Goal: Task Accomplishment & Management: Complete application form

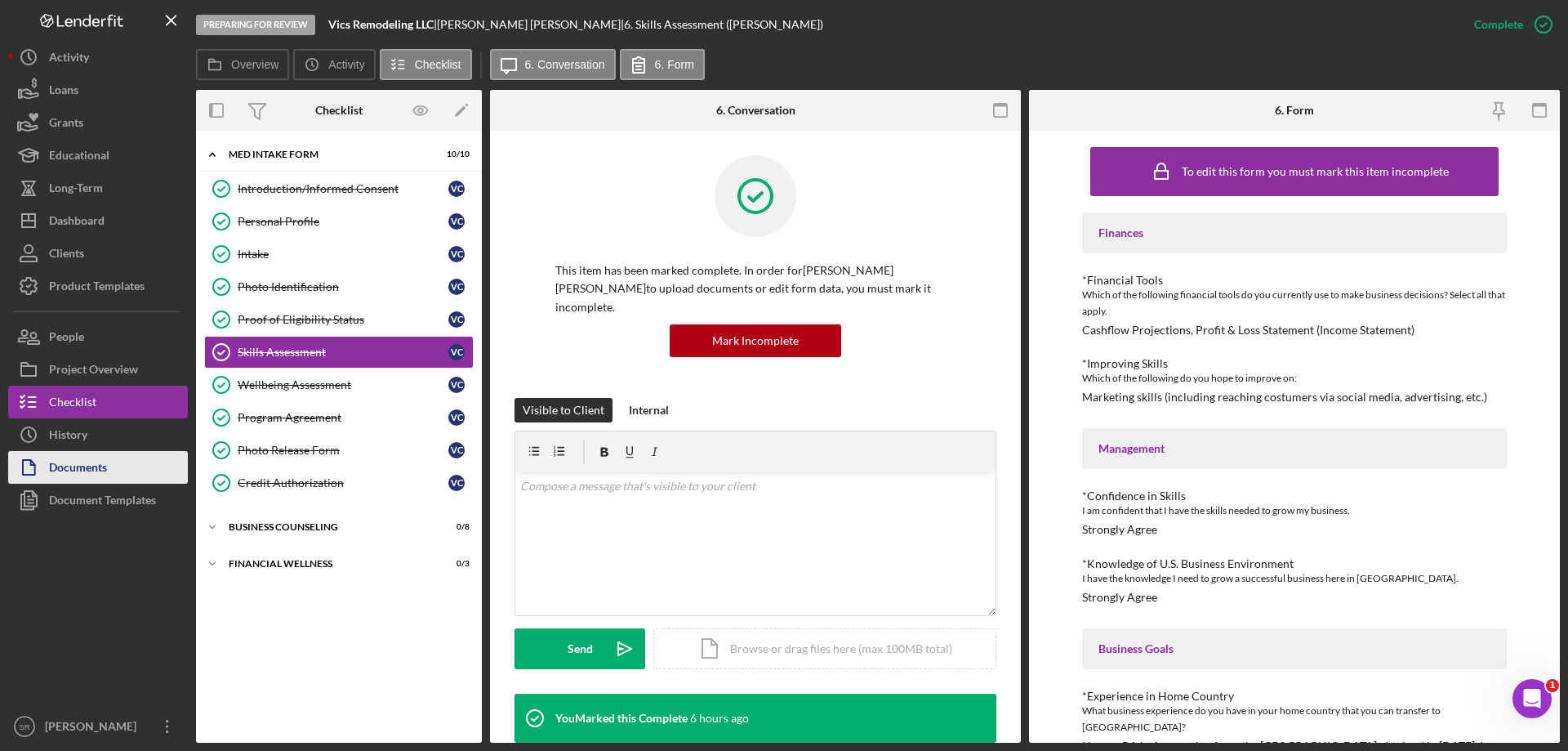
scroll to position [422, 0]
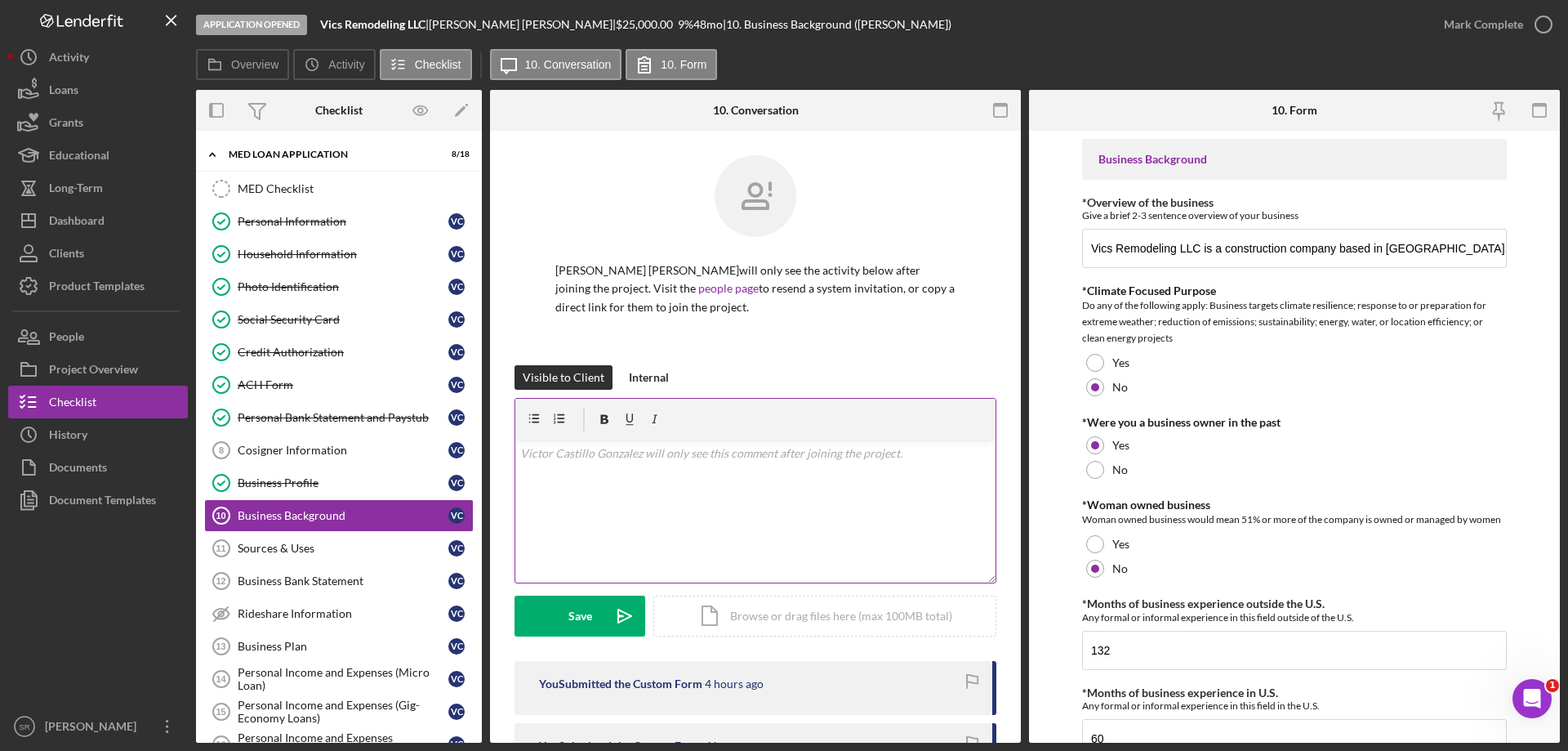
scroll to position [667, 0]
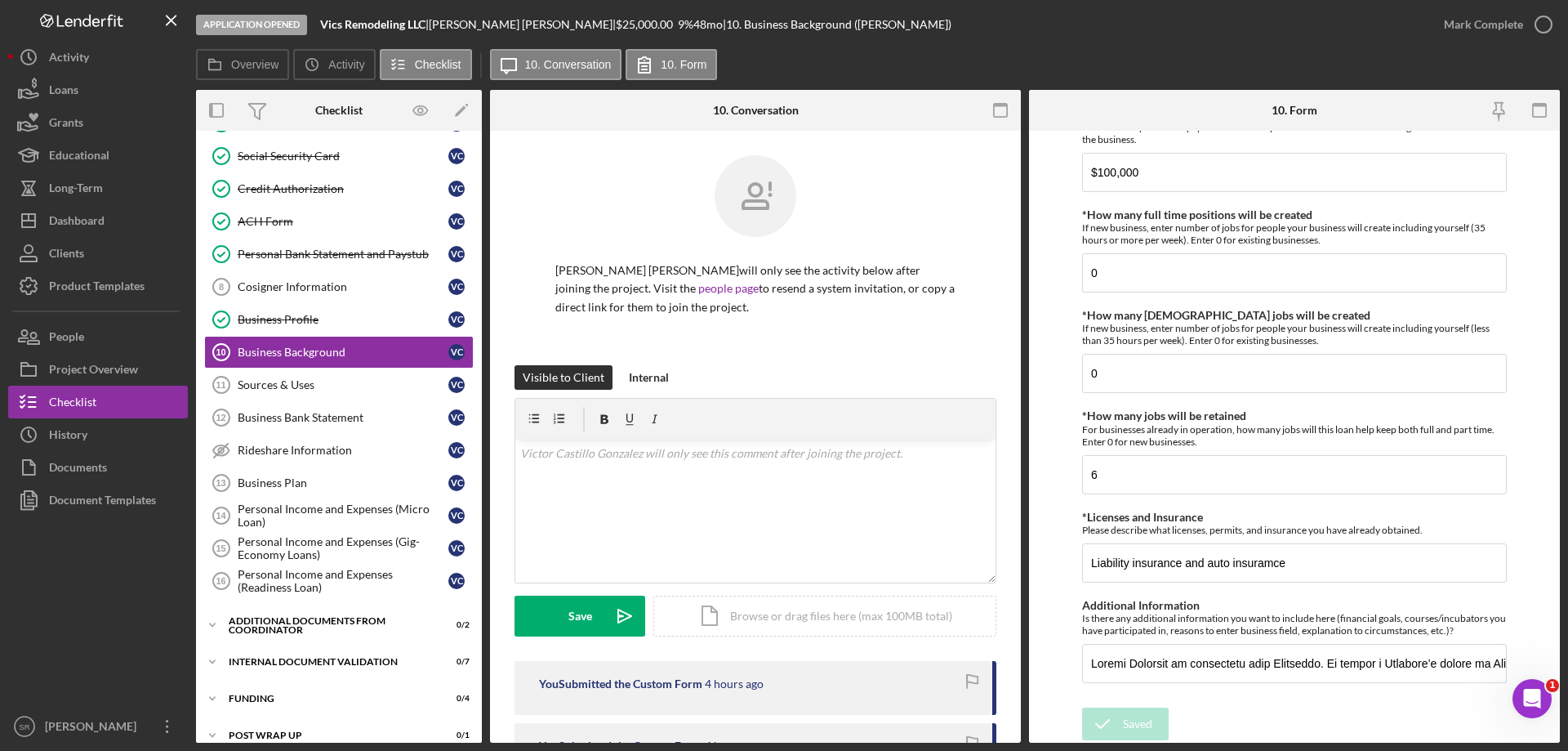
click at [1387, 708] on div "Saved Saved" at bounding box center [1295, 725] width 425 height 35
drag, startPoint x: 1260, startPoint y: 680, endPoint x: 1713, endPoint y: 680, distance: 453.0
click at [1568, 680] on html "Application Opened Vics Remodeling LLC | Victor Castillo Gonzalez | $25,000.00 …" at bounding box center [784, 375] width 1568 height 751
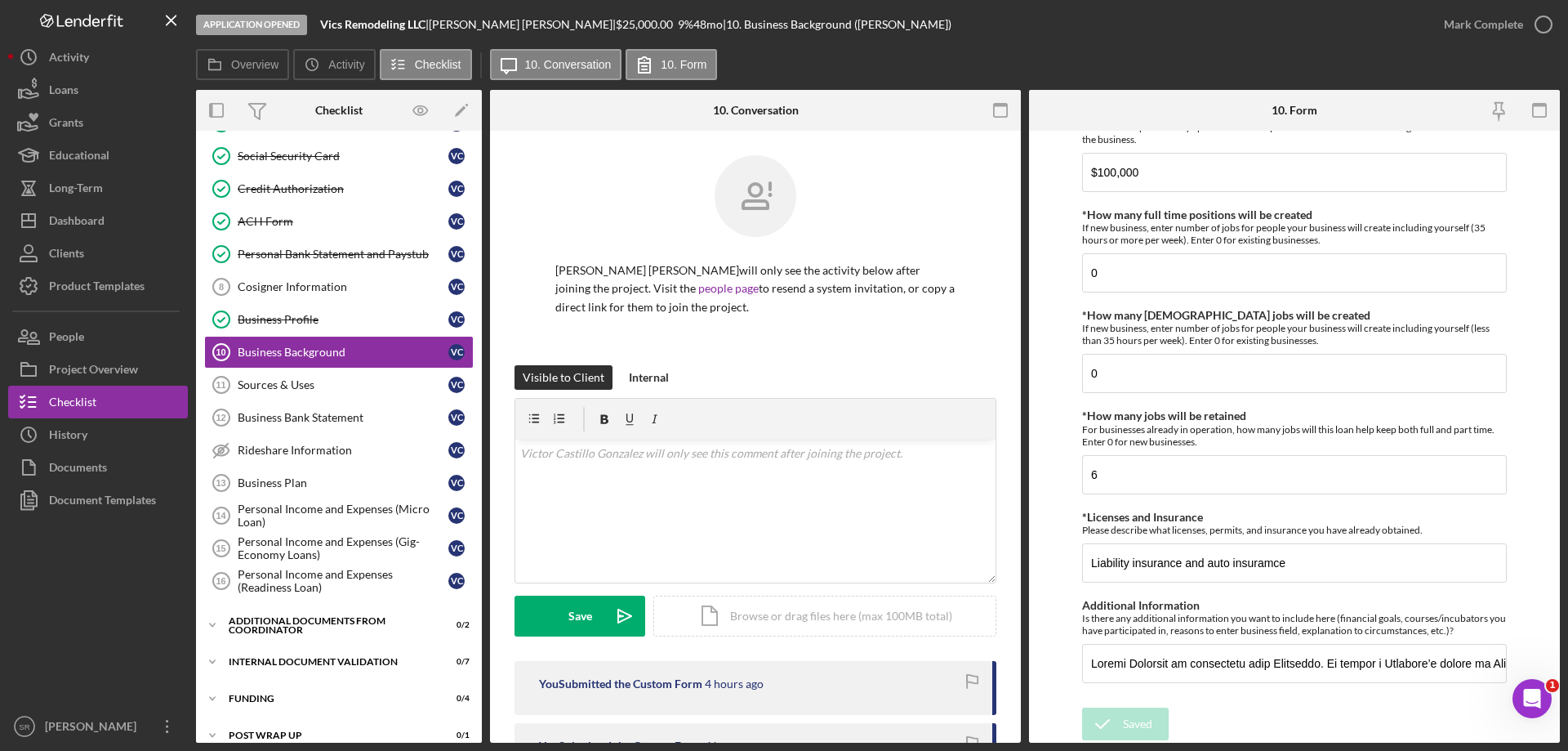
click at [1430, 708] on div "Saved Saved" at bounding box center [1295, 725] width 425 height 35
drag, startPoint x: 1089, startPoint y: 660, endPoint x: 1764, endPoint y: 694, distance: 675.9
click at [1568, 694] on html "Application Opened Vics Remodeling LLC | Victor Castillo Gonzalez | $25,000.00 …" at bounding box center [784, 375] width 1568 height 751
paste input "is highly entrepreneurial, organized, and dedicated to his business. He provide…"
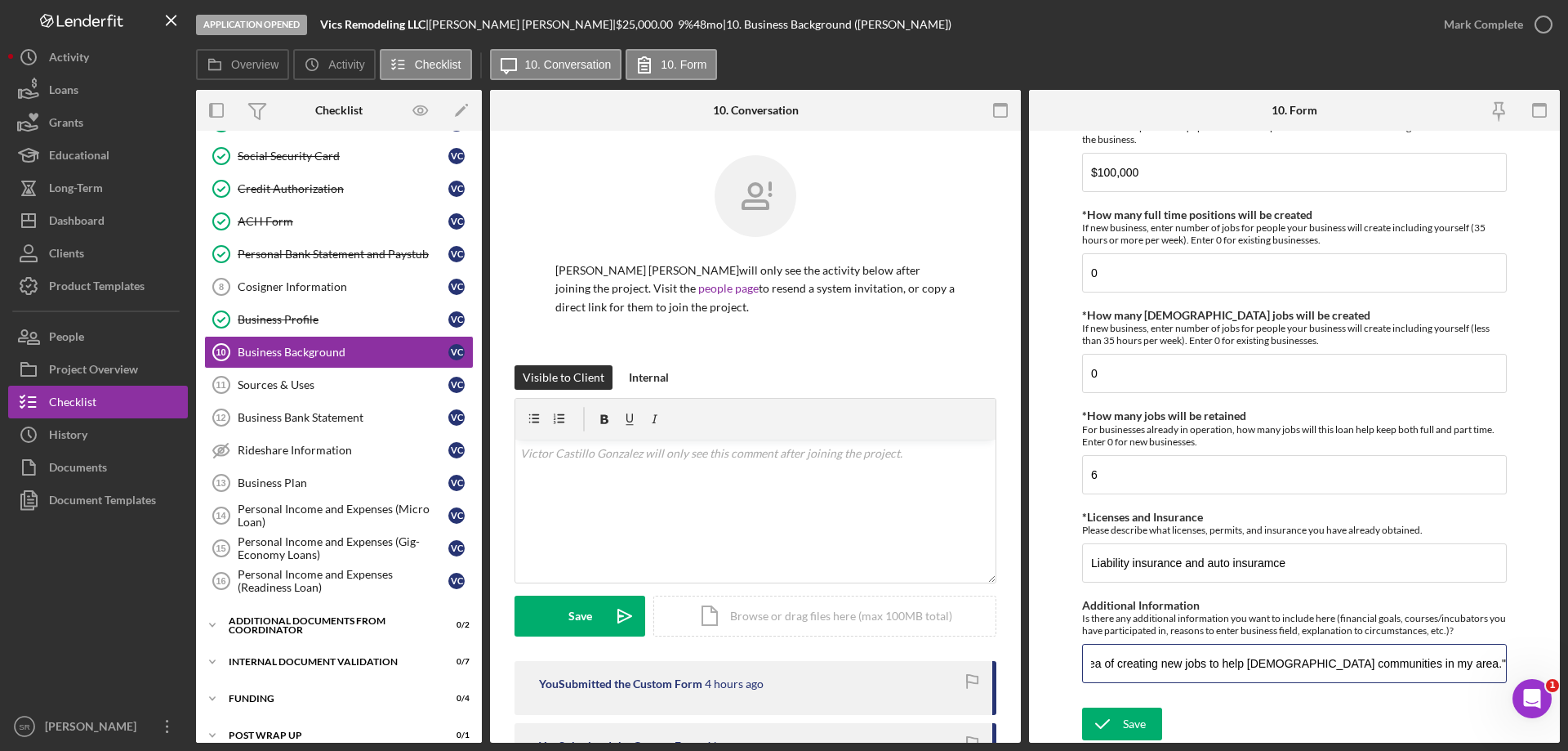
scroll to position [0, 4400]
type input "Victor is highly entrepreneurial, organized, and dedicated to his business. He …"
click at [1115, 721] on icon "submit" at bounding box center [1103, 724] width 41 height 41
click at [343, 393] on link "Sources & Uses 11 Sources & Uses V C" at bounding box center [339, 384] width 270 height 32
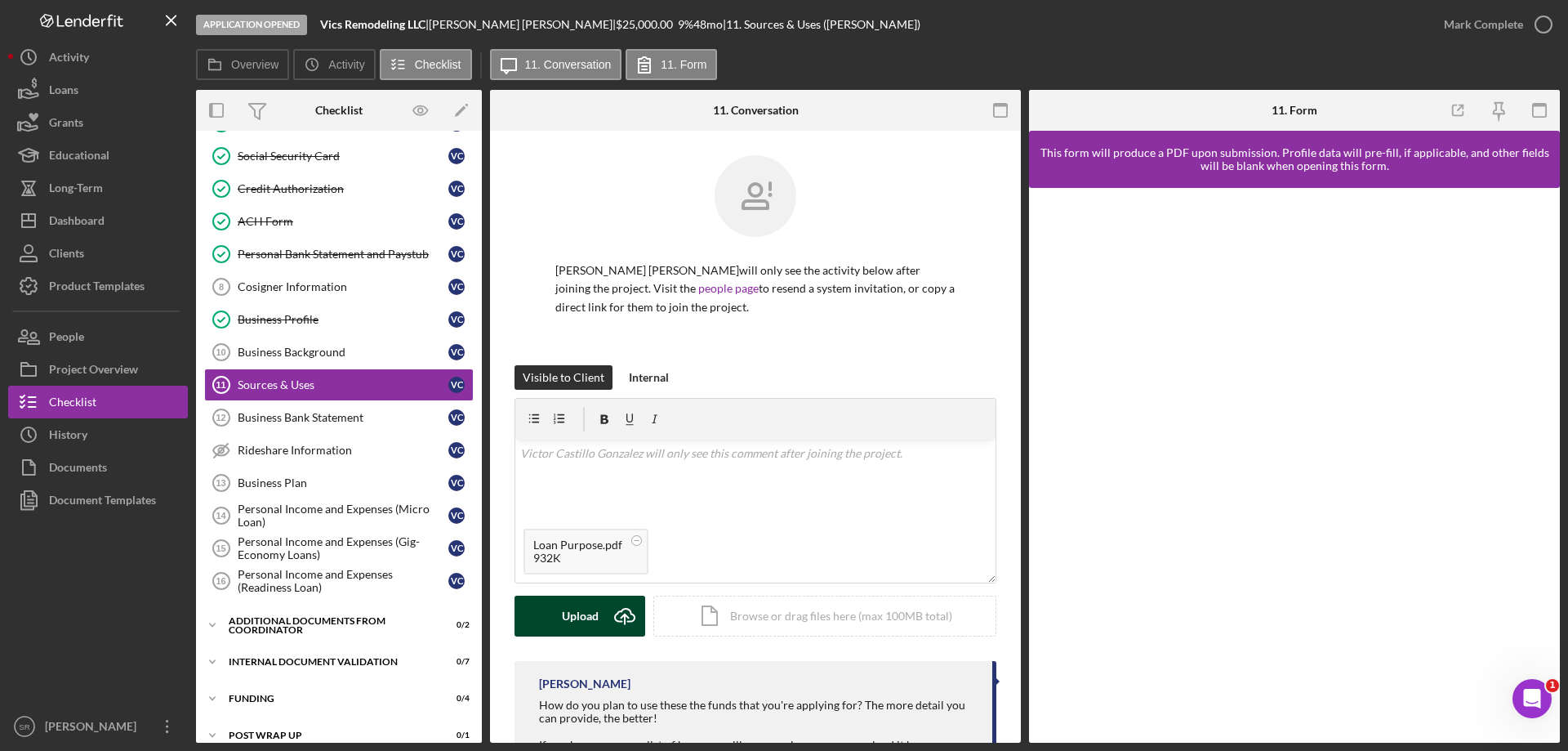
click at [574, 610] on div "Upload" at bounding box center [581, 616] width 37 height 41
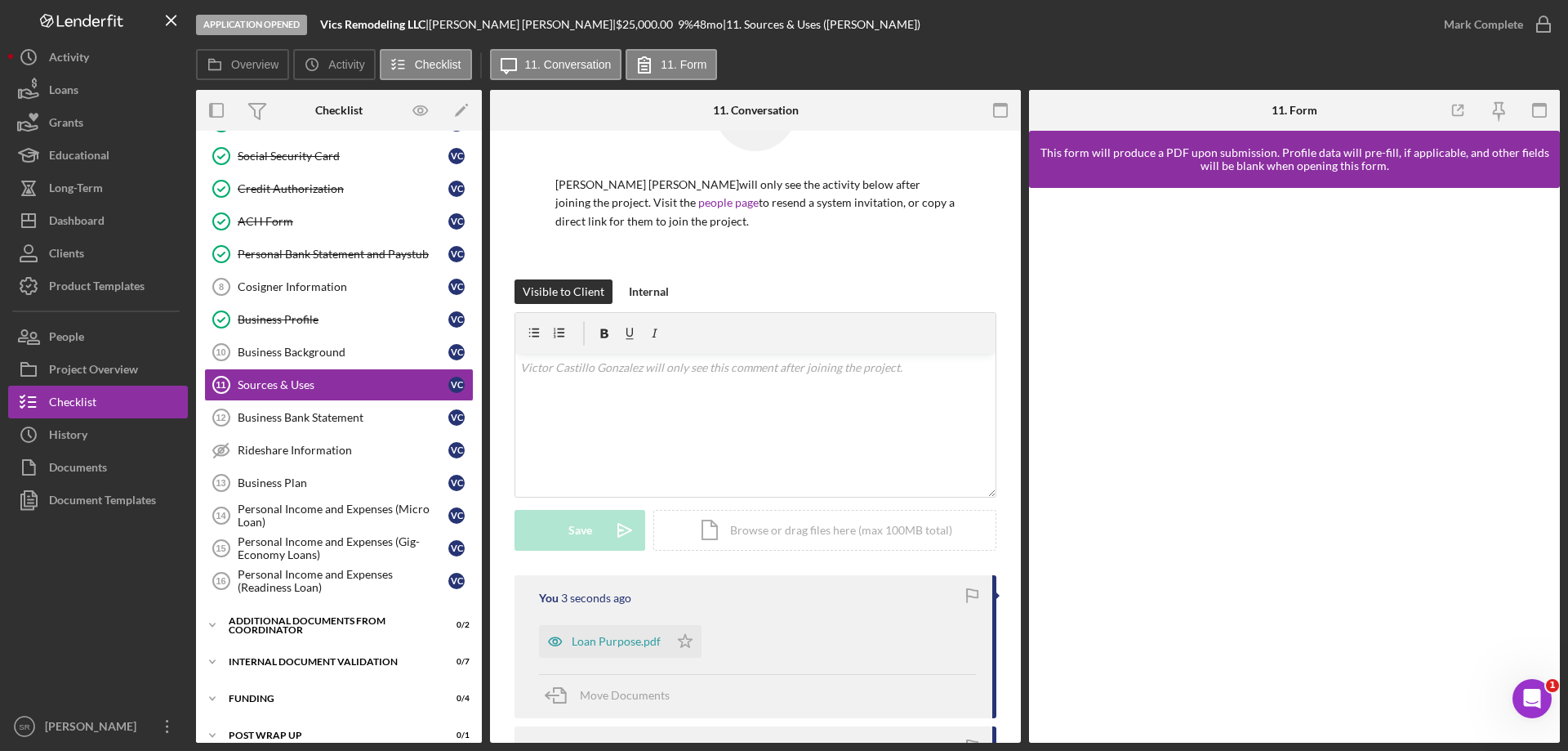
scroll to position [245, 0]
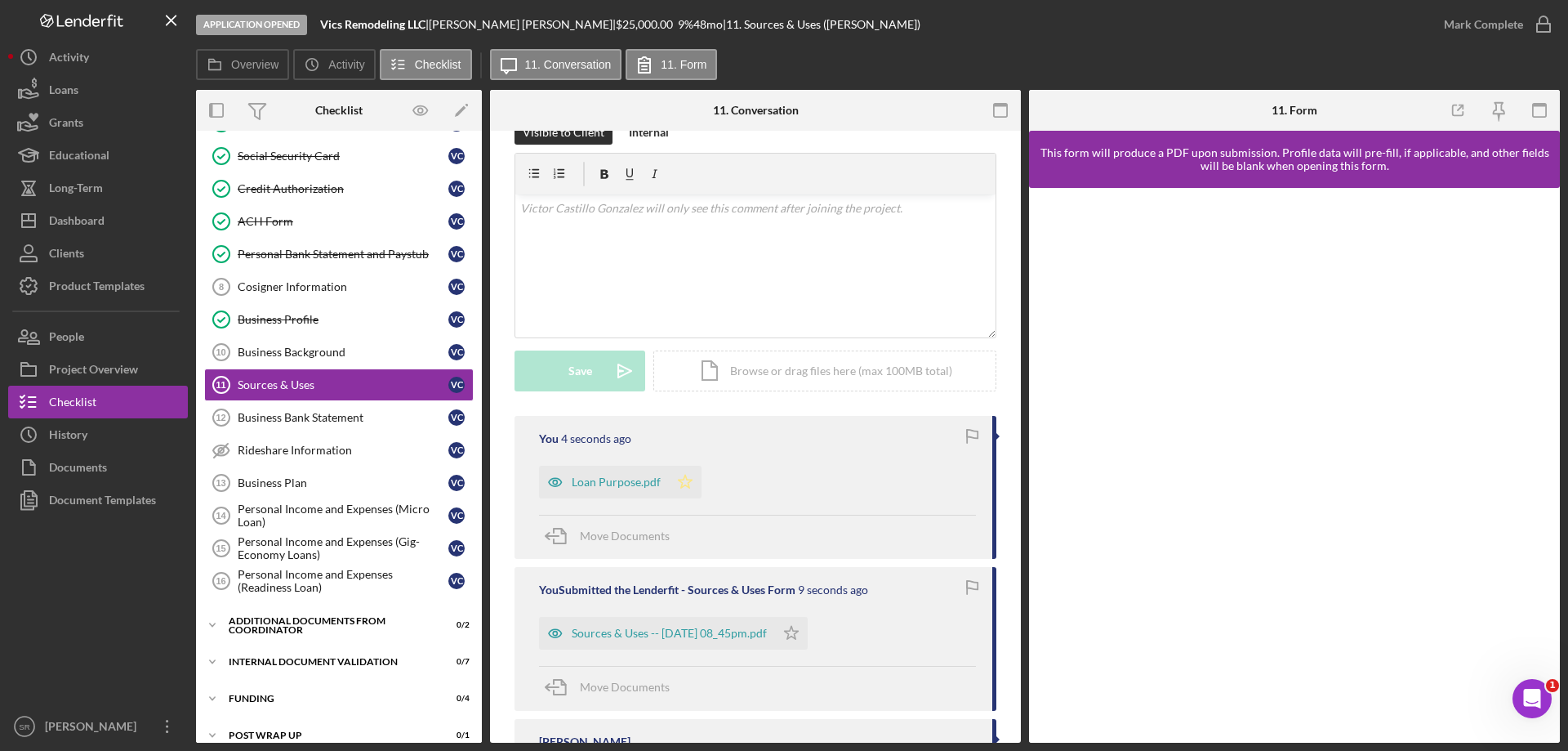
click at [690, 482] on icon "Icon/Star" at bounding box center [685, 482] width 32 height 32
click at [1532, 24] on icon "button" at bounding box center [1544, 24] width 41 height 41
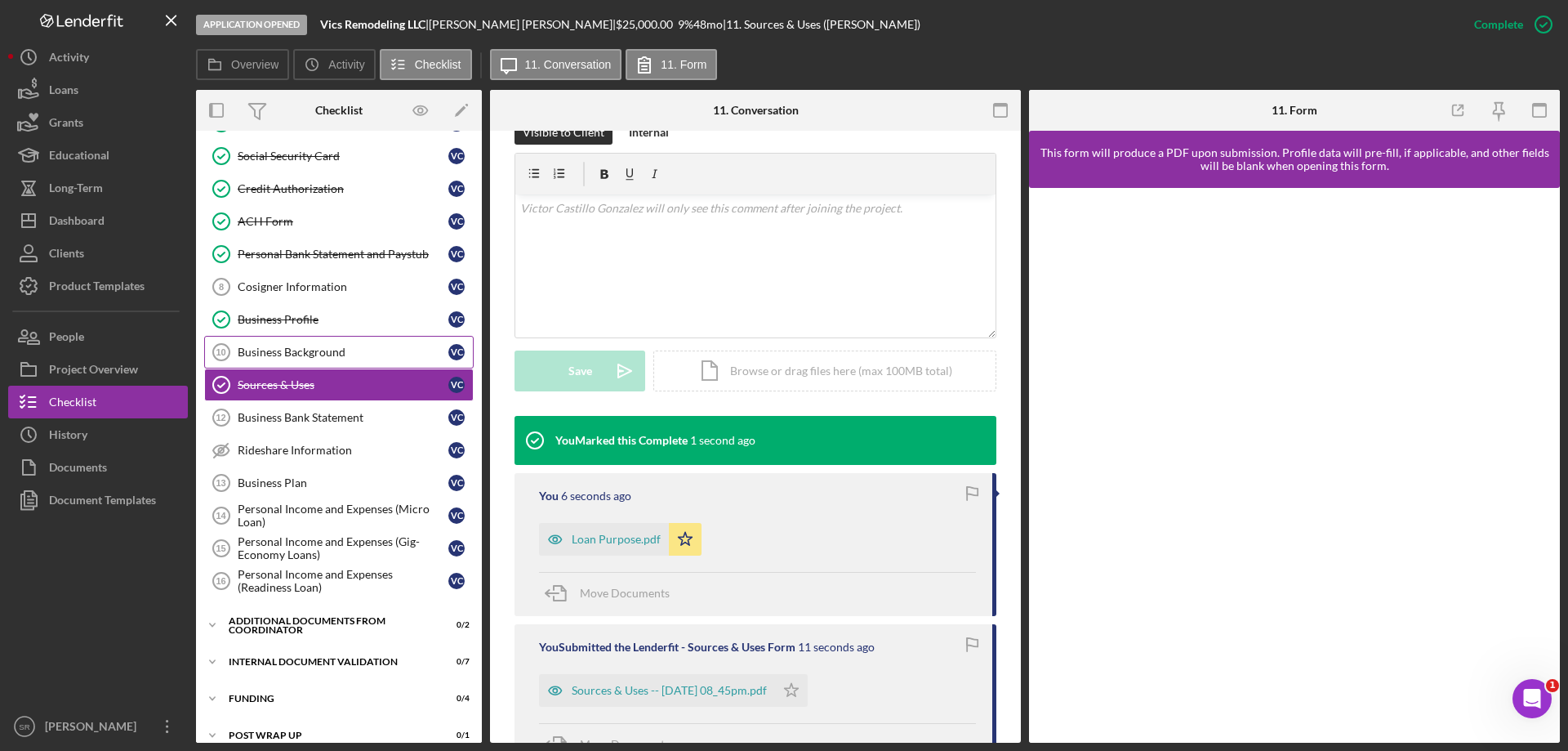
click at [247, 351] on div "Business Background" at bounding box center [342, 352] width 211 height 13
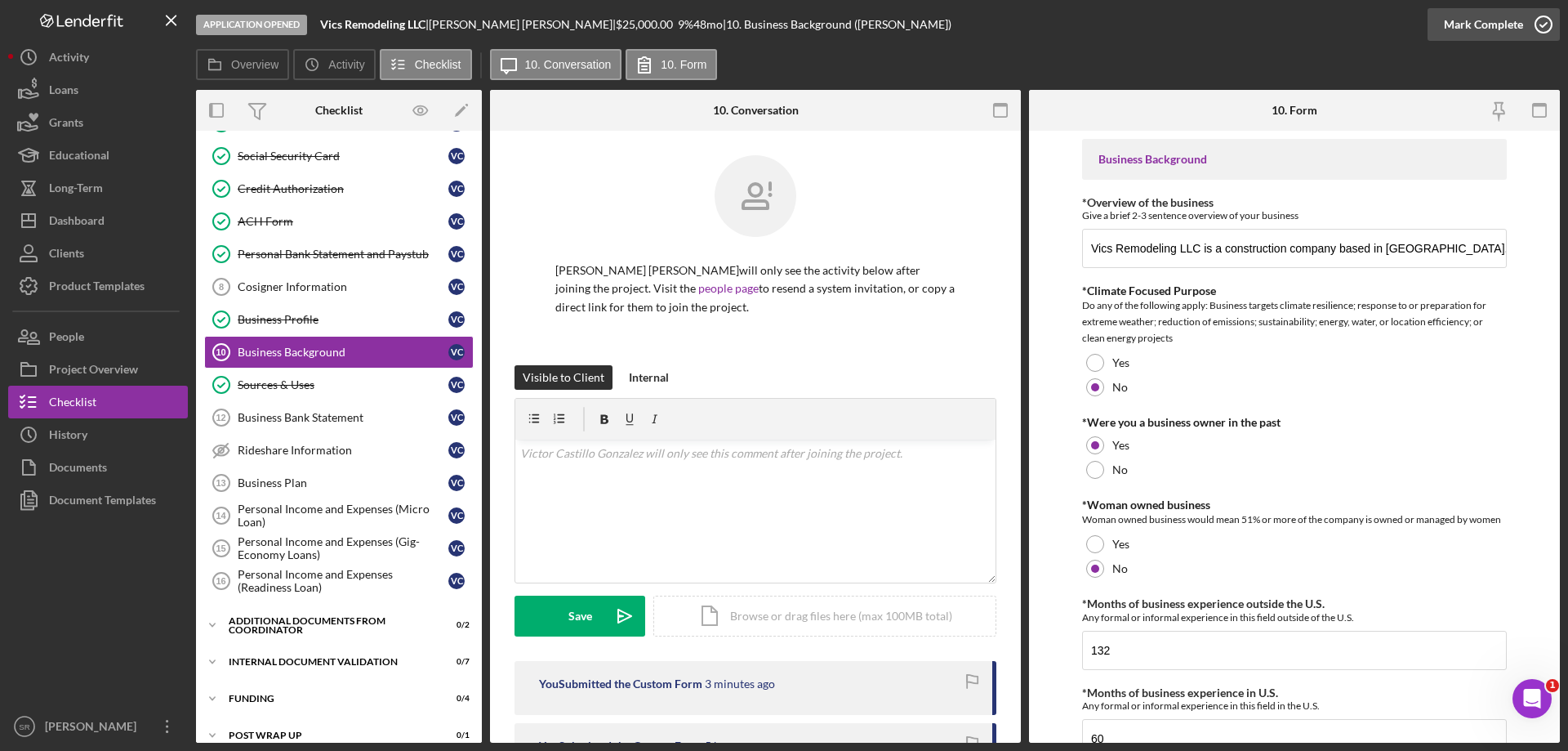
click at [1544, 13] on icon "button" at bounding box center [1544, 24] width 41 height 41
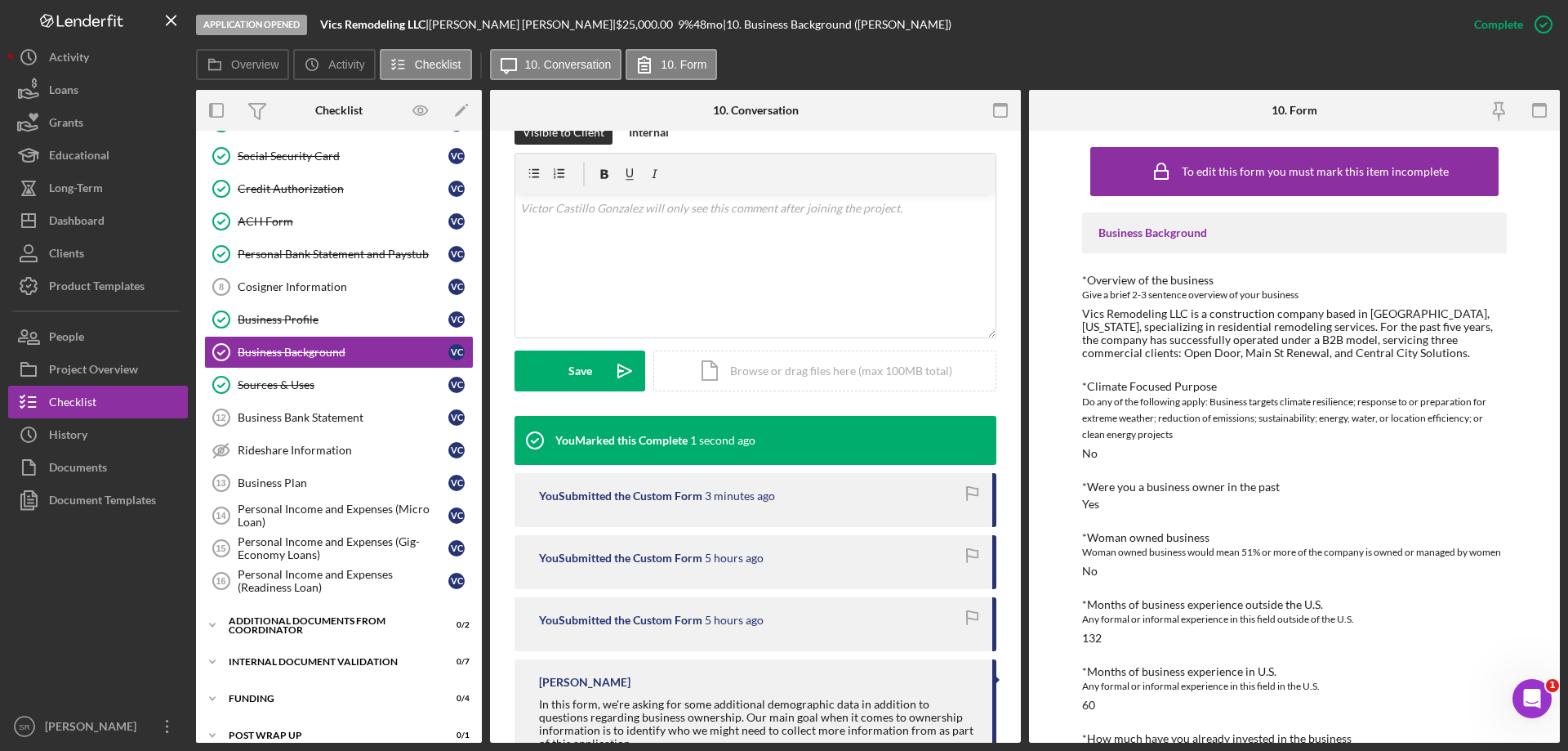
scroll to position [358, 0]
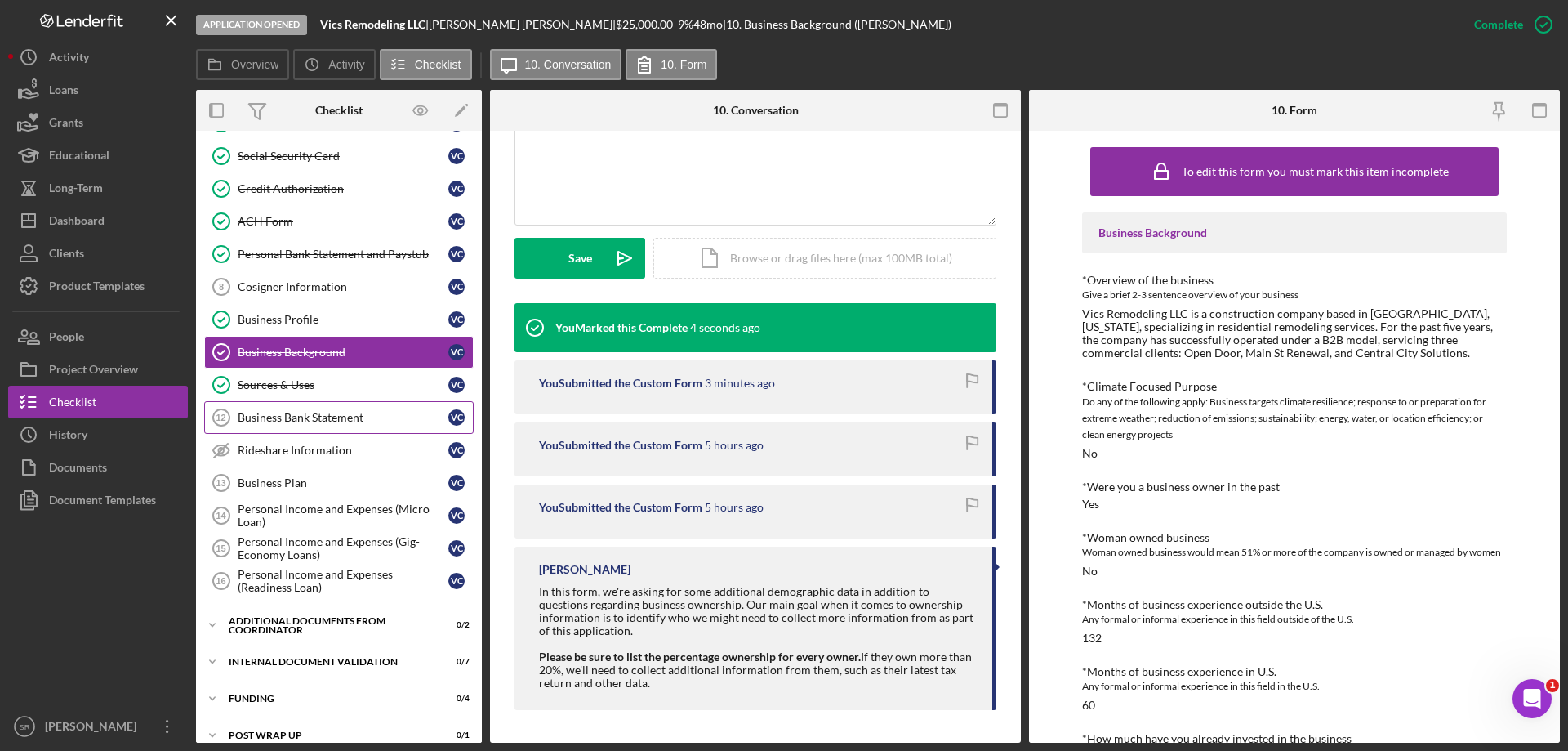
click at [285, 414] on div "Business Bank Statement" at bounding box center [342, 418] width 211 height 13
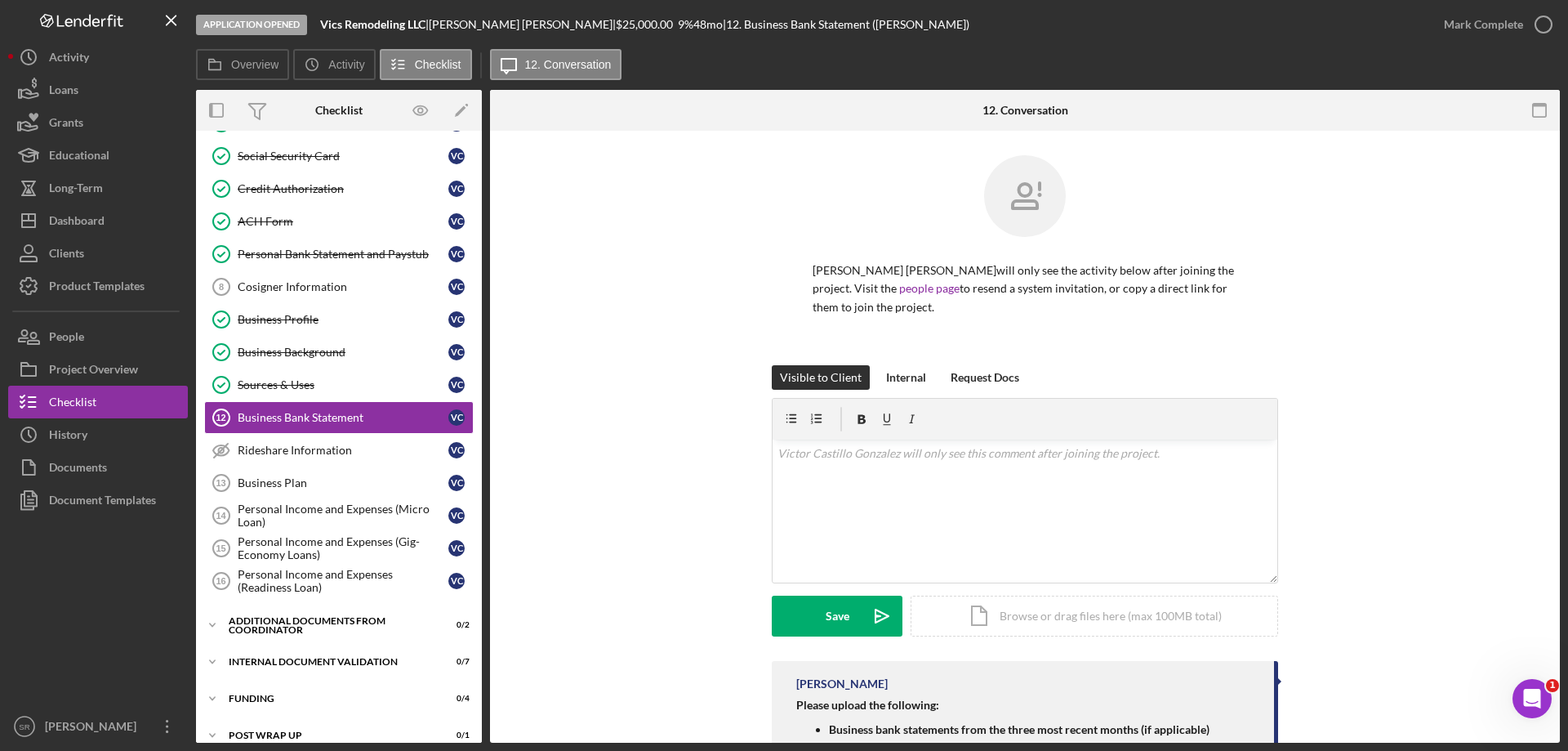
scroll to position [98, 0]
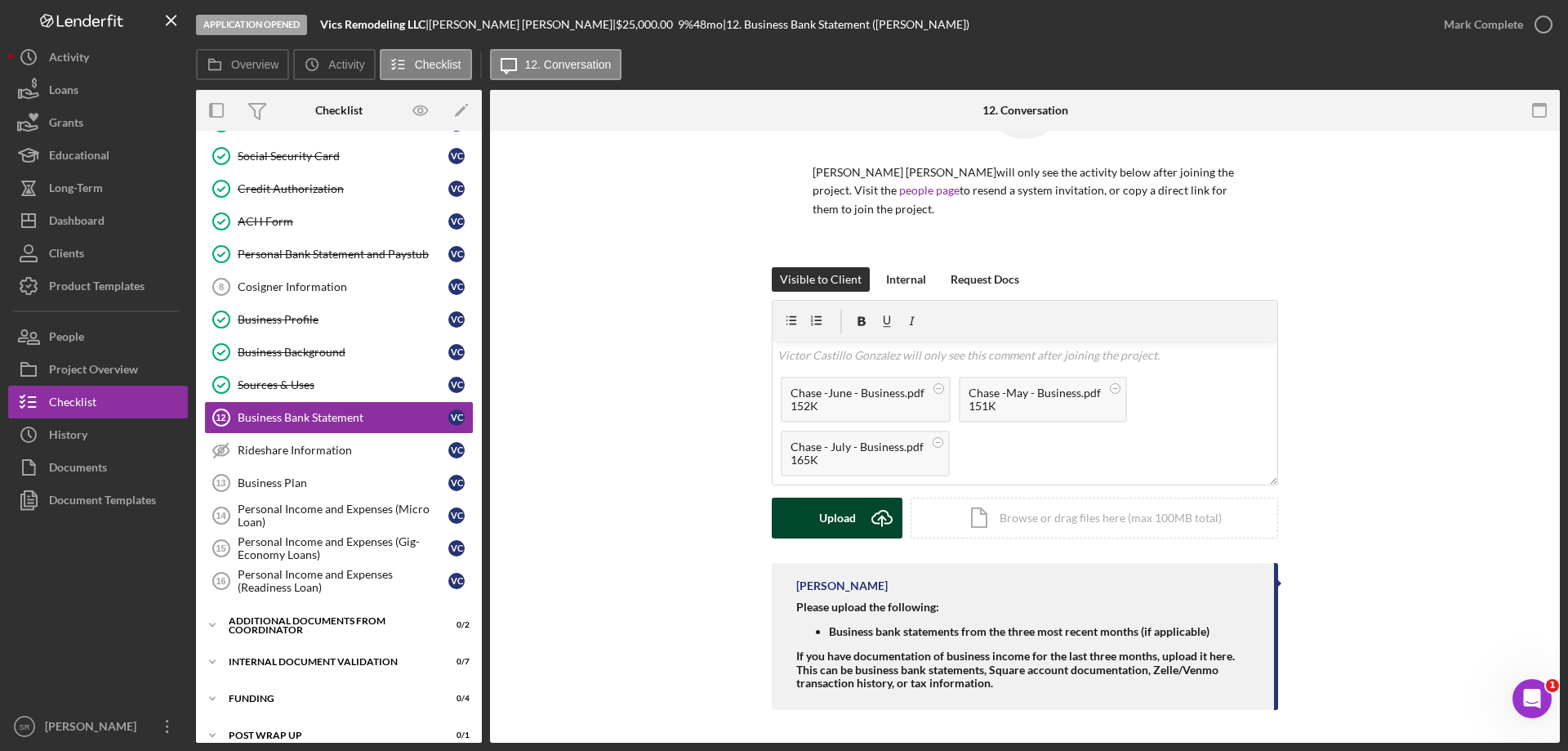
click at [856, 520] on button "Upload Icon/Upload" at bounding box center [837, 518] width 131 height 41
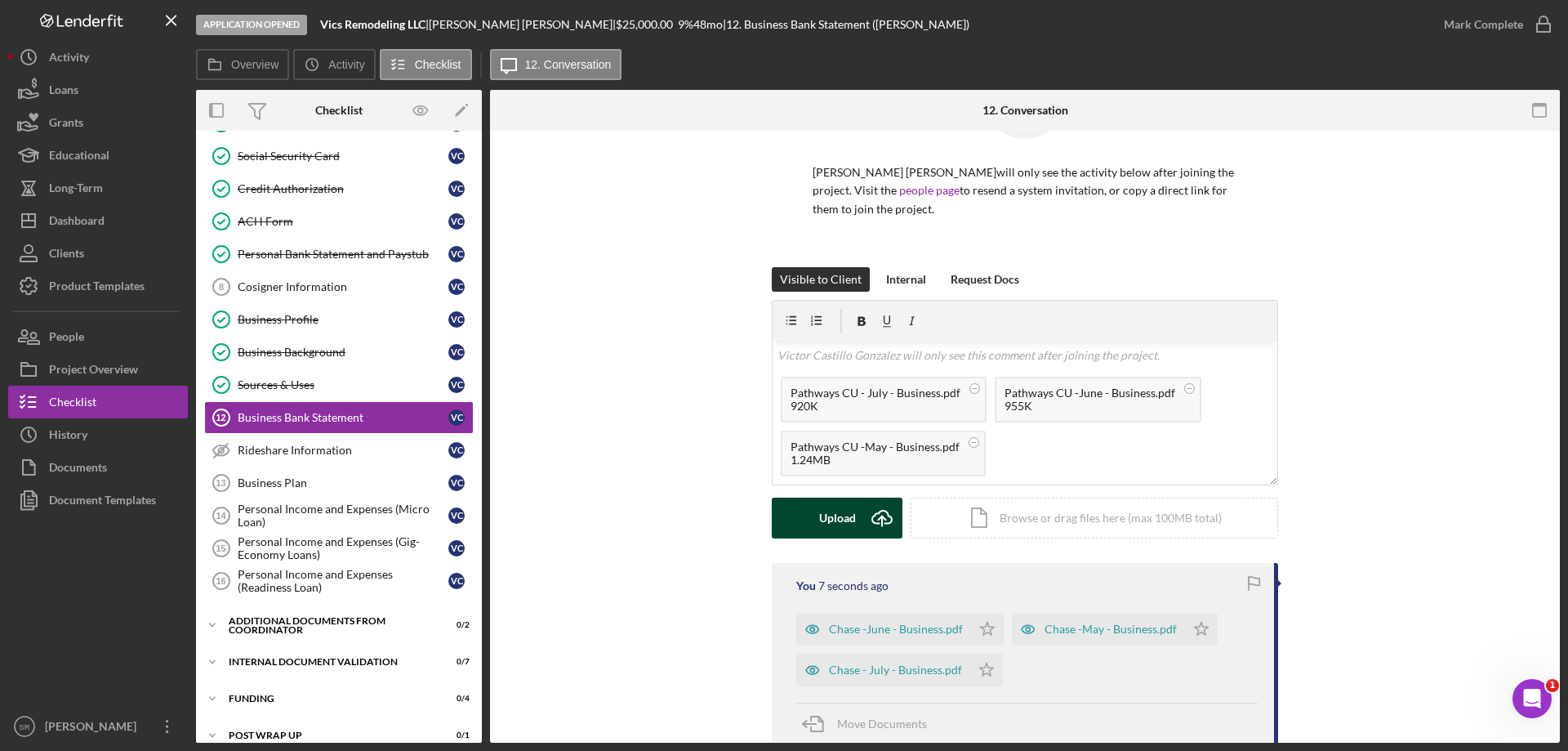
click at [844, 526] on div "Upload" at bounding box center [838, 518] width 37 height 41
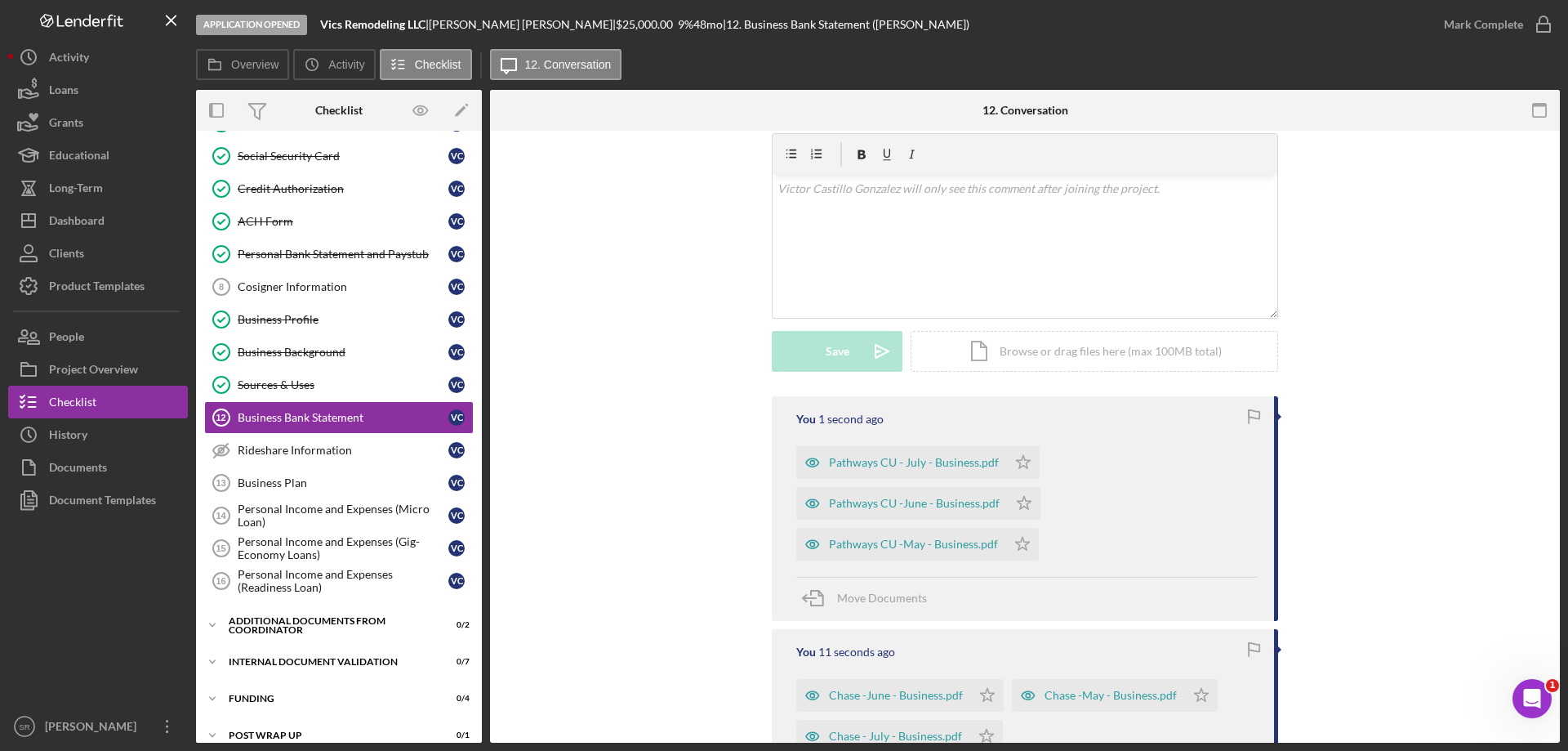
scroll to position [343, 0]
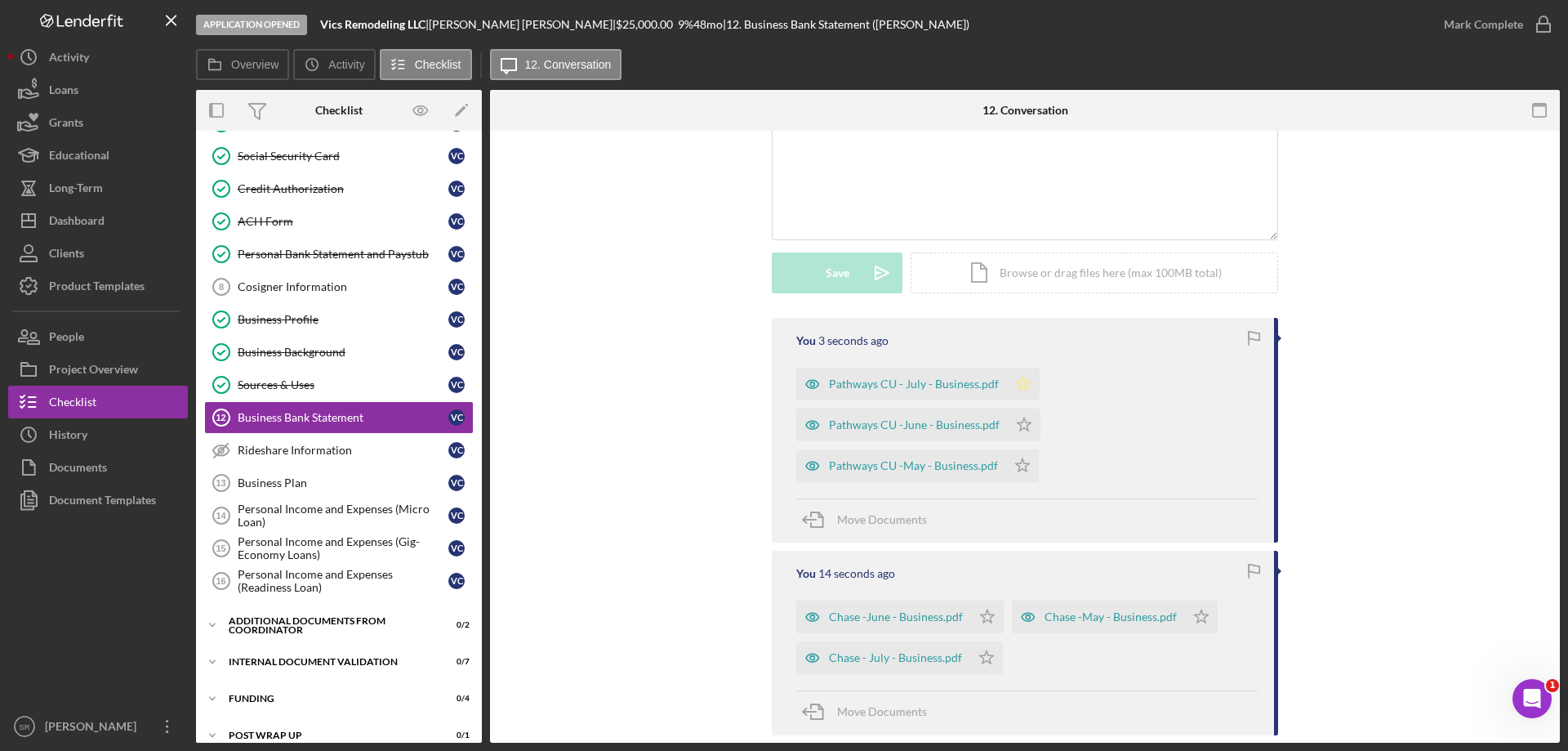
click at [1019, 382] on icon "Icon/Star" at bounding box center [1023, 383] width 32 height 32
click at [1017, 425] on icon "Icon/Star" at bounding box center [1023, 424] width 32 height 32
click at [1016, 470] on polygon "button" at bounding box center [1022, 465] width 14 height 13
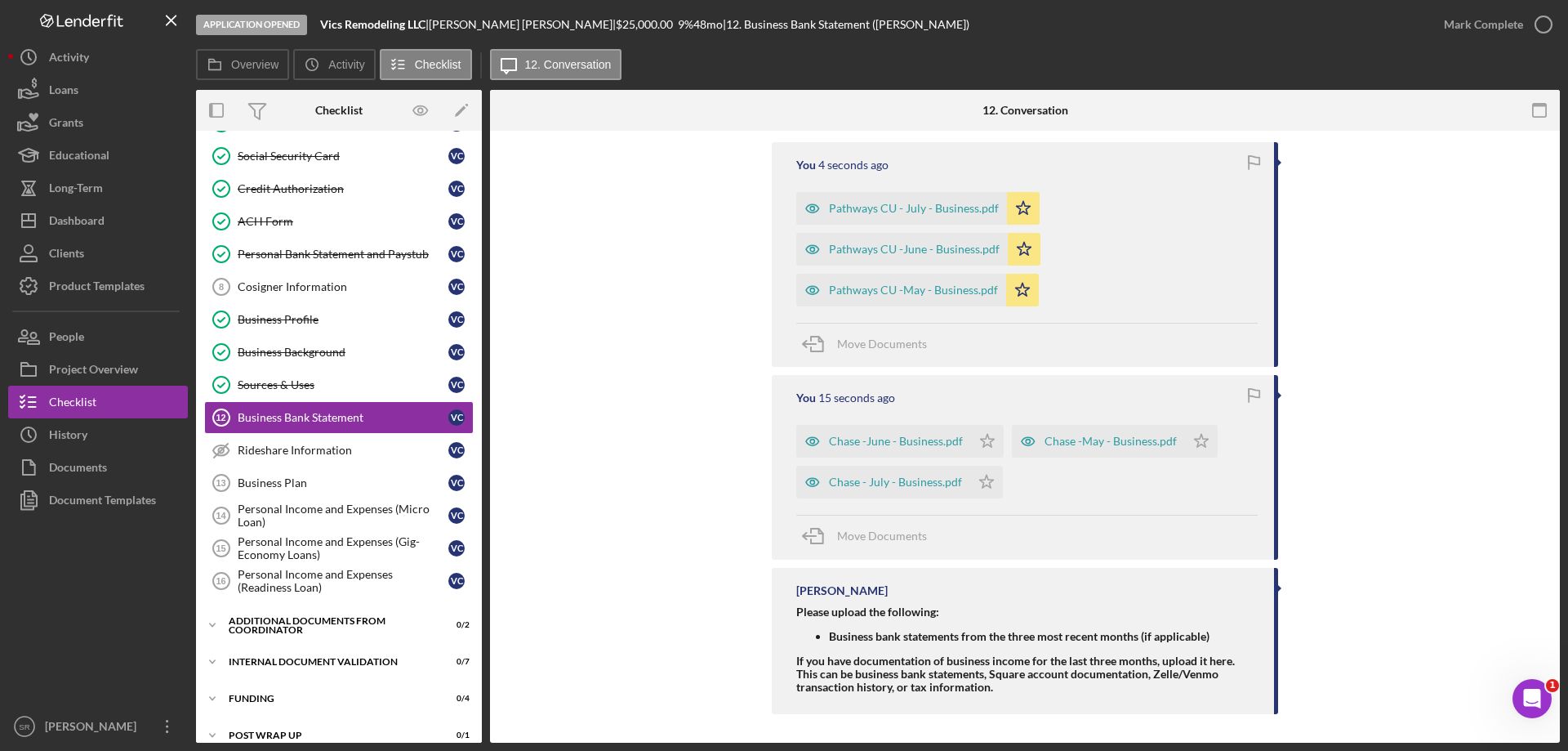
scroll to position [523, 0]
click at [971, 434] on icon "Icon/Star" at bounding box center [987, 436] width 32 height 32
click at [1195, 444] on polygon "button" at bounding box center [1202, 437] width 14 height 13
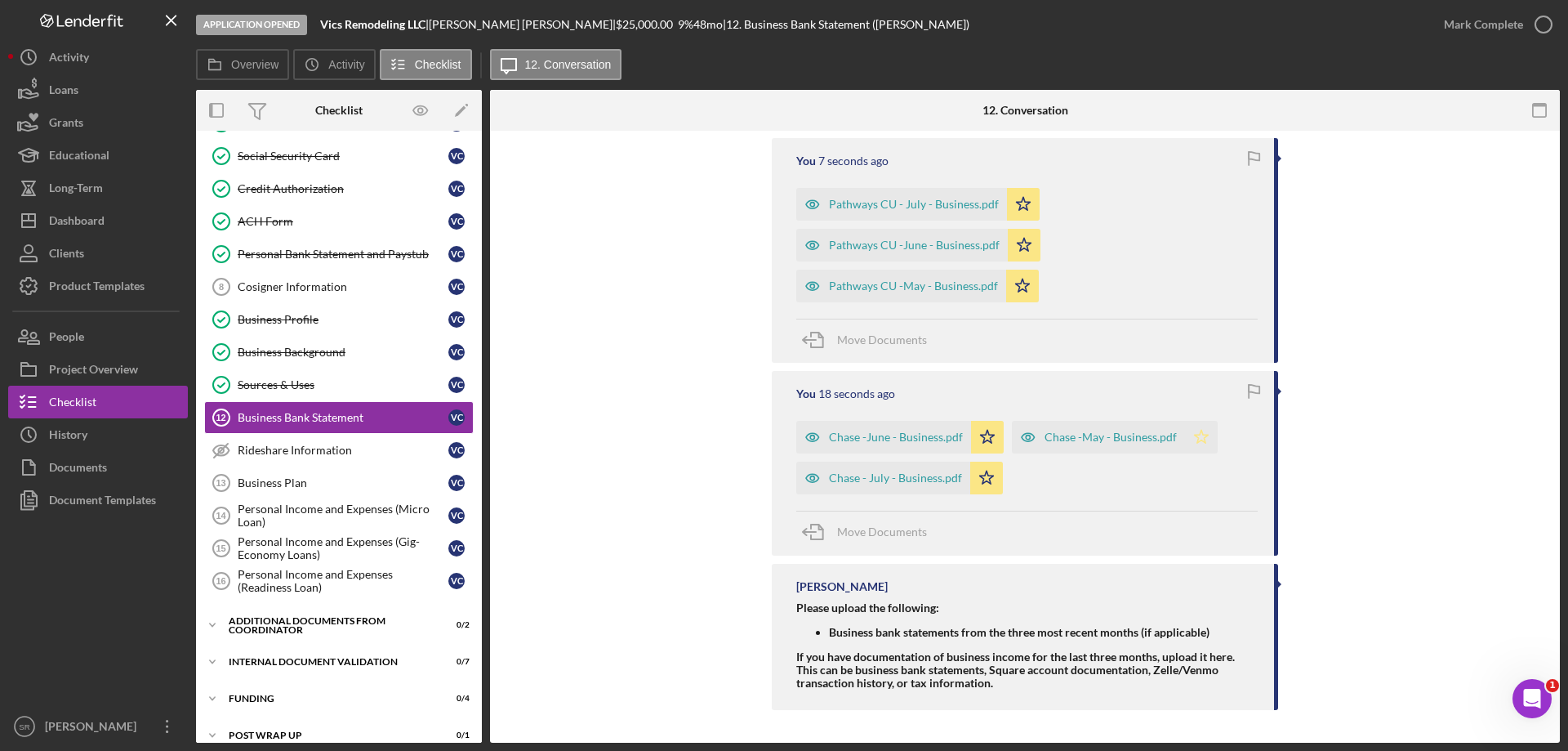
click at [1197, 436] on icon "Icon/Star" at bounding box center [1201, 436] width 32 height 32
click at [1536, 17] on icon "button" at bounding box center [1544, 24] width 41 height 41
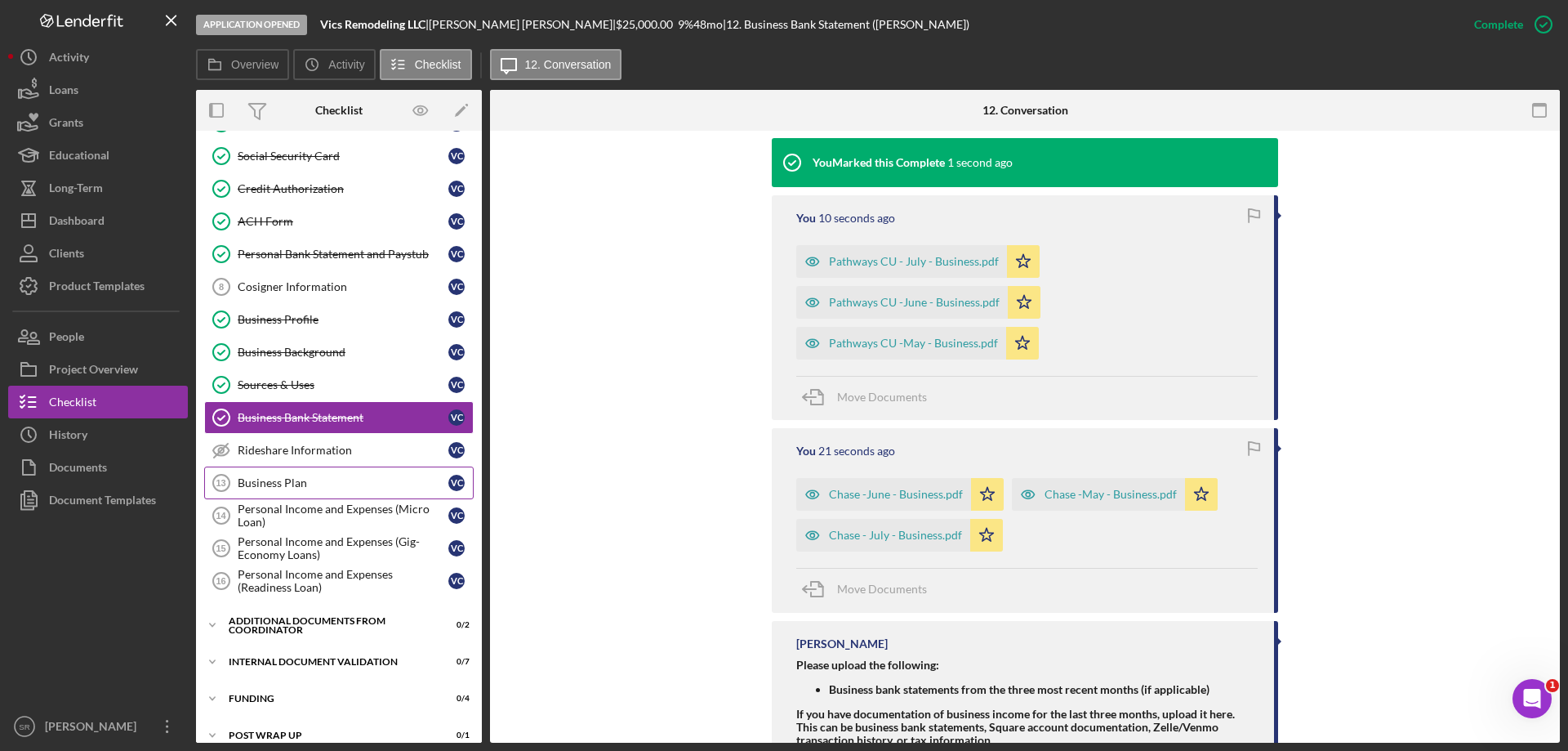
click at [281, 489] on div "Business Plan" at bounding box center [342, 483] width 211 height 13
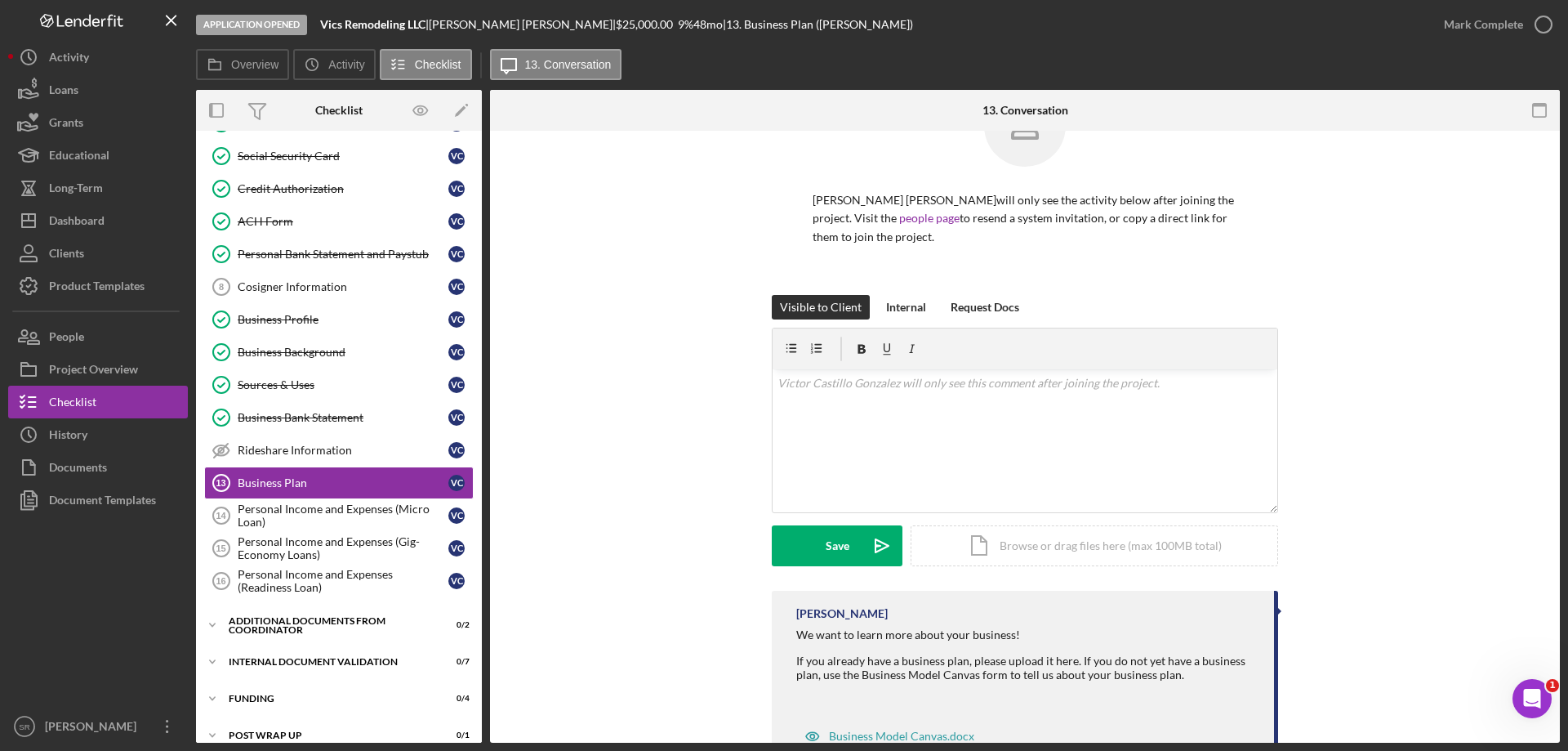
scroll to position [129, 0]
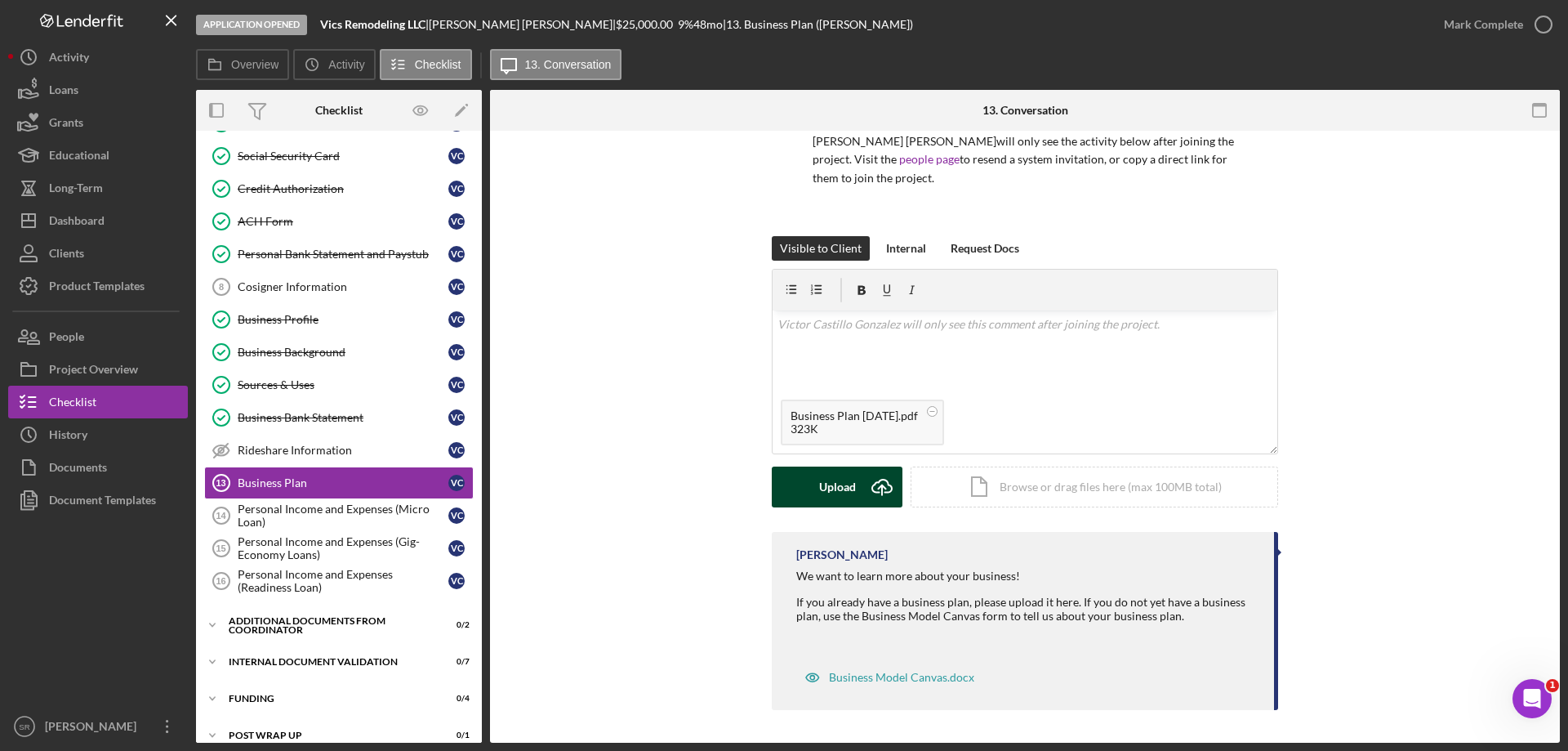
click at [806, 485] on button "Upload Icon/Upload" at bounding box center [837, 487] width 131 height 41
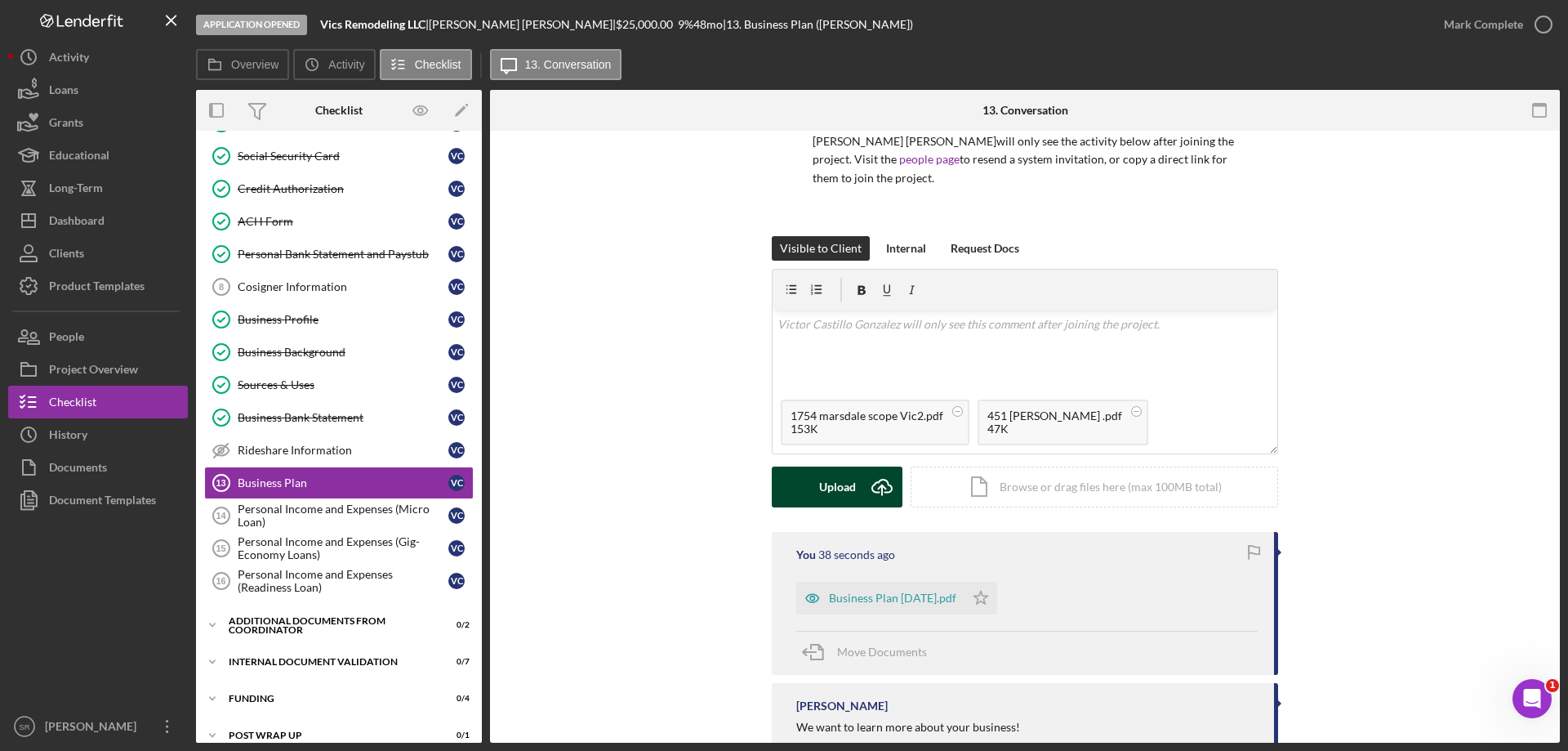
click at [844, 486] on div "Upload" at bounding box center [838, 487] width 37 height 41
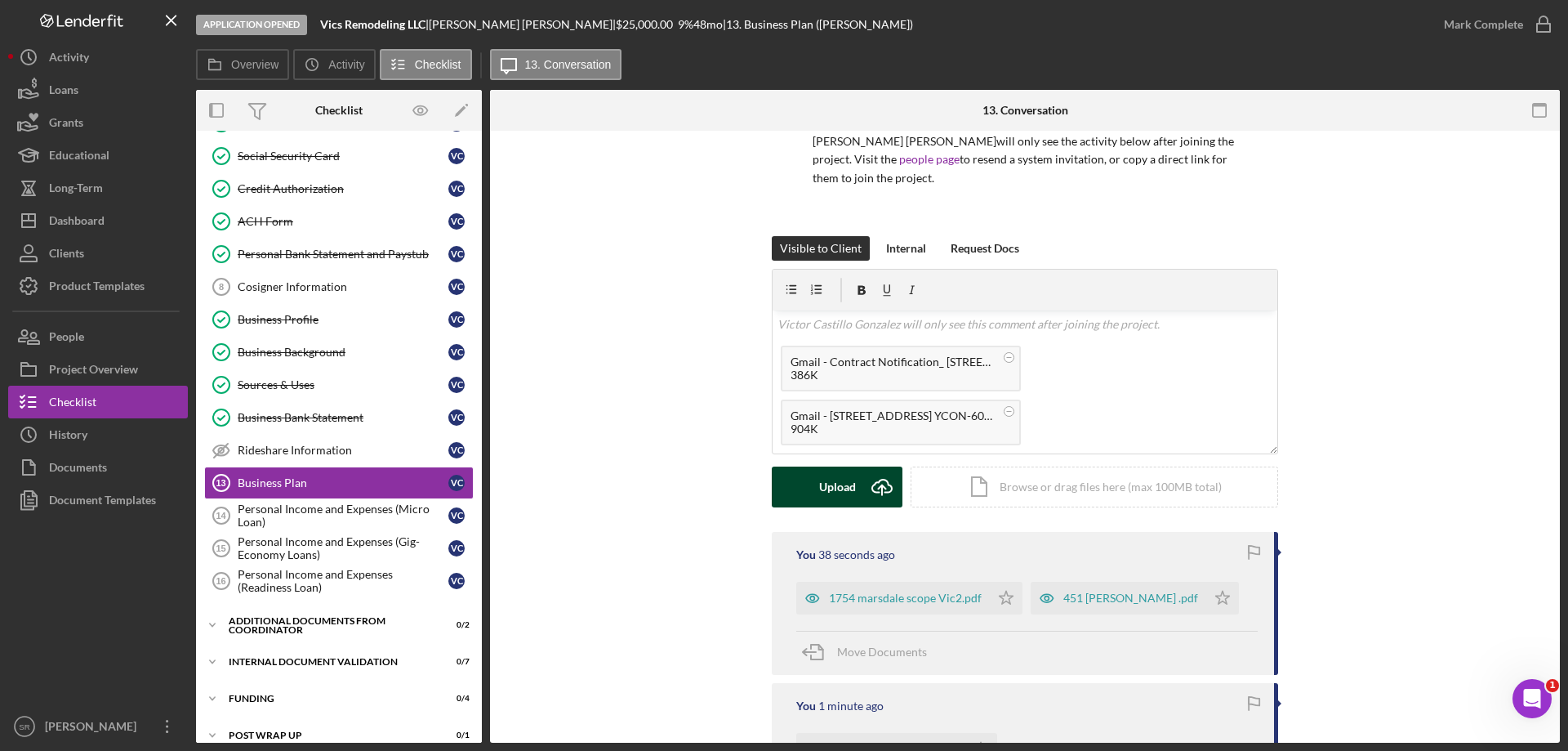
click at [823, 500] on div "Upload" at bounding box center [838, 487] width 37 height 41
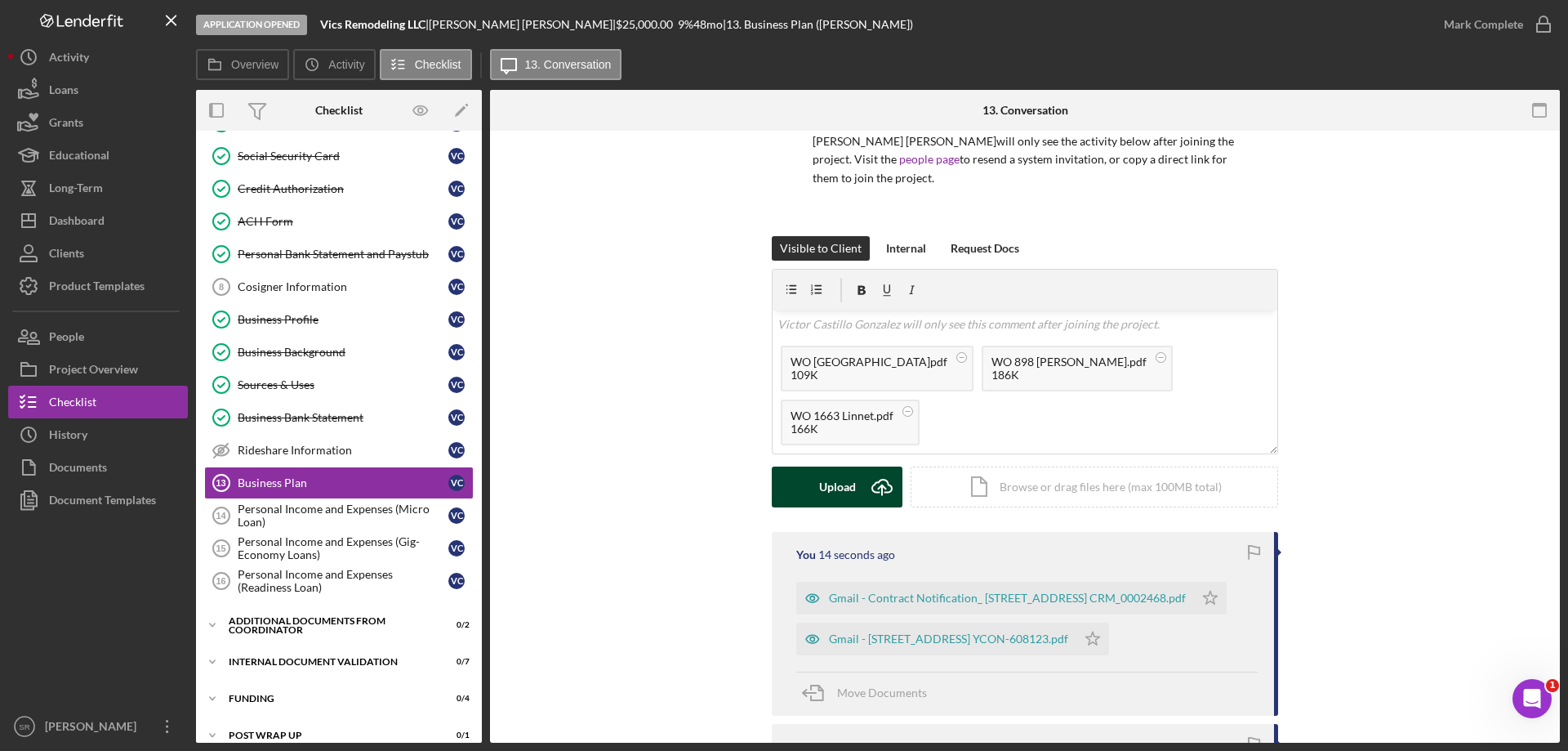
click at [819, 492] on div "Upload" at bounding box center [838, 487] width 37 height 41
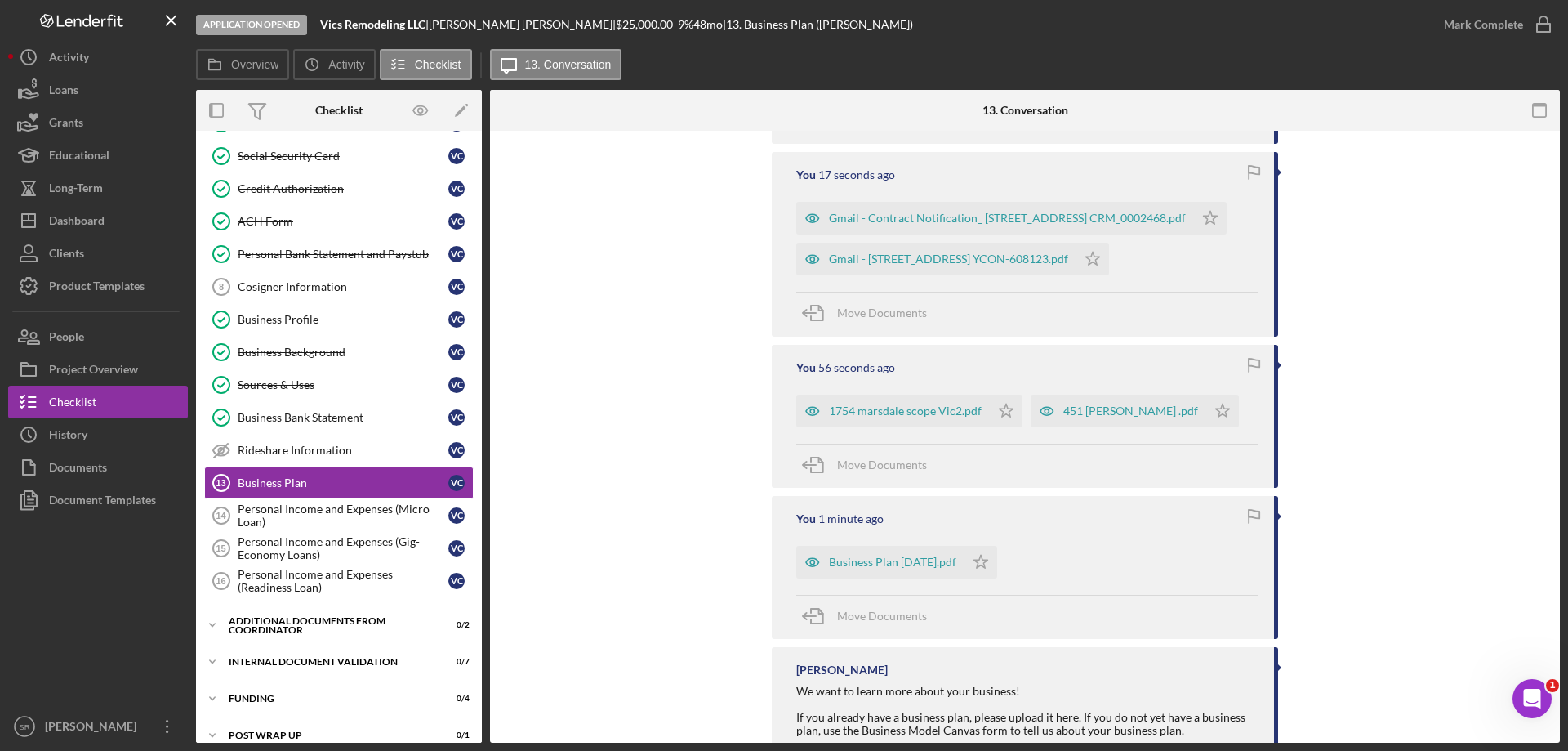
scroll to position [817, 0]
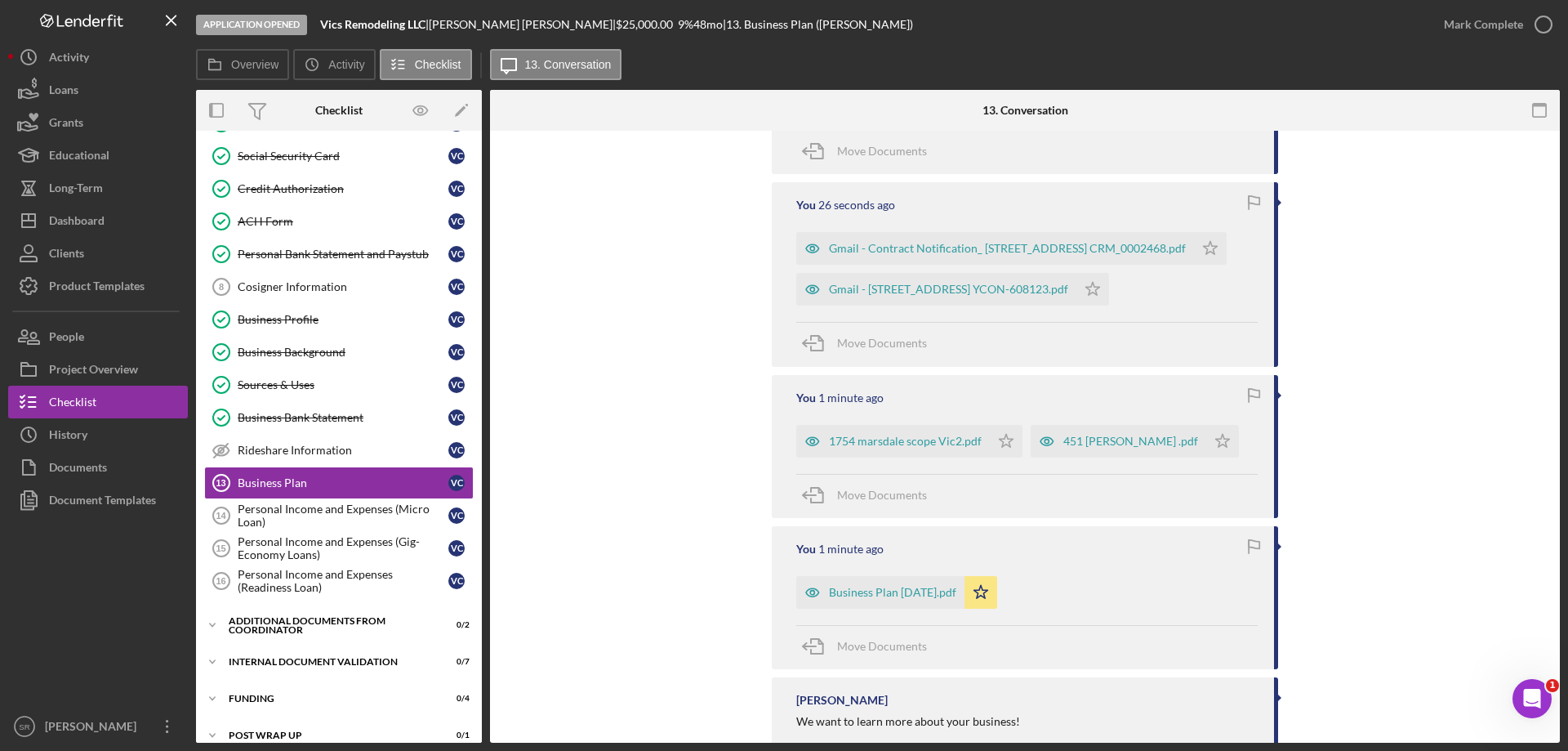
scroll to position [653, 0]
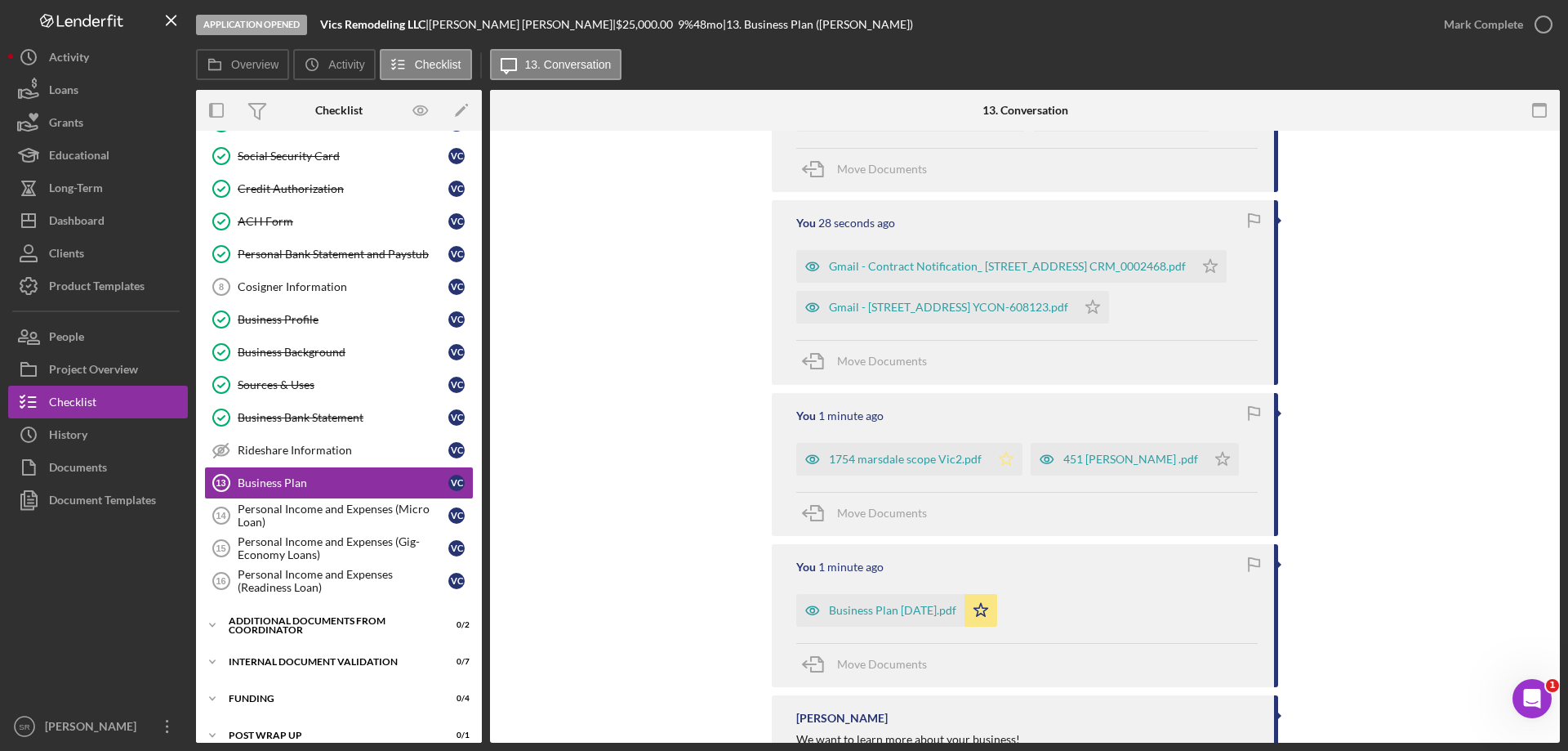
click at [998, 458] on icon "Icon/Star" at bounding box center [1006, 459] width 32 height 32
click at [1223, 461] on icon "Icon/Star" at bounding box center [1222, 459] width 32 height 32
click at [1110, 304] on icon "Icon/Star" at bounding box center [1092, 306] width 32 height 32
click at [1199, 275] on icon "Icon/Star" at bounding box center [1210, 265] width 32 height 32
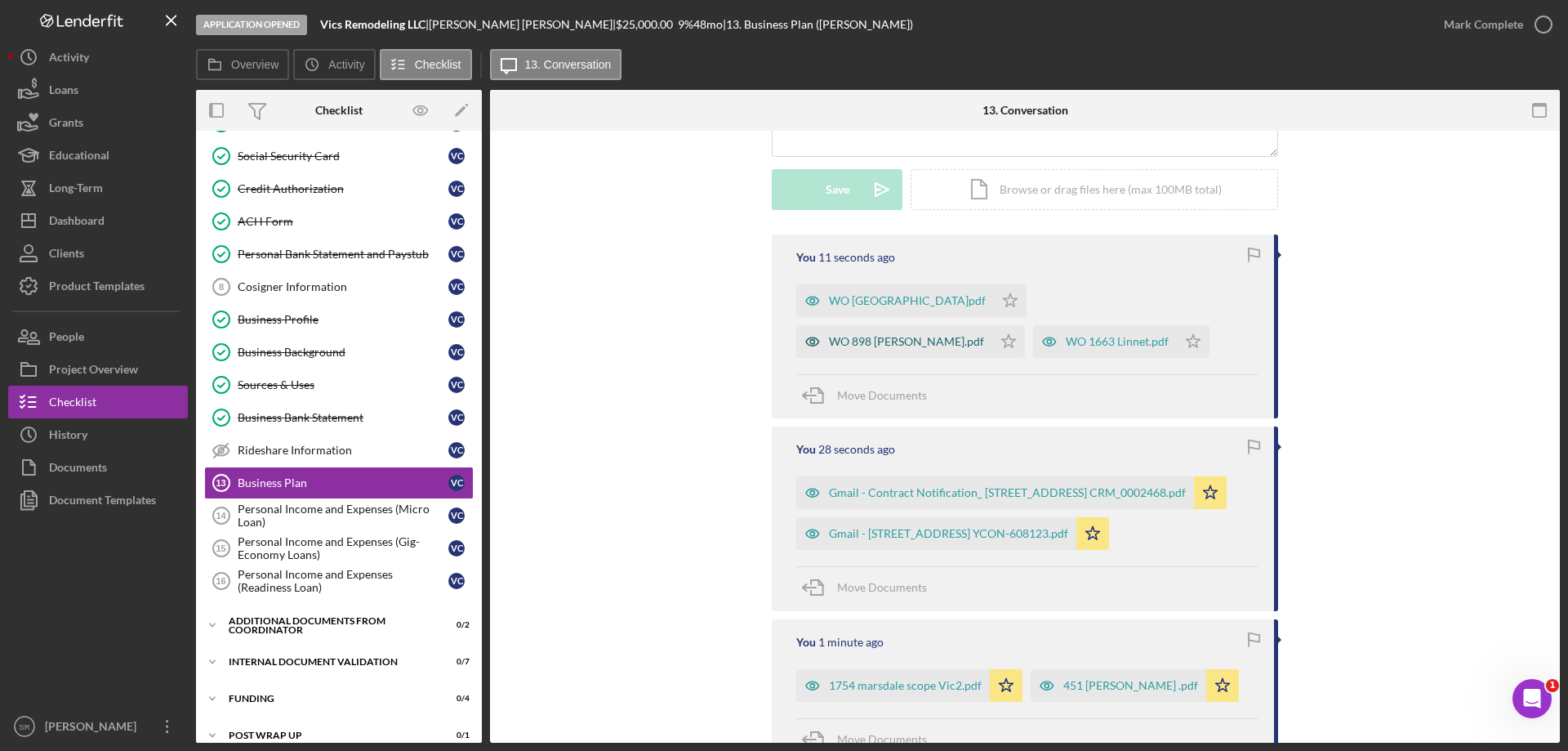
scroll to position [408, 0]
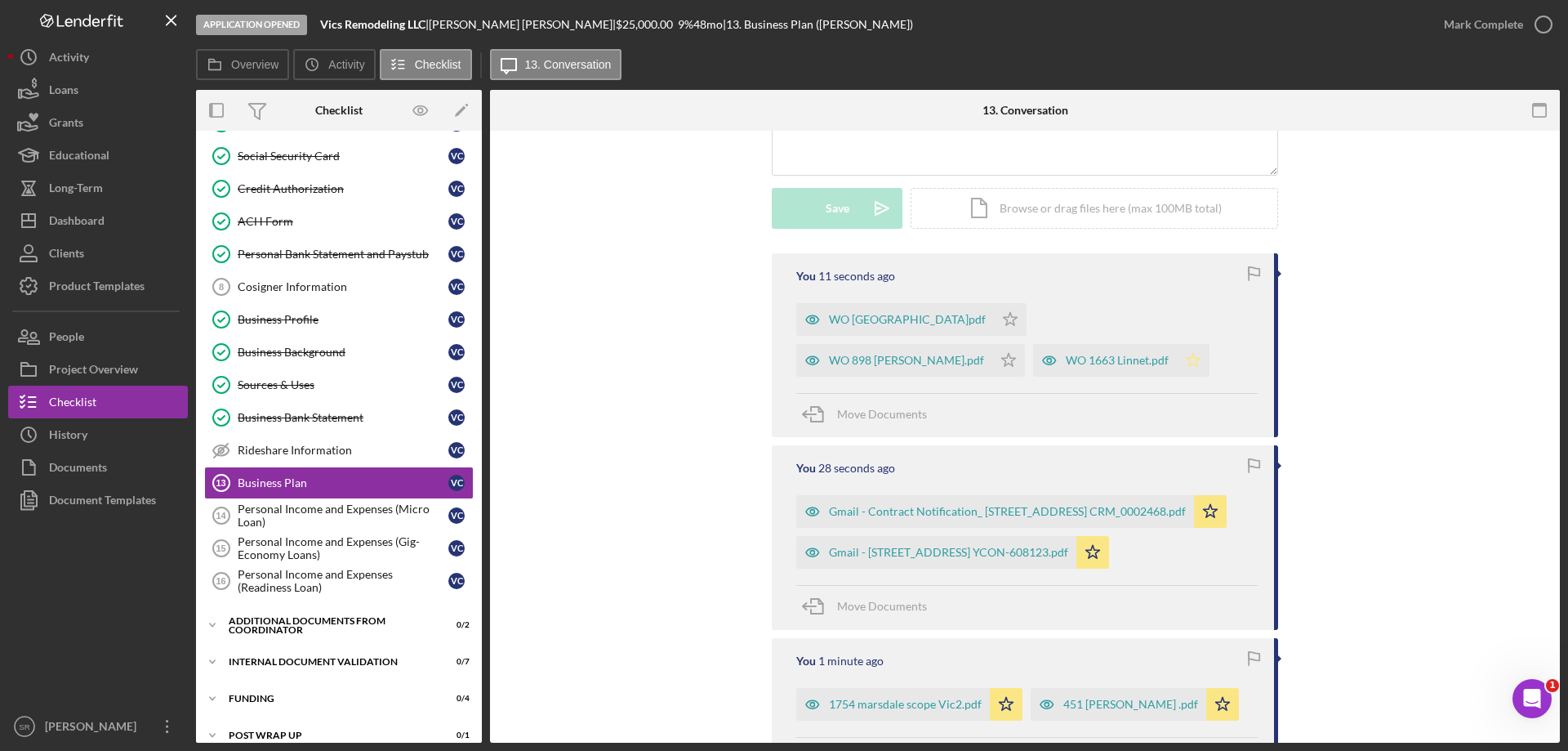
click at [1177, 362] on icon "Icon/Star" at bounding box center [1193, 360] width 32 height 32
click at [994, 313] on icon "Icon/Star" at bounding box center [1009, 319] width 32 height 32
click at [1025, 344] on icon "Icon/Star" at bounding box center [1009, 360] width 32 height 32
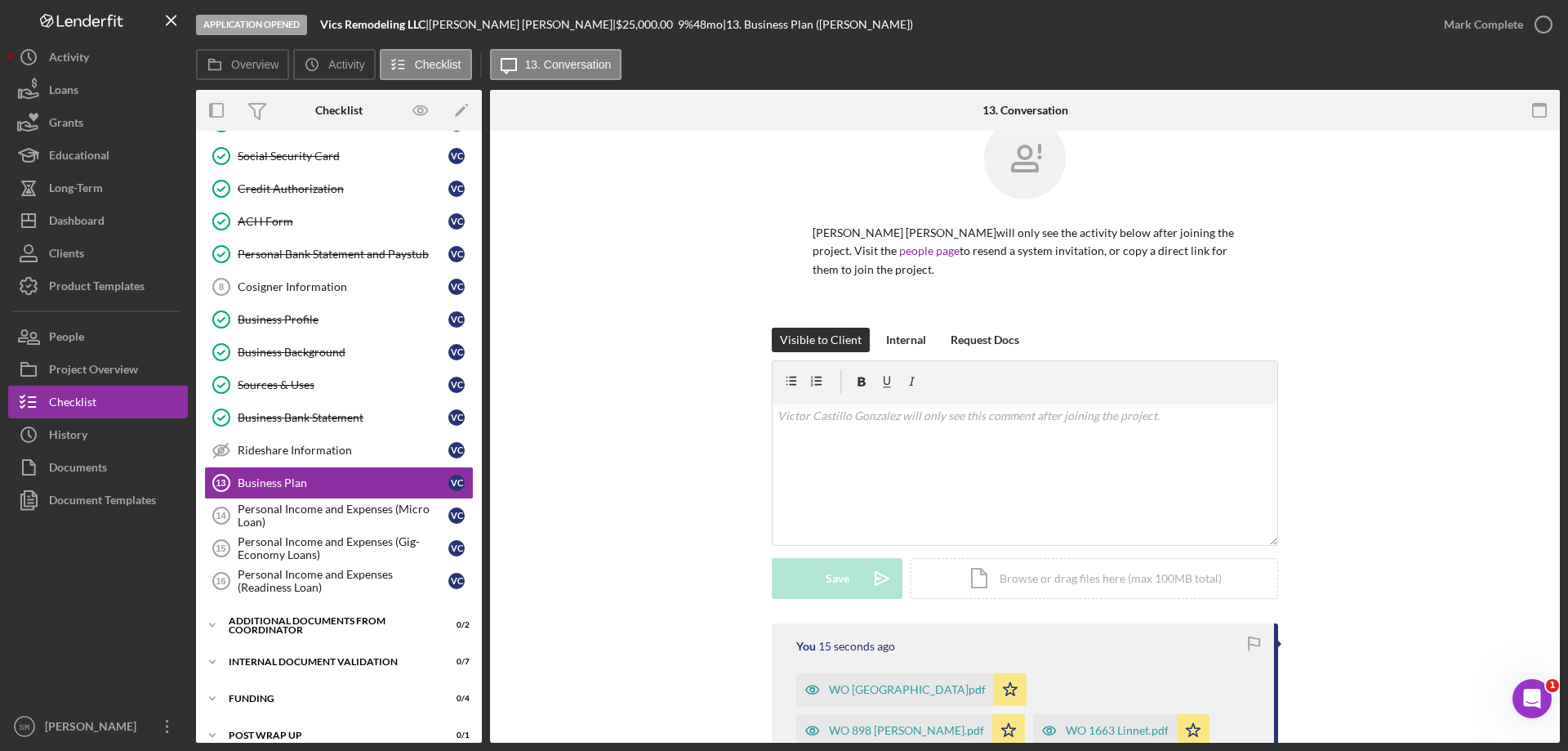
scroll to position [0, 0]
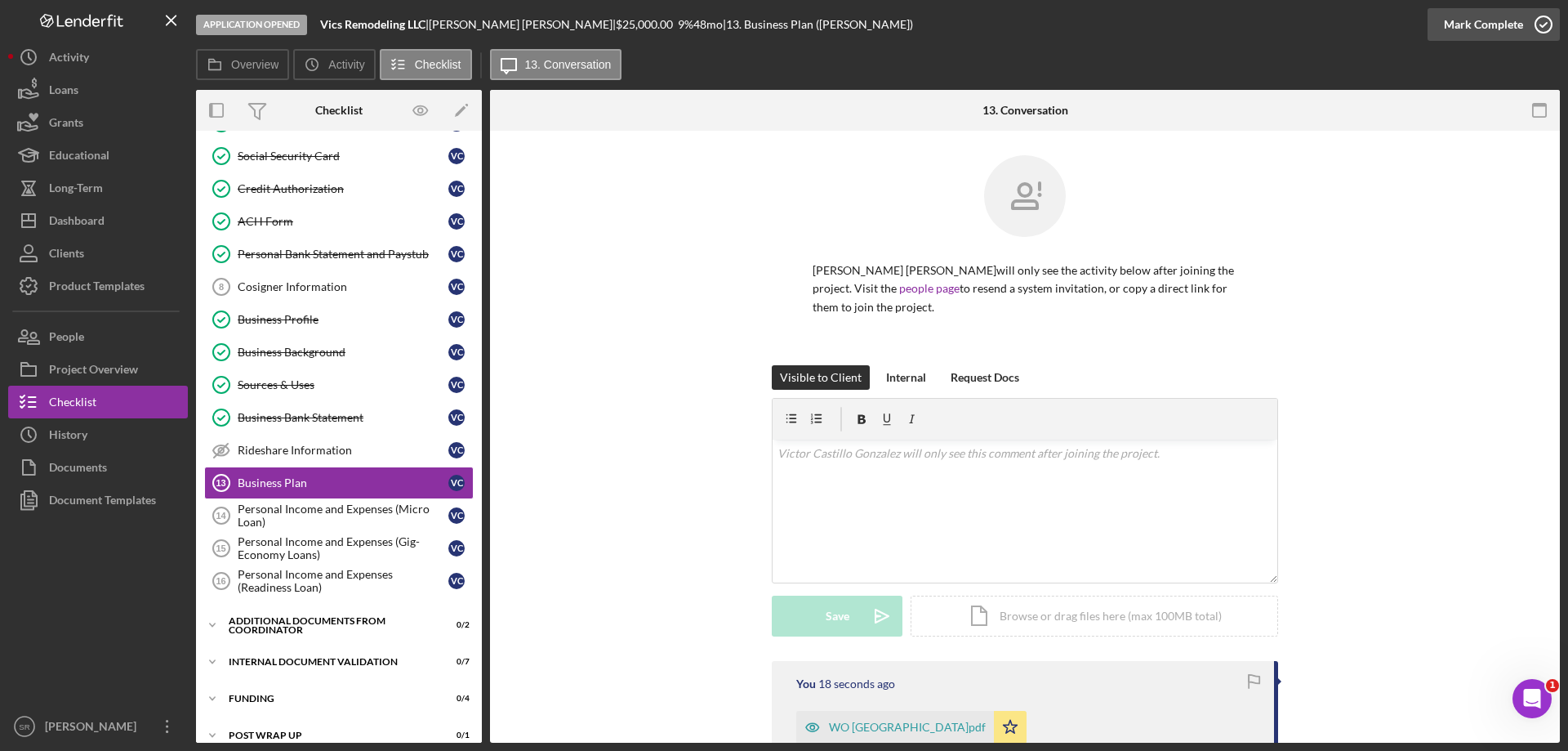
click at [1543, 20] on icon "button" at bounding box center [1544, 24] width 41 height 41
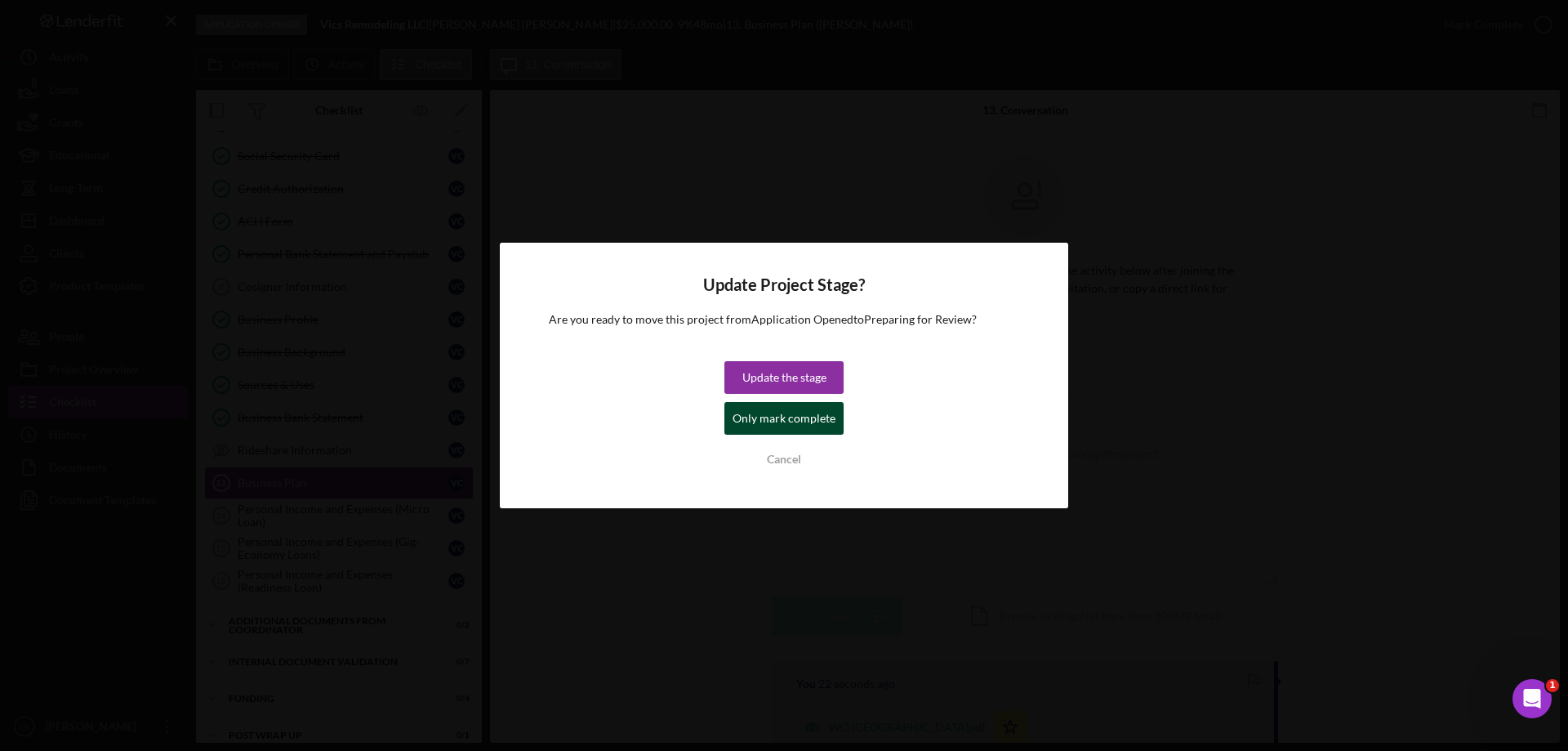
click at [763, 428] on div "Only mark complete" at bounding box center [784, 418] width 103 height 32
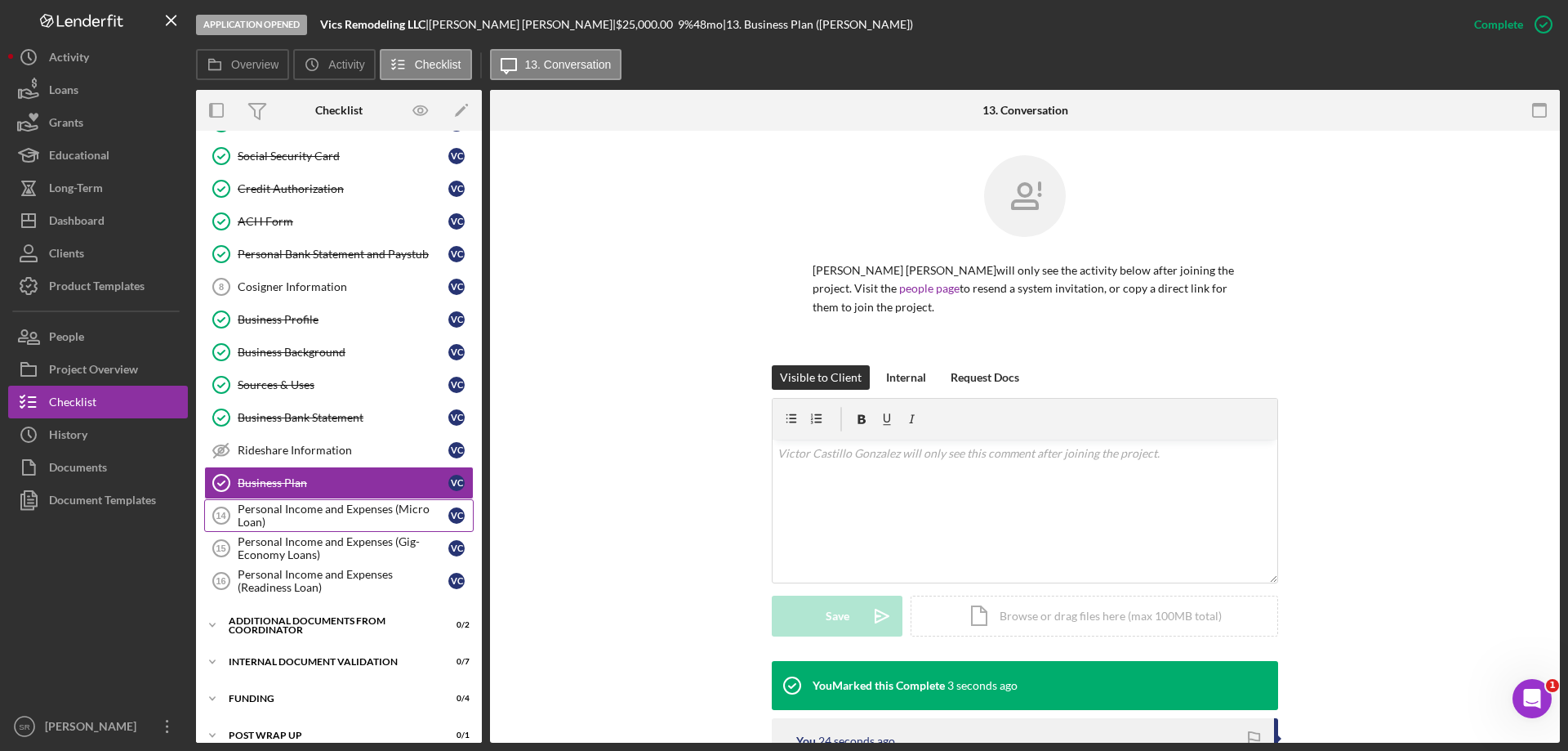
click at [314, 521] on div "Personal Income and Expenses (Micro Loan)" at bounding box center [342, 515] width 211 height 26
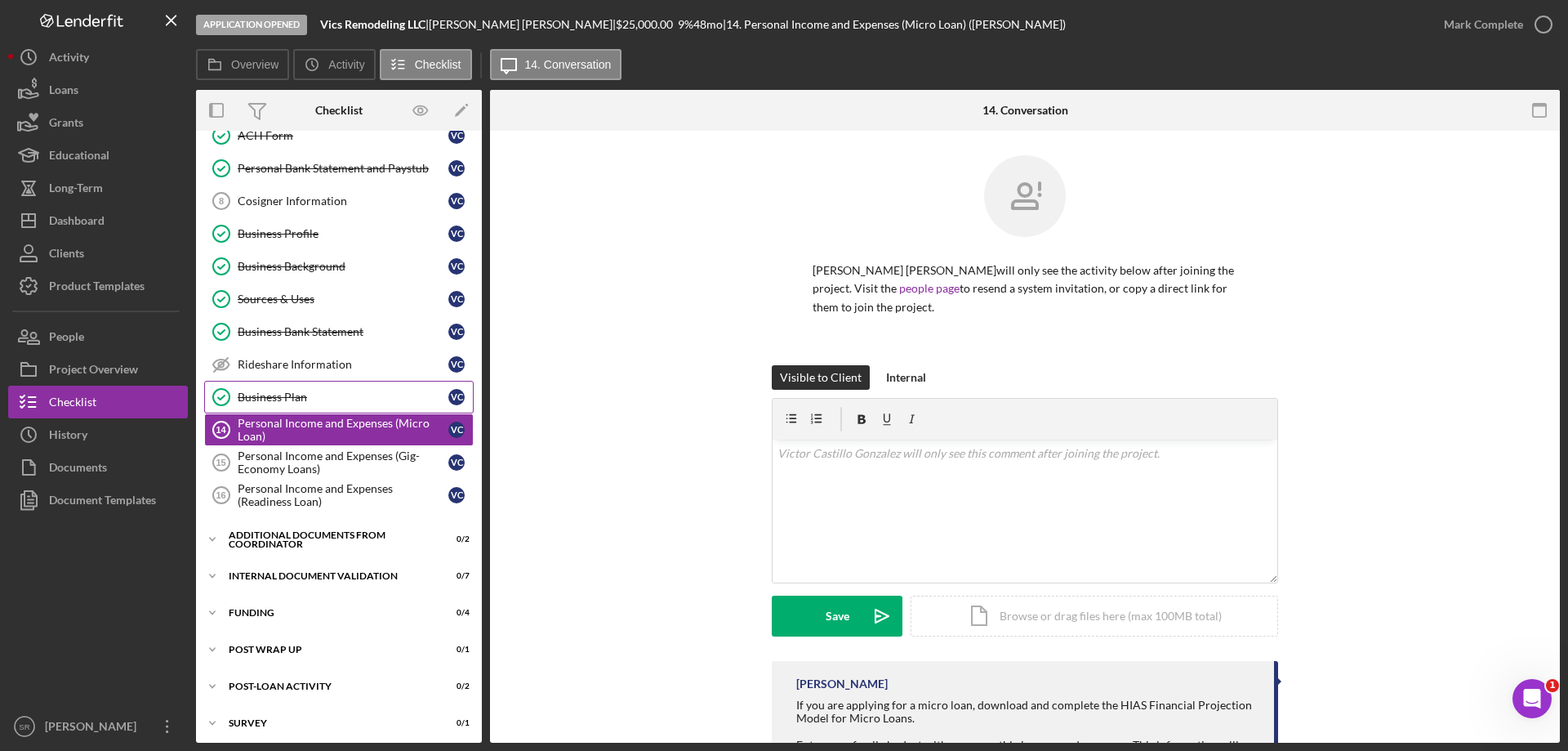
scroll to position [255, 0]
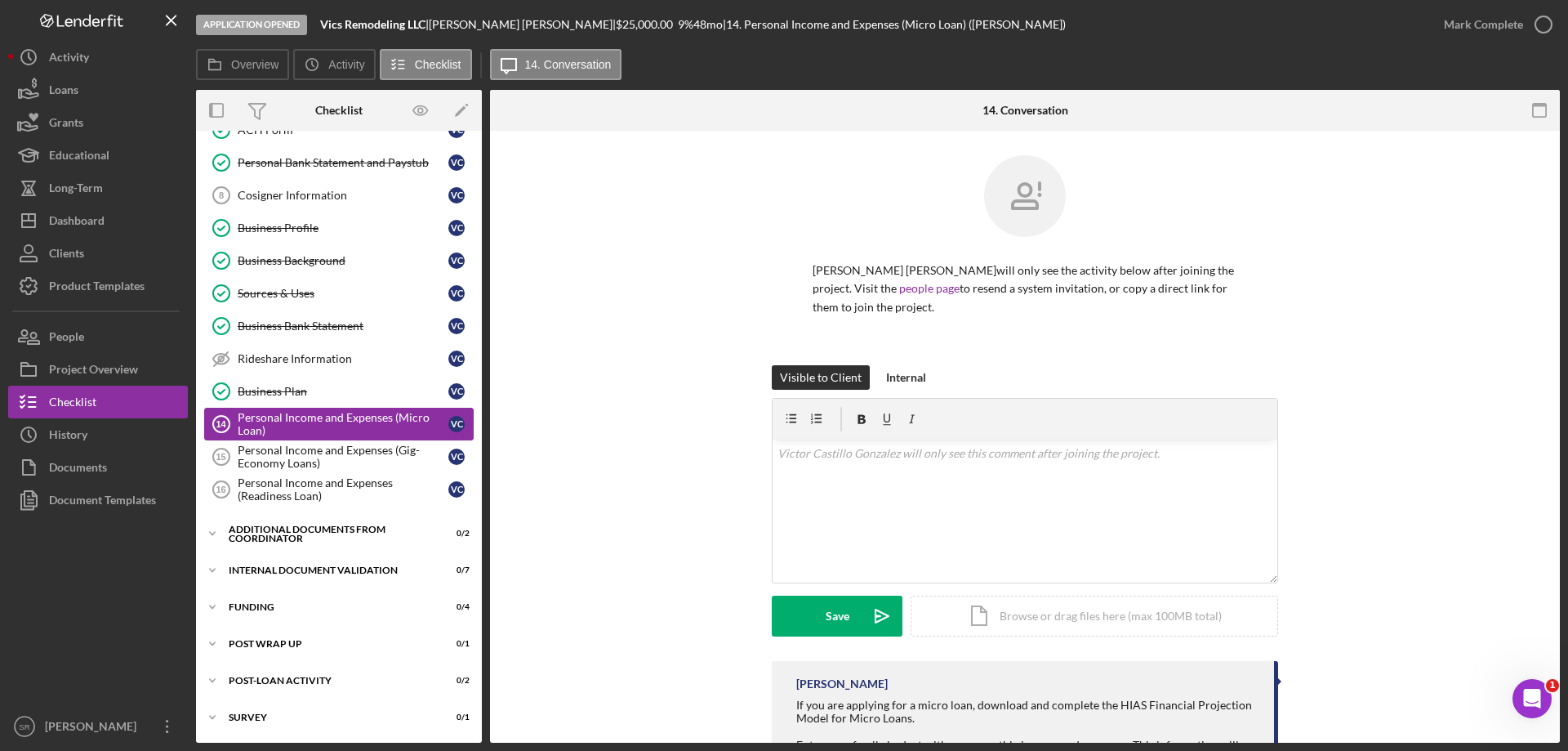
click at [331, 429] on div "Personal Income and Expenses (Micro Loan)" at bounding box center [342, 424] width 211 height 26
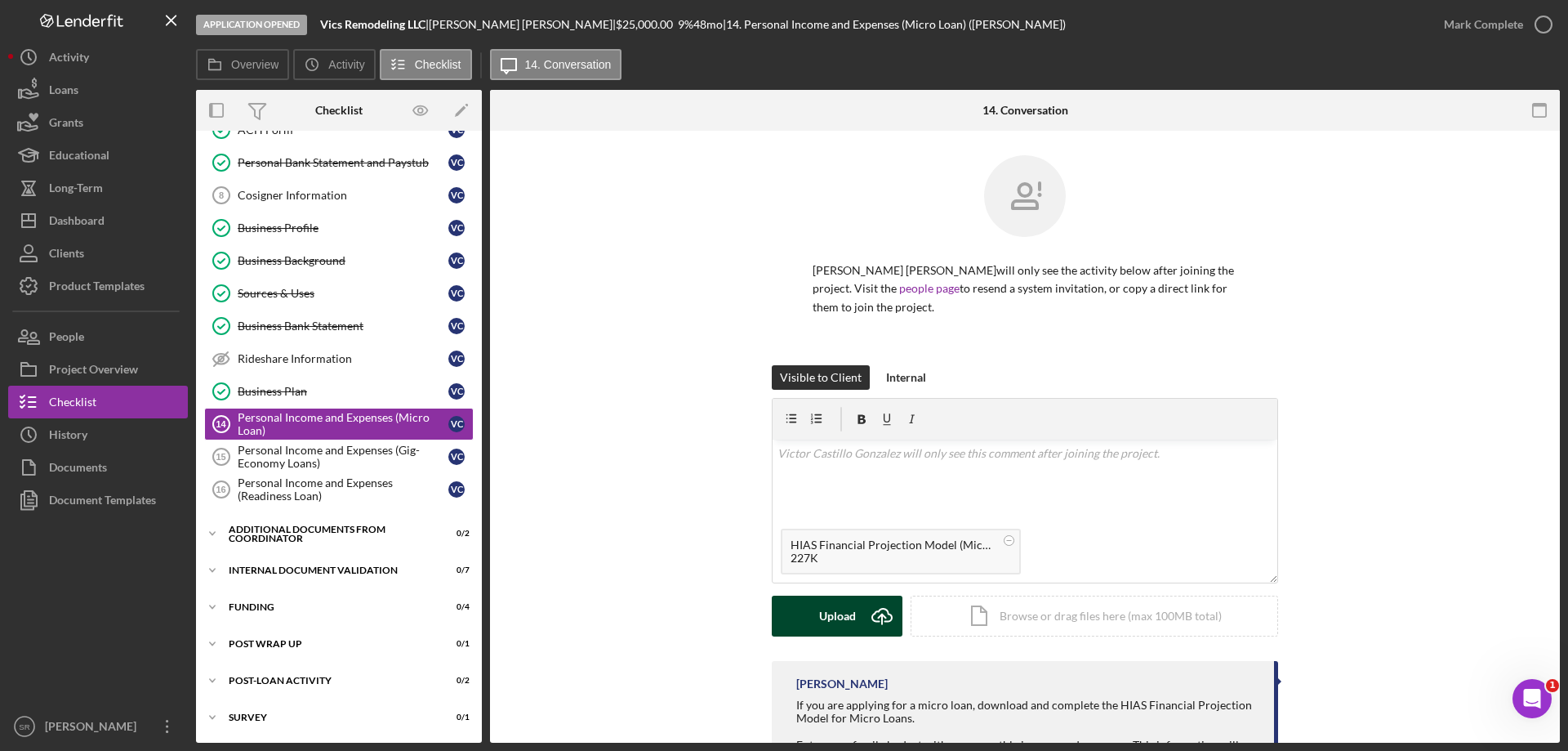
click at [874, 628] on icon "Icon/Upload" at bounding box center [882, 616] width 41 height 41
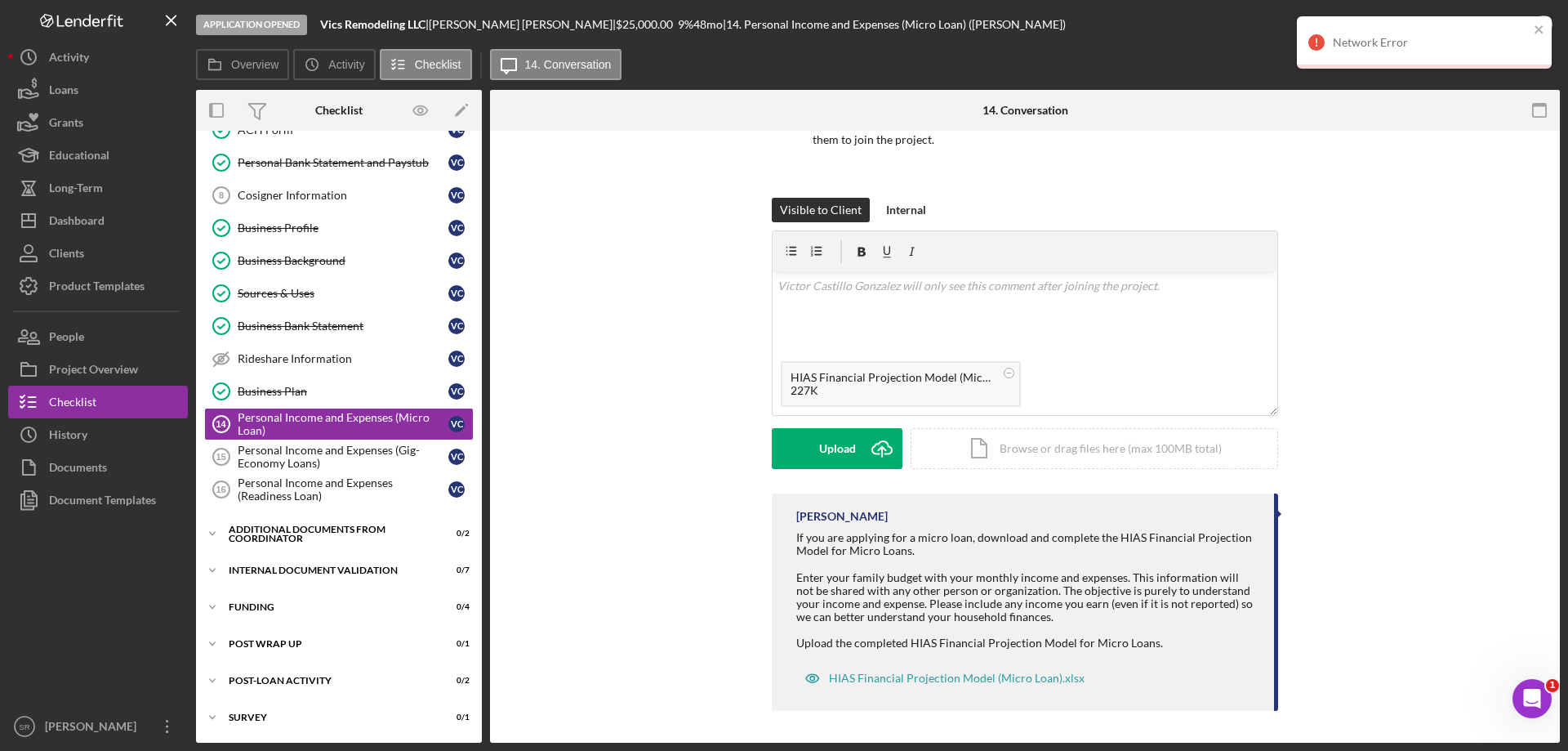
scroll to position [168, 0]
click at [1006, 373] on circle at bounding box center [1009, 371] width 10 height 10
click at [836, 450] on div "Upload" at bounding box center [838, 447] width 37 height 41
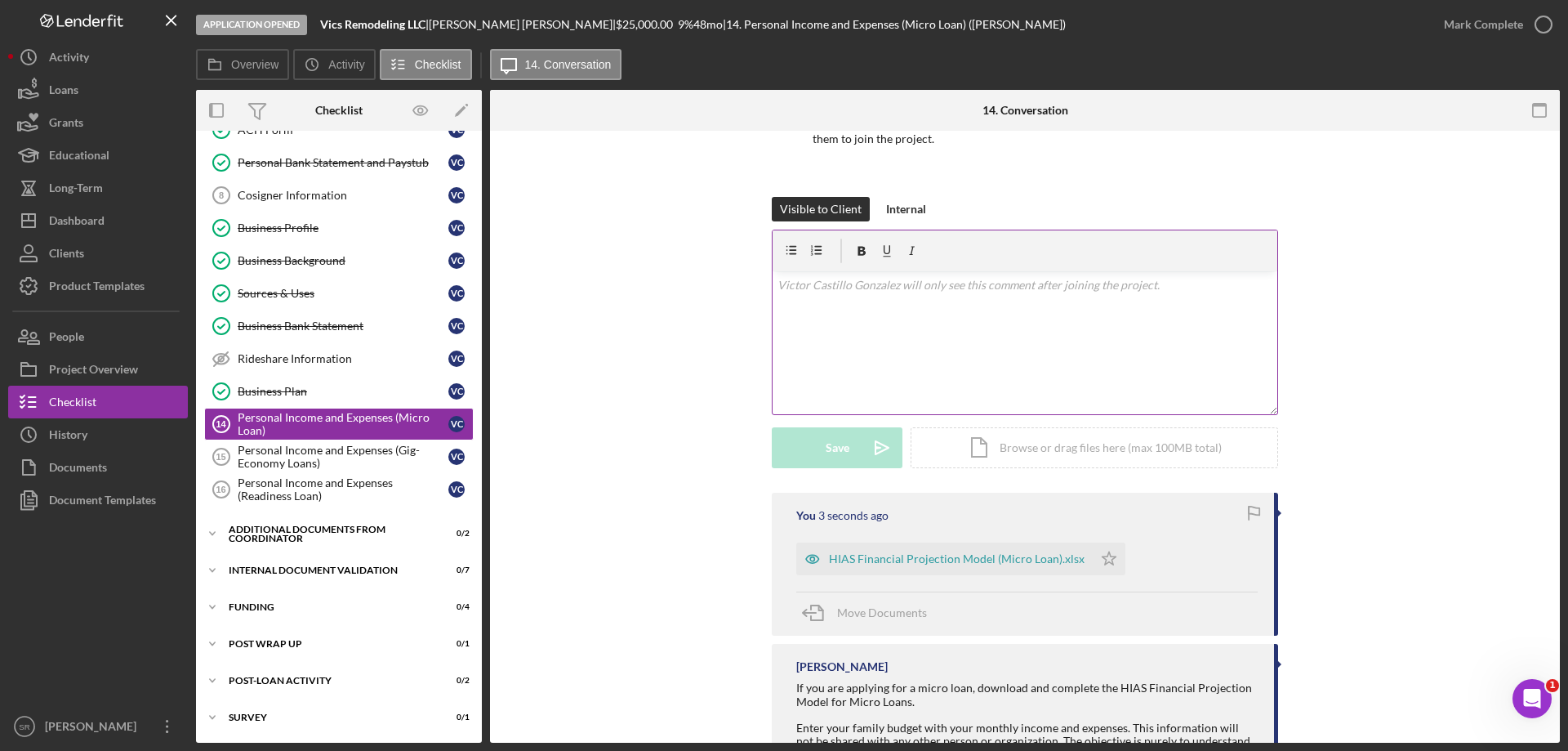
scroll to position [250, 0]
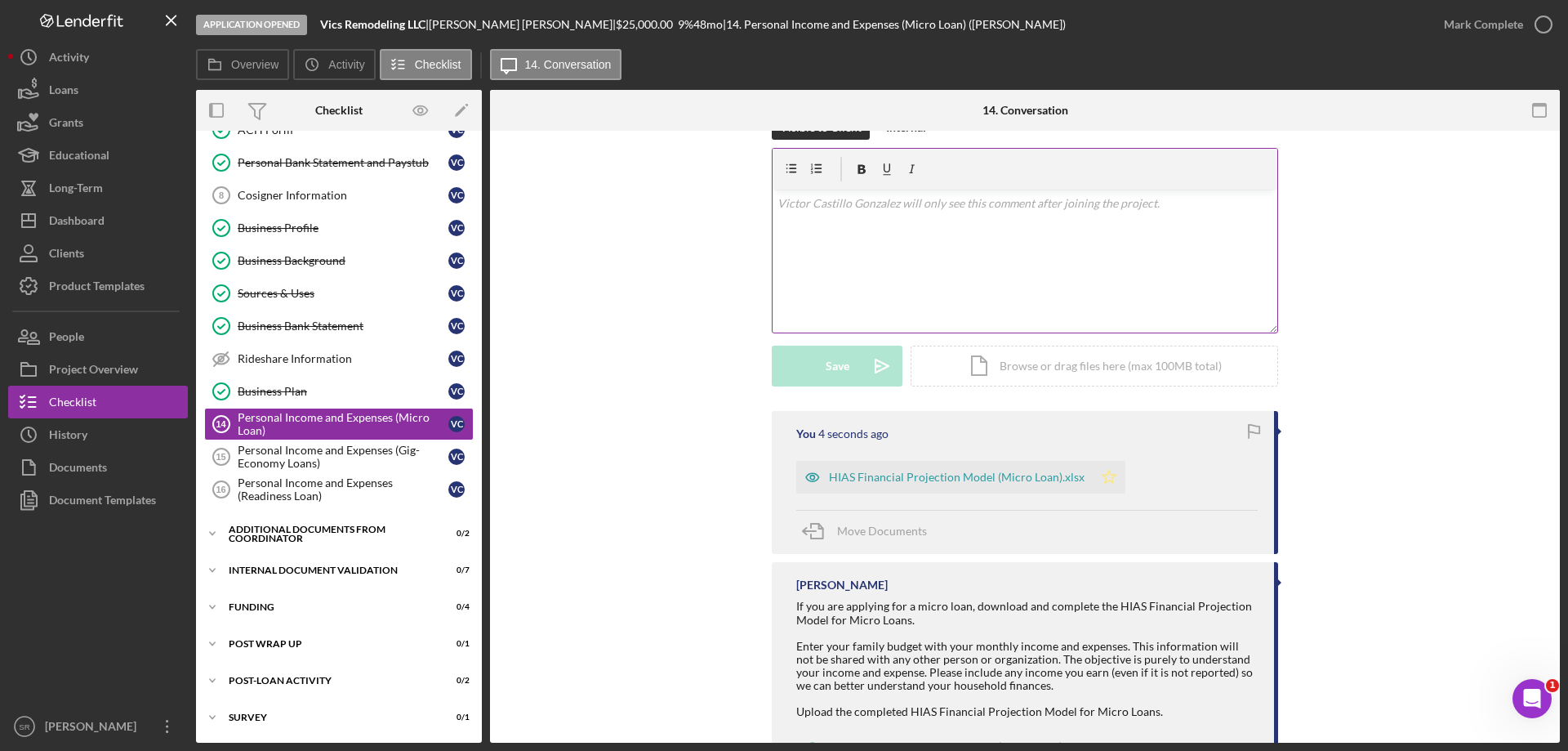
click at [1103, 475] on polygon "button" at bounding box center [1110, 476] width 14 height 13
click at [1542, 33] on icon "button" at bounding box center [1544, 24] width 41 height 41
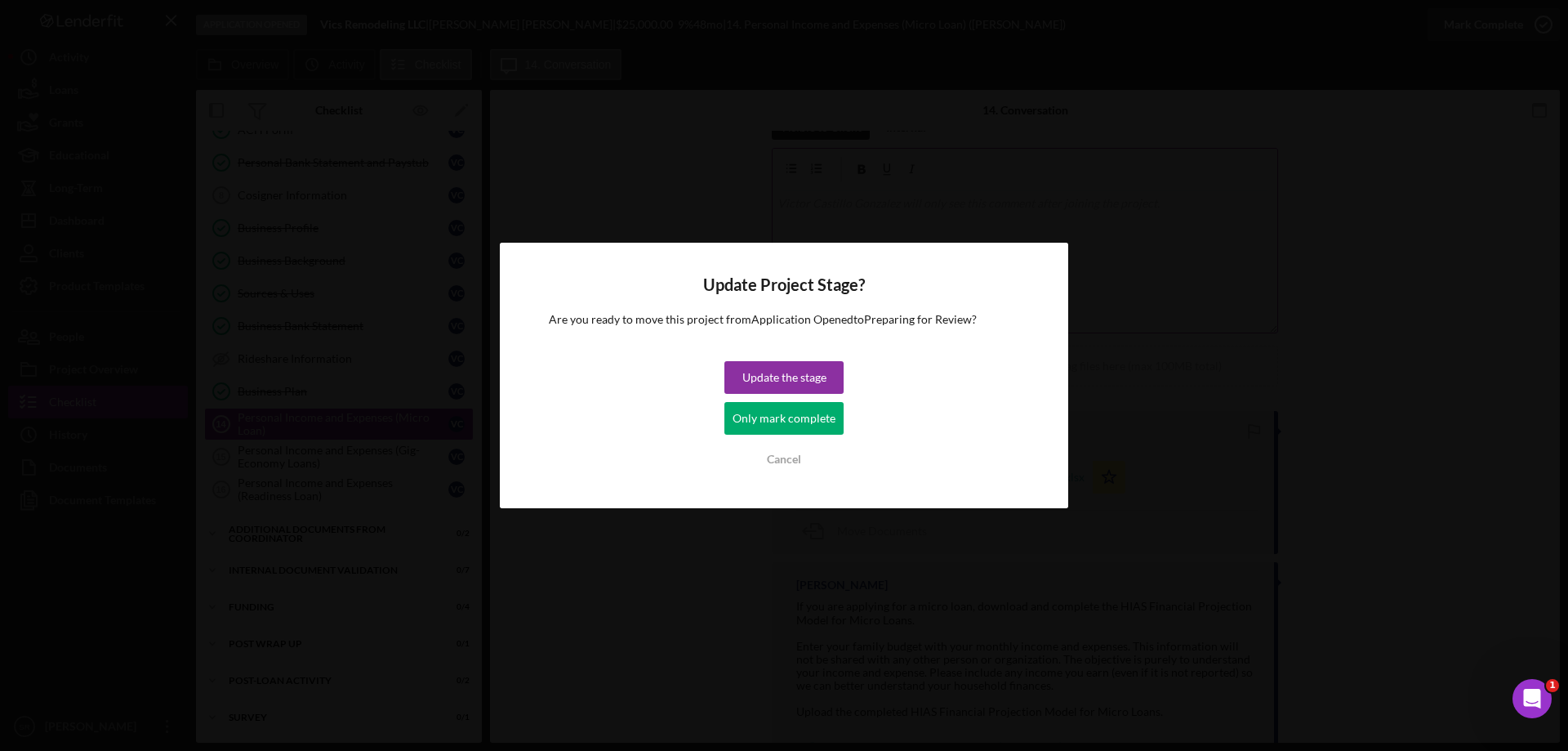
click at [773, 409] on div "Only mark complete" at bounding box center [784, 418] width 103 height 32
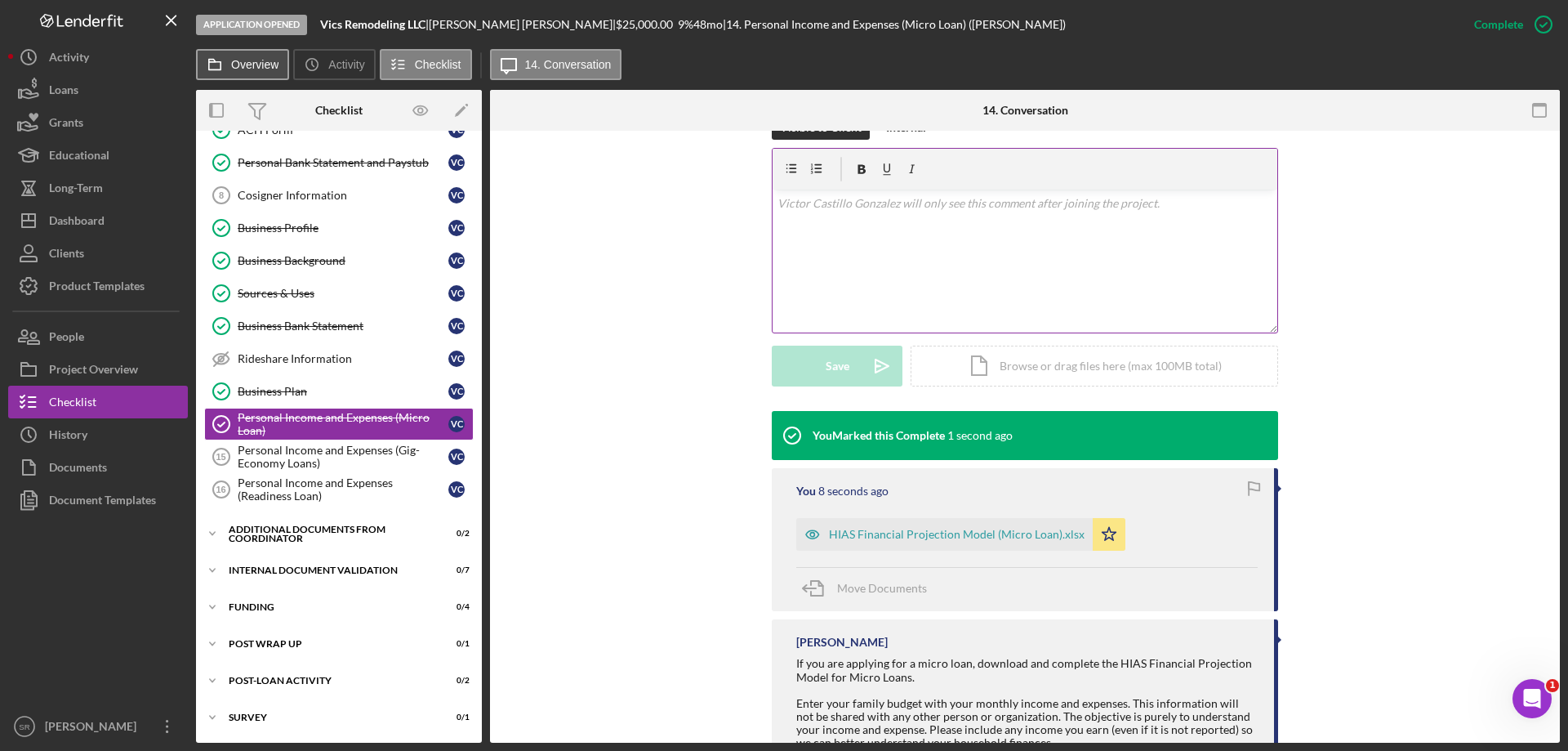
click at [240, 67] on label "Overview" at bounding box center [254, 65] width 47 height 13
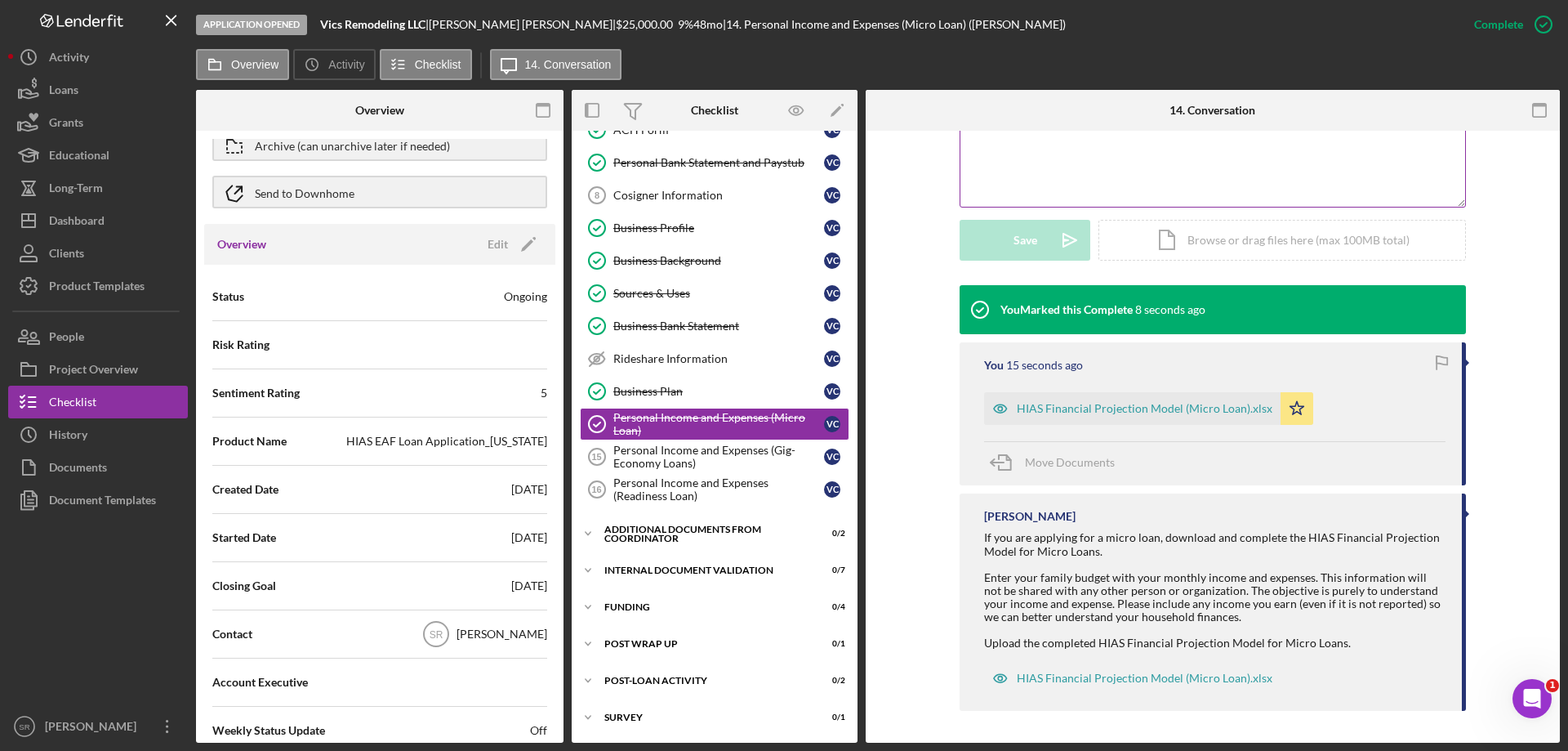
scroll to position [377, 0]
click at [739, 460] on div "Personal Income and Expenses (Gig-Economy Loans)" at bounding box center [718, 457] width 211 height 26
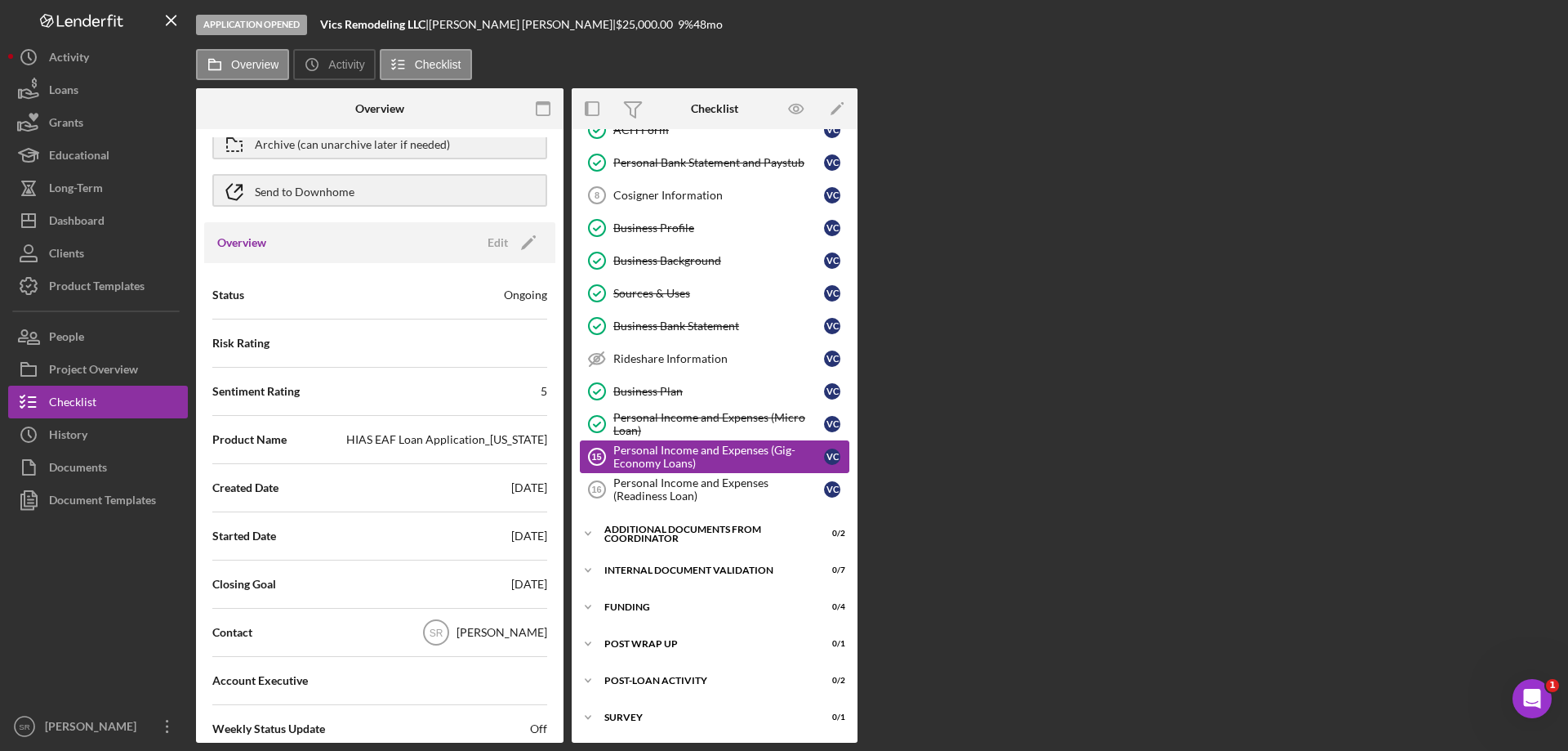
scroll to position [255, 0]
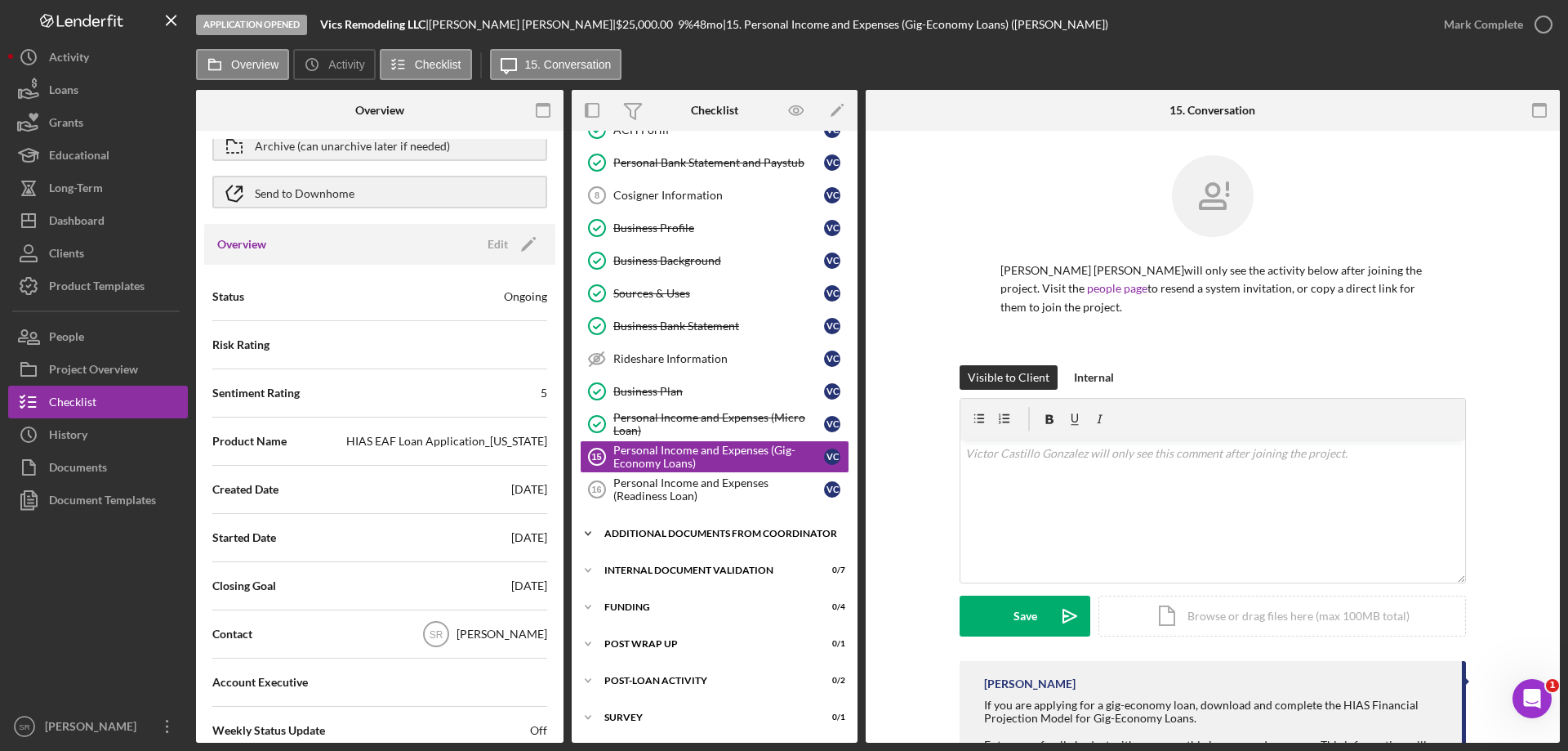
click at [727, 538] on div "Additional Documents from Coordinator" at bounding box center [721, 534] width 233 height 10
click at [691, 538] on div "Additional Documents from Coordinator" at bounding box center [721, 534] width 233 height 10
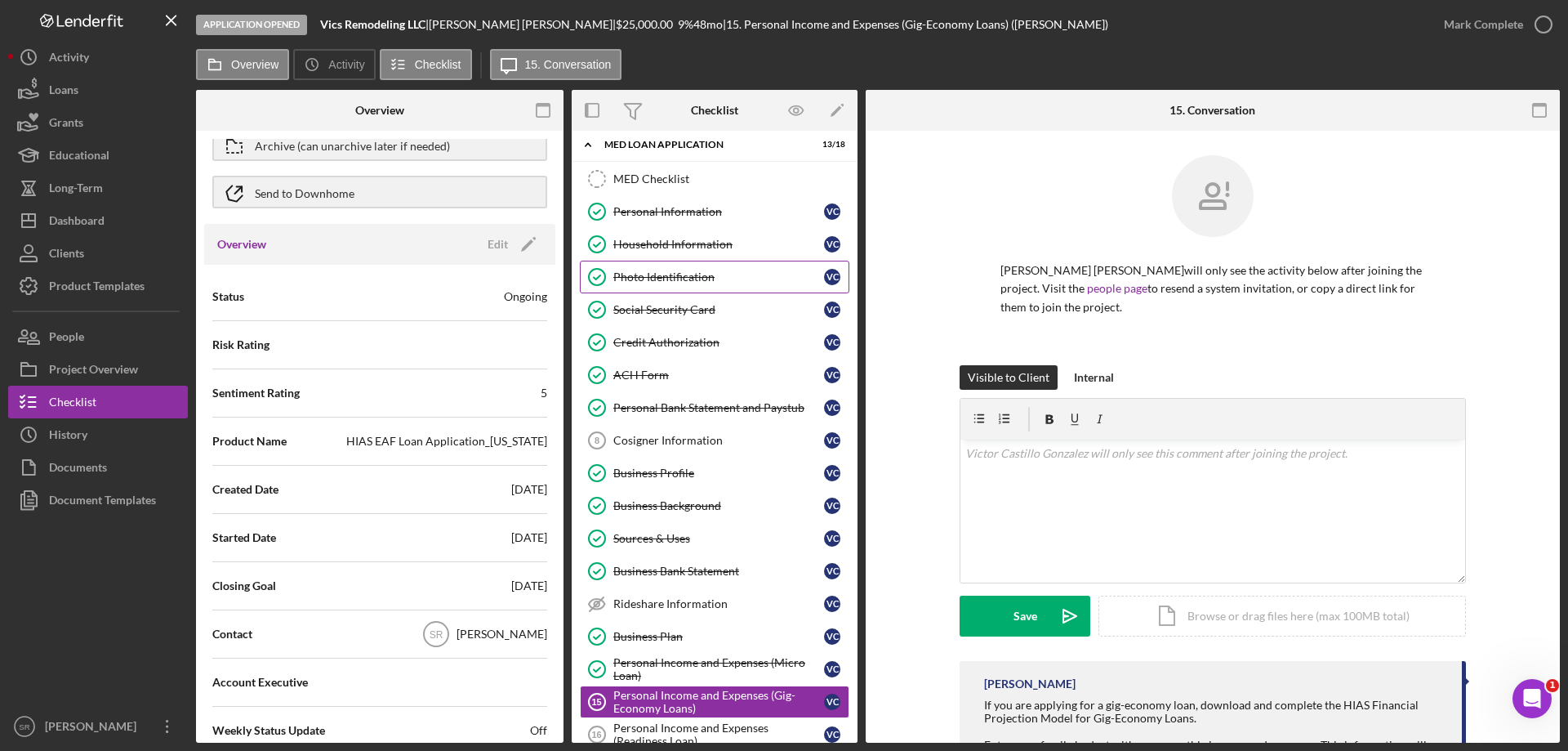
scroll to position [0, 0]
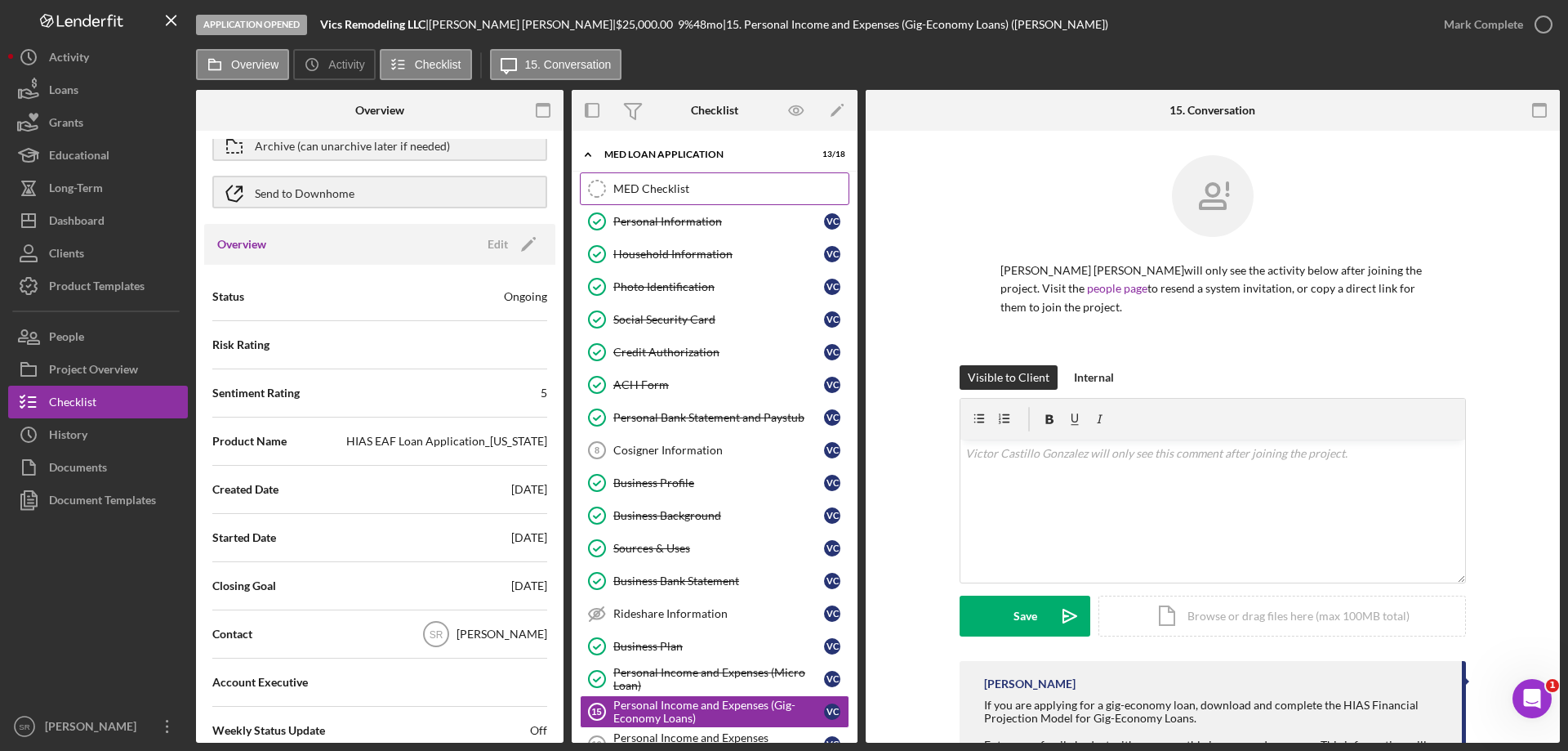
click at [691, 186] on div "MED Checklist" at bounding box center [731, 188] width 236 height 13
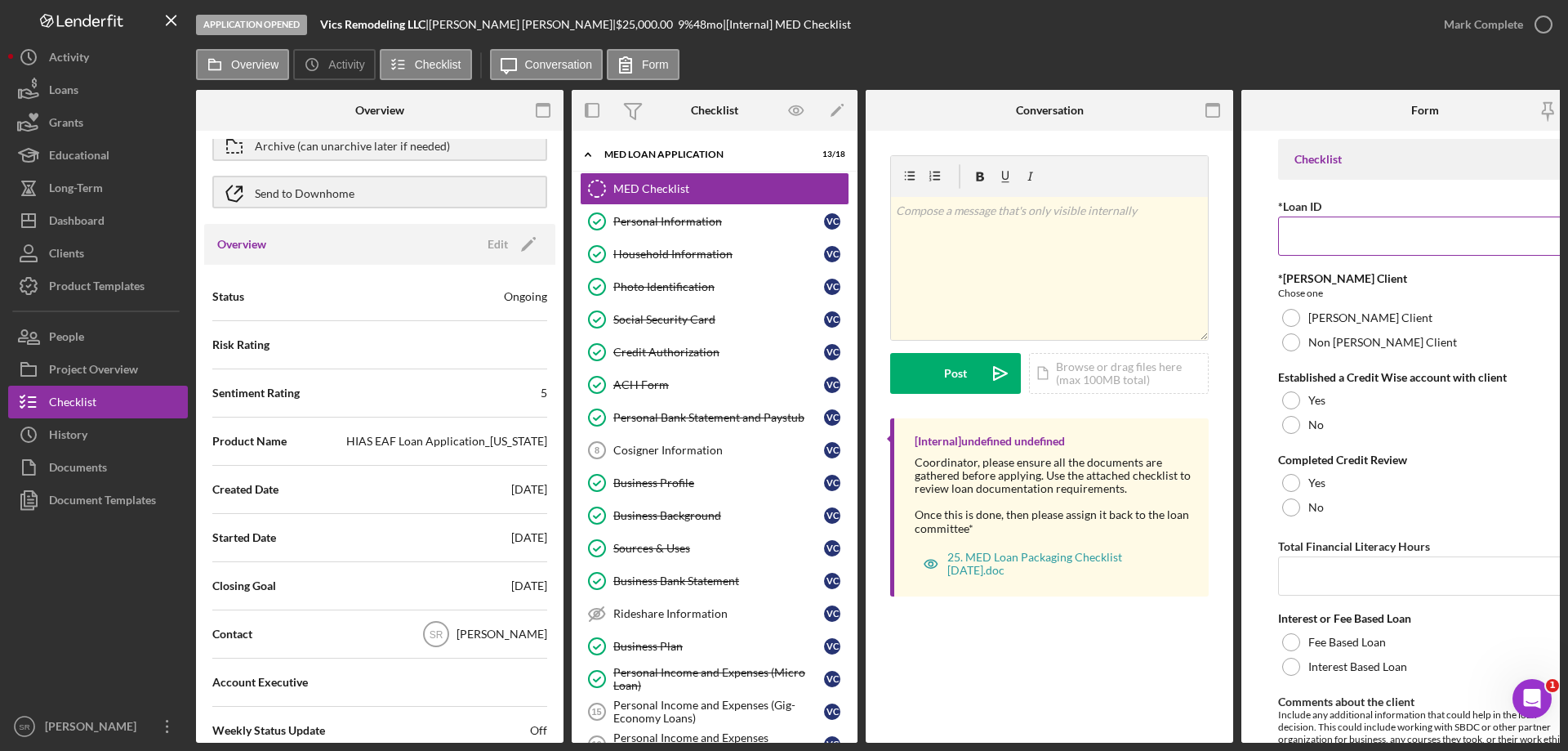
click at [1360, 232] on input "*Loan ID" at bounding box center [1425, 236] width 294 height 39
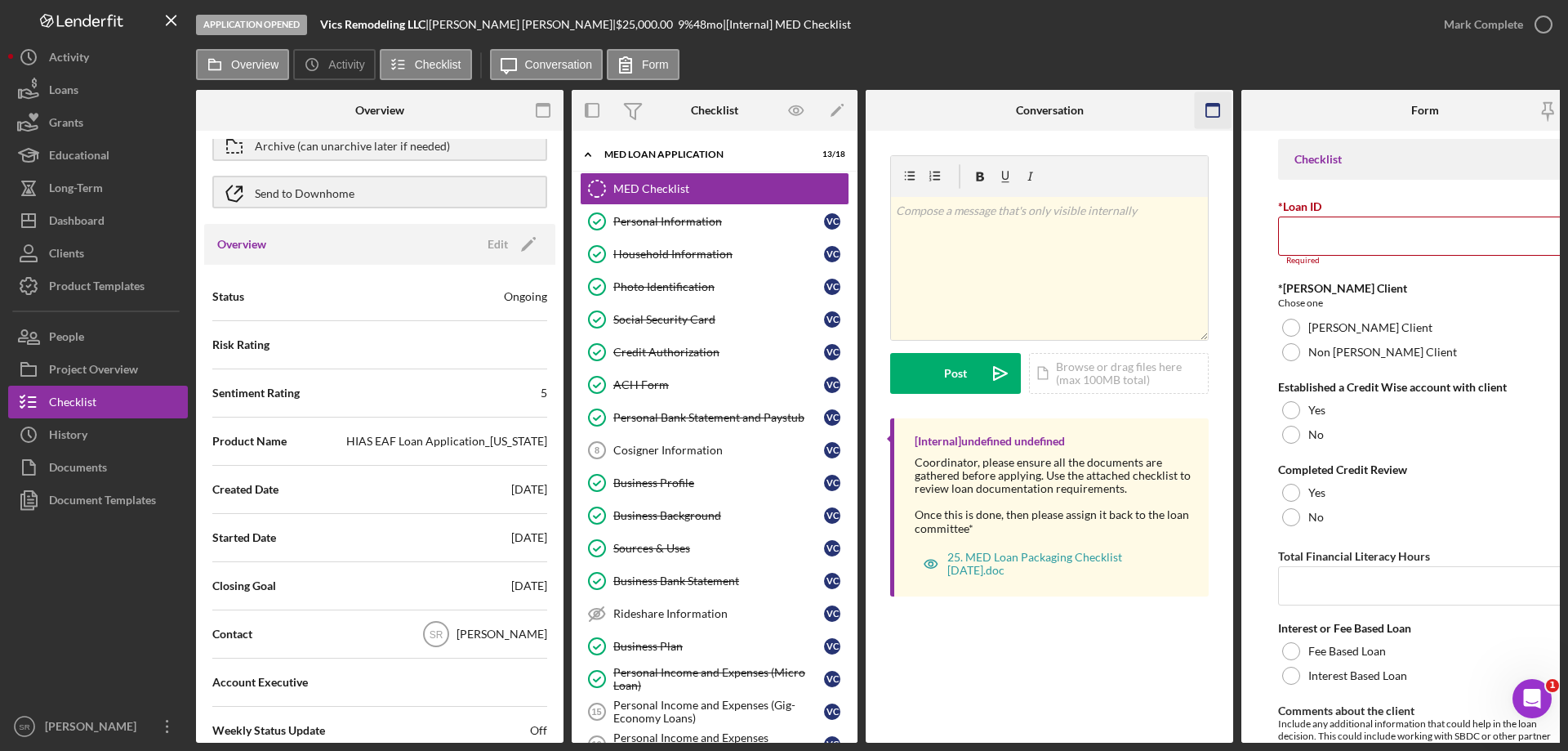
click at [1208, 107] on icon "button" at bounding box center [1214, 110] width 37 height 37
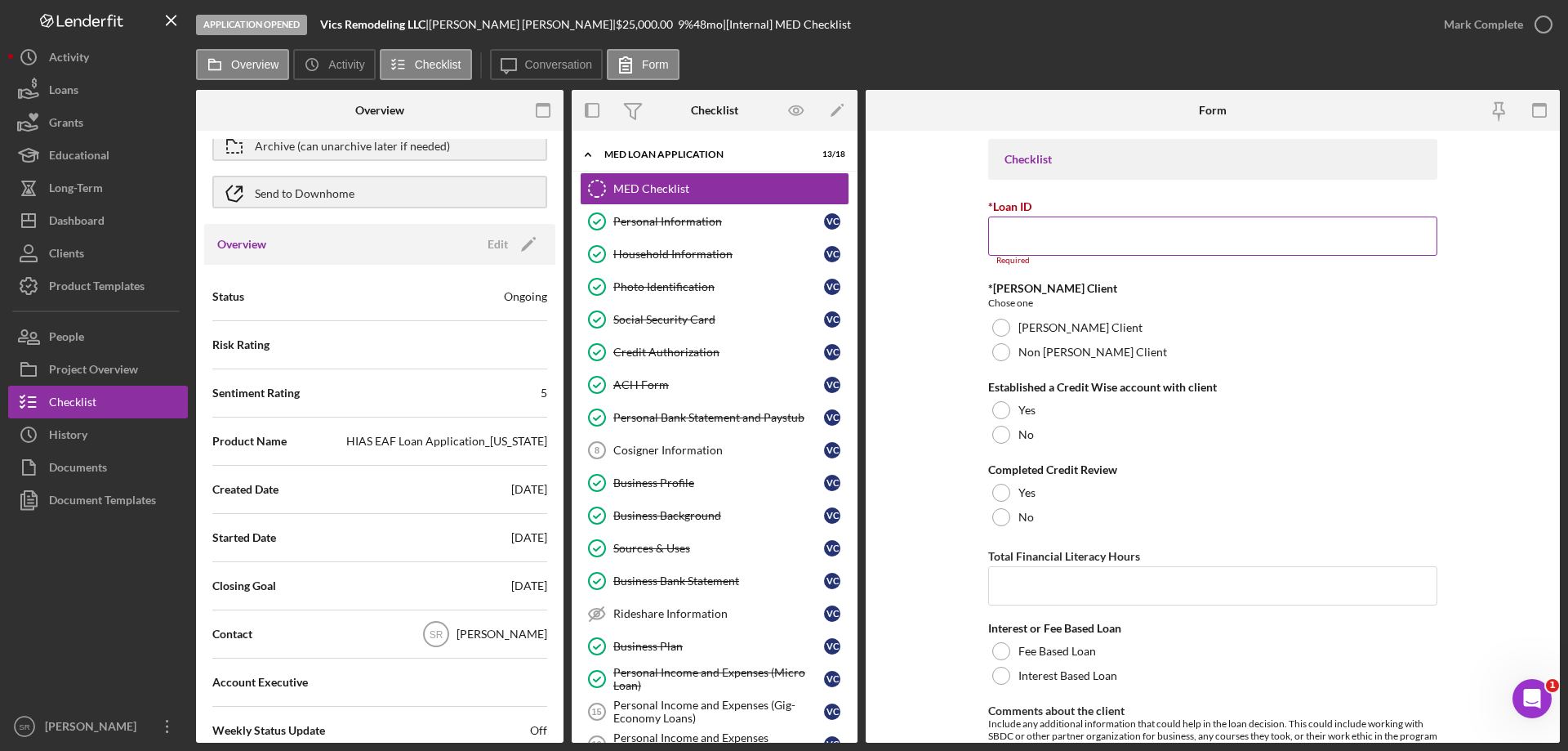
click at [1151, 226] on input "*Loan ID" at bounding box center [1213, 236] width 449 height 39
click at [1060, 361] on div "Non ORR Client" at bounding box center [1213, 352] width 449 height 24
click at [1161, 416] on div "Yes" at bounding box center [1213, 410] width 449 height 24
click at [1134, 496] on div "Yes" at bounding box center [1213, 493] width 449 height 24
click at [1185, 594] on input "Total Financial Literacy Hours" at bounding box center [1213, 586] width 449 height 39
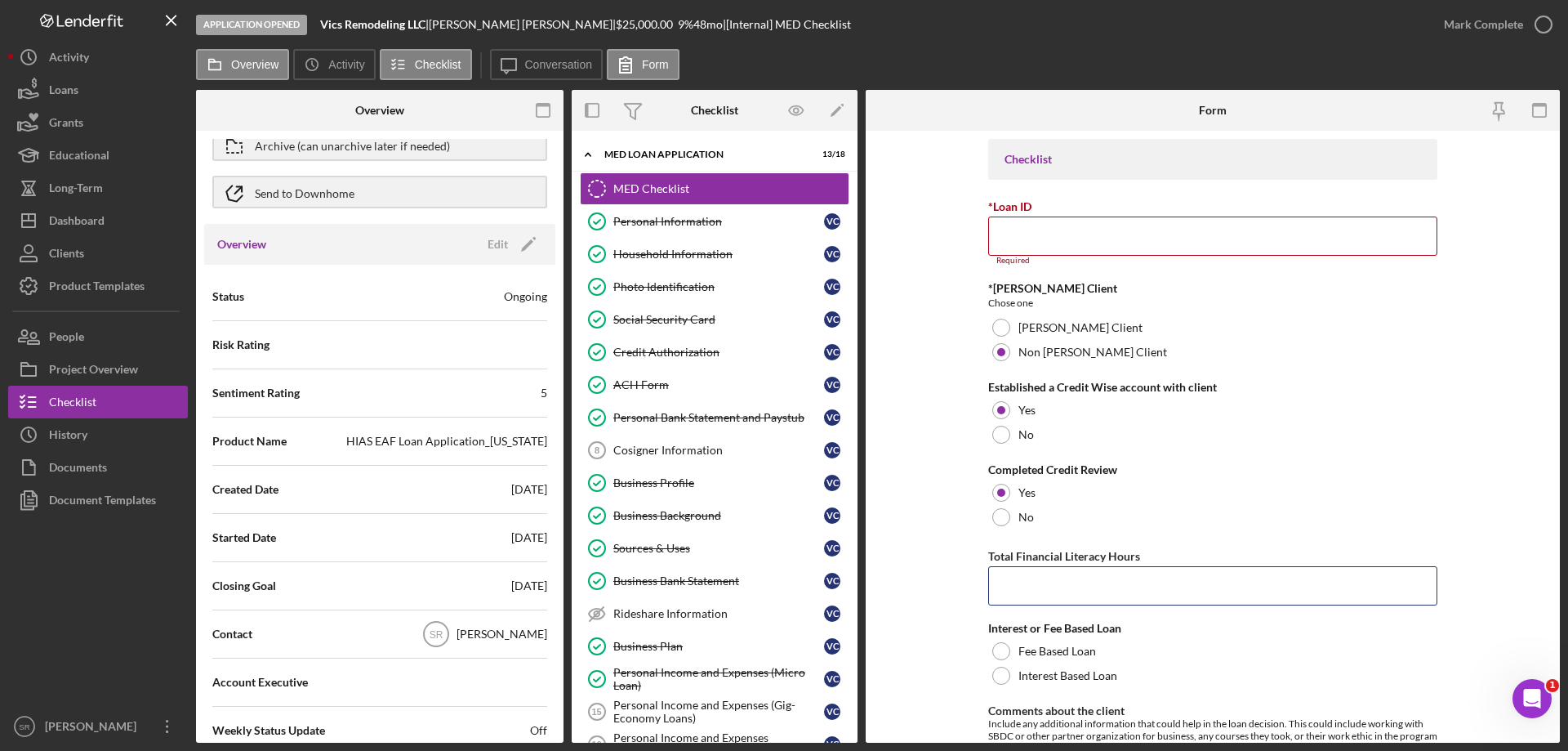
type input "1"
type input "9"
type input "1.5"
click at [1045, 646] on label "Fee Based Loan" at bounding box center [1058, 652] width 78 height 13
click at [1066, 680] on label "Interest Based Loan" at bounding box center [1068, 676] width 99 height 13
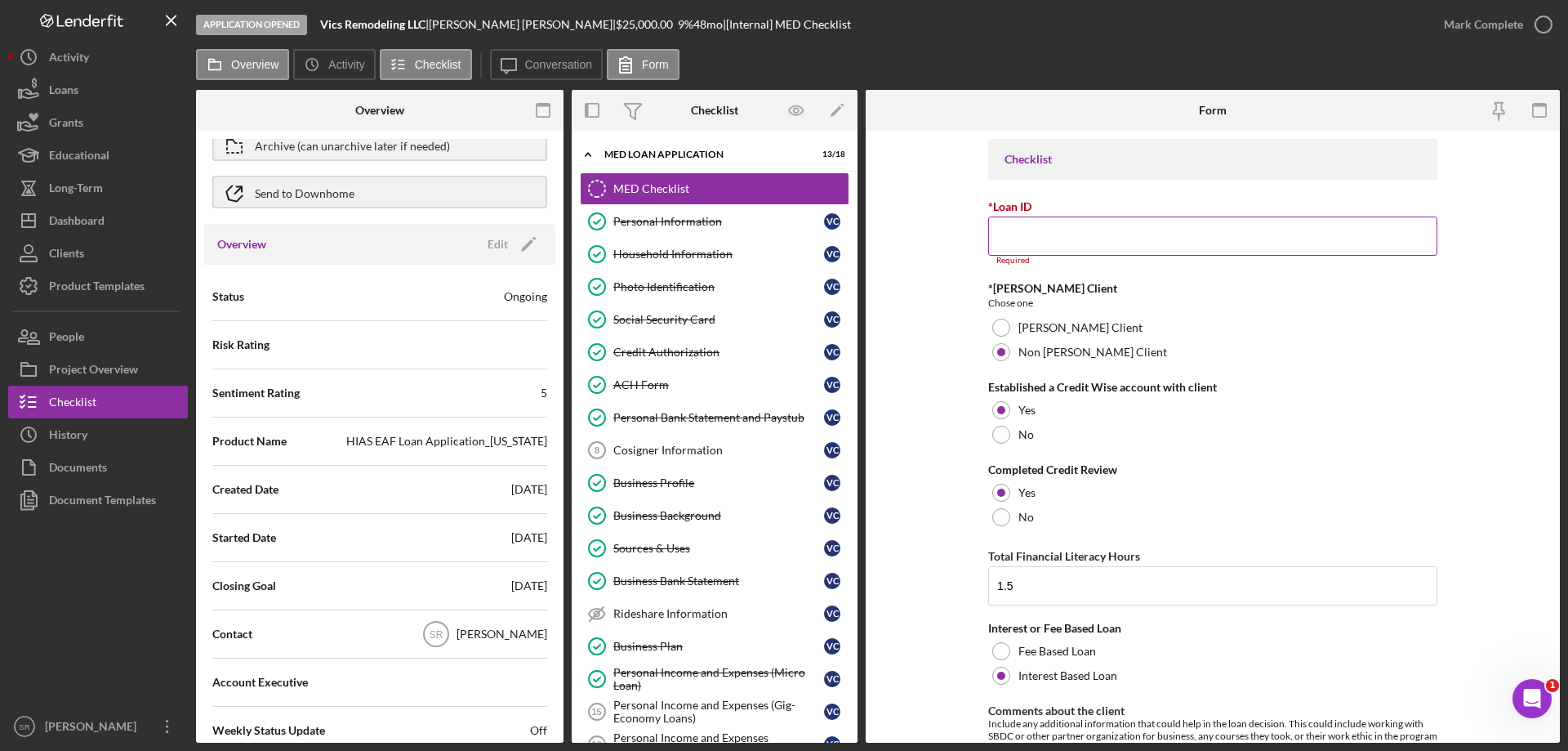
click at [1069, 236] on input "*Loan ID" at bounding box center [1213, 236] width 449 height 39
paste input "EAFVM2508"
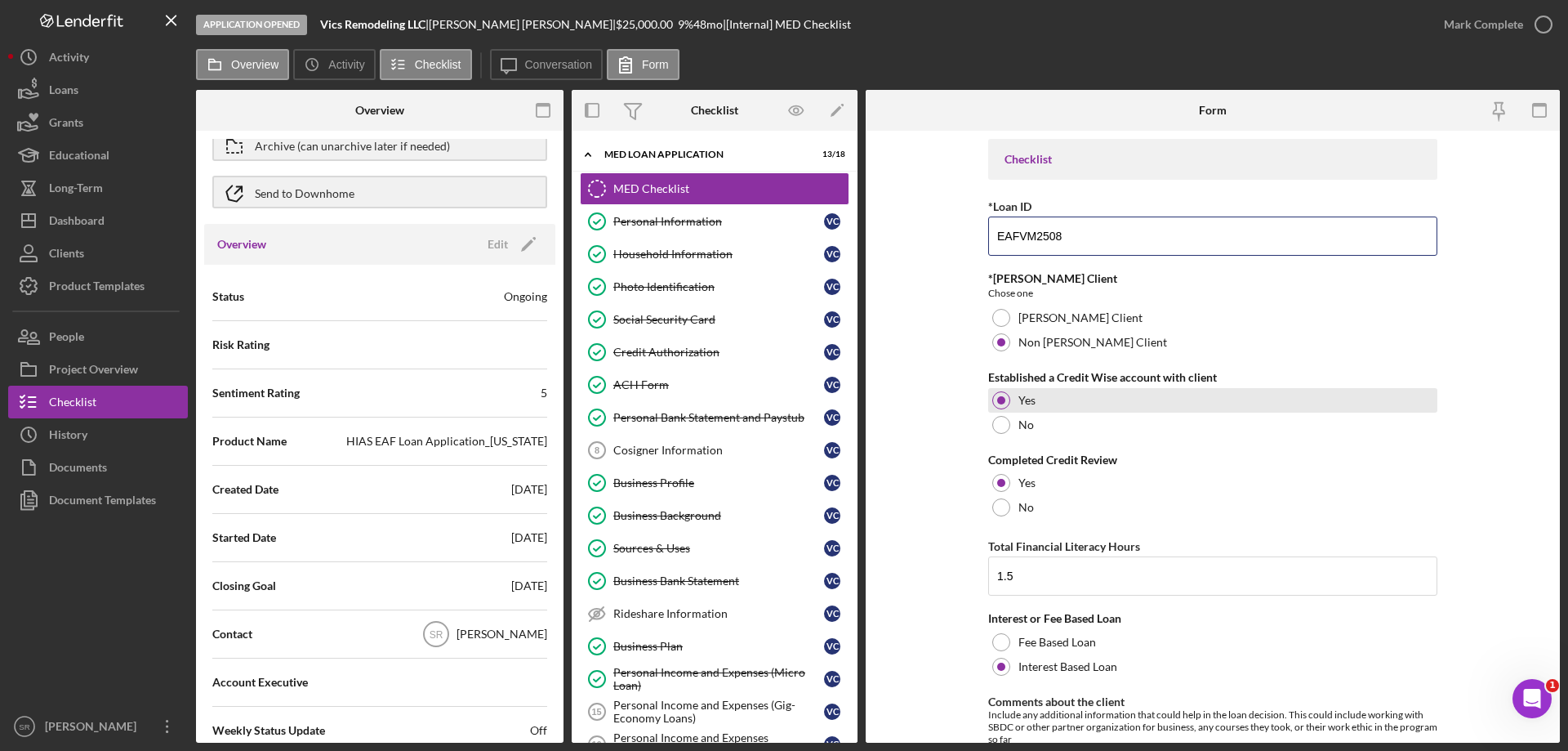
type input "EAFVM2508"
click at [1415, 397] on div "Yes" at bounding box center [1213, 400] width 449 height 24
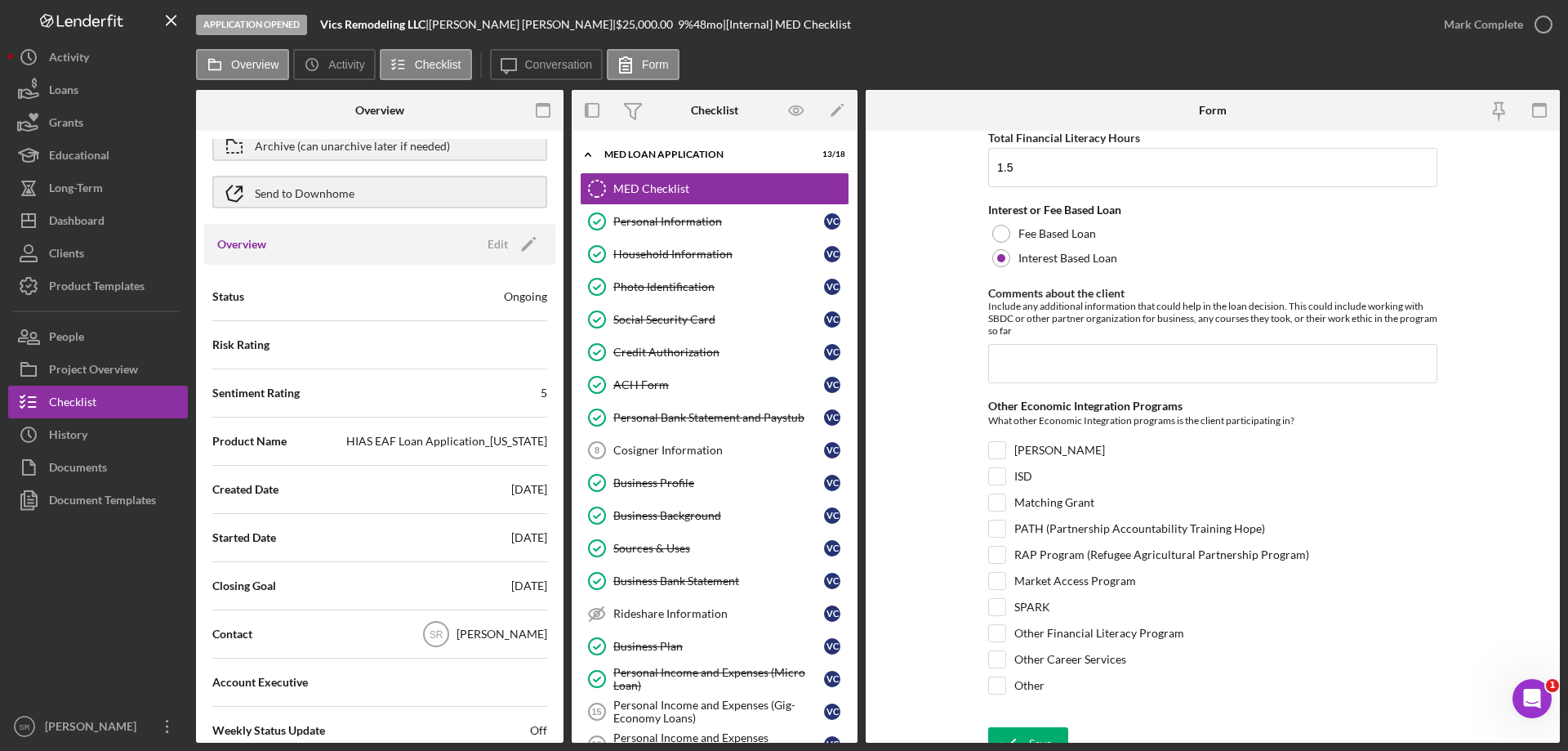
scroll to position [428, 0]
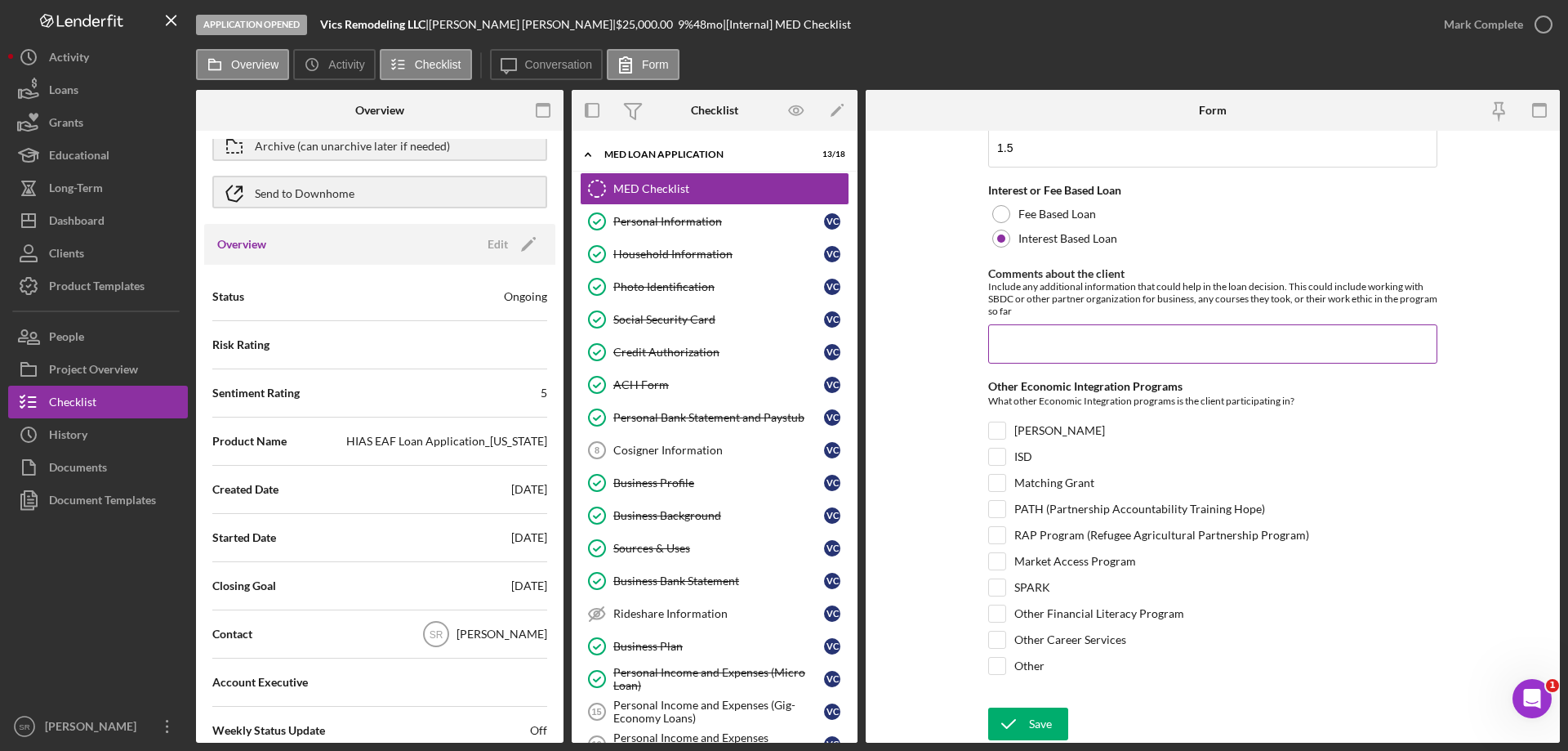
click at [1069, 342] on input "Comments about the client" at bounding box center [1213, 344] width 449 height 39
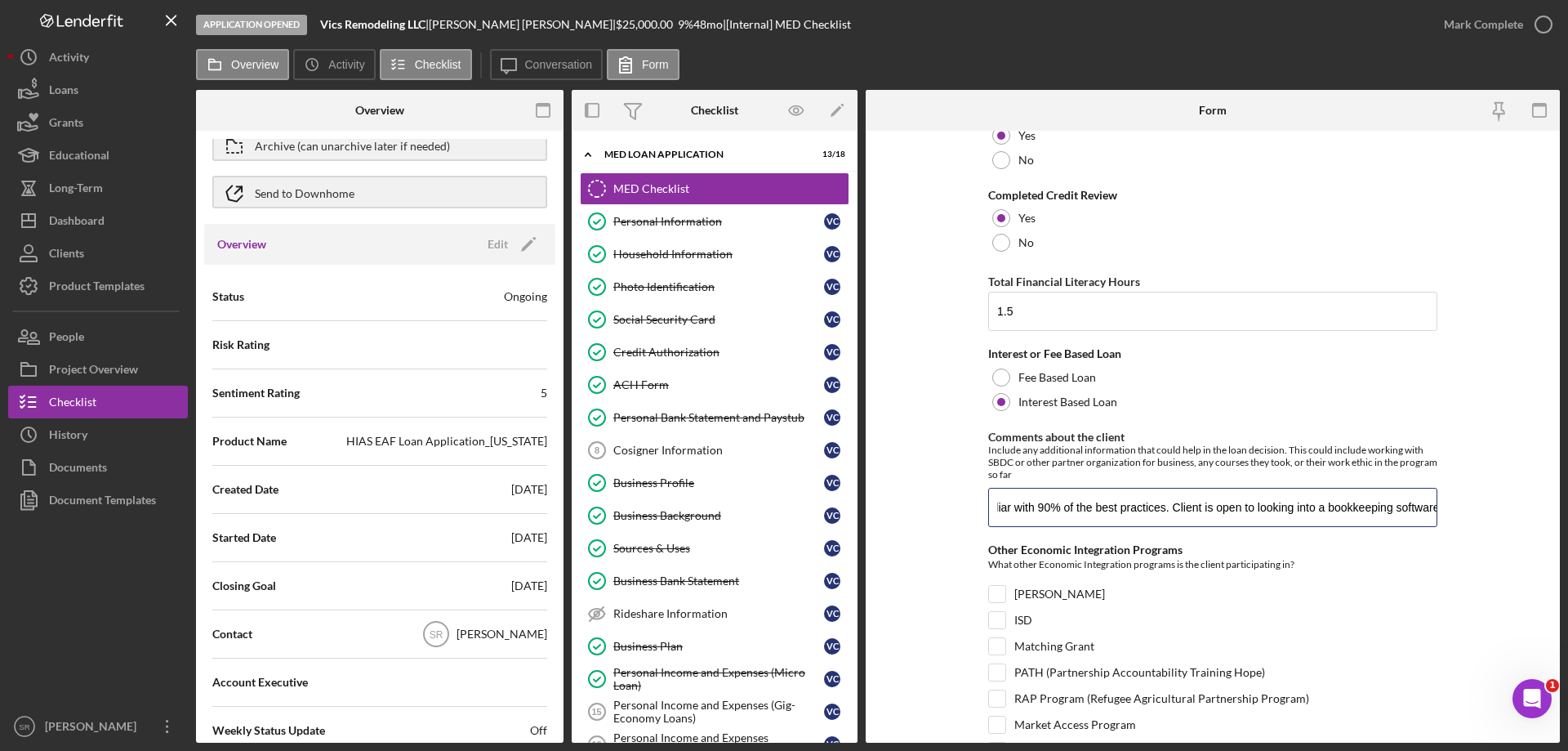
scroll to position [0, 1000]
drag, startPoint x: 1404, startPoint y: 507, endPoint x: 1490, endPoint y: 523, distance: 87.5
click at [1490, 523] on form "Checklist *Loan ID EAFVM2508 *ORR Client Chose one ORR Client Non ORR Client Es…" at bounding box center [1213, 436] width 694 height 612
click at [1308, 512] on input "Client has a strong work ethic. He did not want to take financial literacy modu…" at bounding box center [1213, 508] width 449 height 39
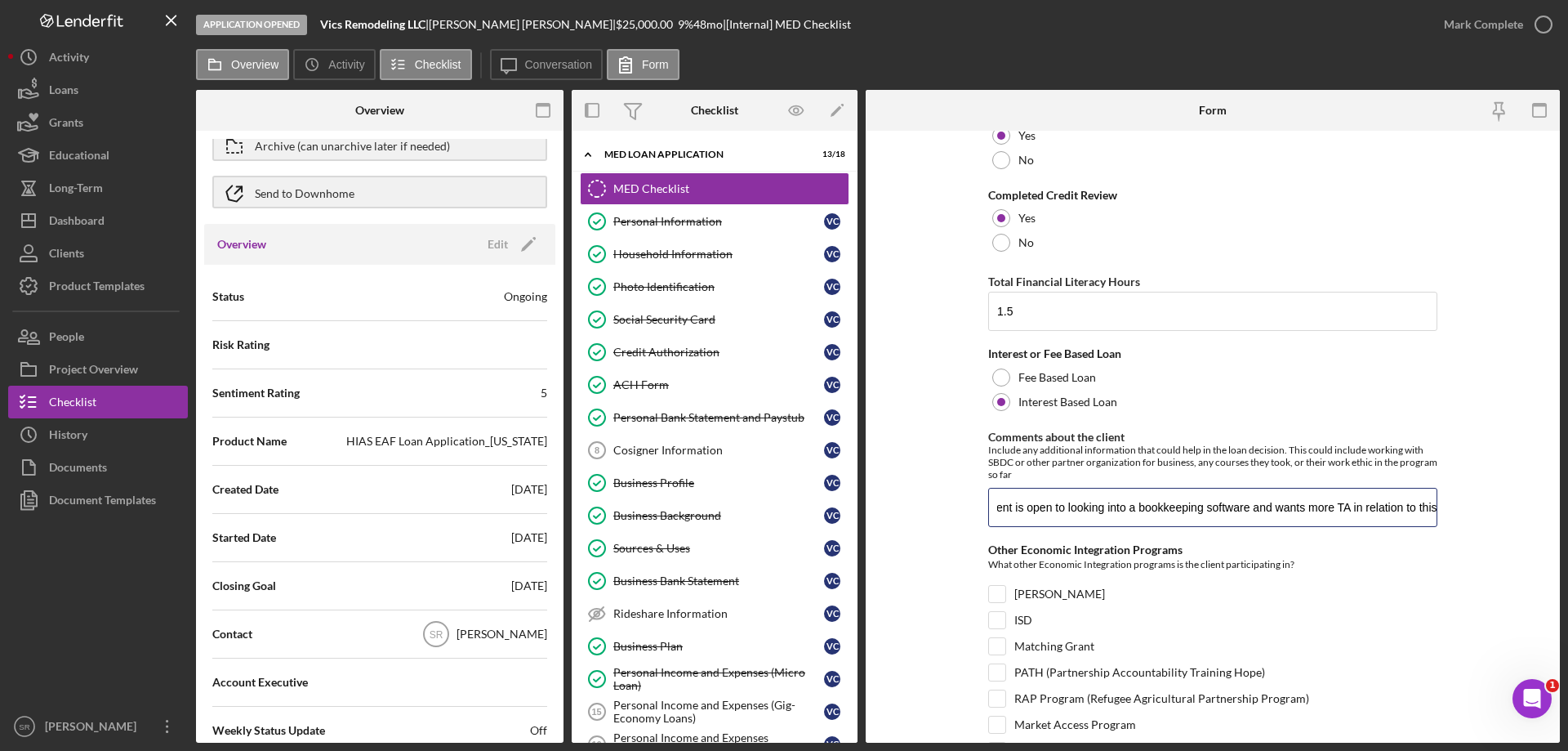
scroll to position [0, 1185]
drag, startPoint x: 1279, startPoint y: 514, endPoint x: 1459, endPoint y: 516, distance: 180.0
click at [1459, 516] on form "Checklist *Loan ID EAFVM2508 *ORR Client Chose one ORR Client Non ORR Client Es…" at bounding box center [1213, 436] width 694 height 612
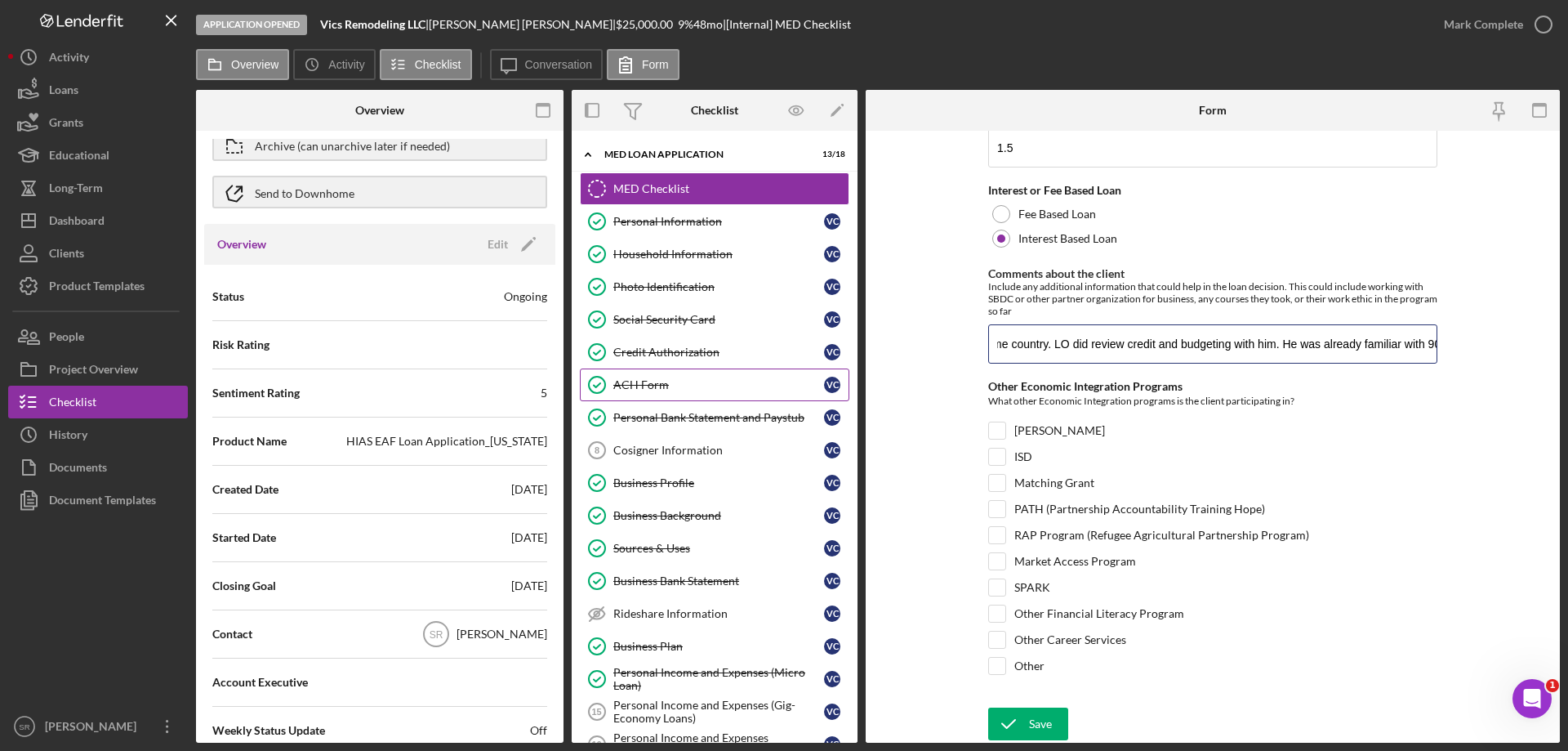
scroll to position [0, 0]
drag, startPoint x: 1194, startPoint y: 335, endPoint x: 721, endPoint y: 376, distance: 474.8
click at [721, 376] on div "Overview Internal Workflow Stage Application Opened Icon/Dropdown Arrow Archive…" at bounding box center [878, 416] width 1364 height 653
click at [1259, 369] on div "Checklist *Loan ID EAFVM2508 *ORR Client Chose one ORR Client Non ORR Client Es…" at bounding box center [1213, 204] width 449 height 989
click at [1112, 343] on input "Client has a strong work ethic. He did not want to take financial literacy modu…" at bounding box center [1213, 344] width 449 height 39
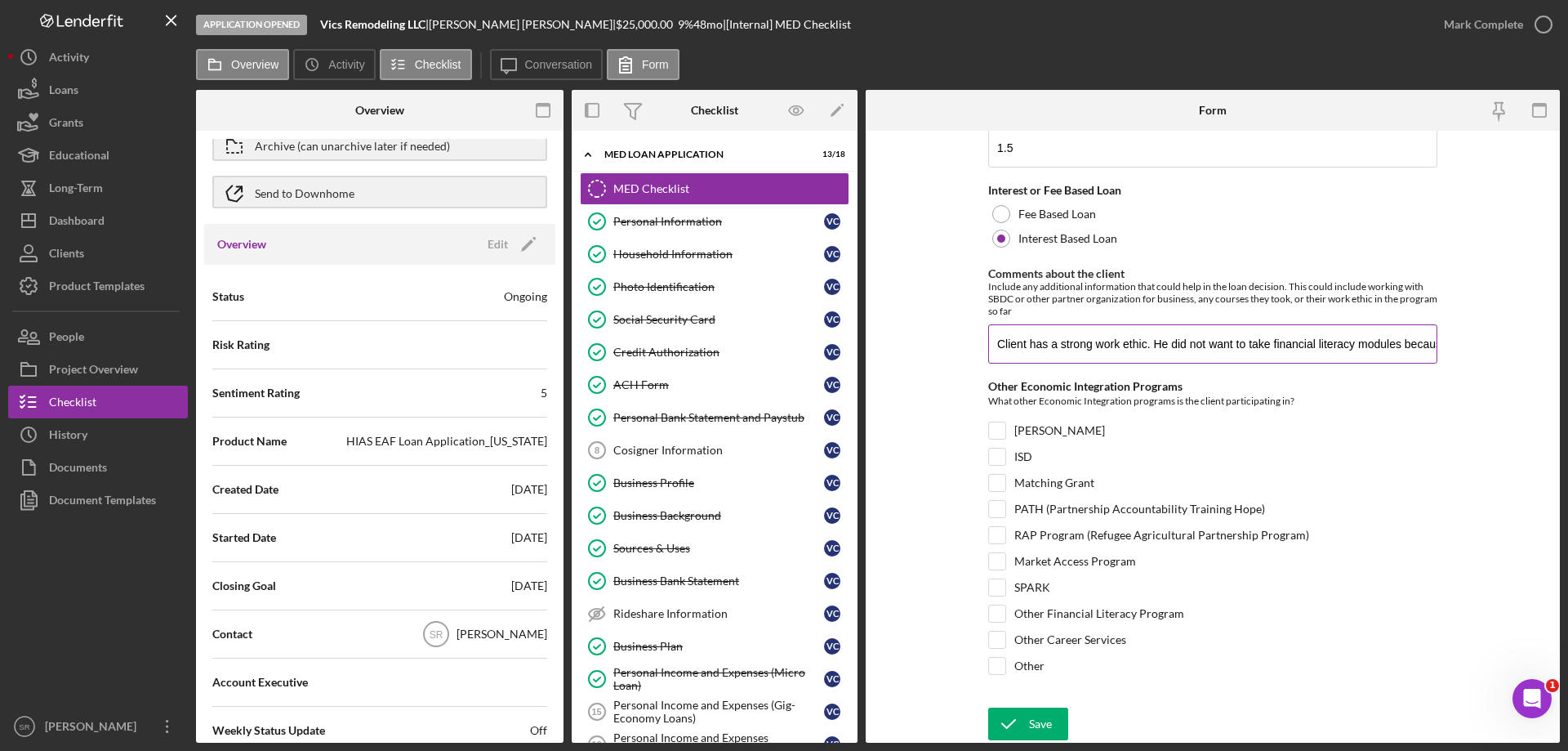
click at [1143, 344] on input "Client has a strong work ethic. He did not want to take financial literacy modu…" at bounding box center [1213, 344] width 449 height 39
drag, startPoint x: 1022, startPoint y: 345, endPoint x: 970, endPoint y: 354, distance: 52.8
click at [970, 354] on form "Checklist *Loan ID EAFVM2508 *ORR Client Chose one ORR Client Non ORR Client Es…" at bounding box center [1213, 436] width 694 height 612
drag, startPoint x: 1320, startPoint y: 344, endPoint x: 1383, endPoint y: 328, distance: 65.0
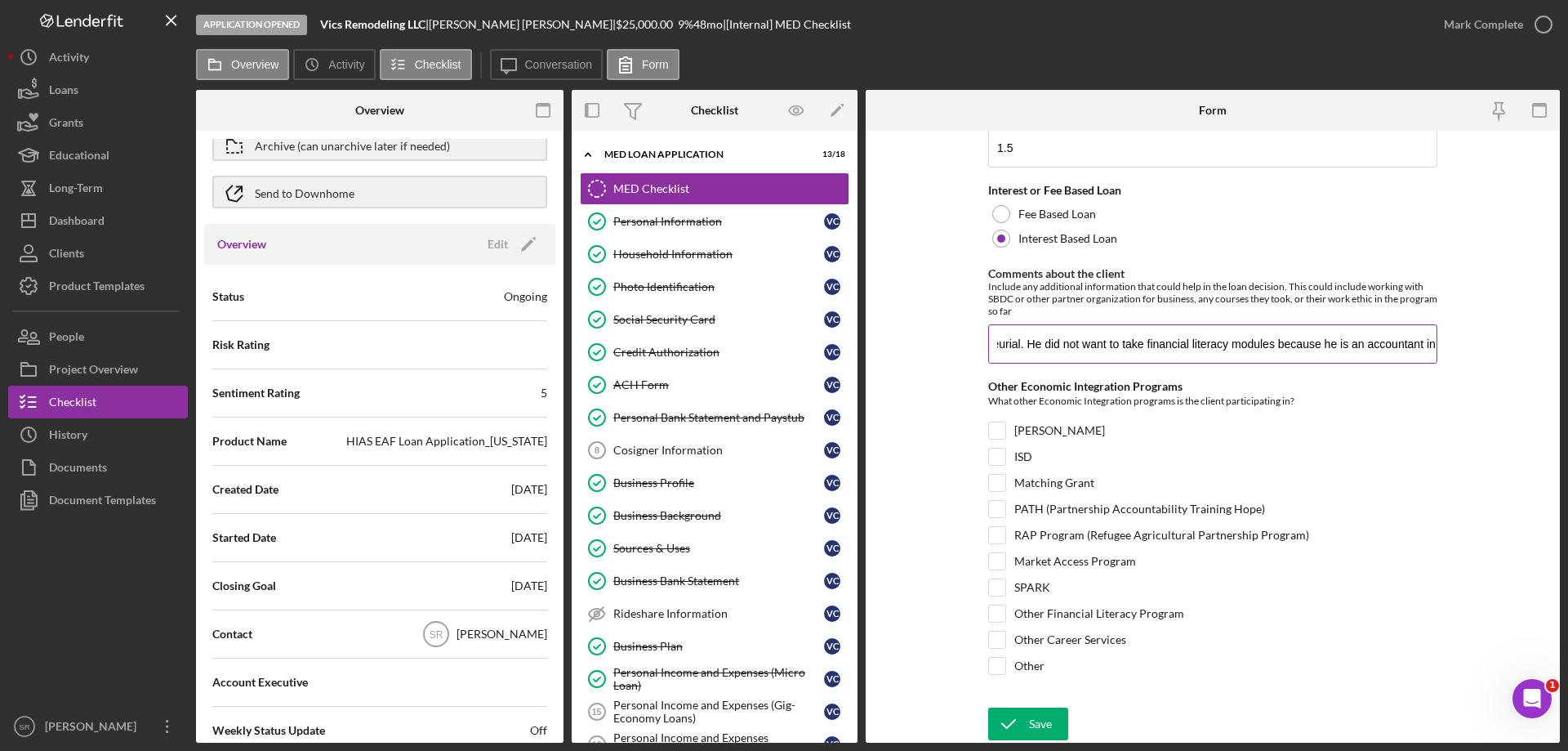
click at [1439, 338] on form "Checklist *Loan ID EAFVM2508 *ORR Client Chose one ORR Client Non ORR Client Es…" at bounding box center [1213, 436] width 694 height 612
type input "Victor has a strong work ethic and is very entrepreneurial. He did not want to …"
click at [1488, 395] on form "Checklist *Loan ID EAFVM2508 *ORR Client Chose one ORR Client Non ORR Client Es…" at bounding box center [1213, 436] width 694 height 612
drag, startPoint x: 1411, startPoint y: 350, endPoint x: 1460, endPoint y: 351, distance: 49.0
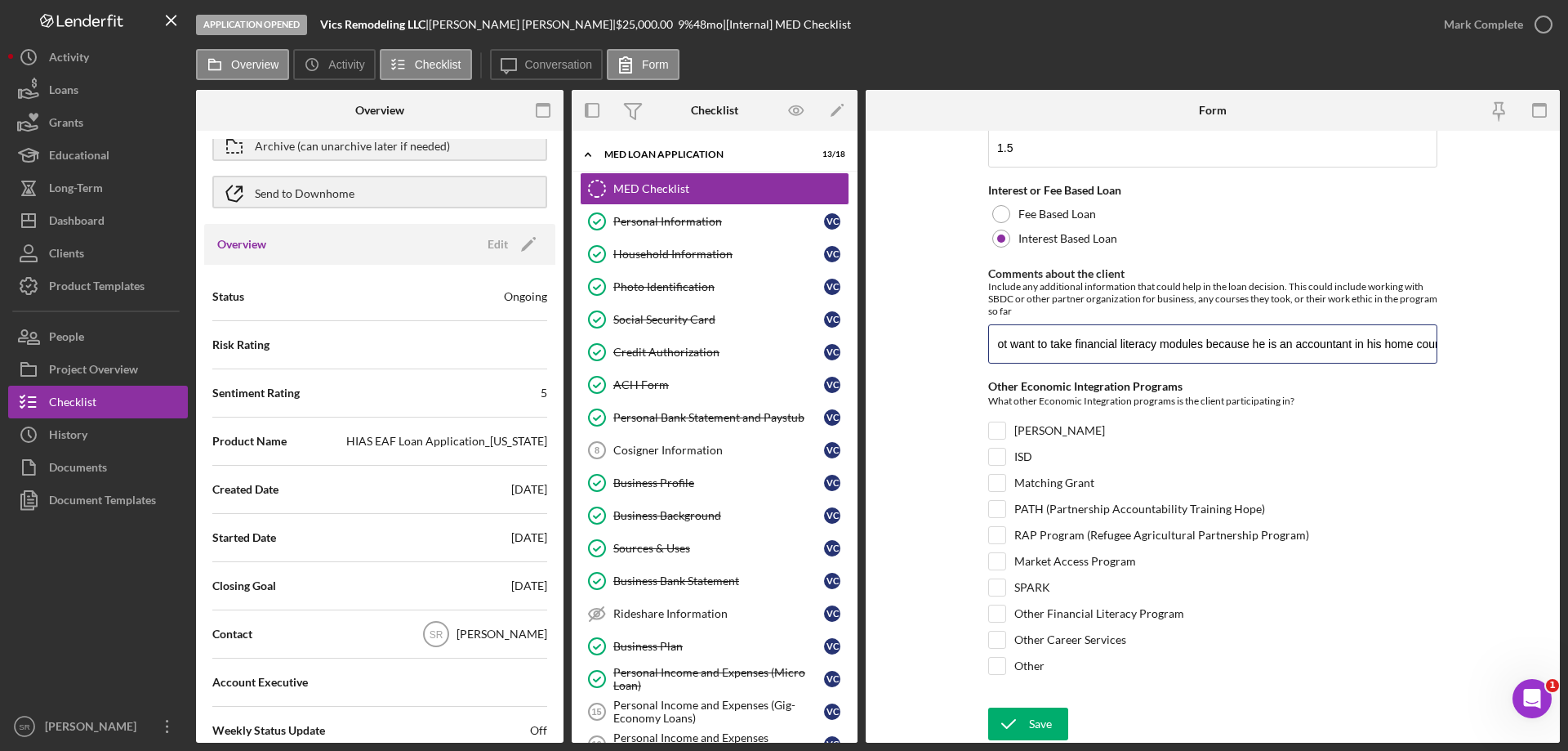
click at [1460, 351] on form "Checklist *Loan ID EAFVM2508 *ORR Client Chose one ORR Client Non ORR Client Es…" at bounding box center [1213, 436] width 694 height 612
click at [1433, 422] on div "IDA" at bounding box center [1213, 434] width 449 height 26
click at [1026, 721] on button "Save" at bounding box center [1028, 723] width 80 height 32
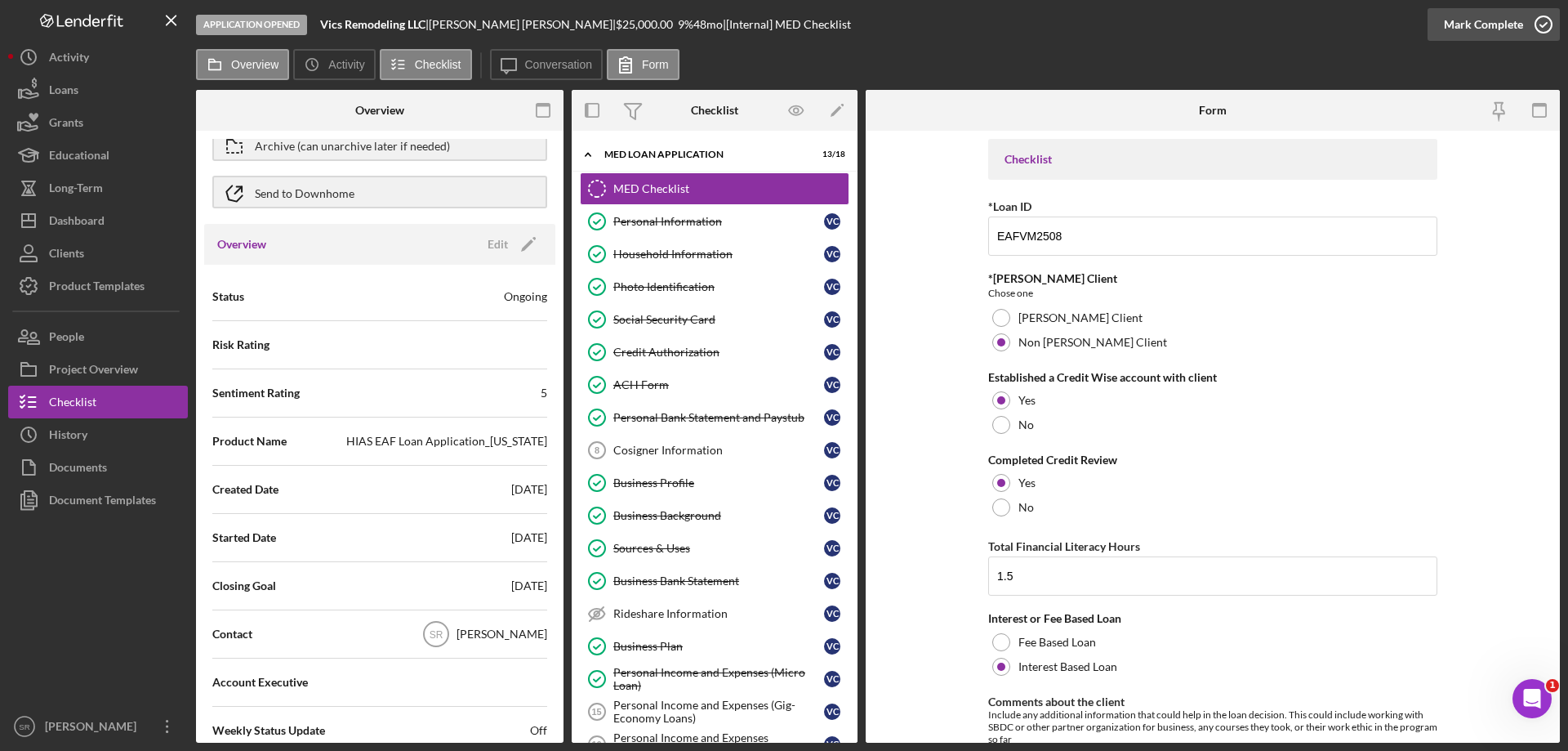
click at [1533, 24] on icon "button" at bounding box center [1544, 24] width 41 height 41
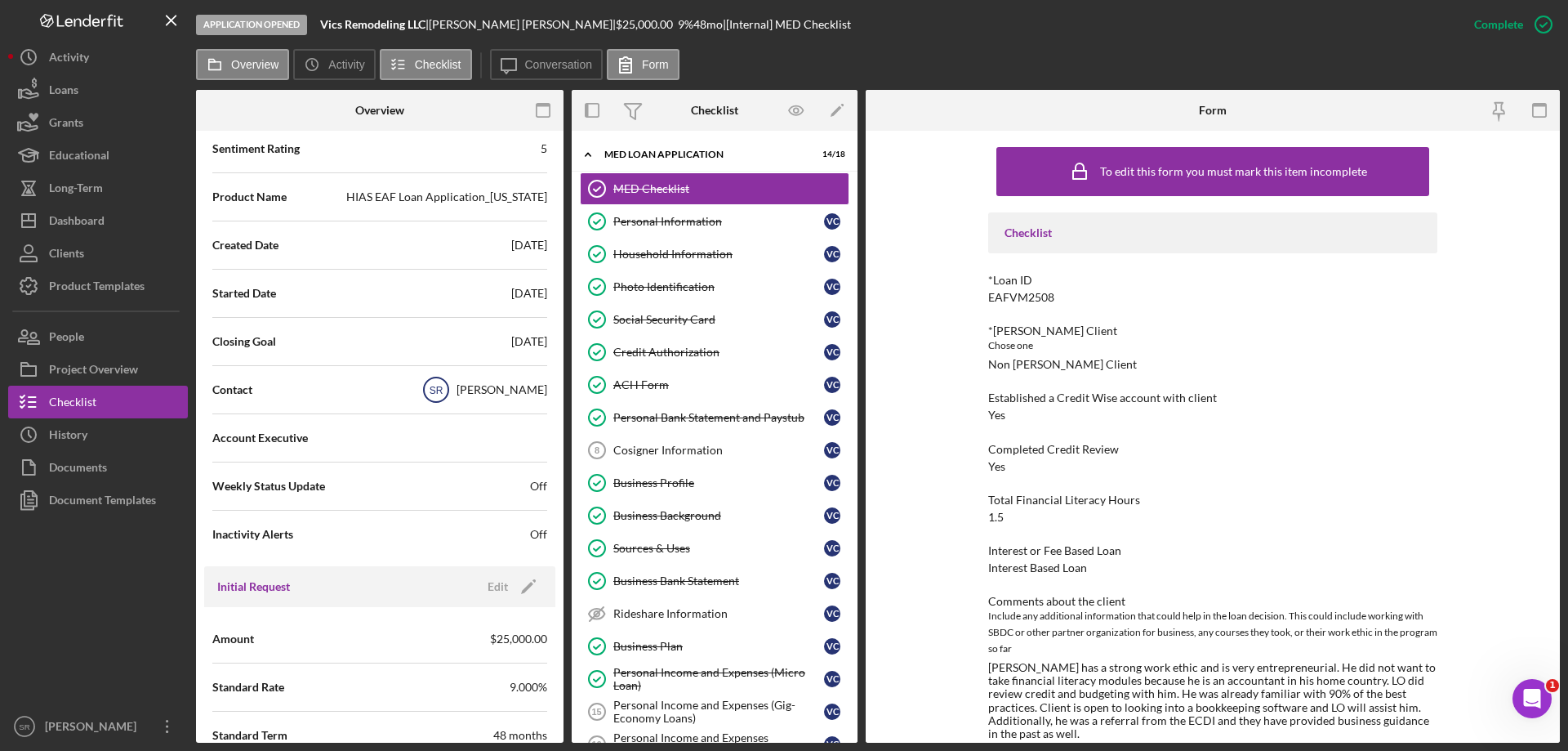
scroll to position [327, 0]
click at [474, 398] on div "SR Stephany Rojo" at bounding box center [482, 389] width 132 height 41
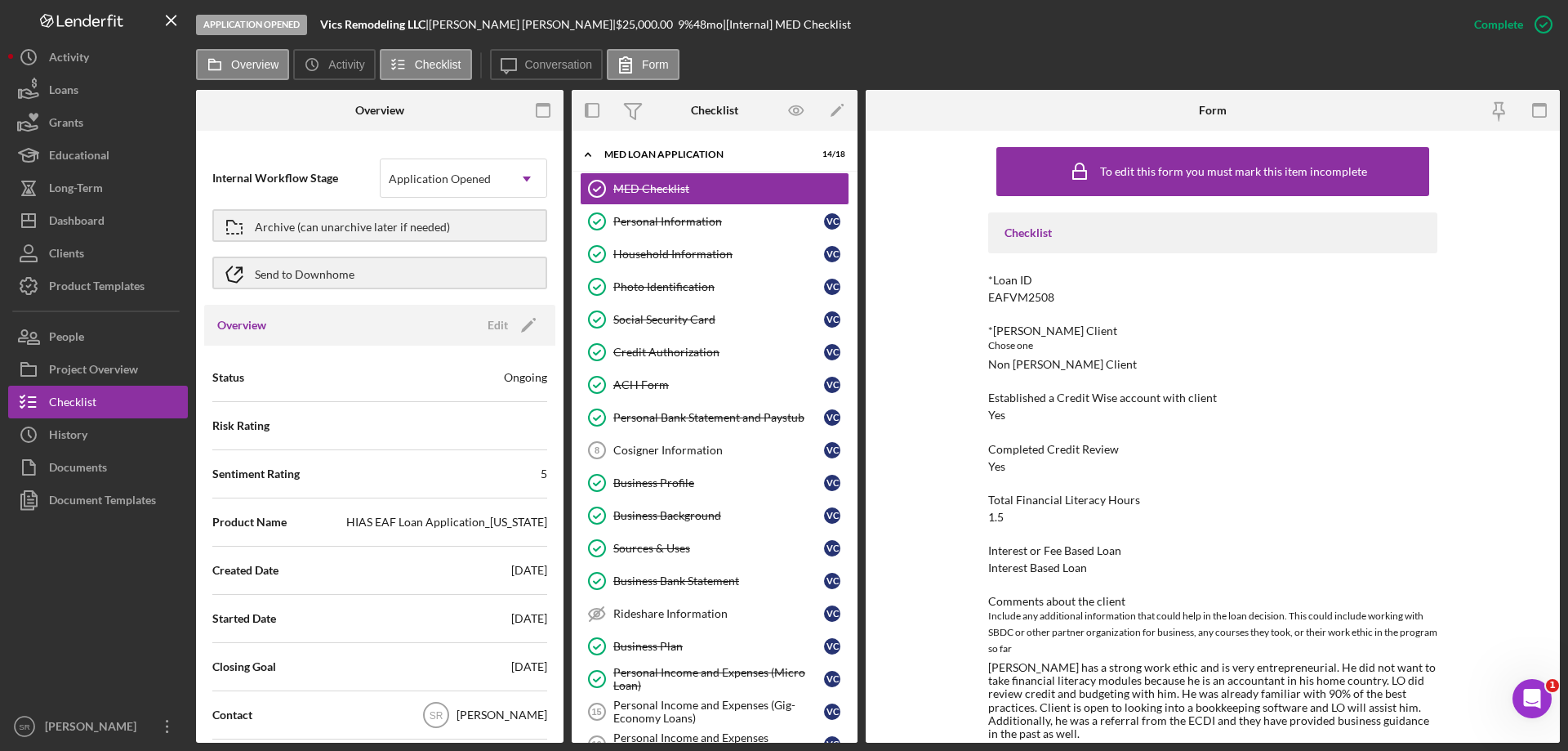
scroll to position [0, 0]
click at [520, 322] on icon "Icon/Edit" at bounding box center [529, 326] width 41 height 41
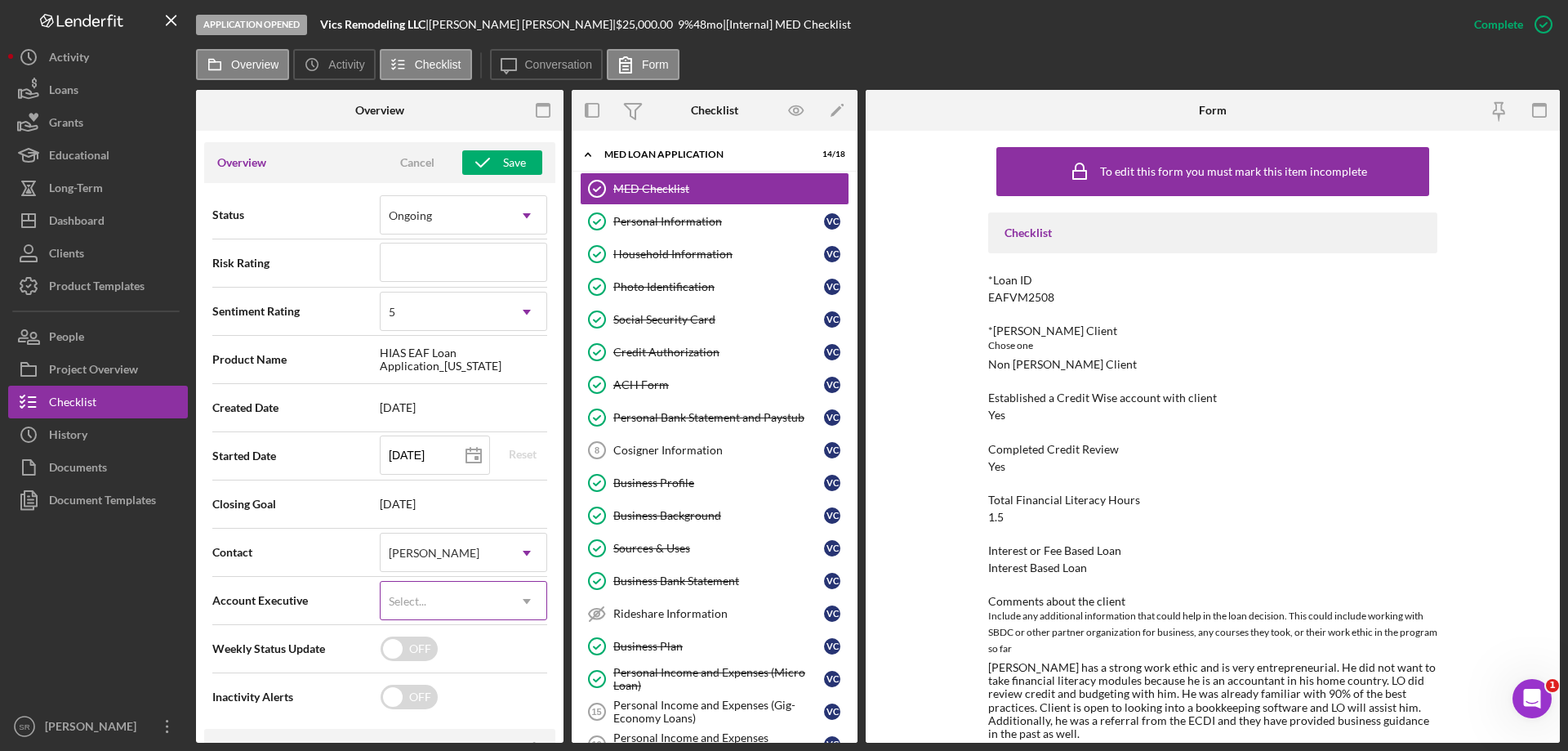
scroll to position [245, 0]
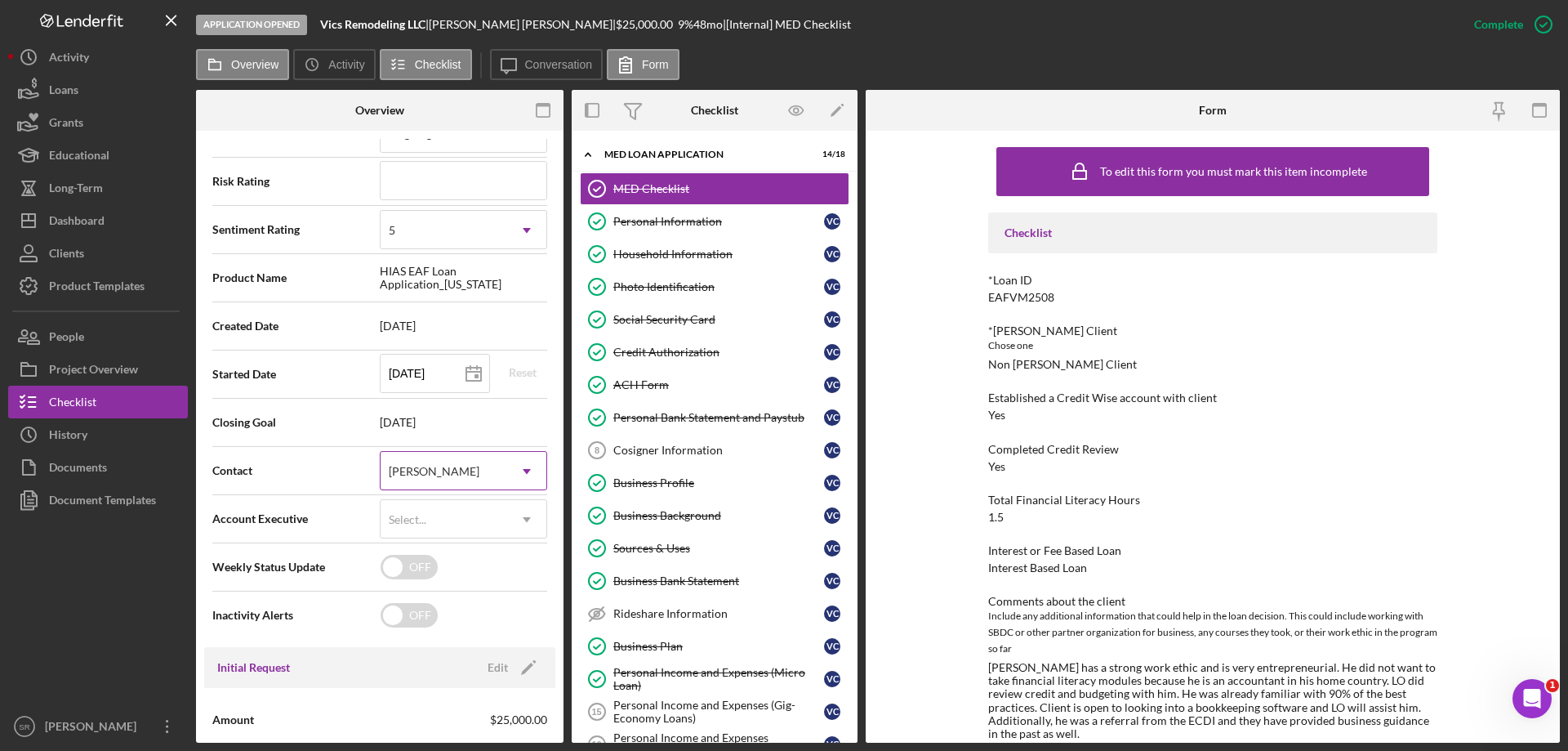
click at [482, 470] on div "[PERSON_NAME]" at bounding box center [443, 472] width 126 height 37
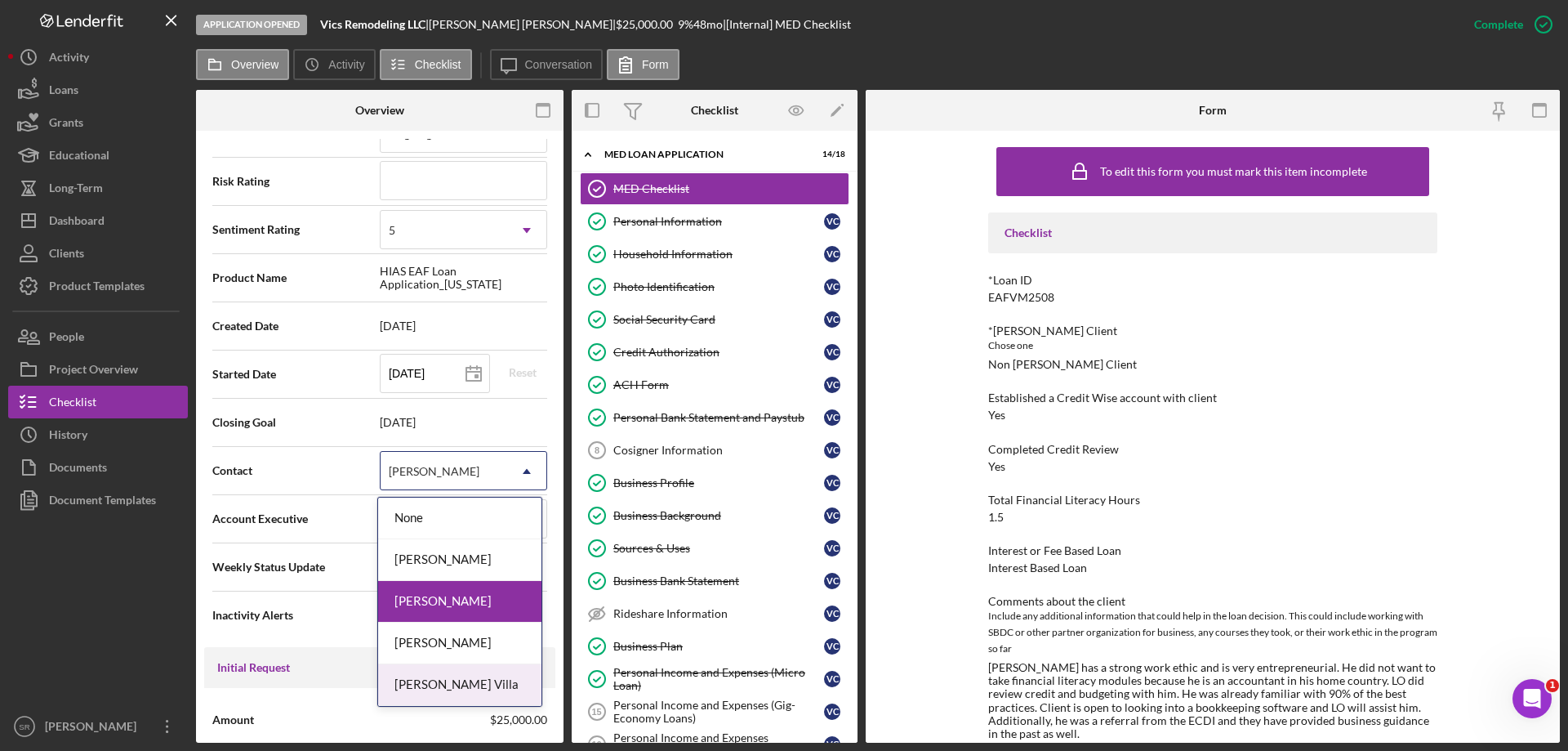
click at [468, 673] on div "Brenda Montecinos Villa" at bounding box center [460, 685] width 163 height 42
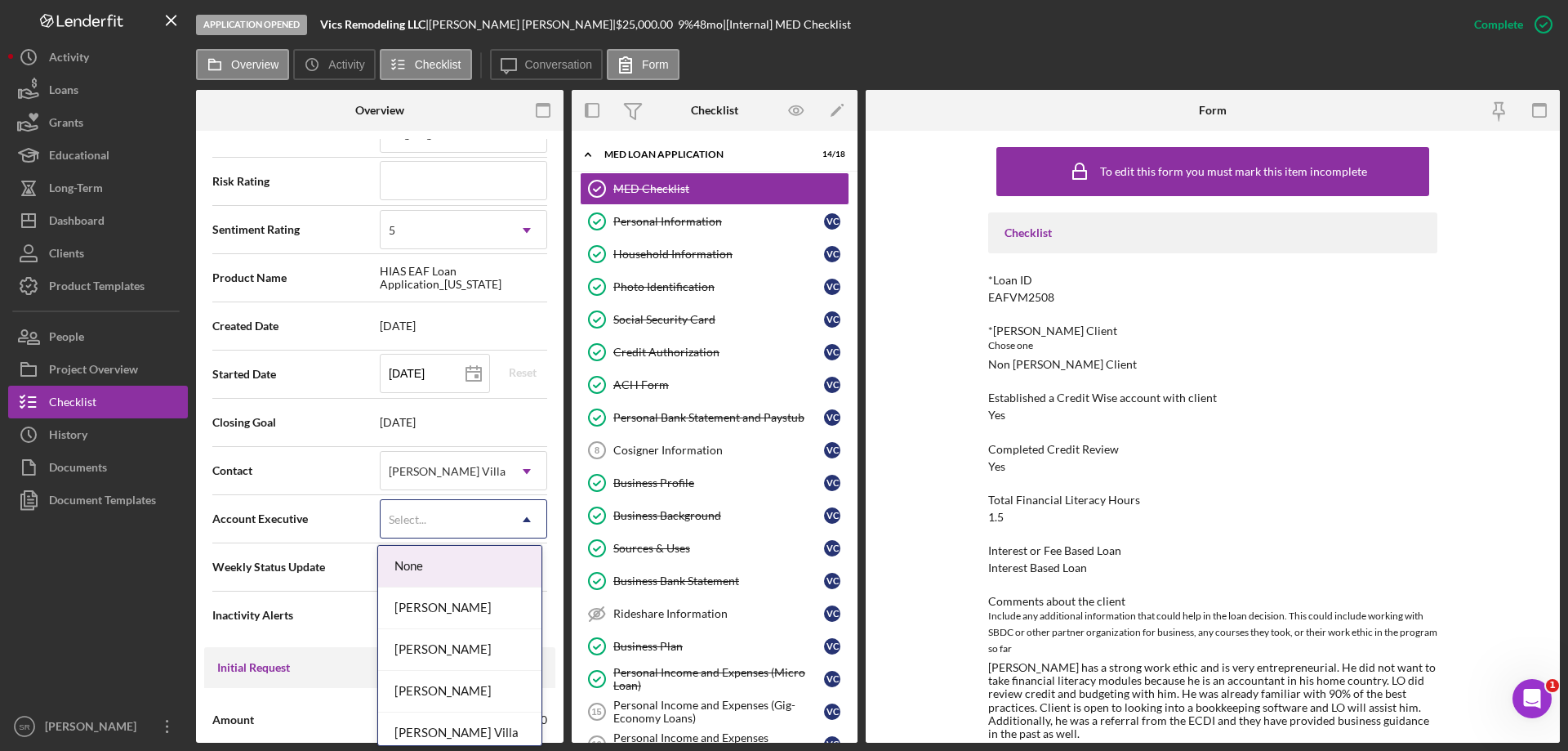
click at [435, 524] on div "Select..." at bounding box center [443, 520] width 126 height 37
click at [460, 647] on div "[PERSON_NAME]" at bounding box center [460, 650] width 163 height 42
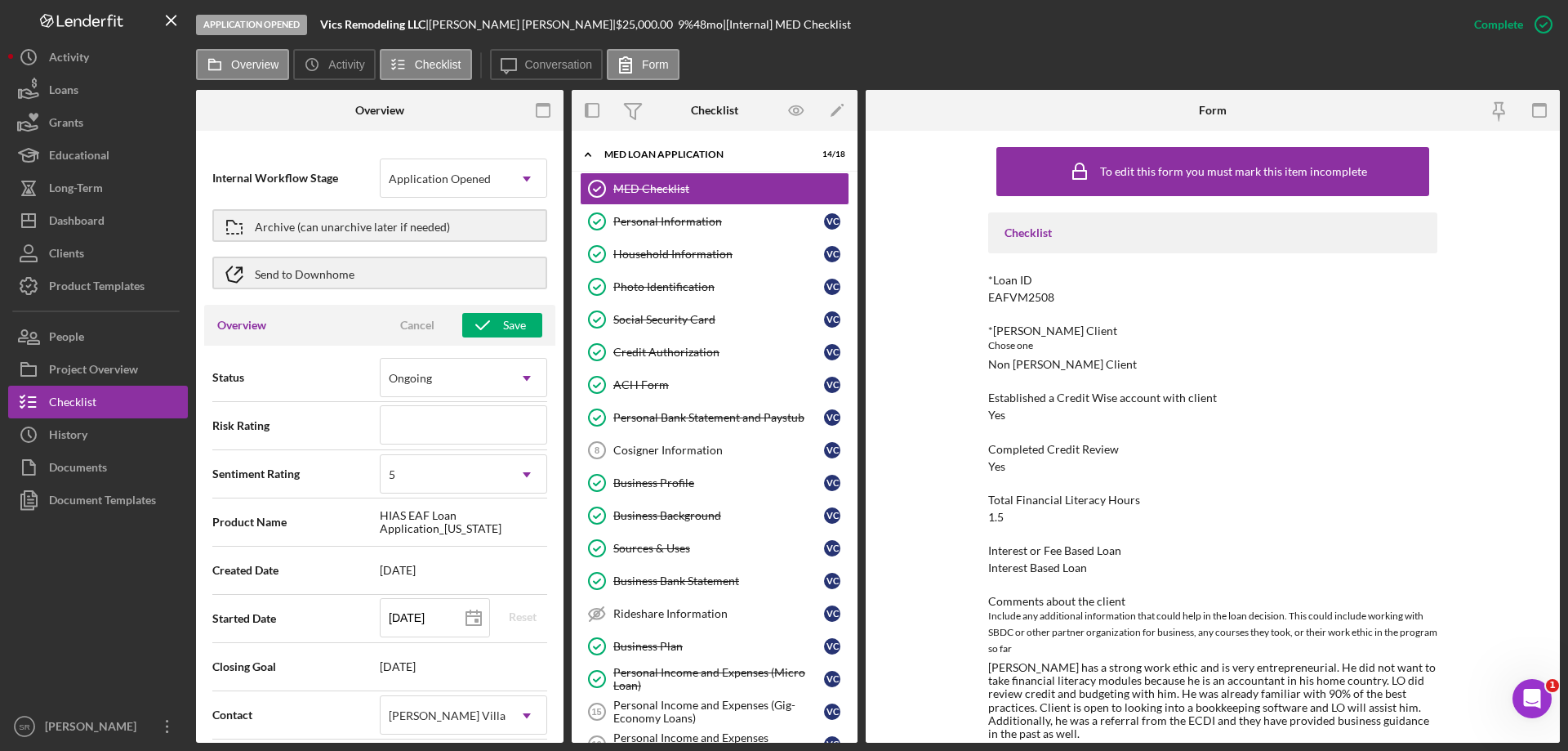
scroll to position [0, 0]
click at [444, 392] on div "Ongoing" at bounding box center [443, 379] width 126 height 37
click at [269, 472] on span "Sentiment Rating" at bounding box center [296, 475] width 167 height 17
click at [503, 320] on div "Save" at bounding box center [514, 326] width 23 height 24
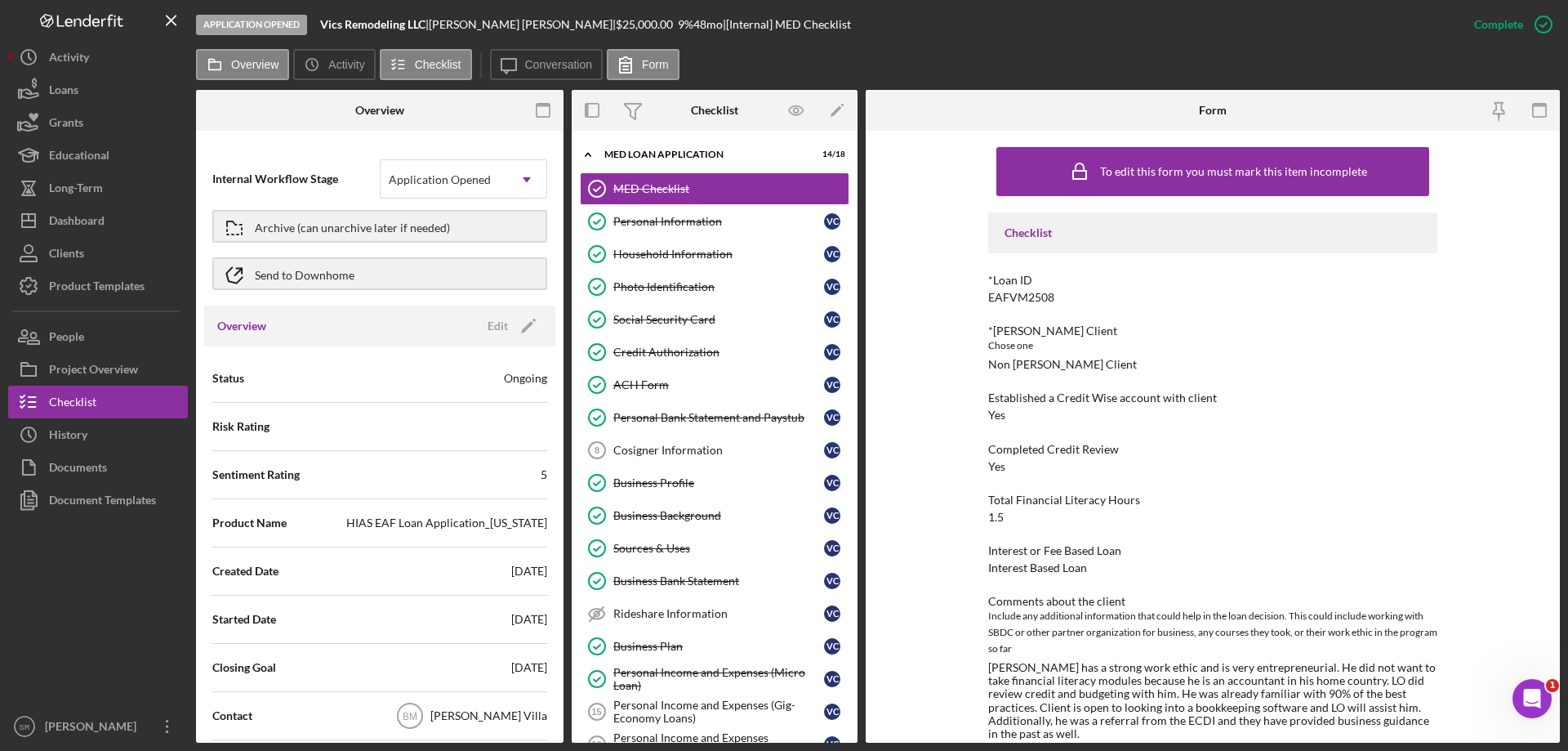
click at [530, 385] on div "Ongoing" at bounding box center [525, 379] width 44 height 17
click at [523, 336] on icon "Icon/Edit" at bounding box center [529, 326] width 41 height 41
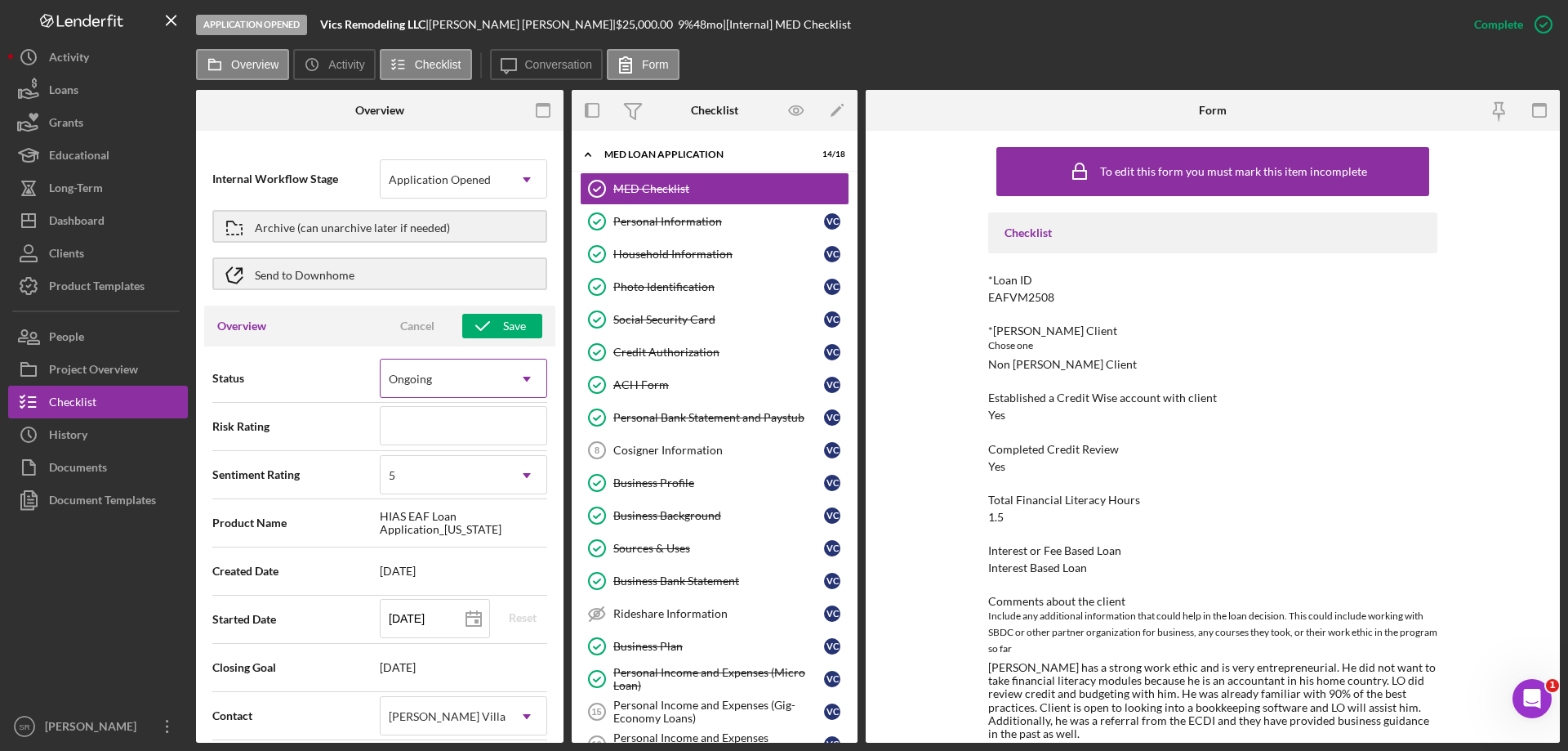
click at [511, 387] on icon "Icon/Dropdown Arrow" at bounding box center [527, 379] width 39 height 39
click at [341, 407] on div "Risk Rating" at bounding box center [379, 427] width 335 height 41
click at [503, 328] on div "Save" at bounding box center [514, 326] width 23 height 24
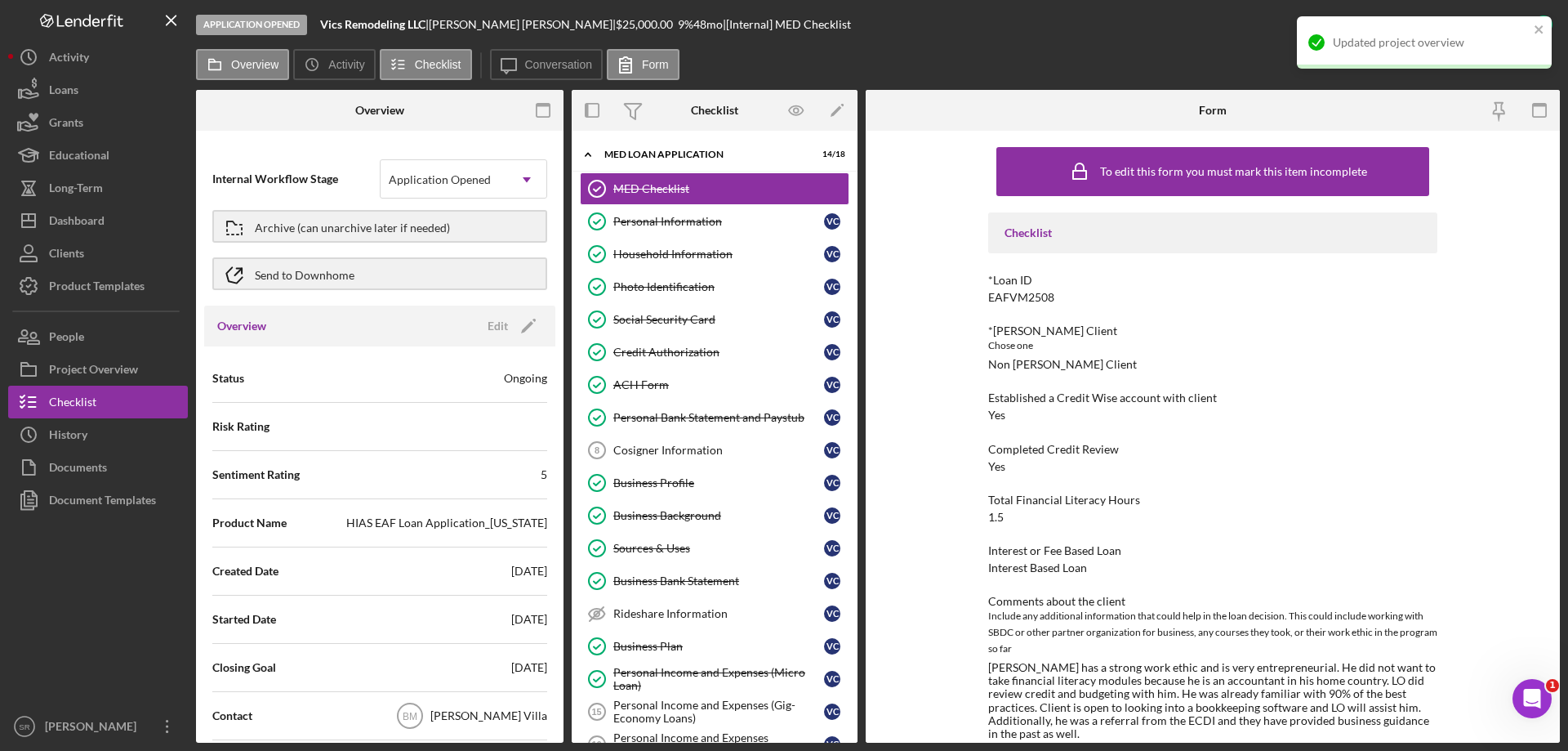
click at [236, 80] on div "Overview Icon/History Activity Checklist Icon/Message Conversation Form" at bounding box center [878, 65] width 1364 height 32
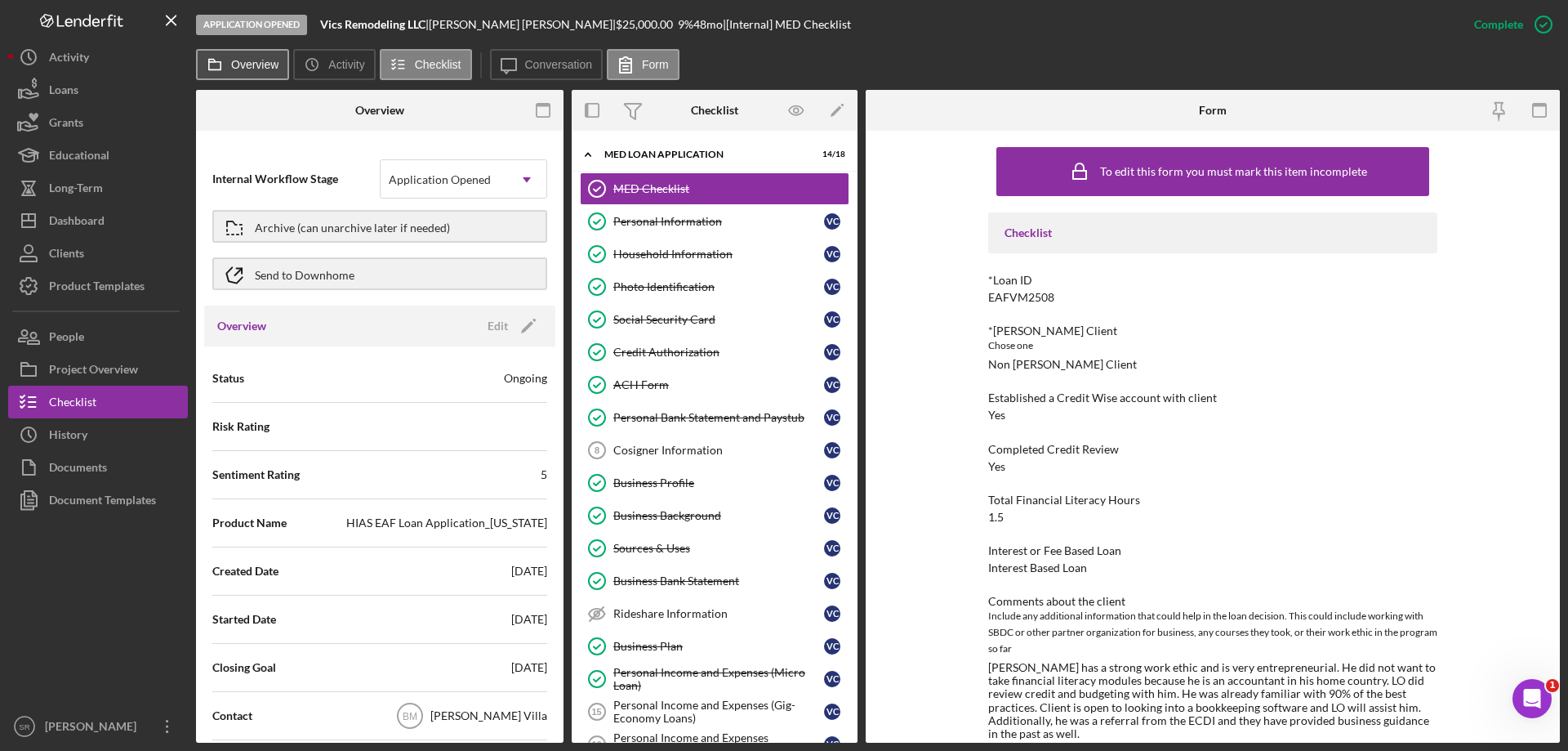
click at [222, 68] on icon at bounding box center [214, 64] width 32 height 32
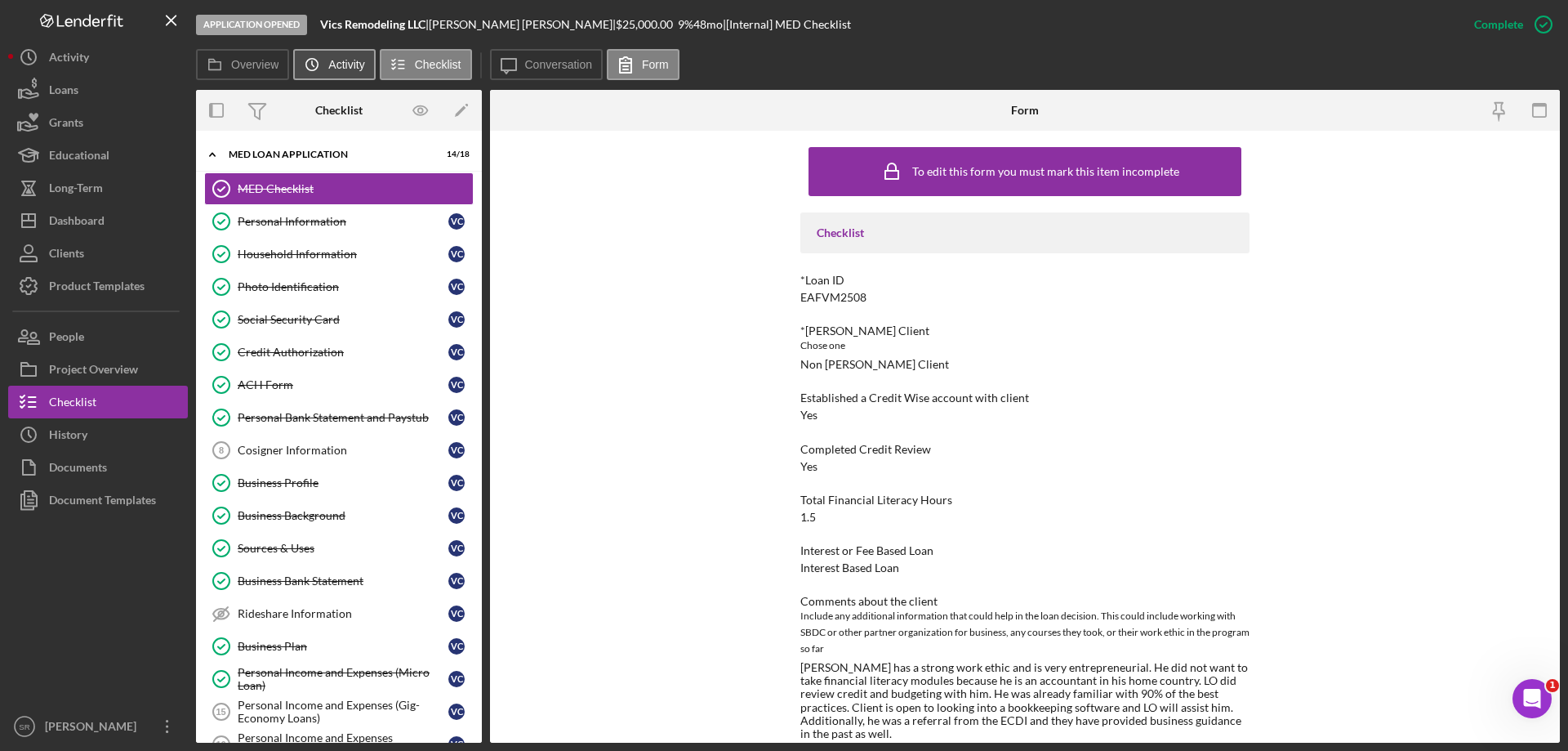
click at [321, 68] on icon "Icon/History" at bounding box center [312, 64] width 32 height 32
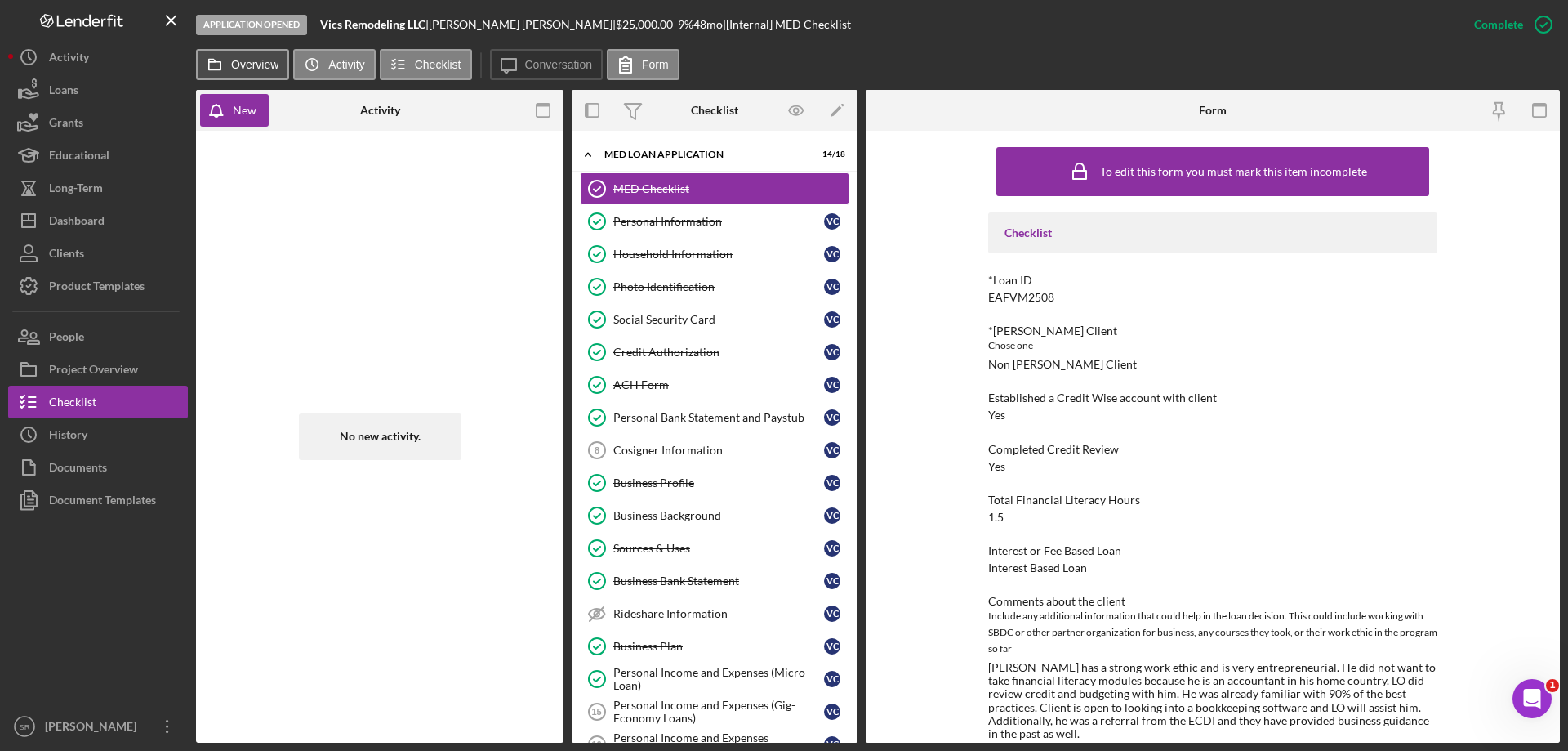
click at [254, 62] on label "Overview" at bounding box center [254, 65] width 47 height 13
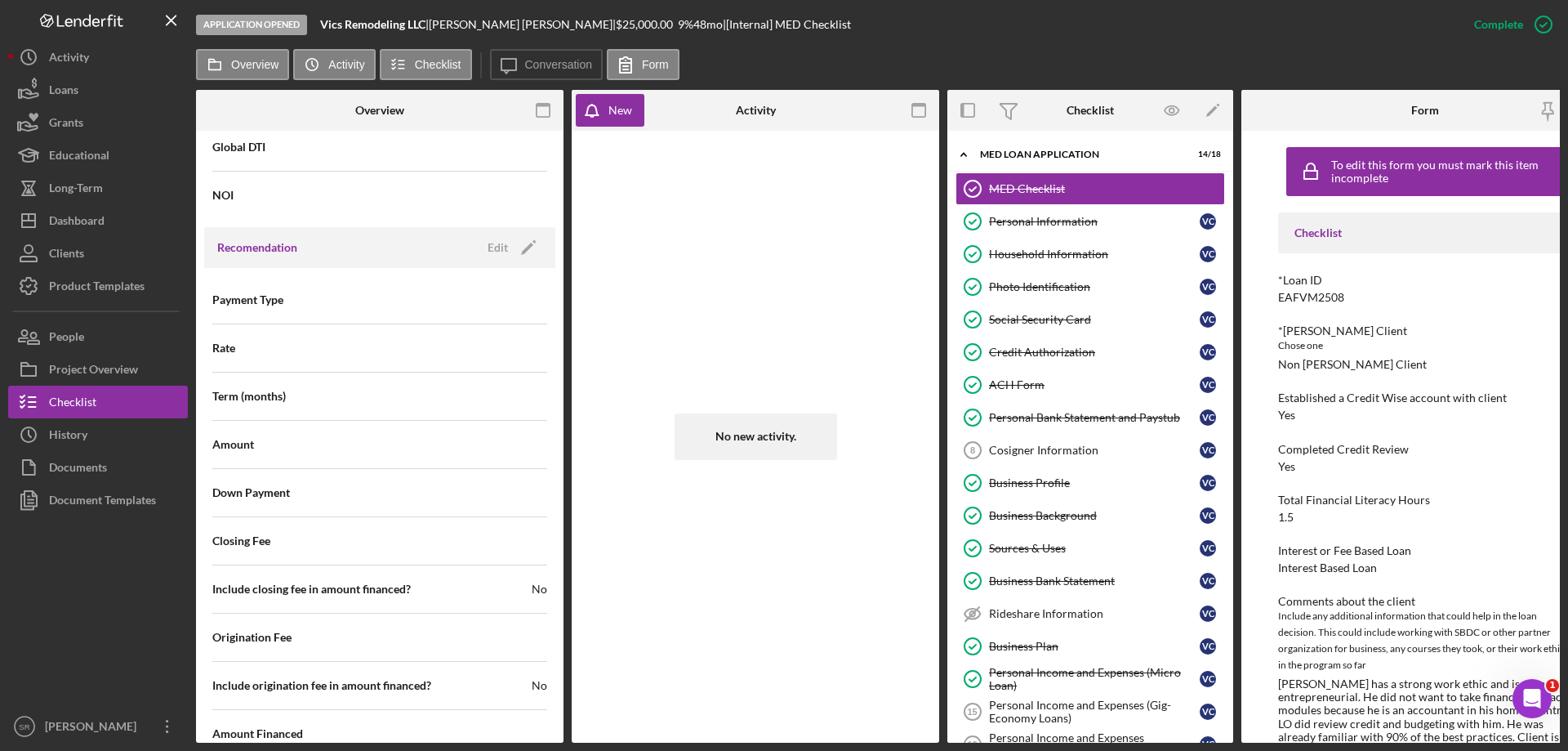
scroll to position [1308, 0]
click at [374, 302] on div "Payment Type" at bounding box center [379, 301] width 335 height 41
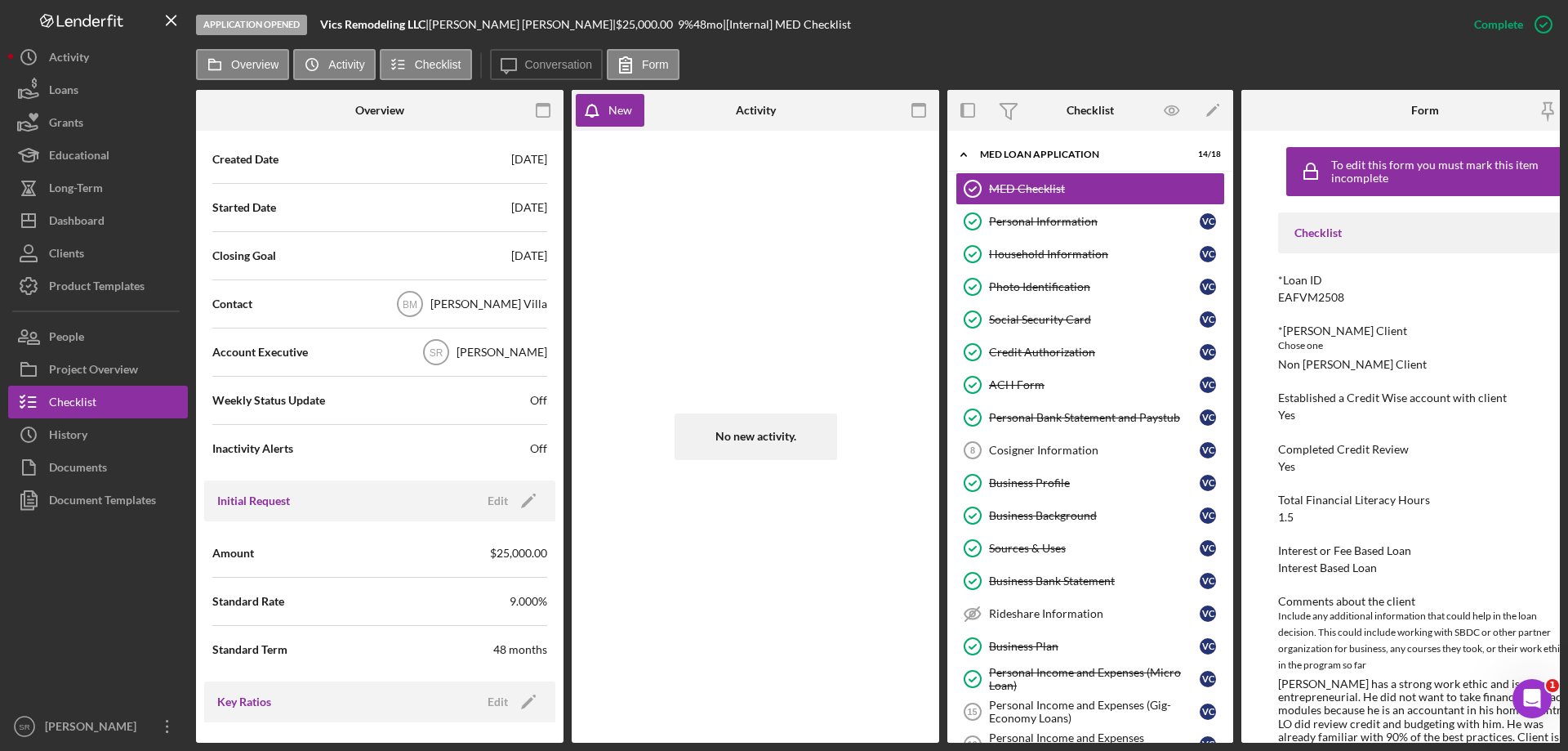
scroll to position [408, 0]
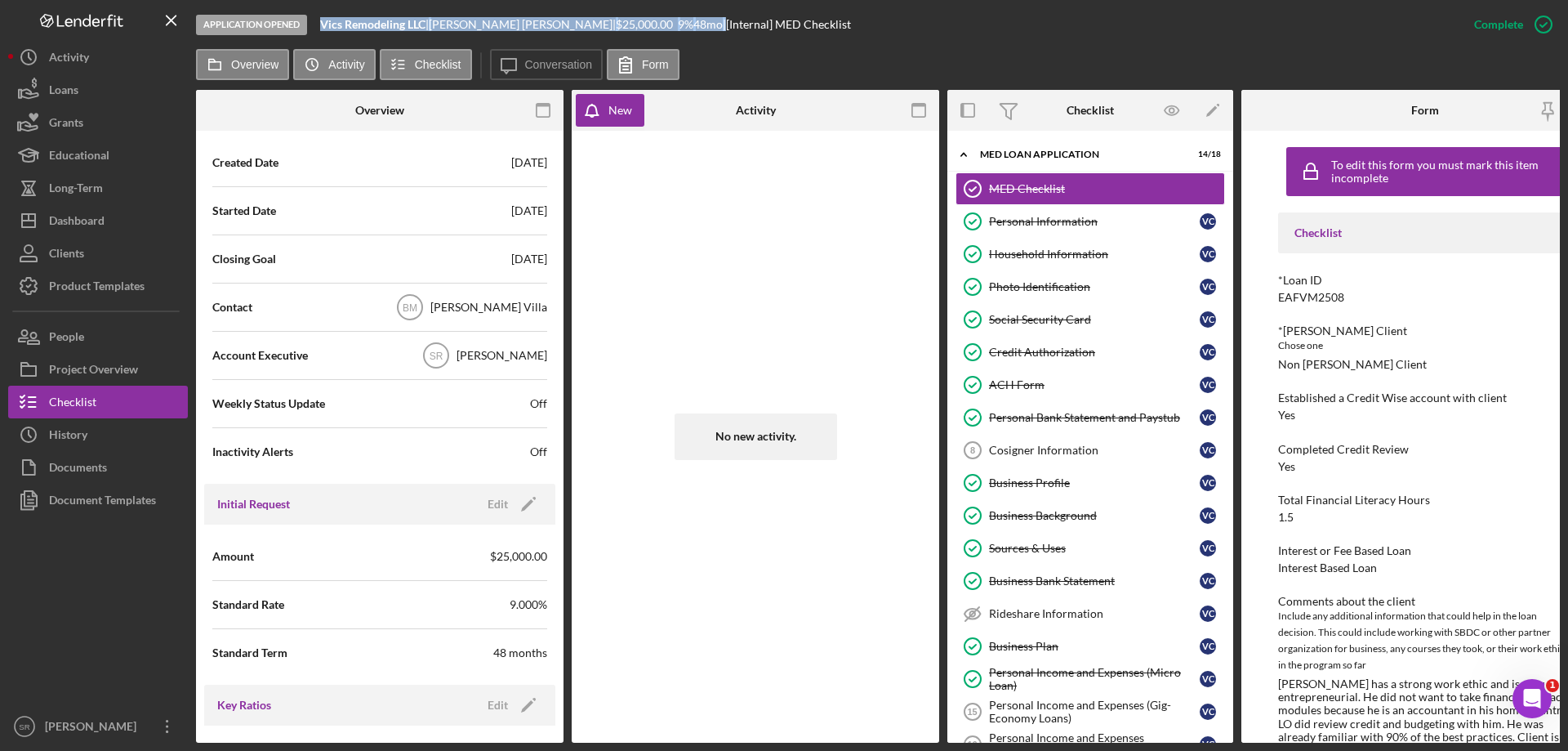
drag, startPoint x: 323, startPoint y: 25, endPoint x: 694, endPoint y: 35, distance: 371.1
click at [694, 35] on div "Application Opened Vics Remodeling LLC | Victor Castillo Gonzalez | $25,000.00 …" at bounding box center [827, 24] width 1262 height 49
copy div "Vics Remodeling LLC | Victor Castillo Gonzalez | $25,000.00 9 % 48 mo |"
click at [457, 28] on div "Victor Castillo Gonzalez |" at bounding box center [522, 24] width 187 height 13
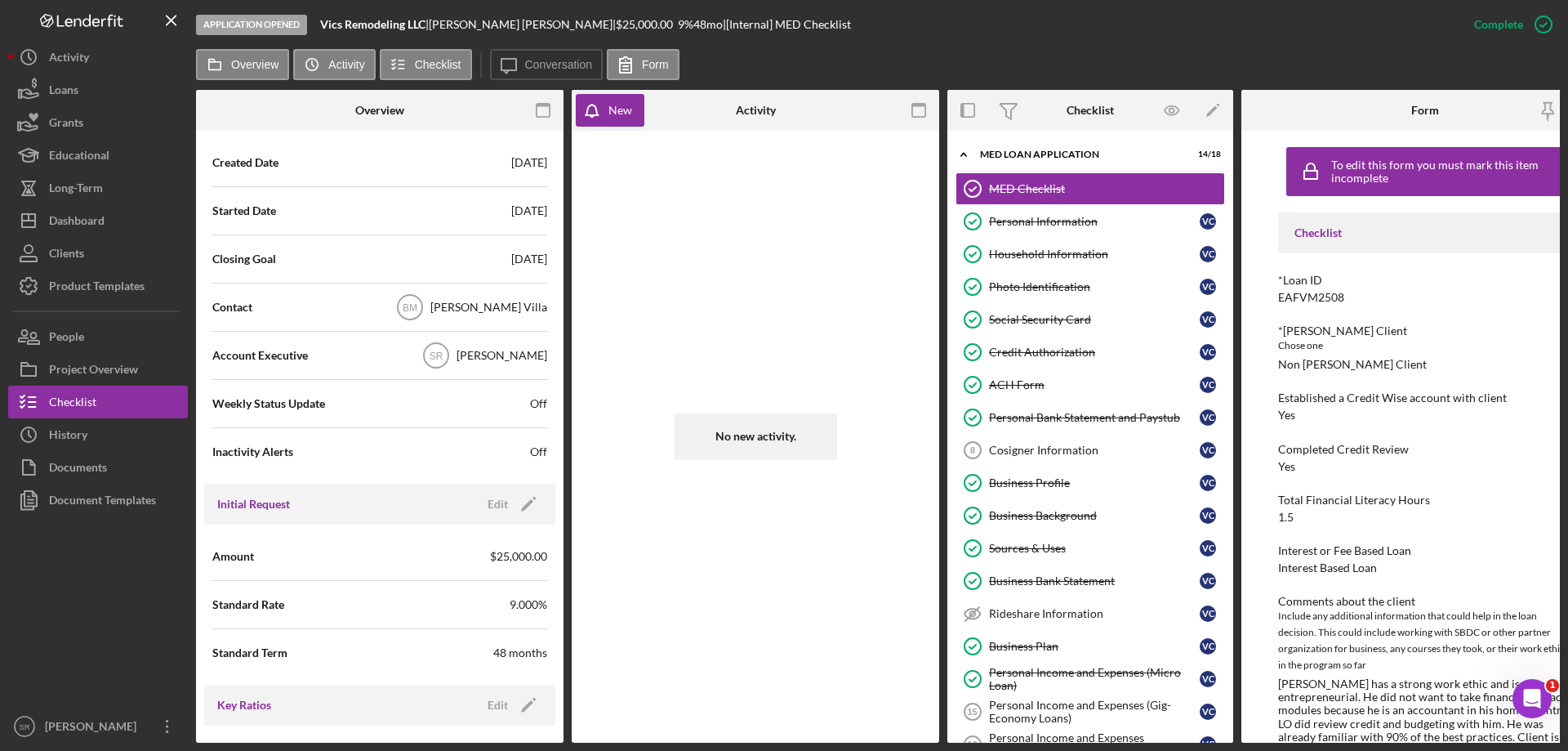
drag, startPoint x: 442, startPoint y: 23, endPoint x: 687, endPoint y: 29, distance: 245.1
click at [687, 29] on div "Vics Remodeling LLC | Victor Castillo Gonzalez | $25,000.00 9 % 48 mo | [Intern…" at bounding box center [585, 24] width 531 height 13
copy div "Victor Castillo Gonzalez | $25,000.00 9 % 48 mo"
click at [693, 23] on div "48 mo" at bounding box center [708, 24] width 30 height 13
drag, startPoint x: 659, startPoint y: 24, endPoint x: 574, endPoint y: 25, distance: 85.0
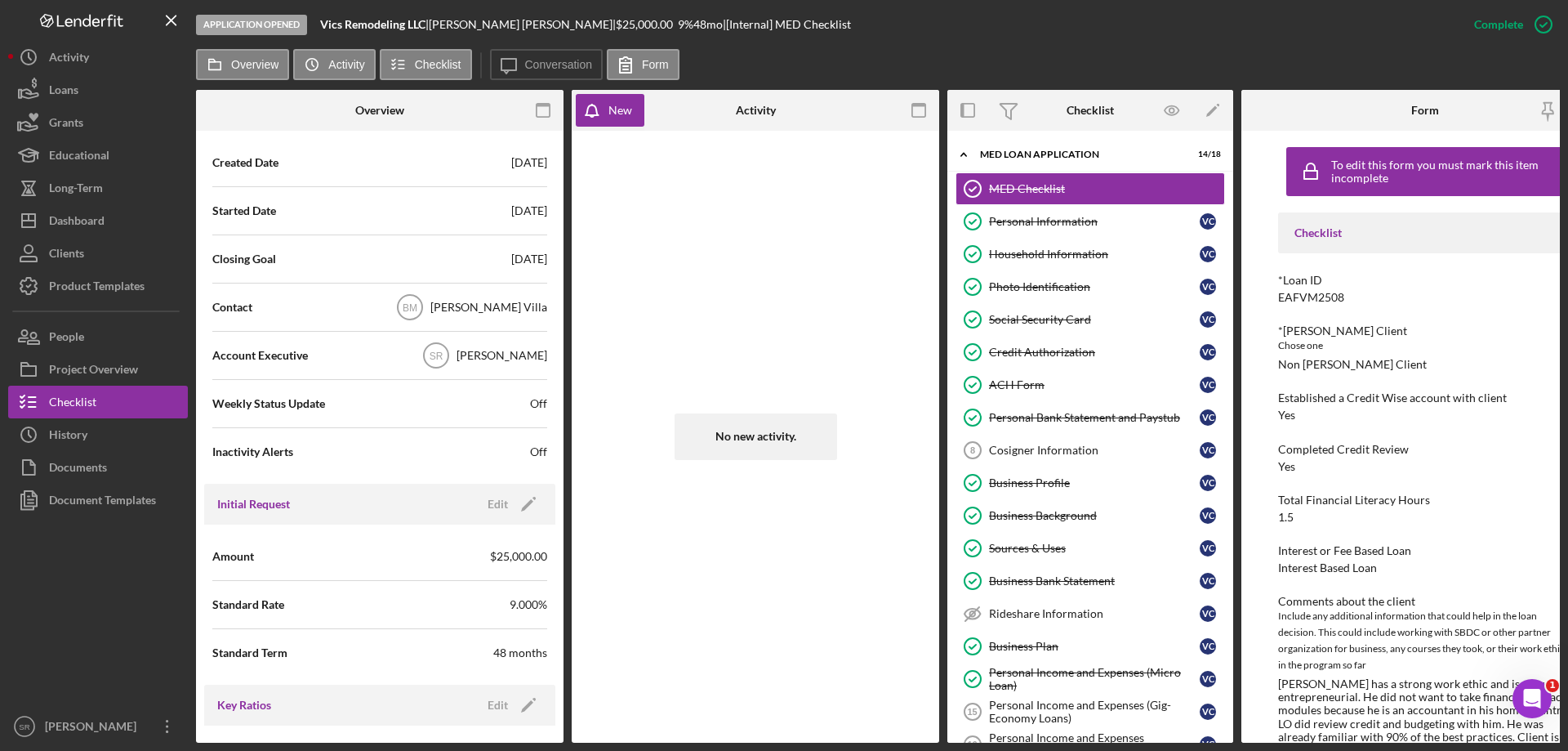
click at [574, 25] on div "Vics Remodeling LLC | Victor Castillo Gonzalez | $25,000.00 9 % 48 mo | [Intern…" at bounding box center [585, 24] width 531 height 13
copy div "$25,000.00 9 % 48 mo"
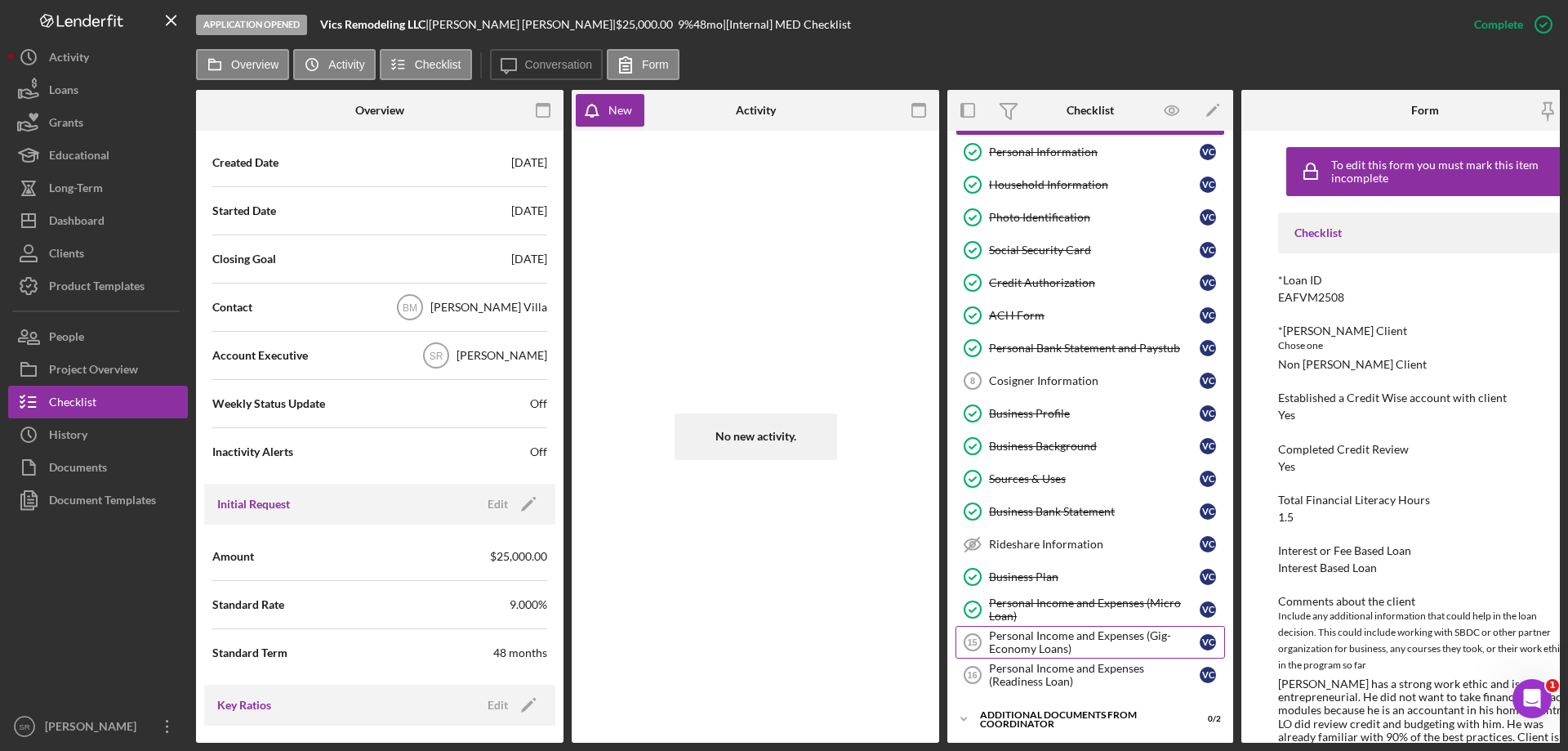
scroll to position [163, 0]
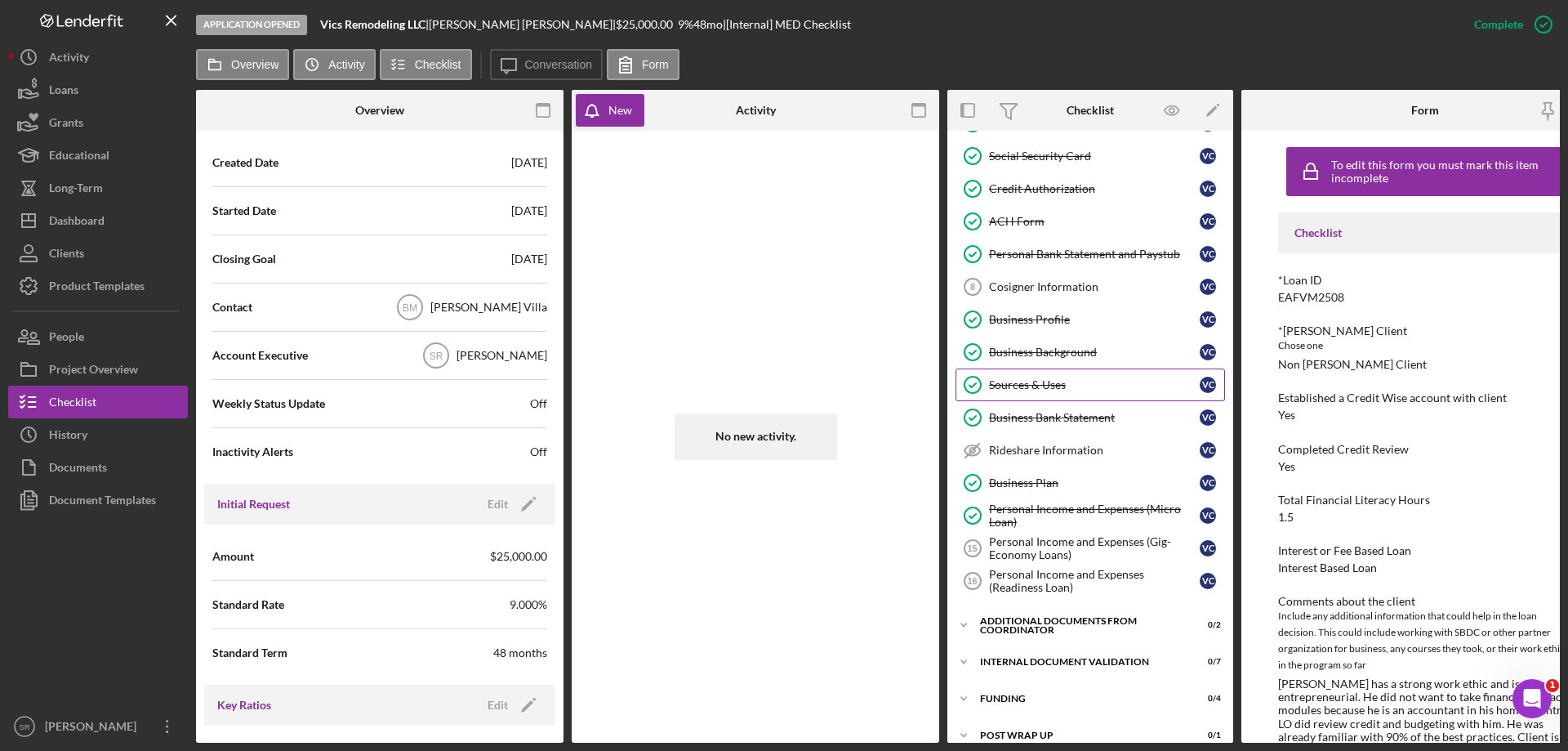
click at [1032, 386] on div "Sources & Uses" at bounding box center [1094, 385] width 211 height 13
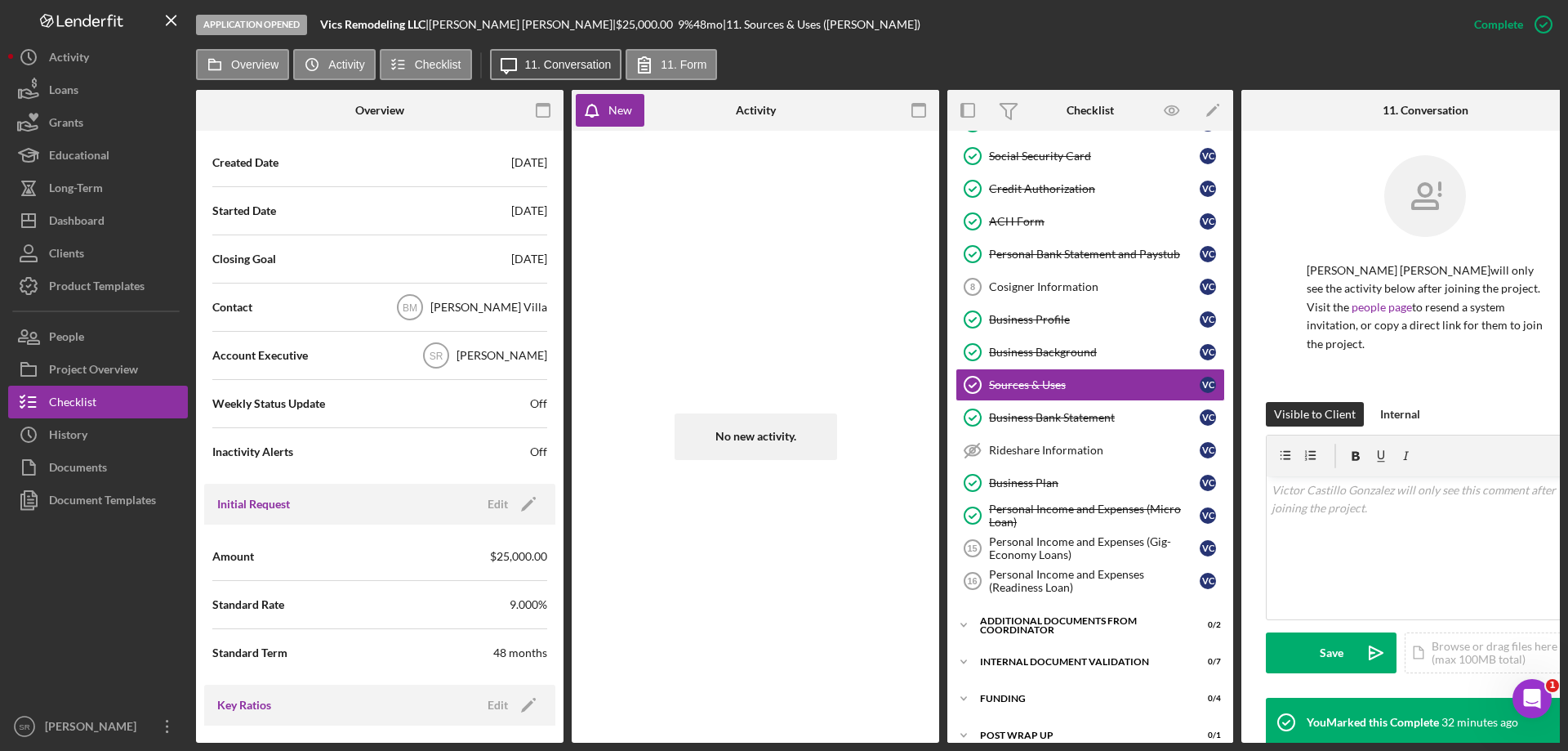
click at [572, 67] on label "11. Conversation" at bounding box center [568, 65] width 86 height 13
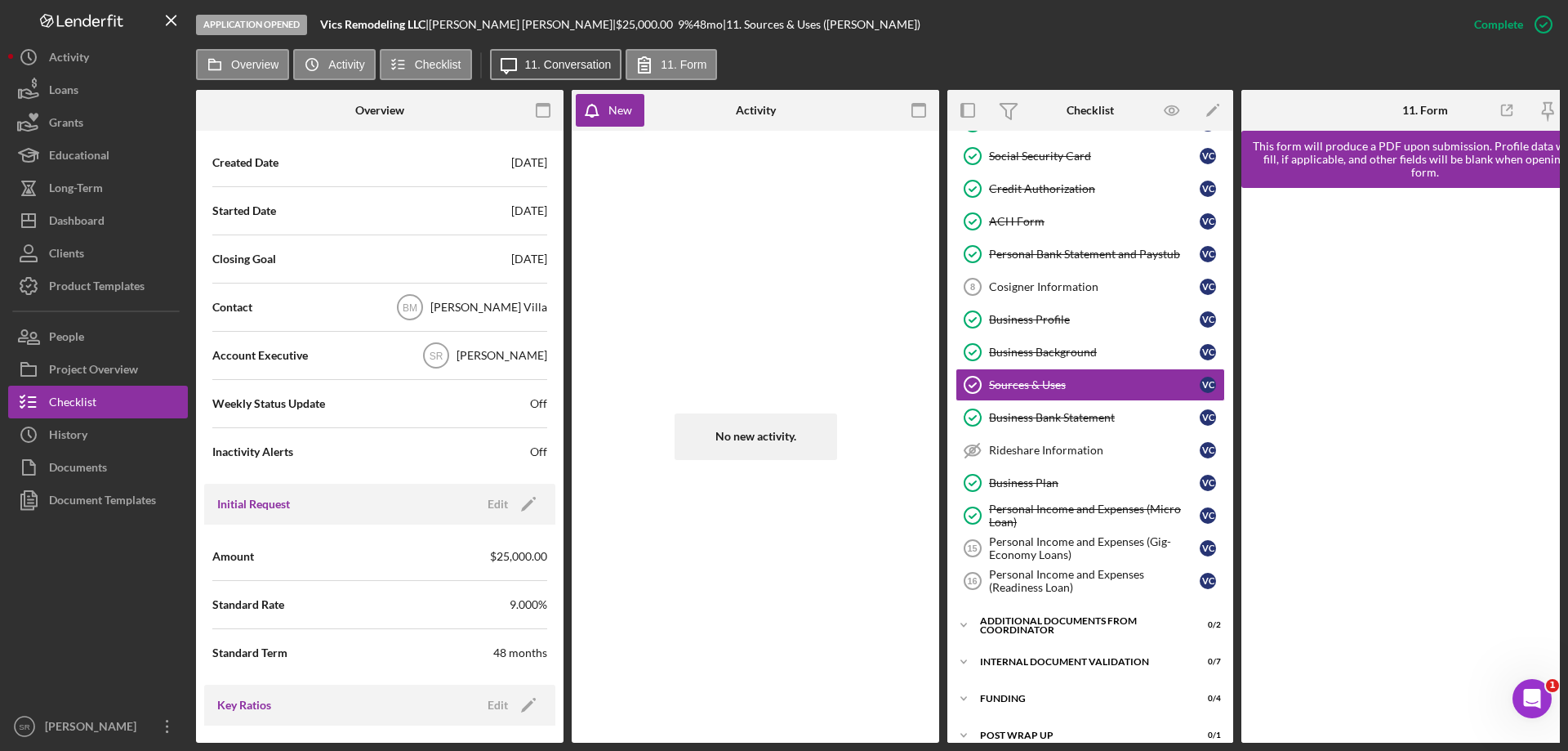
click at [572, 67] on label "11. Conversation" at bounding box center [568, 65] width 86 height 13
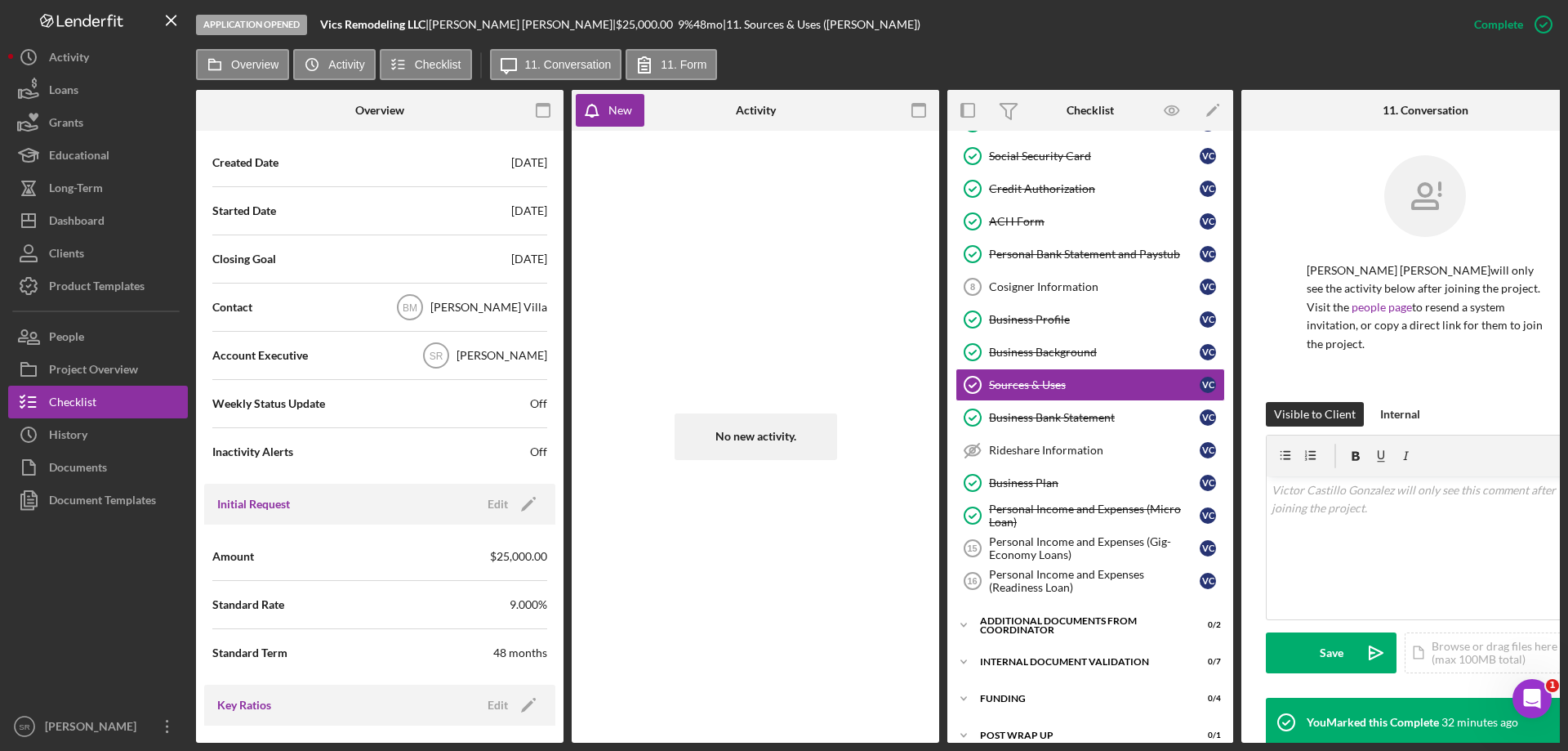
click at [722, 206] on div "No new activity." at bounding box center [755, 437] width 352 height 596
click at [347, 65] on label "Activity" at bounding box center [346, 65] width 36 height 13
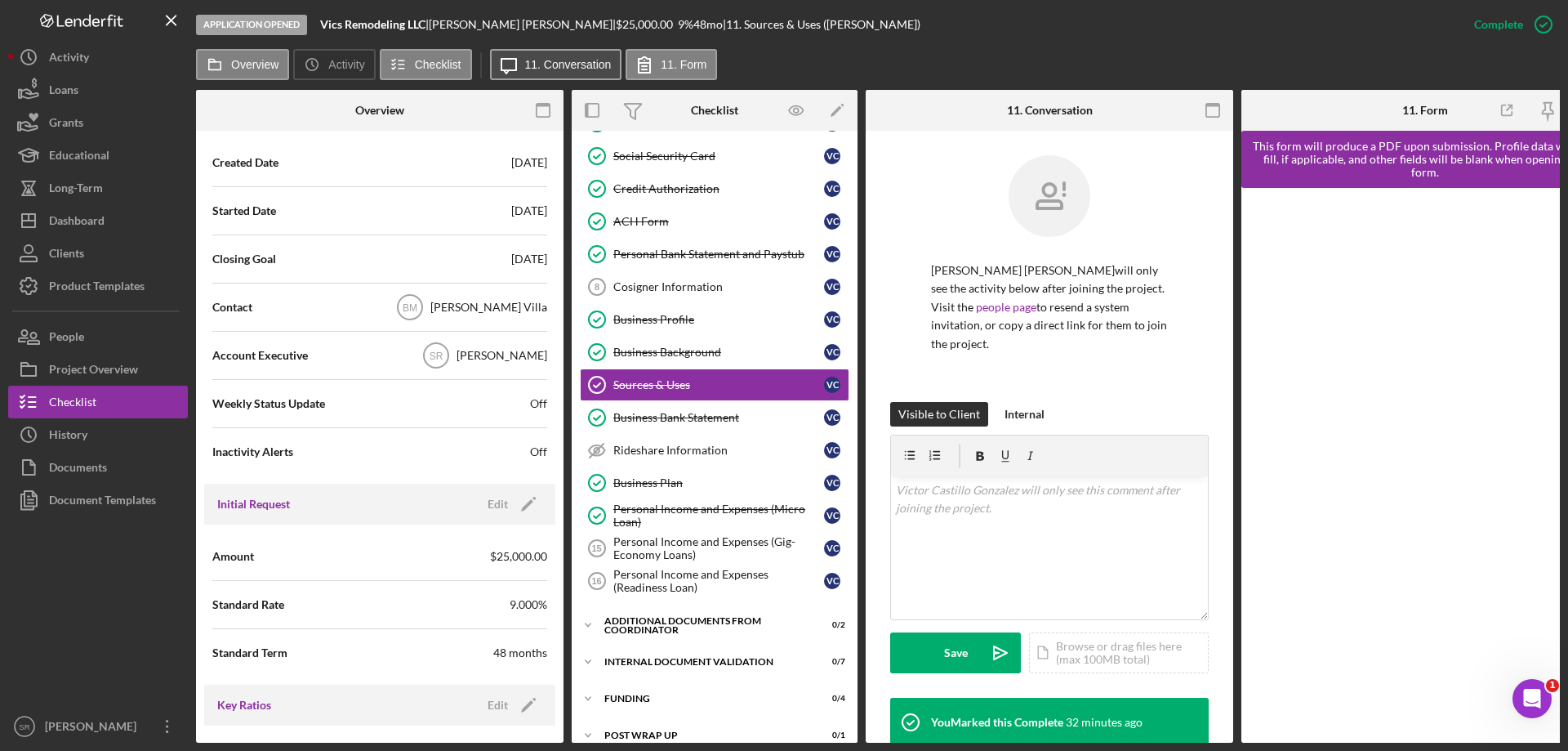
click at [521, 69] on icon "Icon/Message" at bounding box center [508, 65] width 41 height 41
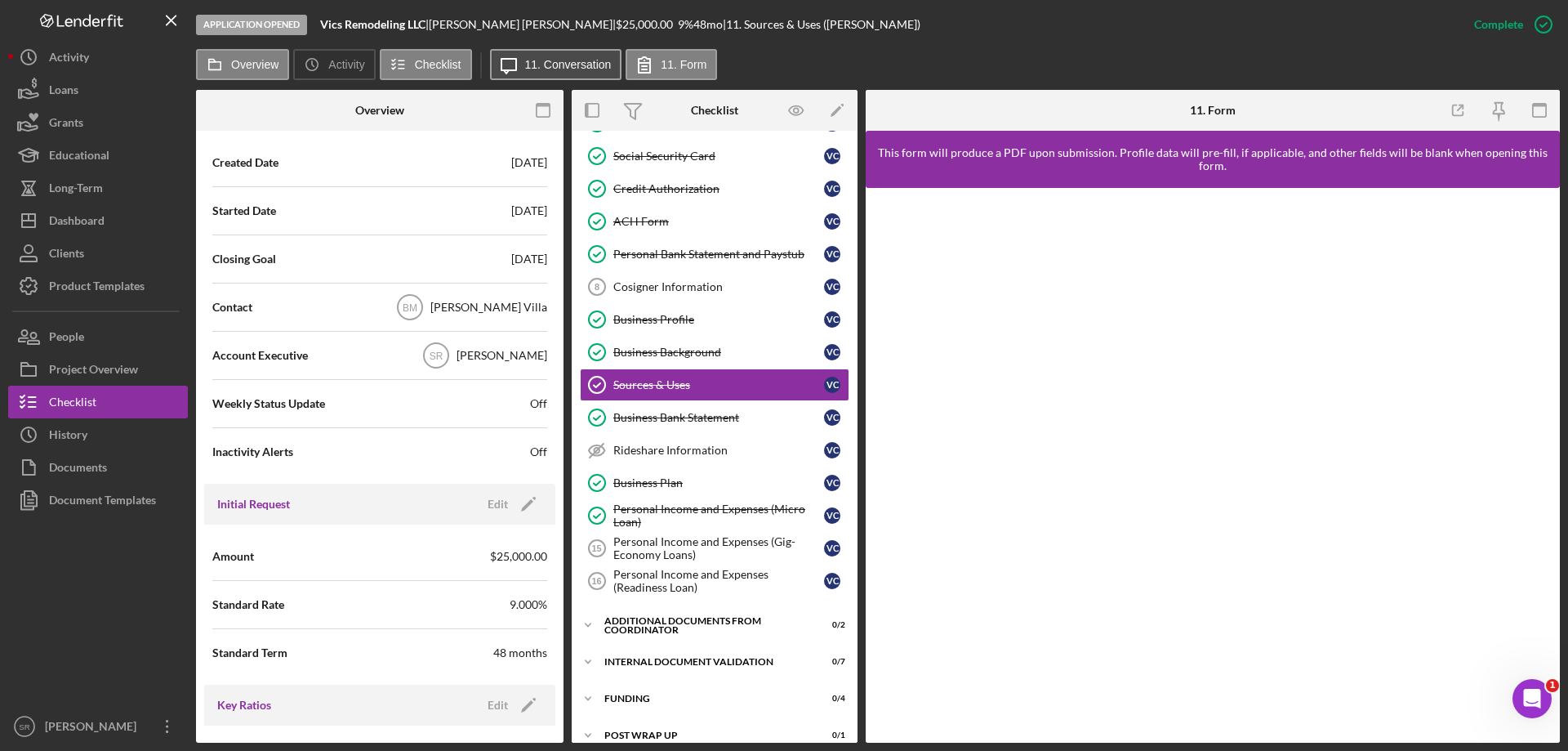
click at [521, 69] on icon "Icon/Message" at bounding box center [508, 65] width 41 height 41
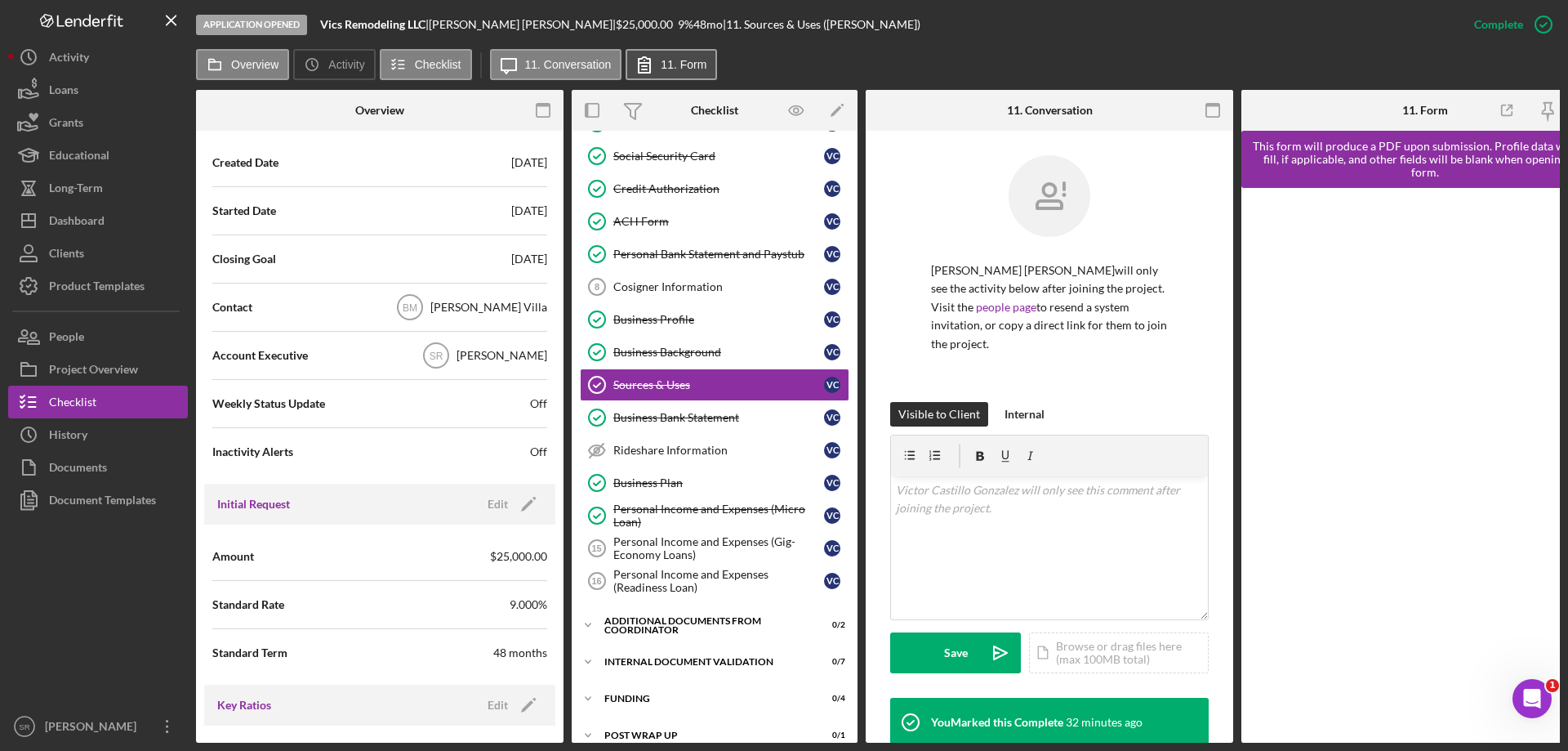
click at [692, 65] on label "11. Form" at bounding box center [683, 65] width 45 height 13
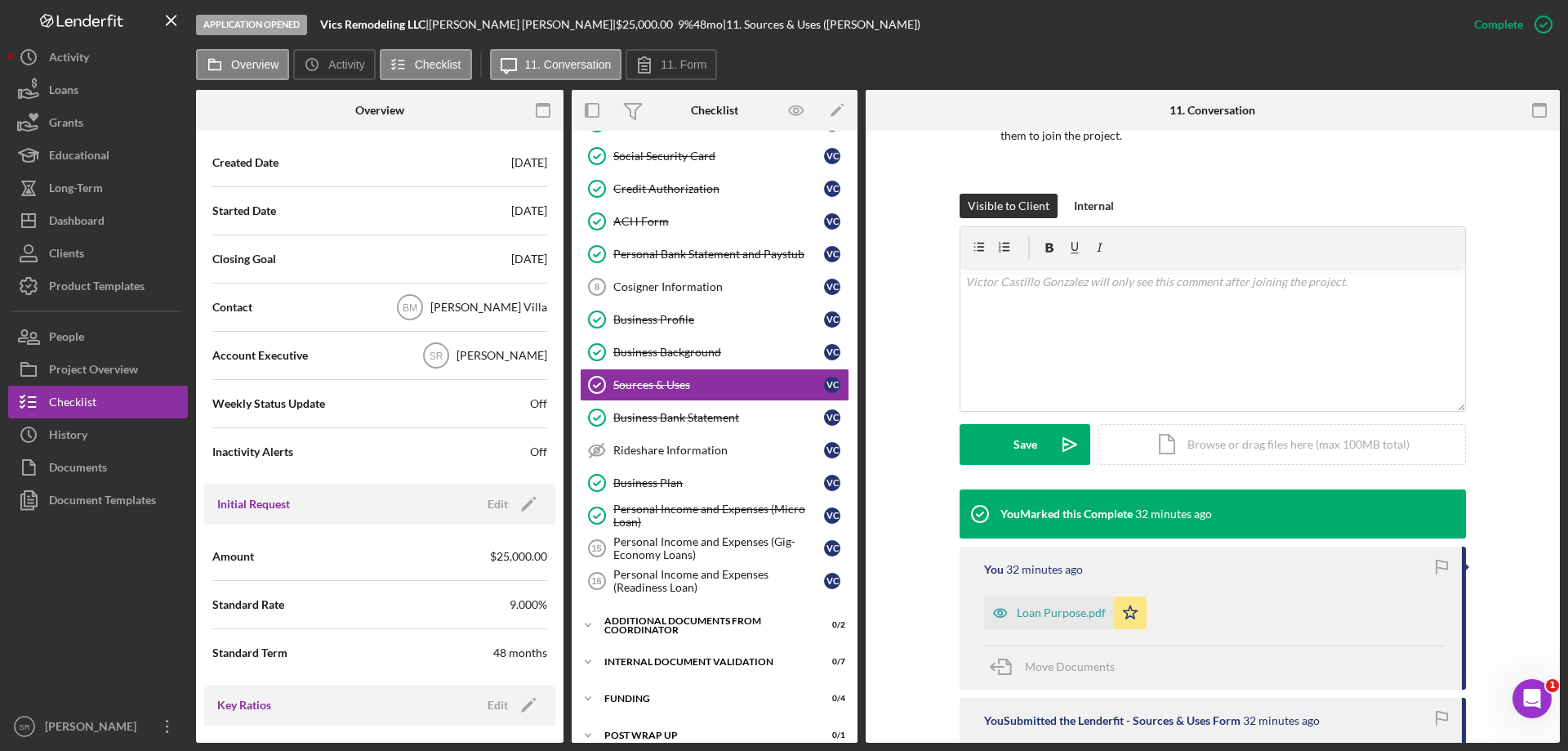
scroll to position [408, 0]
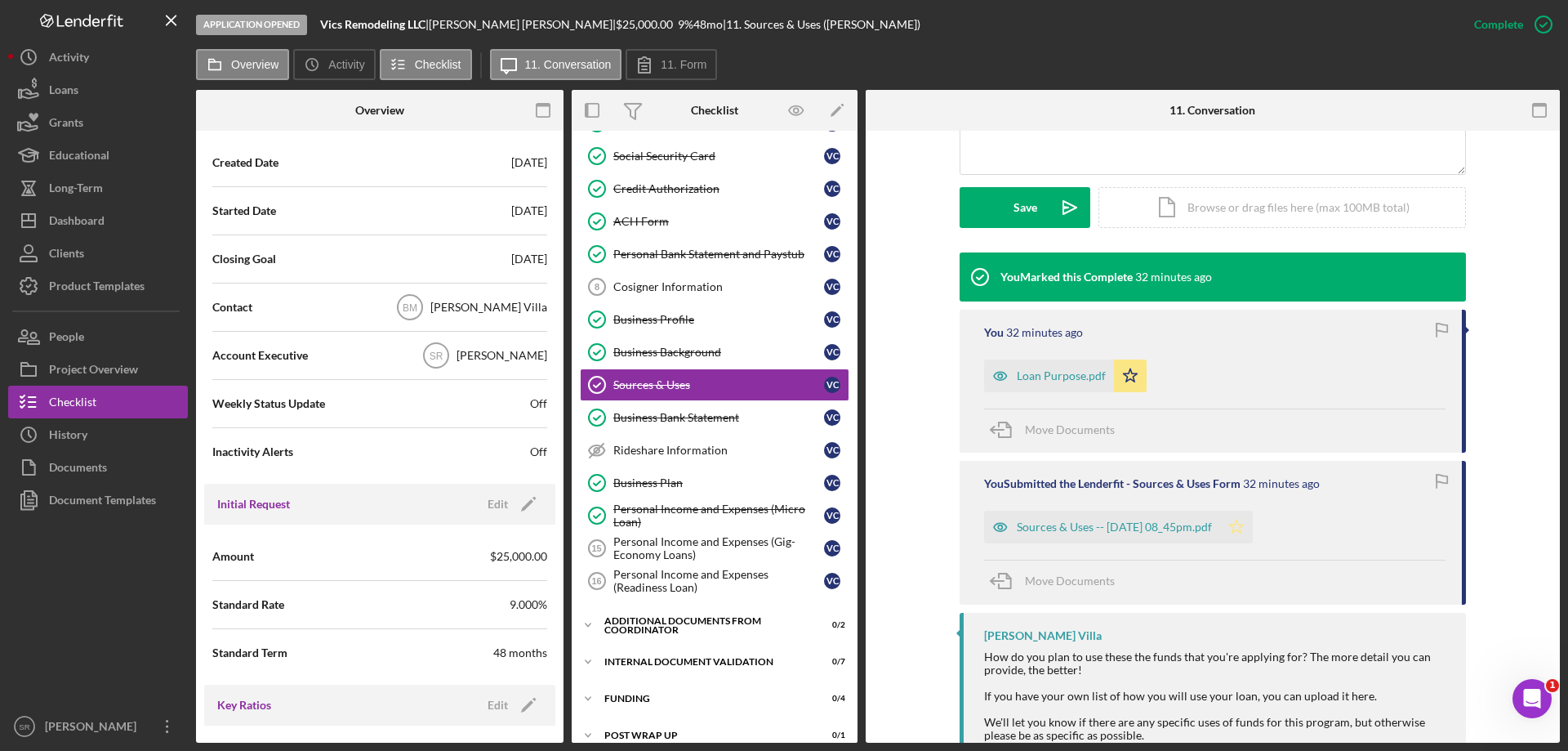
click at [1244, 532] on polygon "button" at bounding box center [1237, 527] width 14 height 13
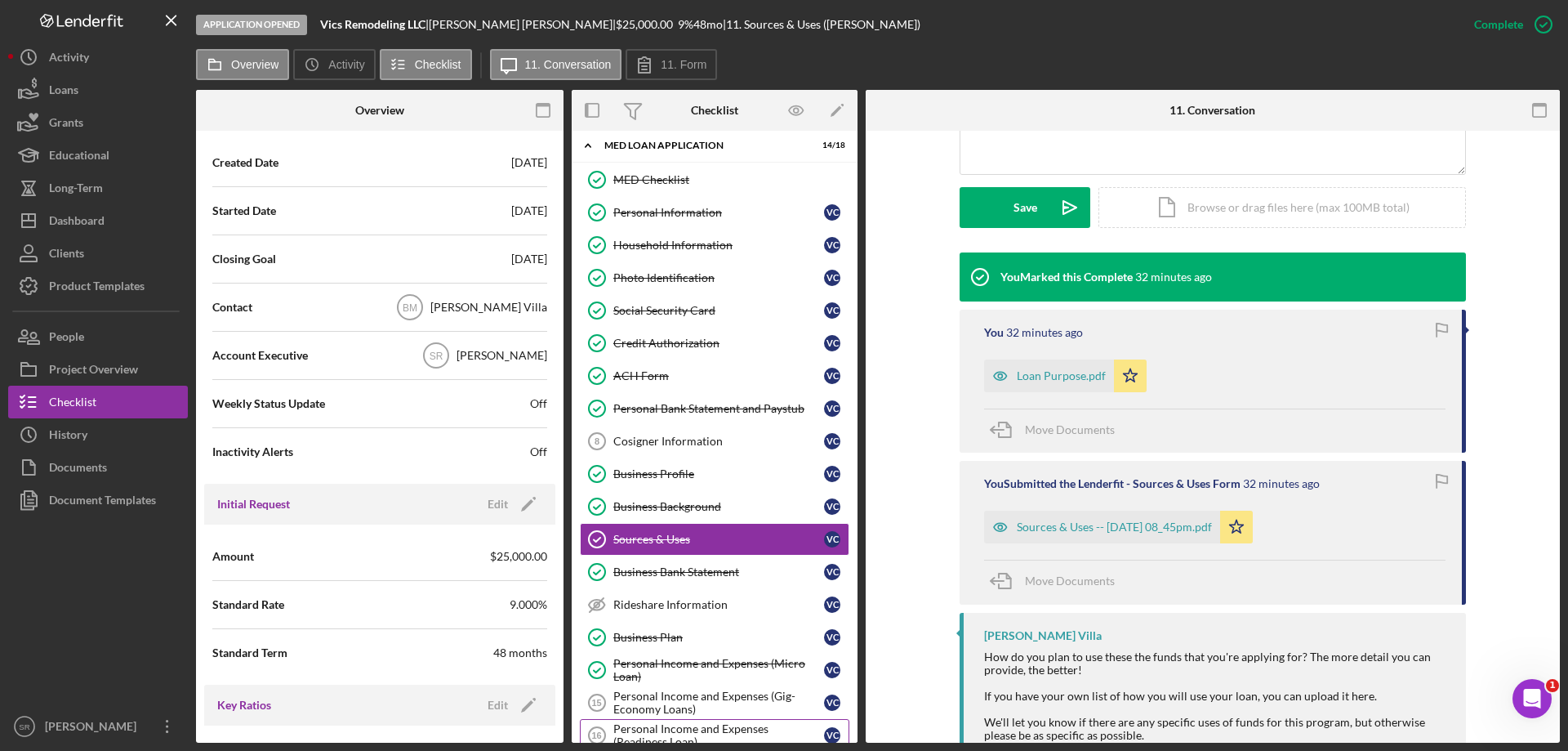
scroll to position [0, 0]
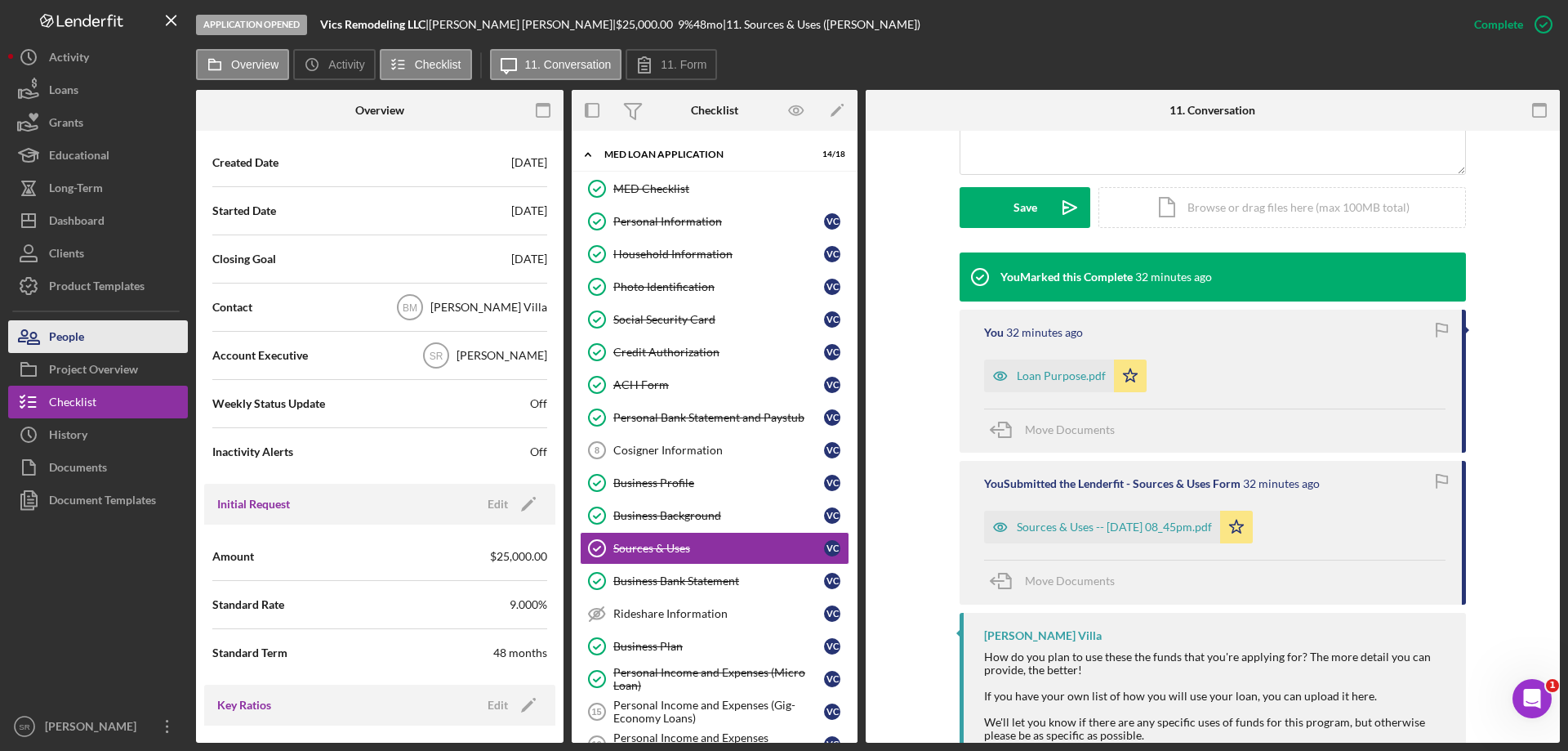
click at [96, 340] on button "People" at bounding box center [98, 336] width 180 height 32
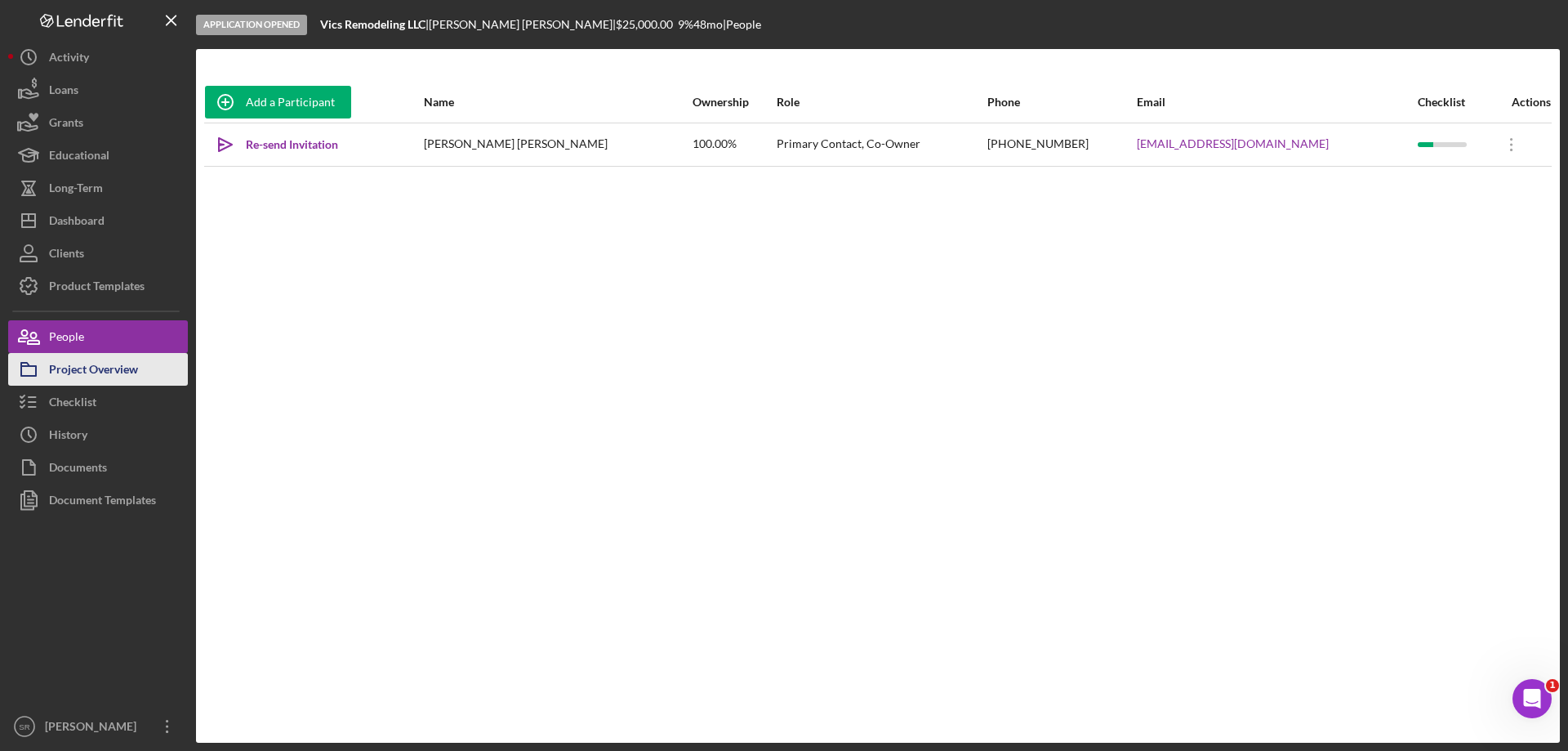
click at [108, 372] on div "Project Overview" at bounding box center [94, 371] width 89 height 37
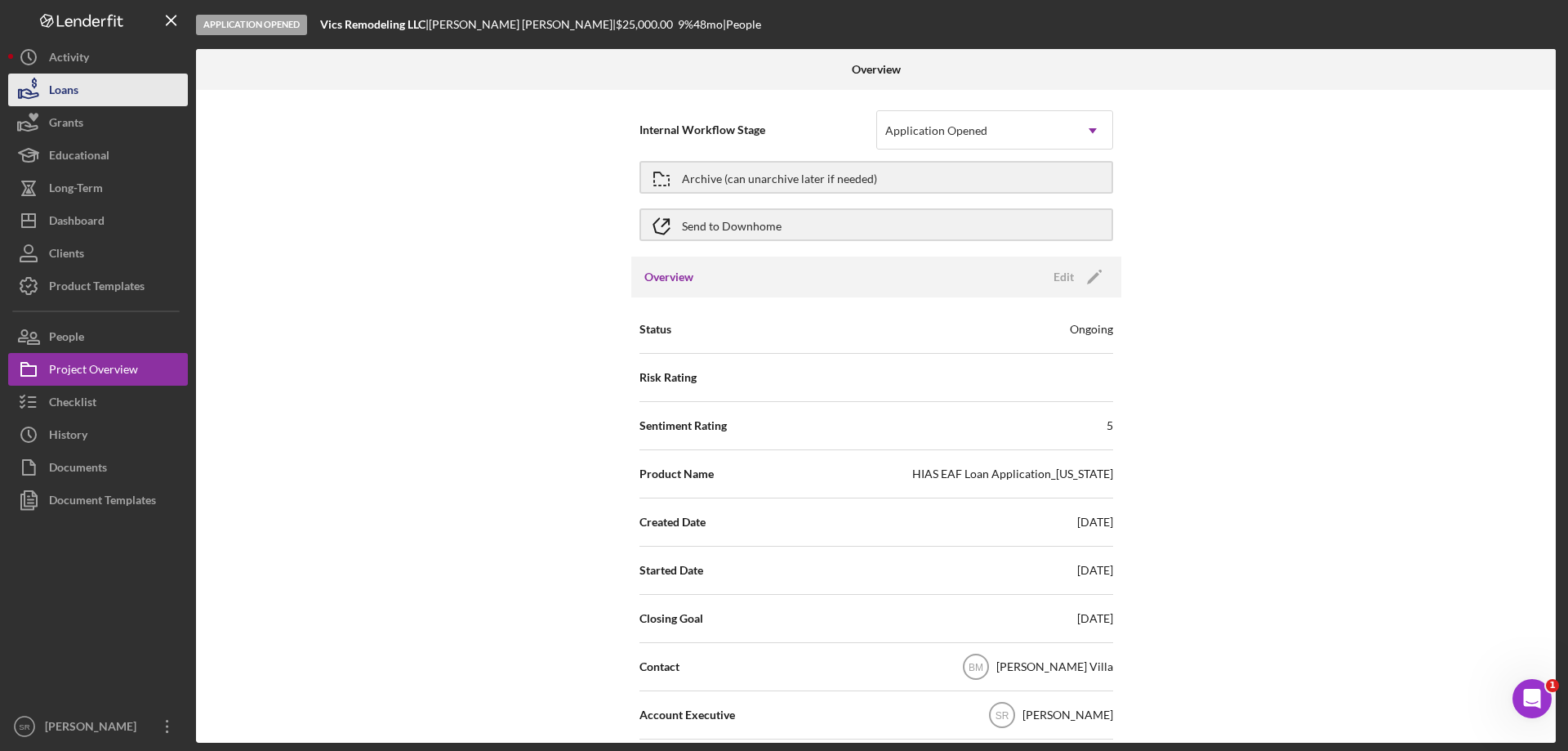
click at [85, 99] on button "Loans" at bounding box center [98, 89] width 180 height 32
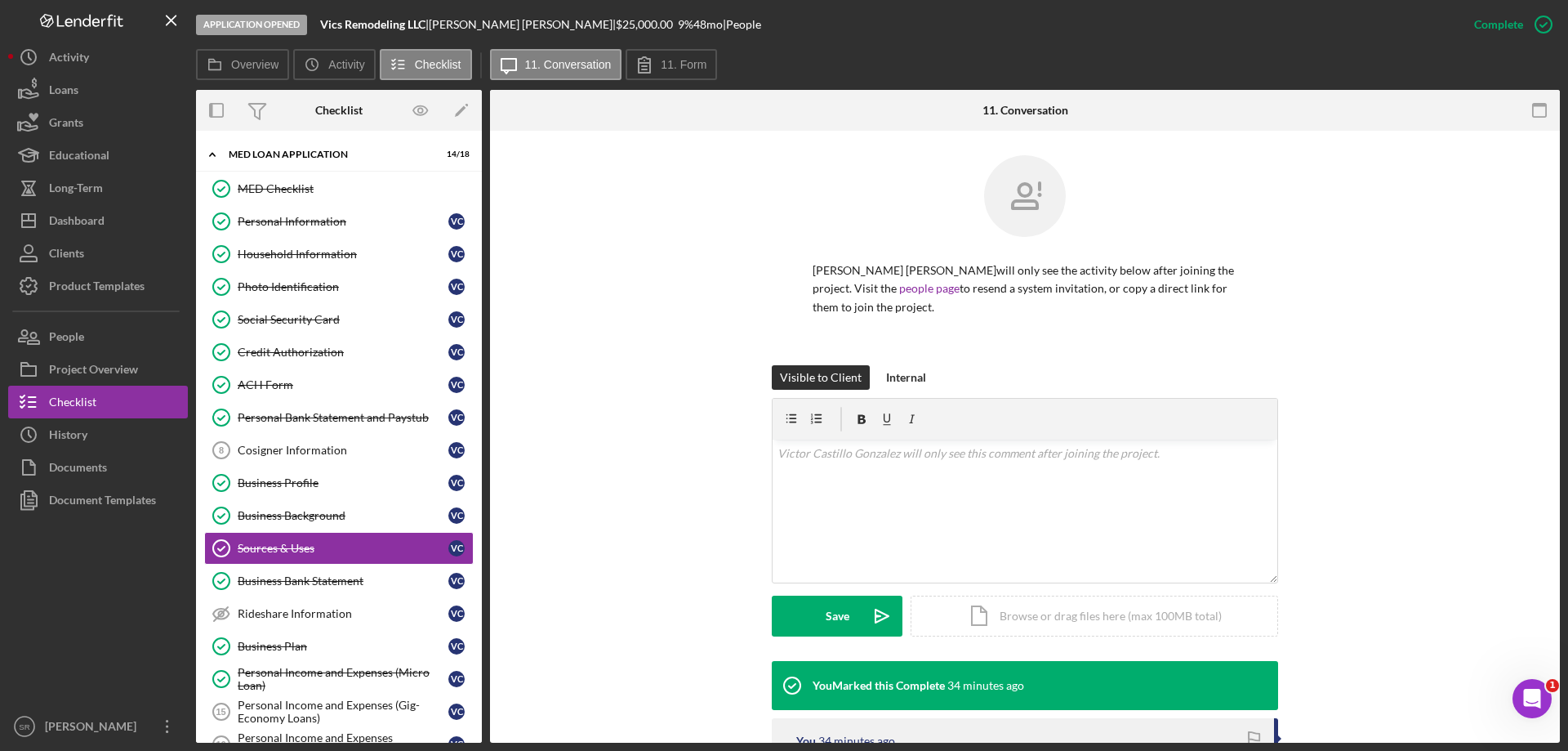
scroll to position [112, 0]
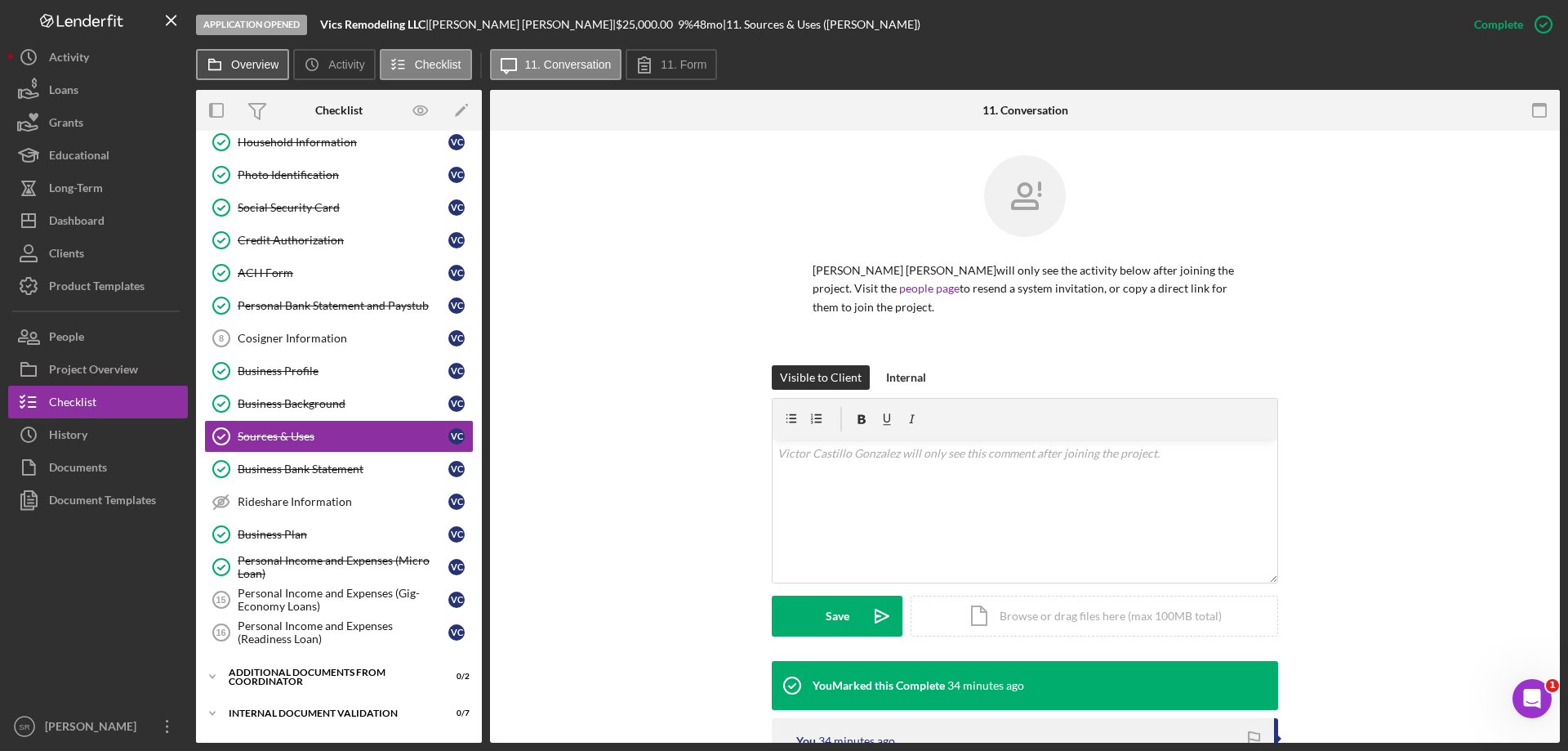
click at [255, 65] on label "Overview" at bounding box center [254, 65] width 47 height 13
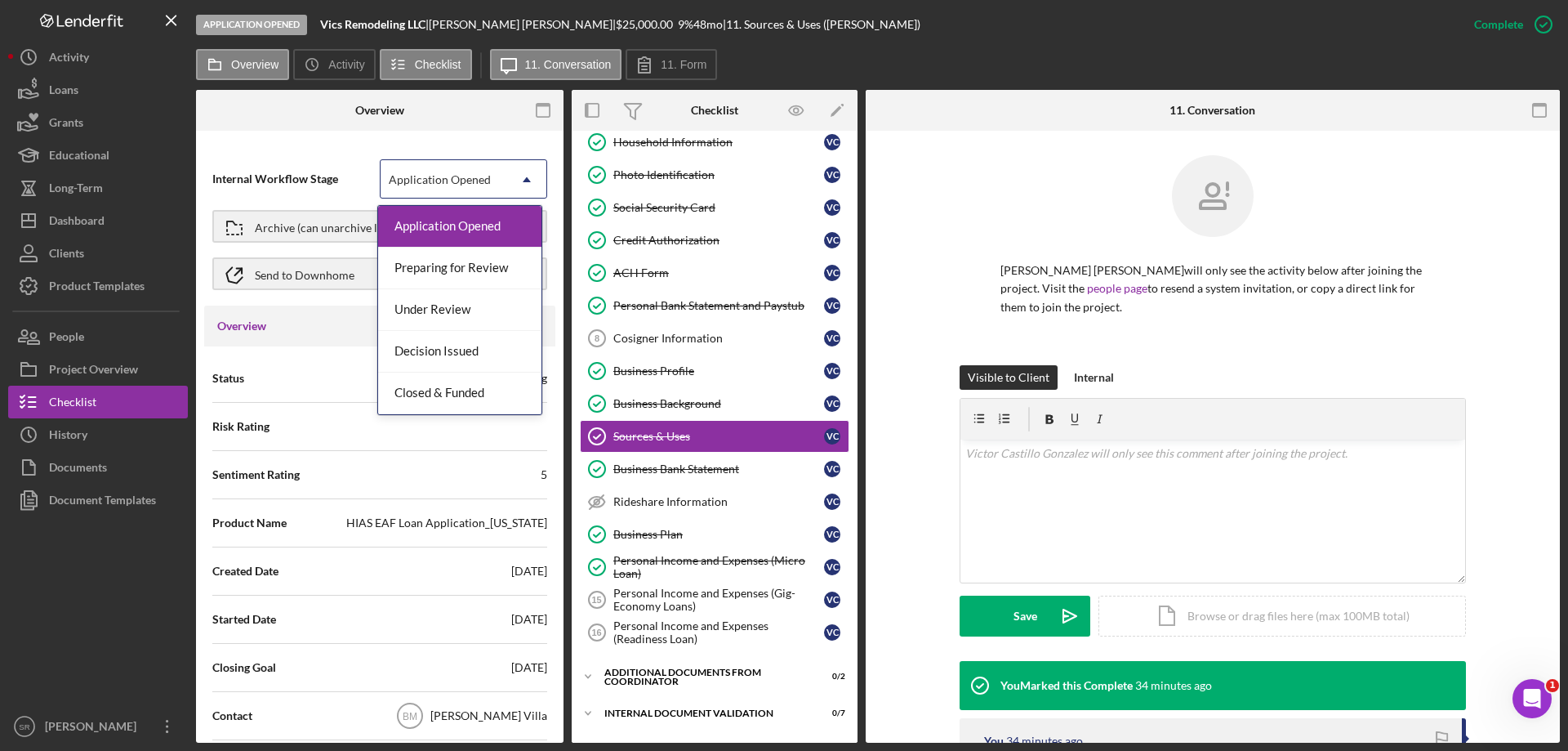
click at [499, 188] on div "Application Opened" at bounding box center [443, 179] width 126 height 37
click at [514, 270] on div "Preparing for Review" at bounding box center [460, 268] width 163 height 42
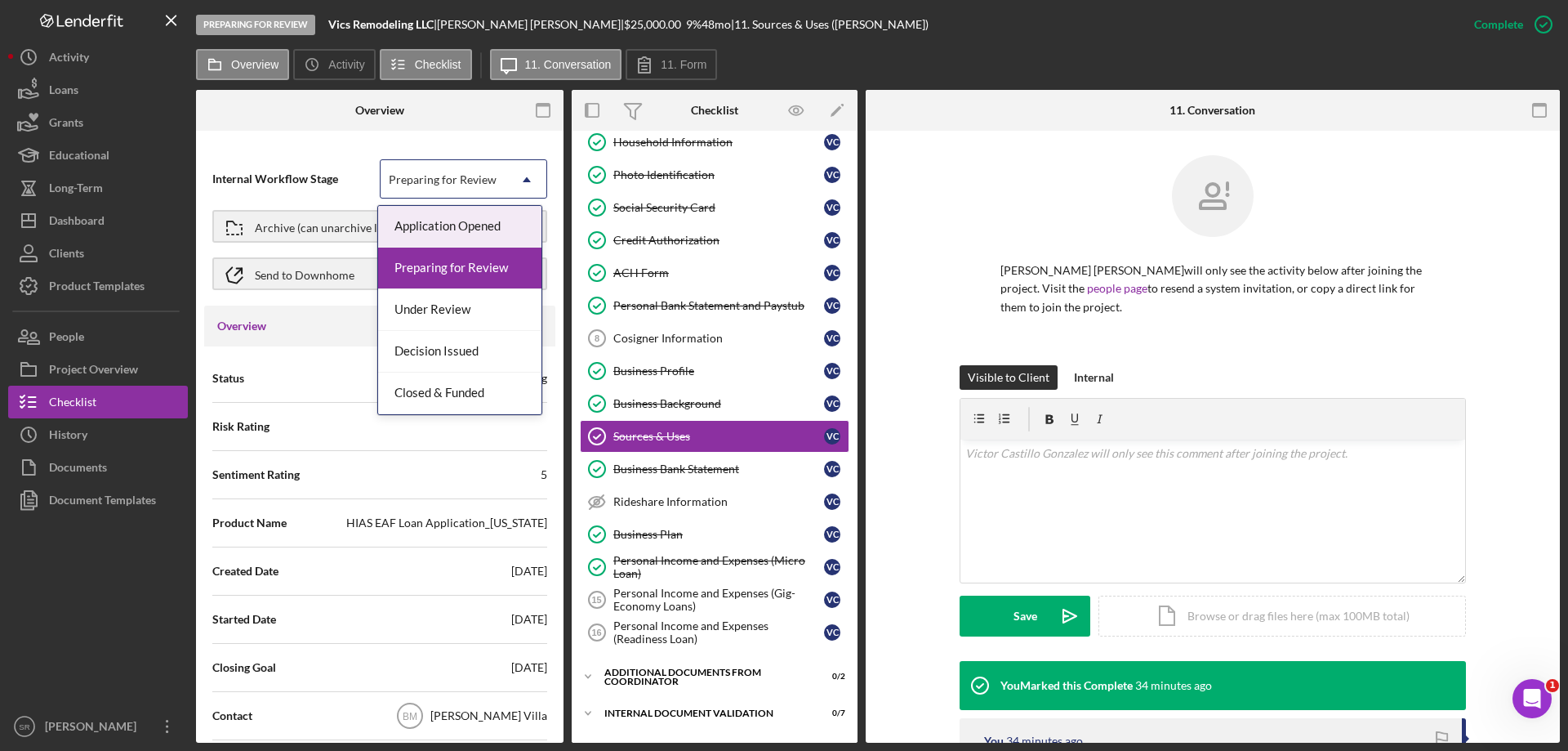
click at [453, 182] on div "Preparing for Review" at bounding box center [443, 180] width 108 height 13
click at [477, 266] on div "Preparing for Review" at bounding box center [460, 268] width 163 height 42
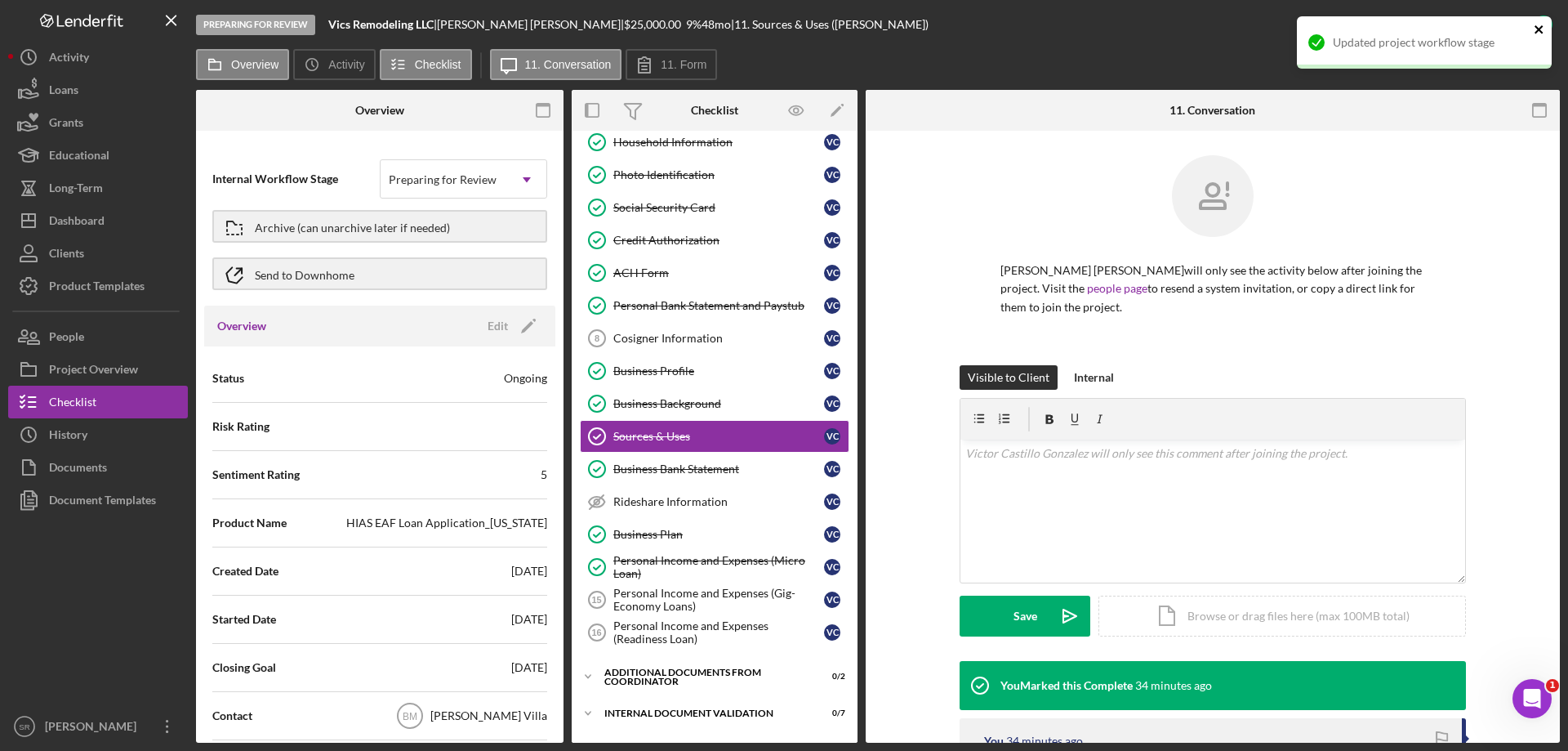
click at [1539, 31] on icon "close" at bounding box center [1538, 29] width 8 height 8
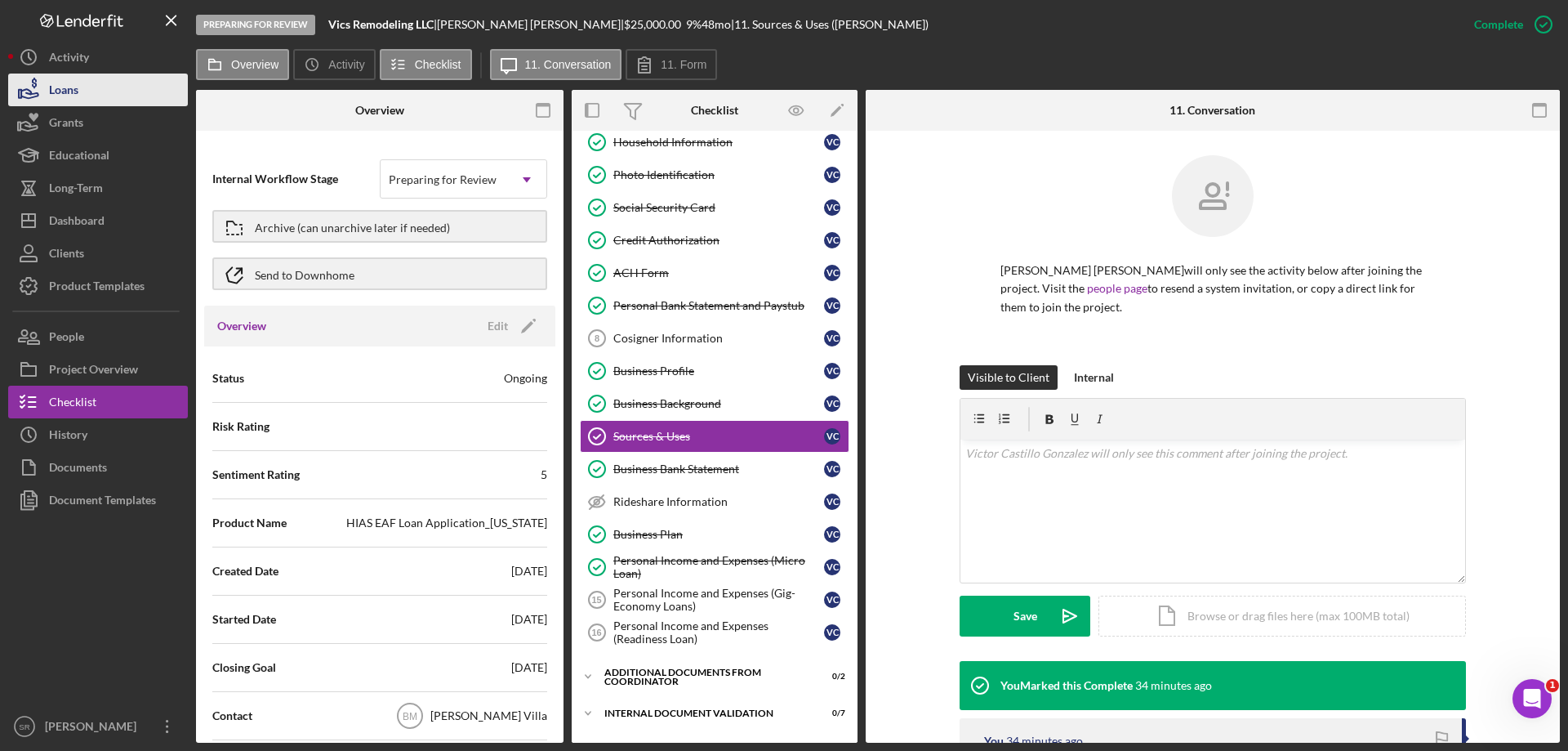
click at [79, 99] on div "Loans" at bounding box center [64, 92] width 30 height 37
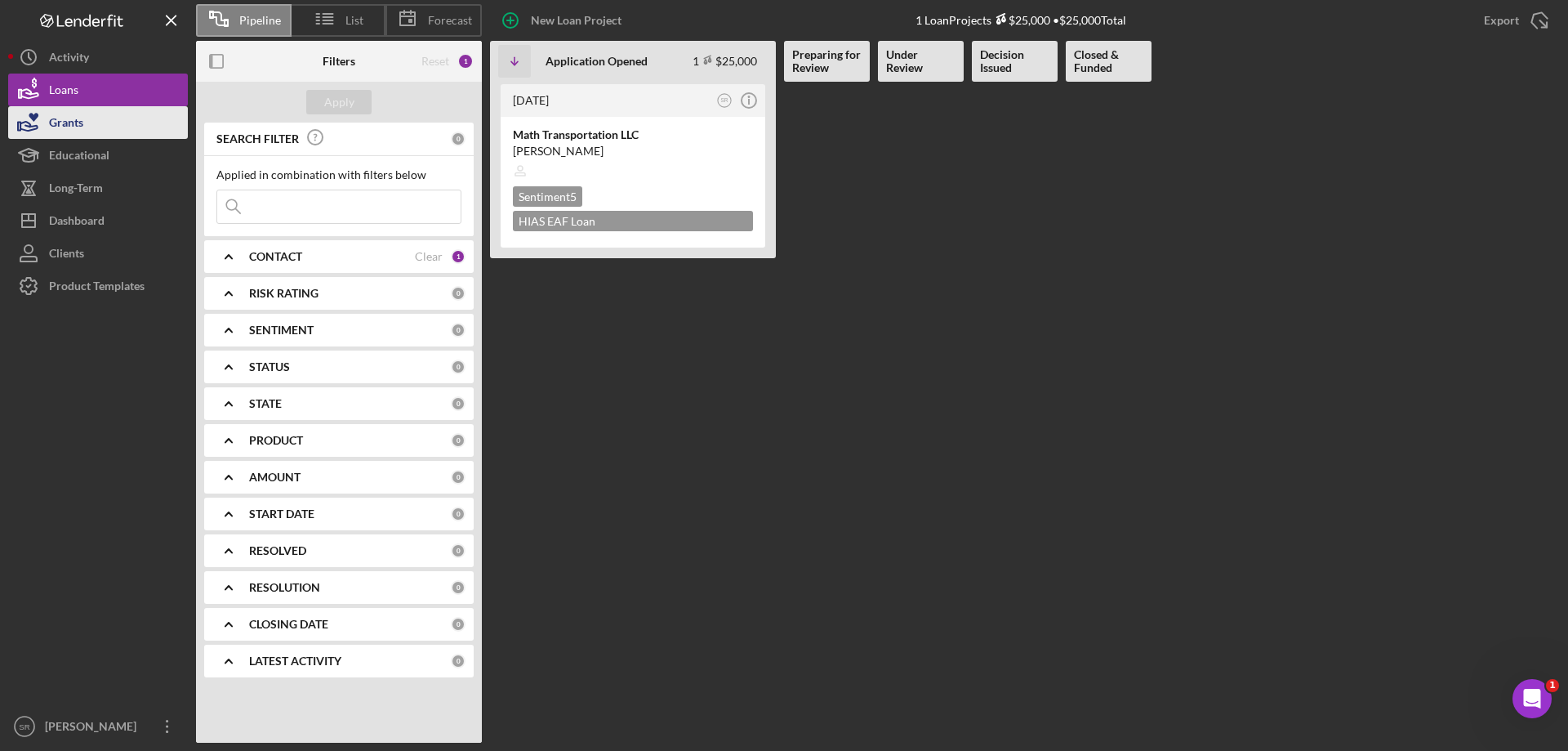
click at [100, 137] on button "Grants" at bounding box center [98, 122] width 180 height 32
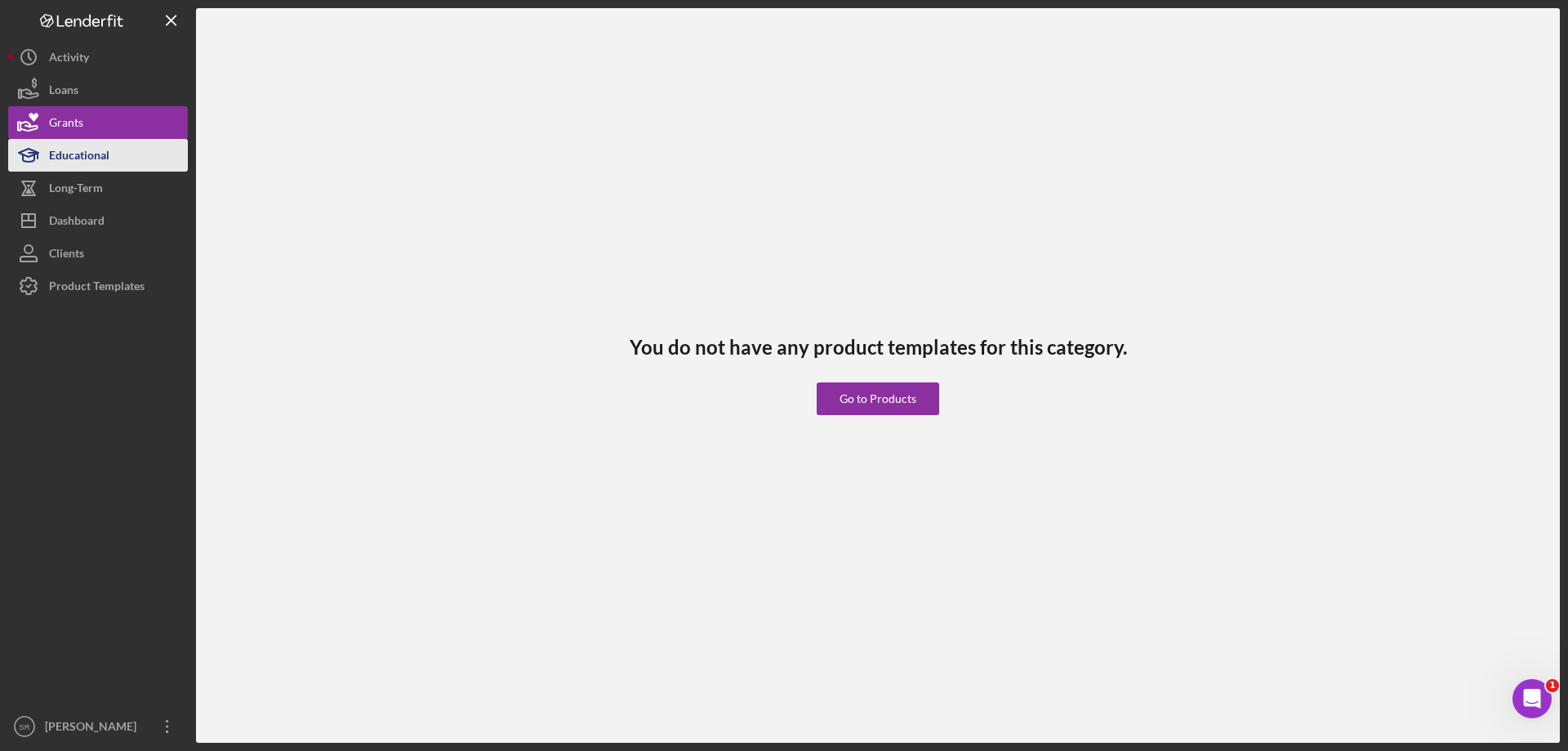
click at [96, 150] on div "Educational" at bounding box center [79, 158] width 60 height 37
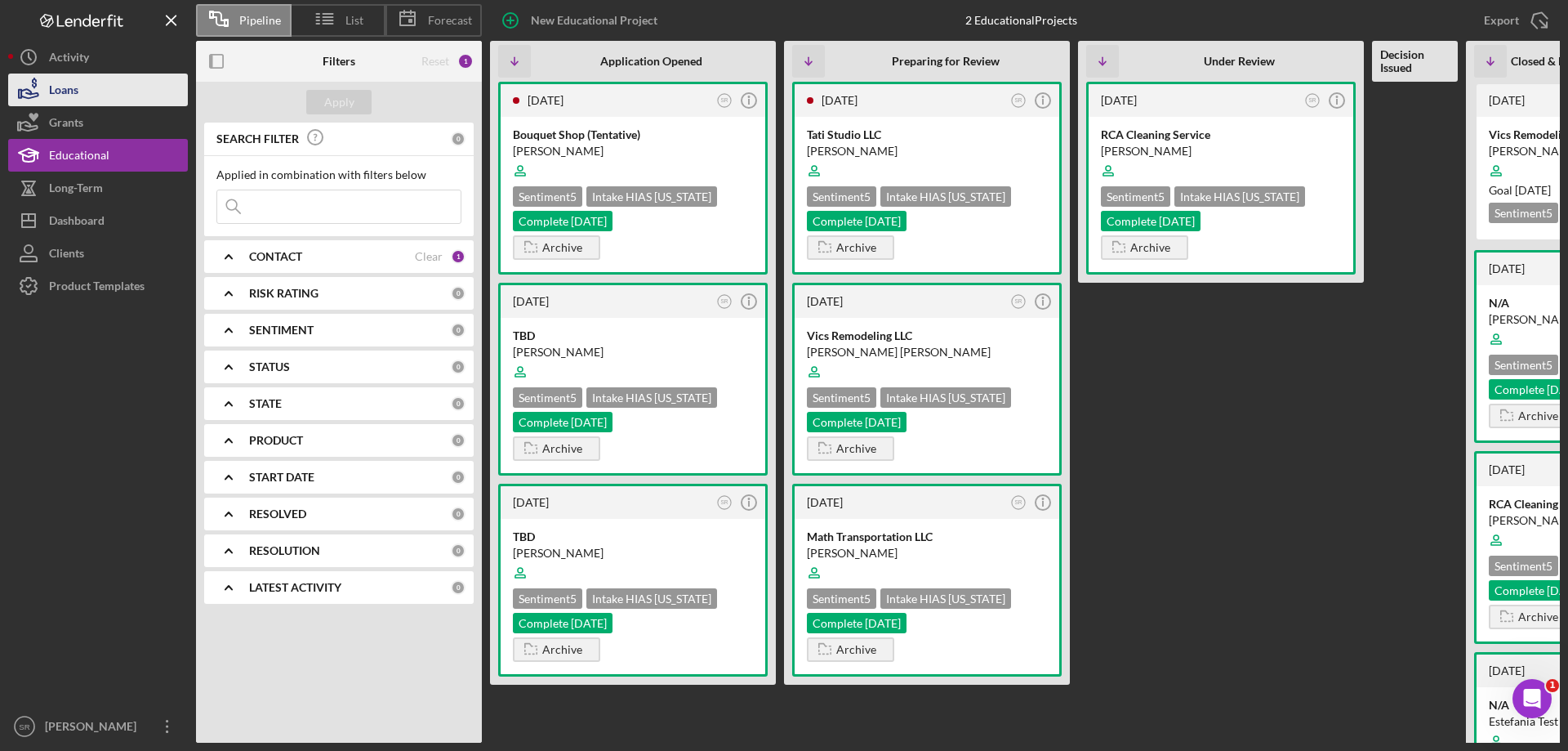
click at [92, 93] on button "Loans" at bounding box center [98, 89] width 180 height 32
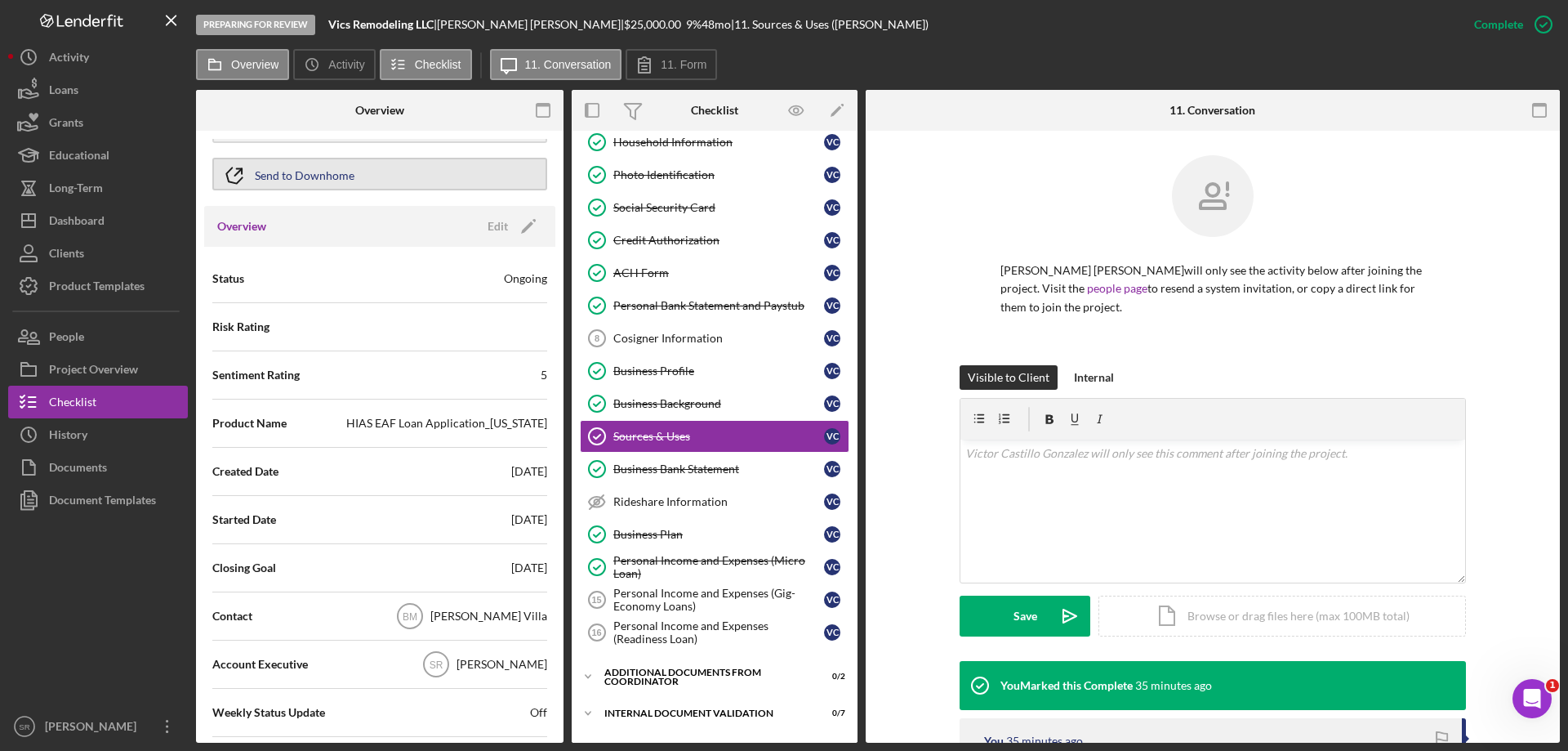
scroll to position [408, 0]
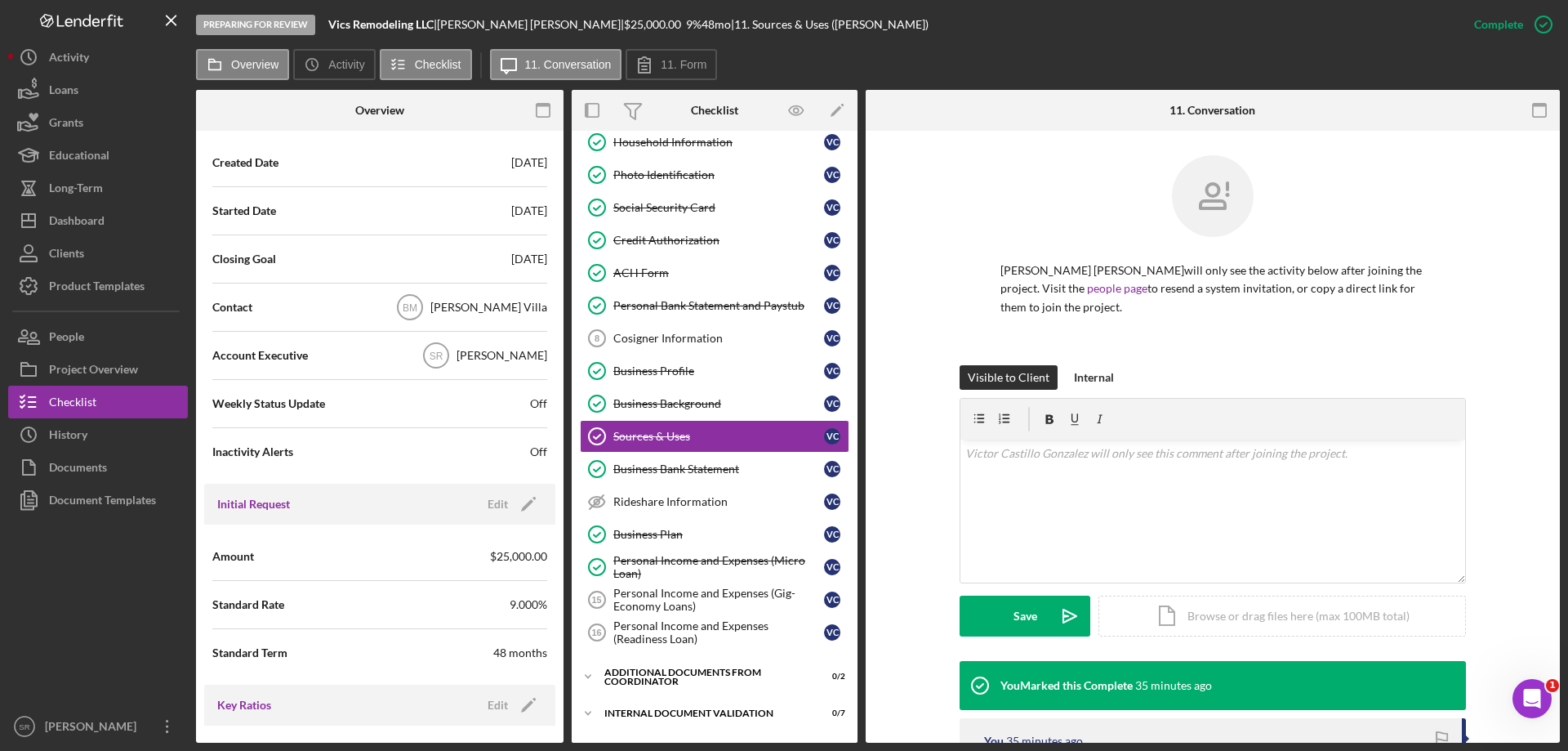
click at [439, 307] on div "Brenda Montecinos Villa" at bounding box center [489, 307] width 117 height 17
click at [552, 121] on icon "button" at bounding box center [544, 110] width 37 height 37
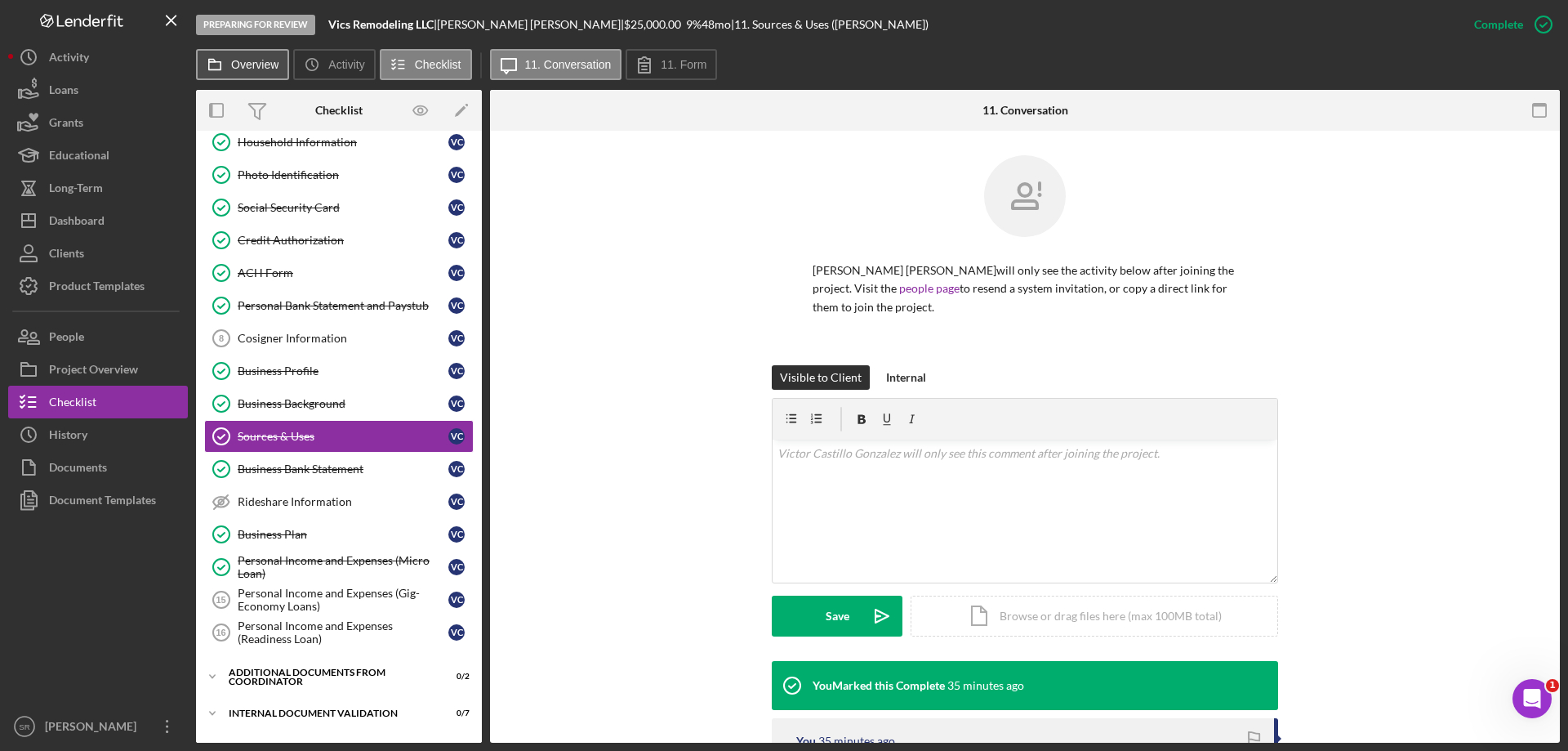
click at [207, 58] on icon at bounding box center [214, 64] width 32 height 32
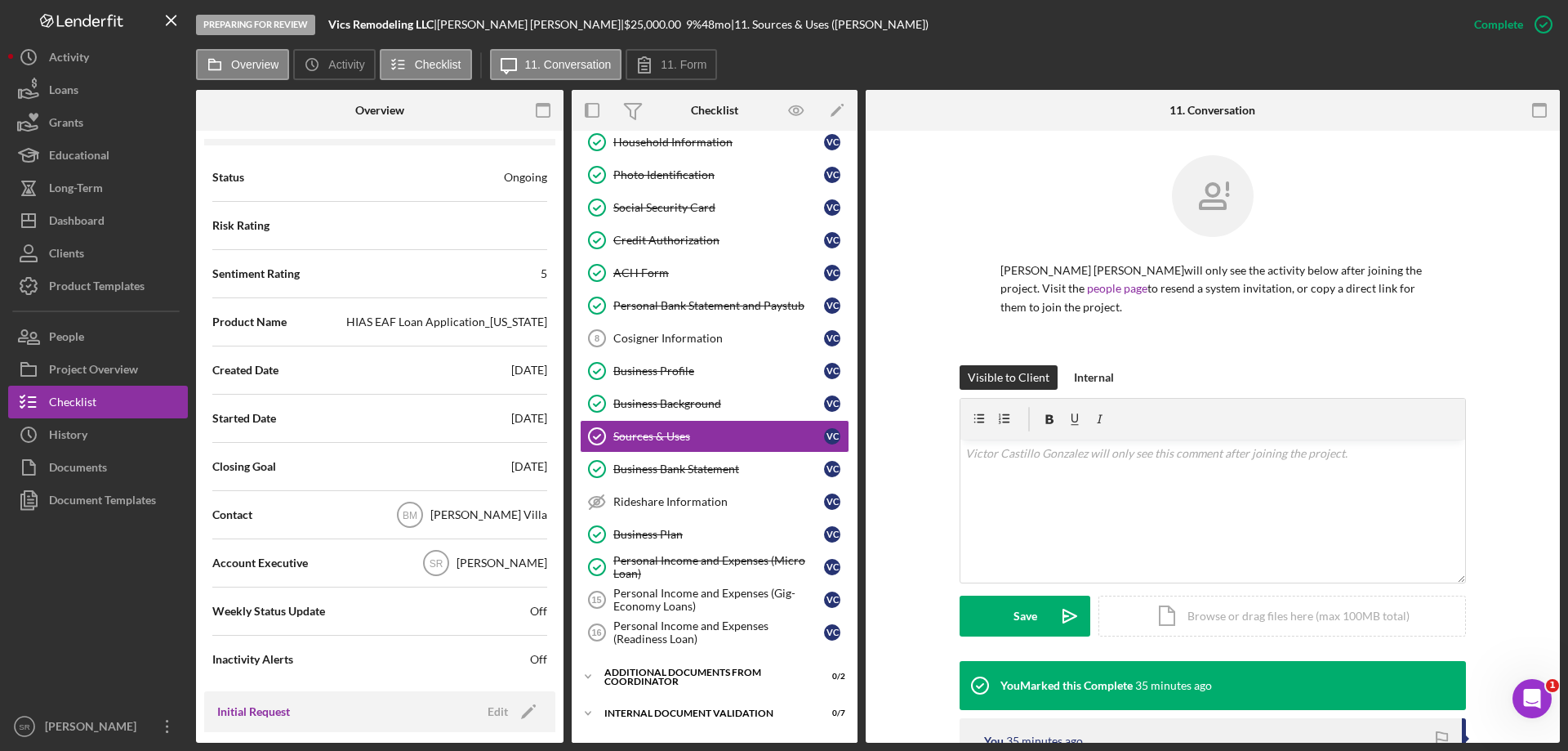
scroll to position [163, 0]
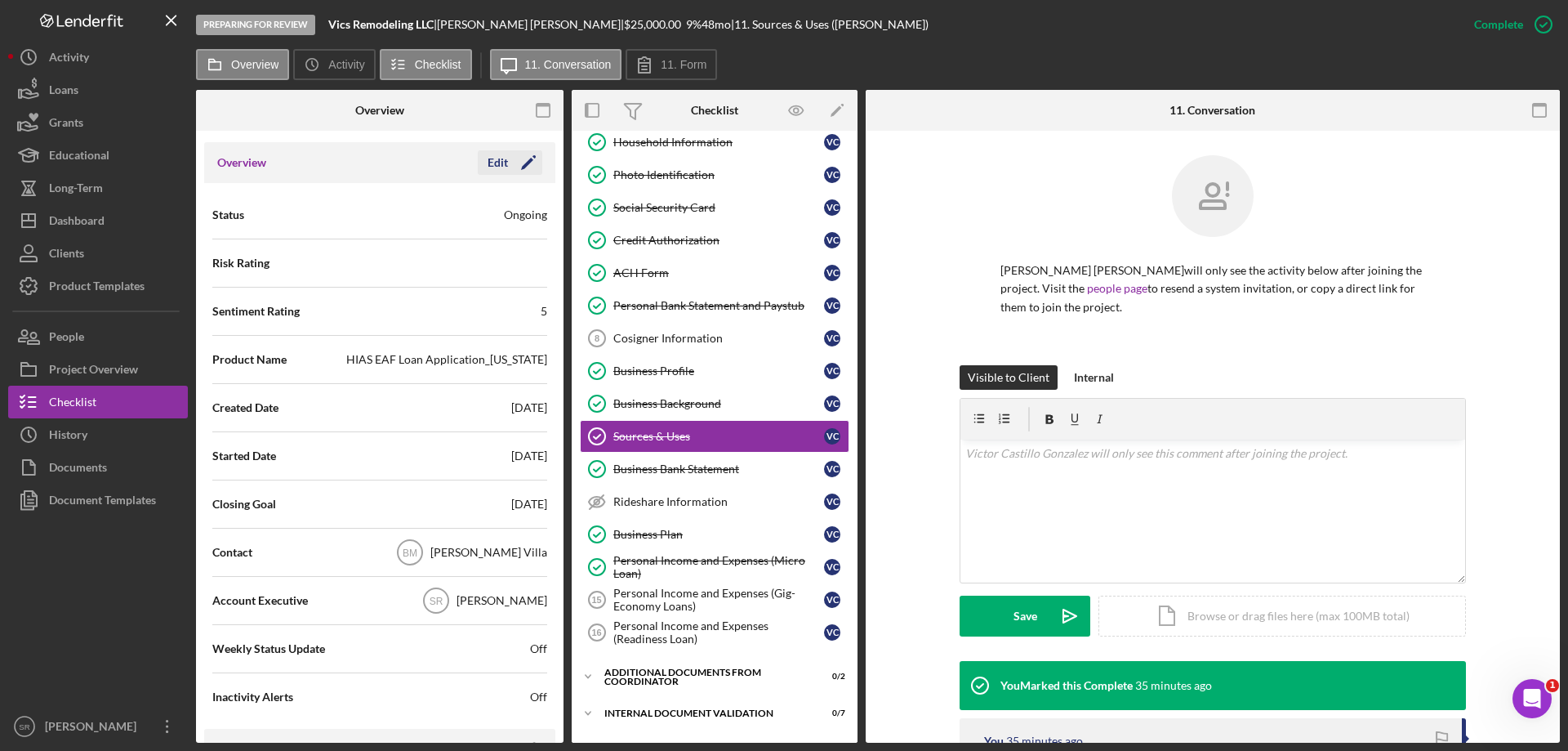
click at [531, 163] on icon "Icon/Edit" at bounding box center [529, 162] width 41 height 41
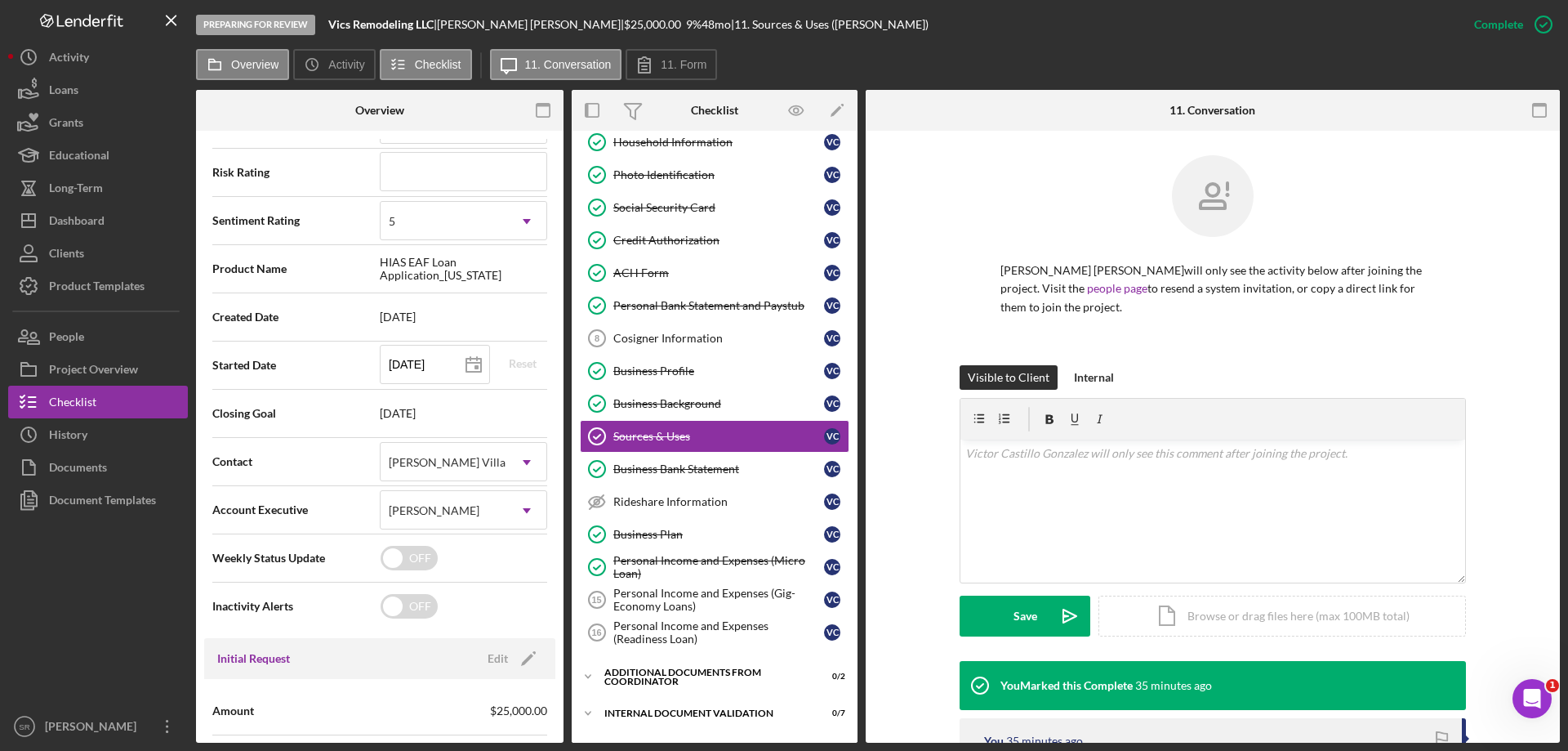
scroll to position [327, 0]
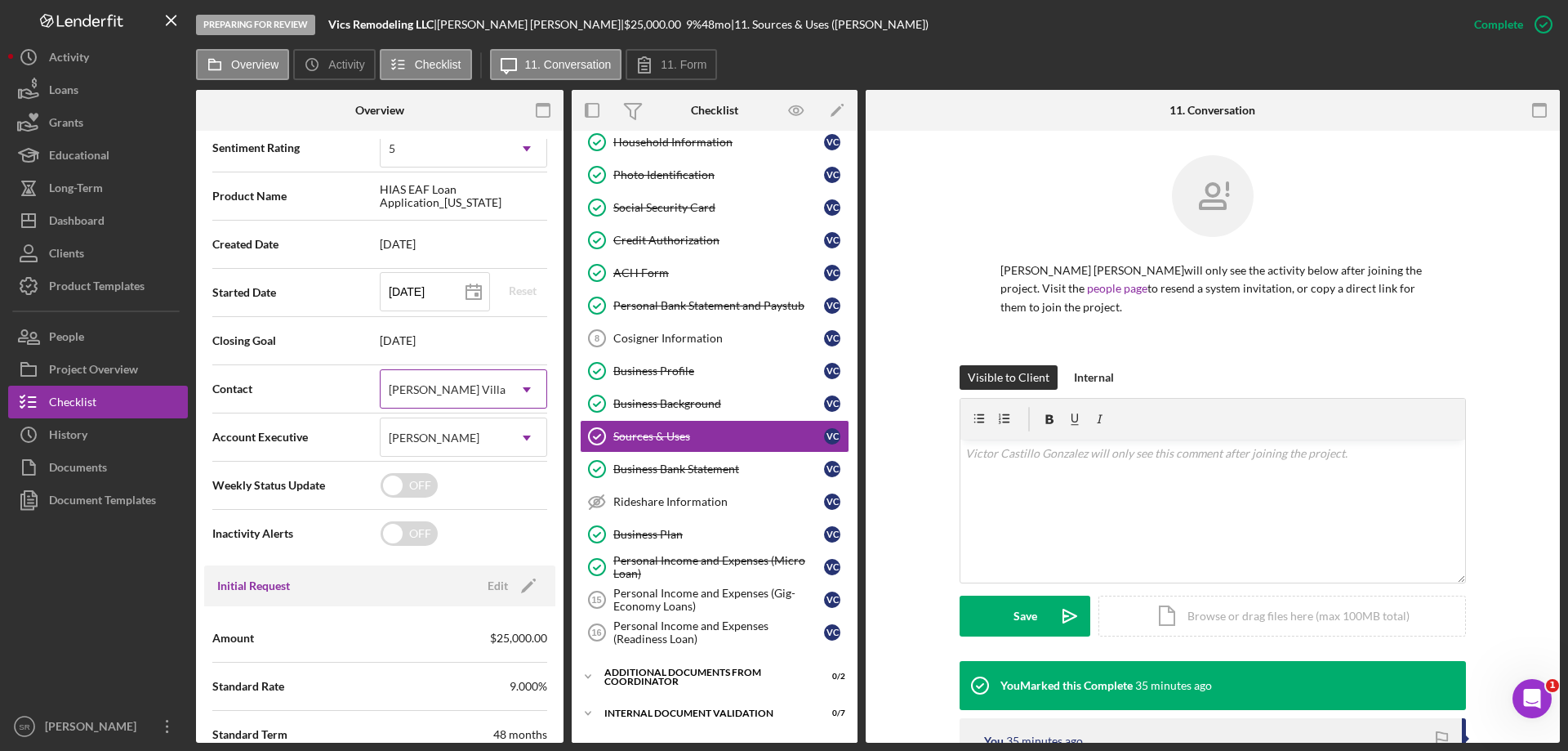
click at [484, 390] on div "Brenda Montecinos Villa" at bounding box center [447, 390] width 117 height 13
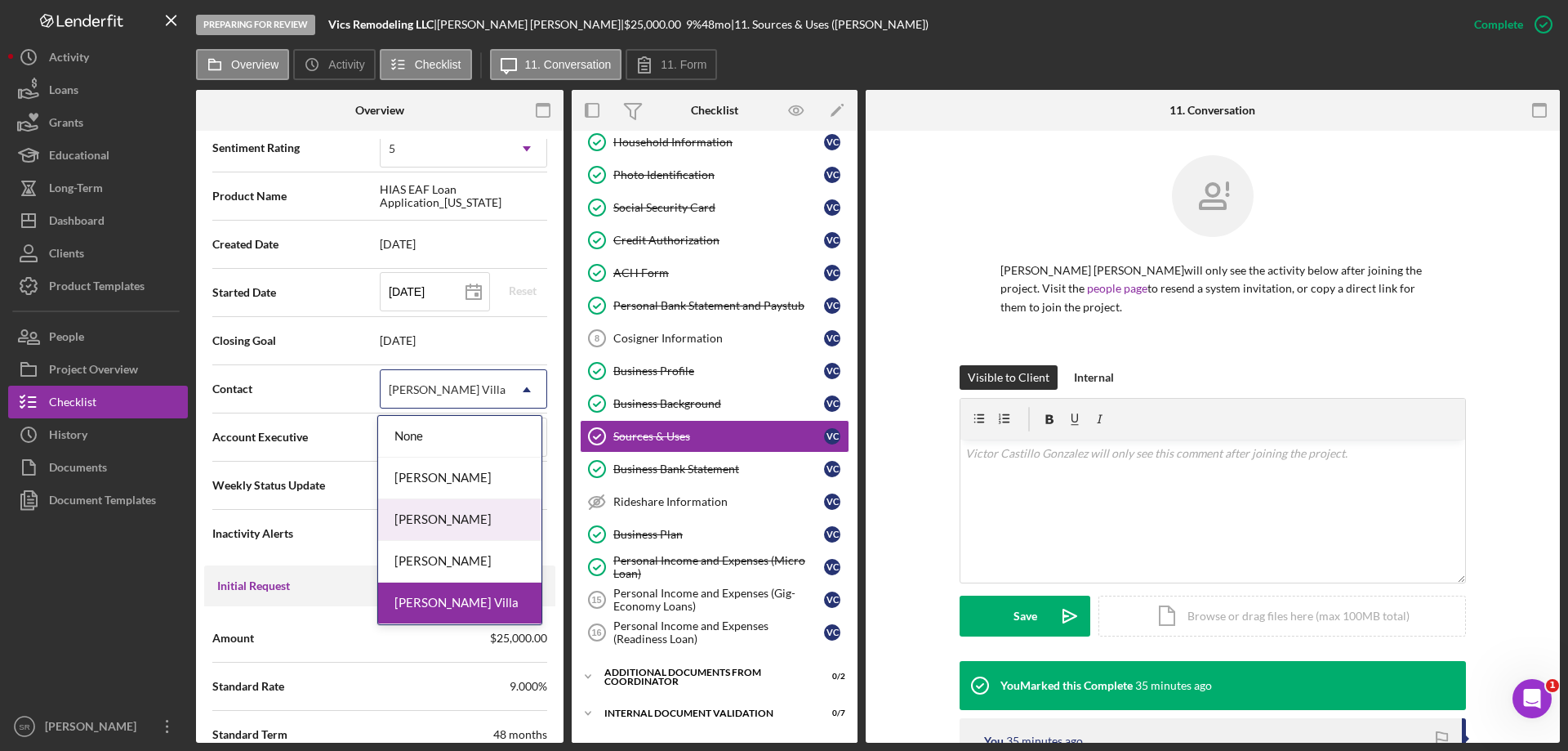
click at [468, 511] on div "[PERSON_NAME]" at bounding box center [460, 520] width 163 height 42
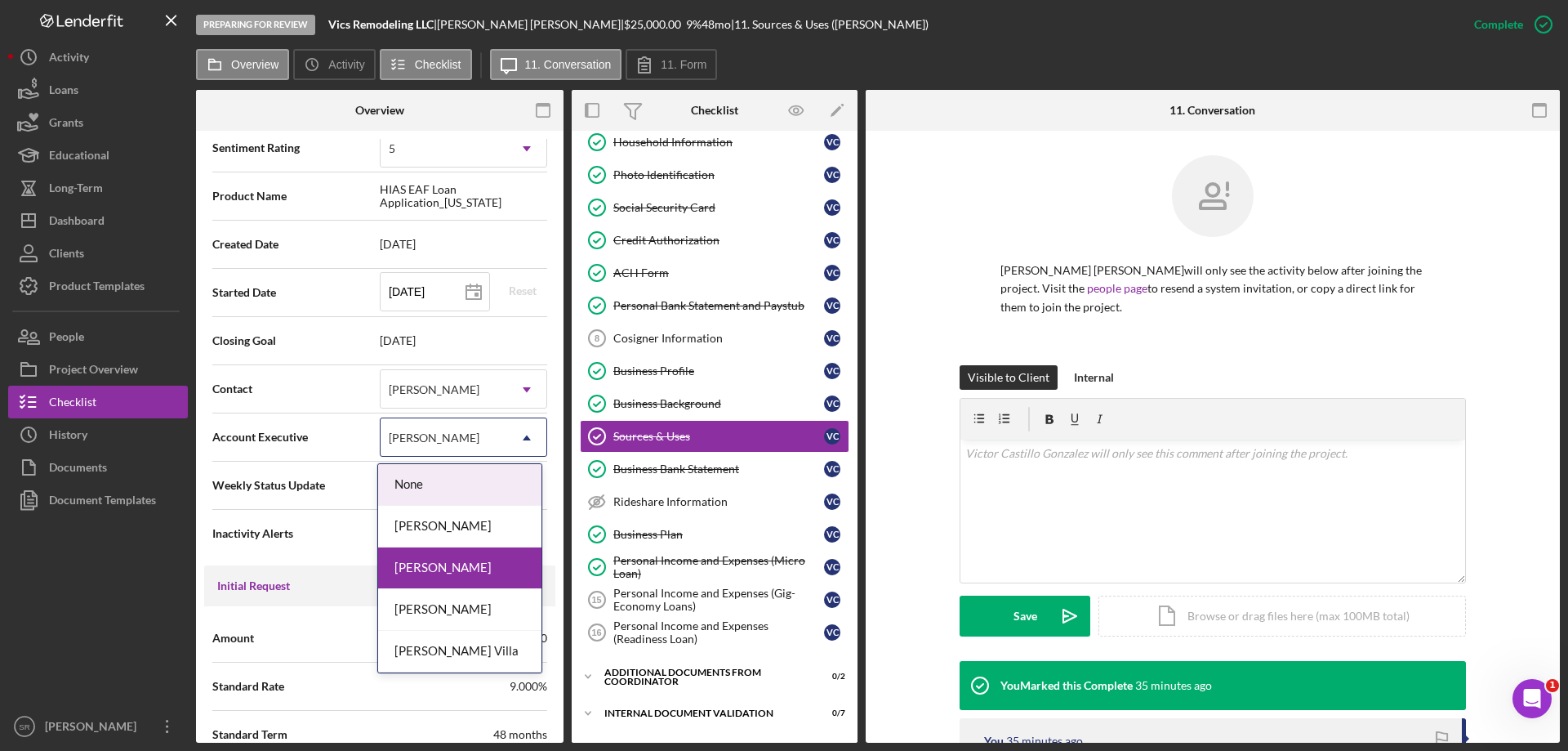
click at [501, 439] on div "[PERSON_NAME]" at bounding box center [443, 438] width 126 height 37
click at [479, 659] on div "Brenda Montecinos Villa" at bounding box center [460, 652] width 163 height 42
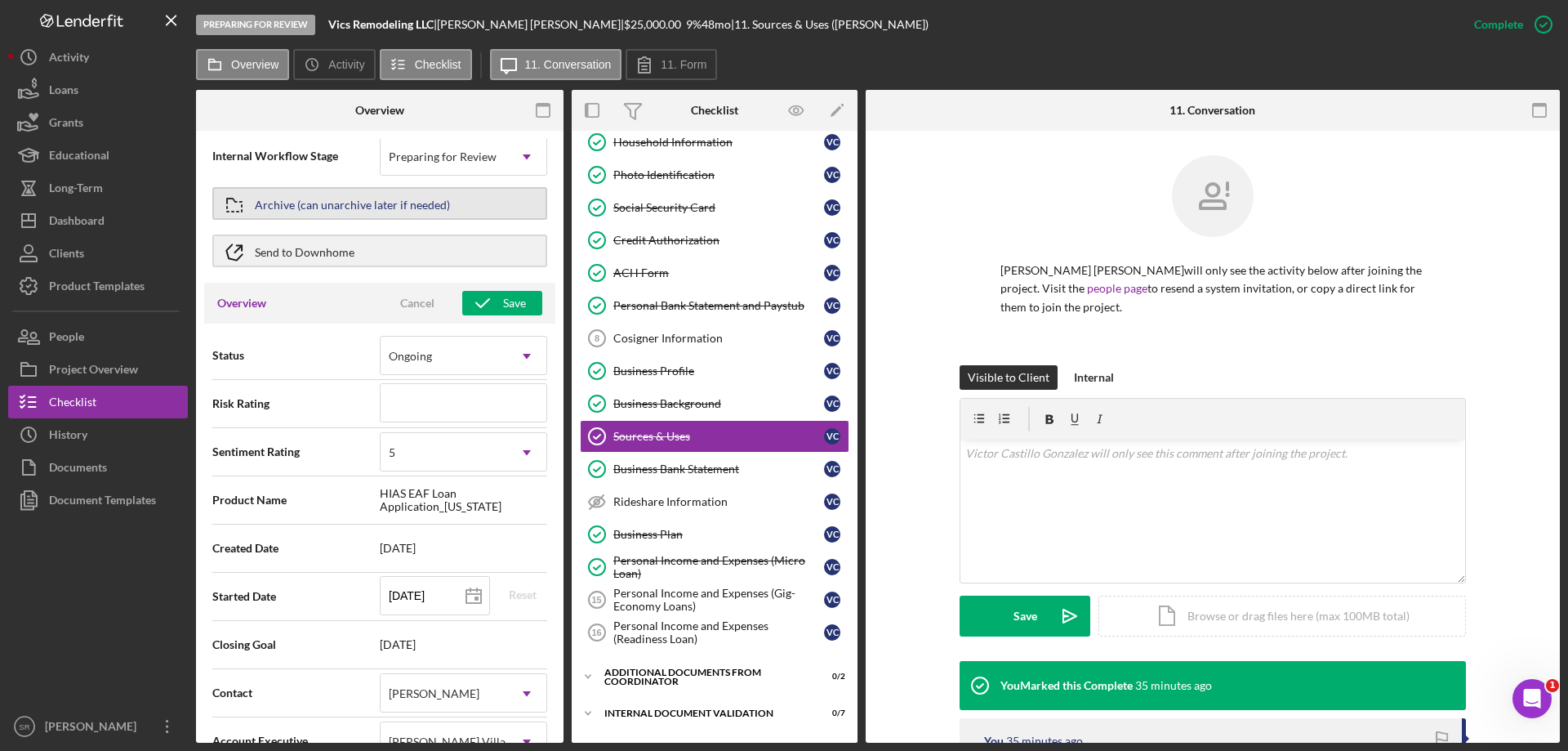
scroll to position [0, 0]
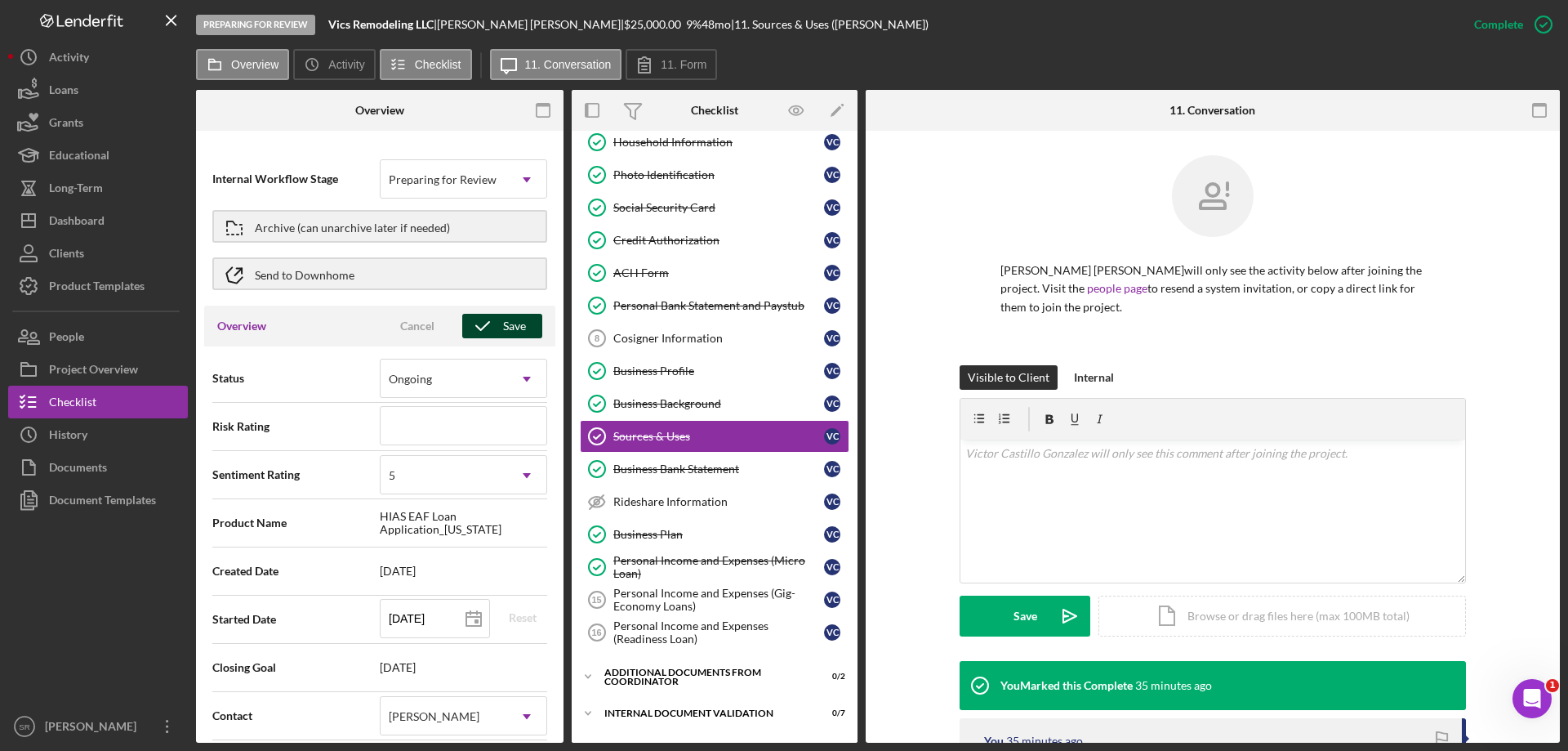
click at [504, 328] on div "Save" at bounding box center [514, 326] width 23 height 24
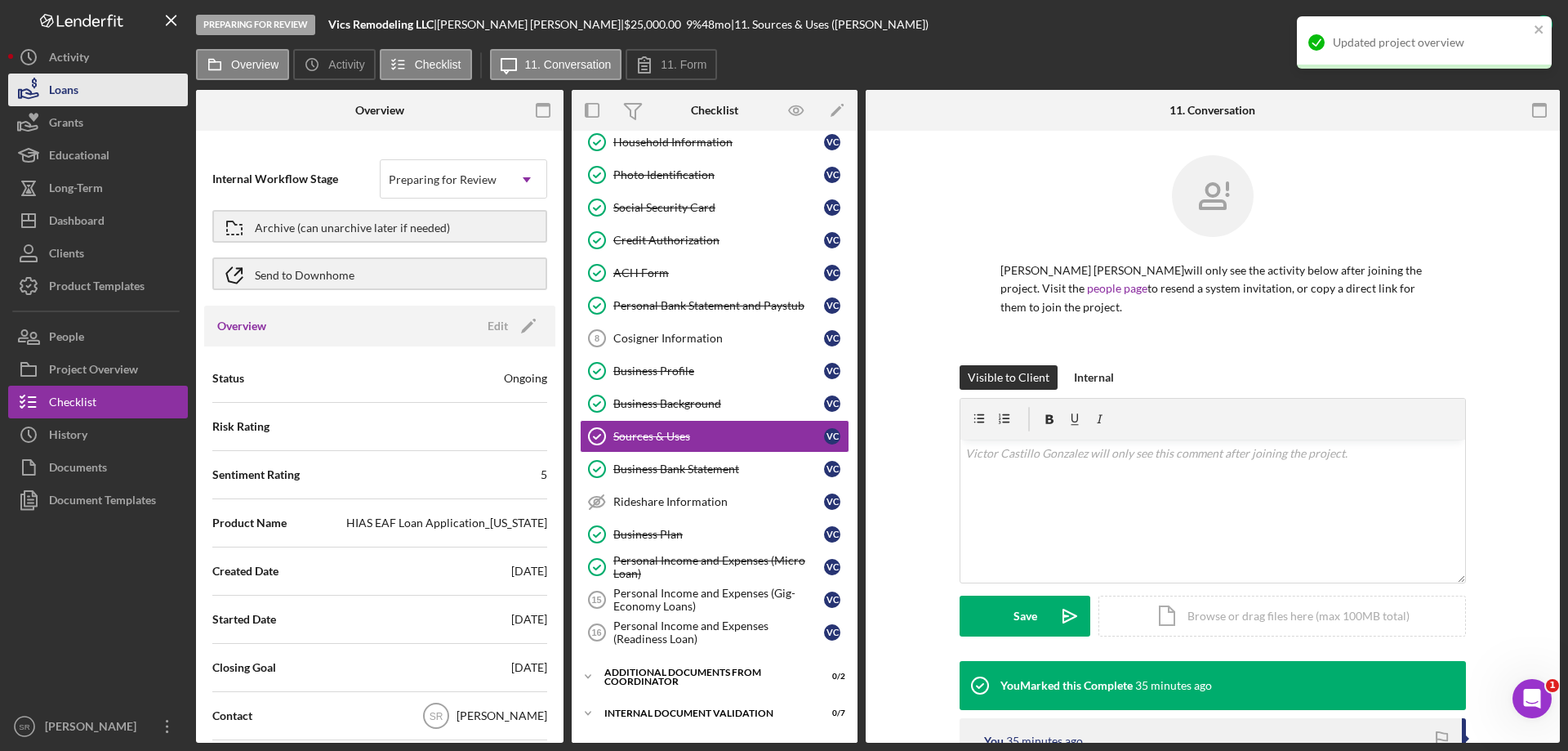
click at [66, 88] on div "Loans" at bounding box center [64, 92] width 30 height 37
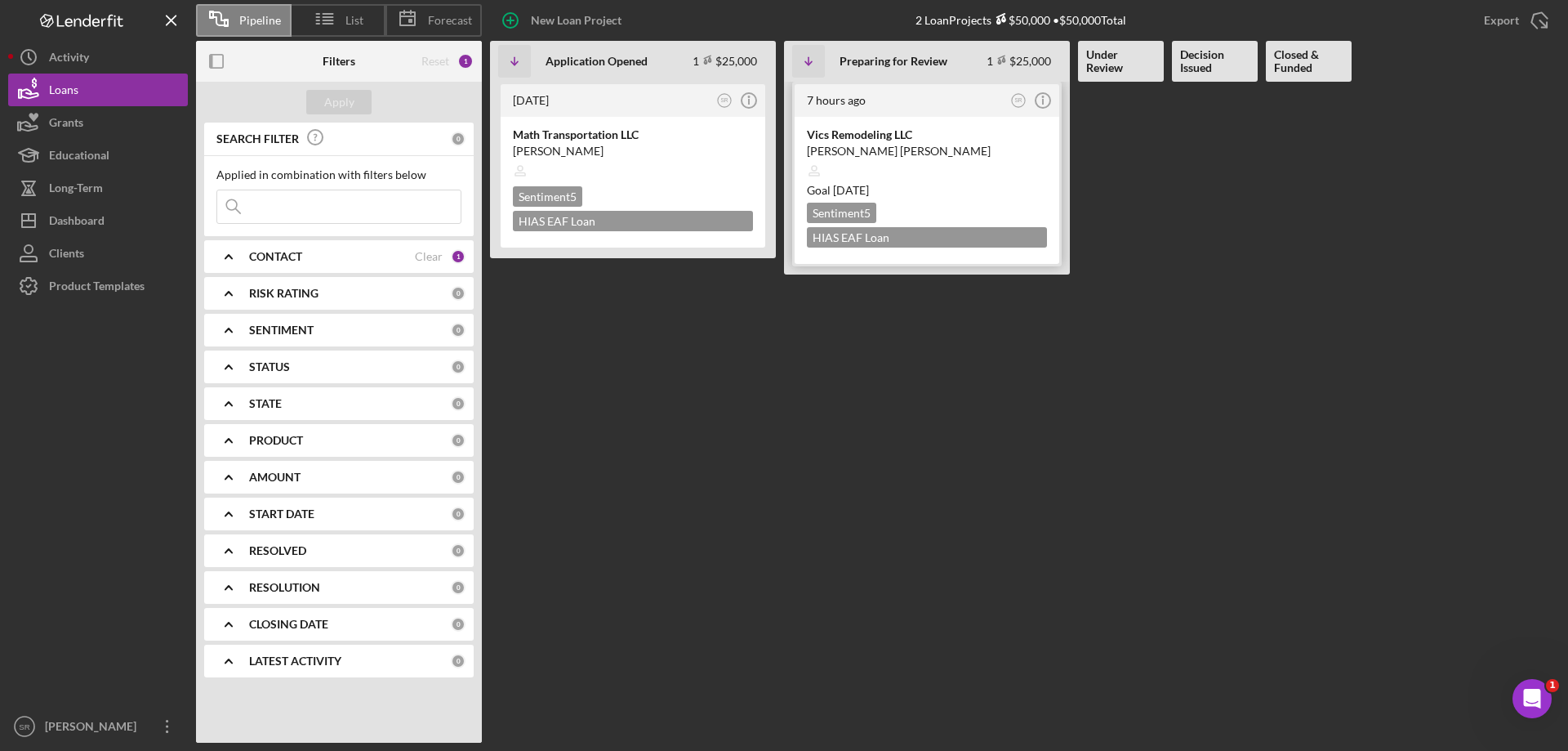
click at [971, 188] on div "Goal 2 months from now" at bounding box center [927, 190] width 240 height 17
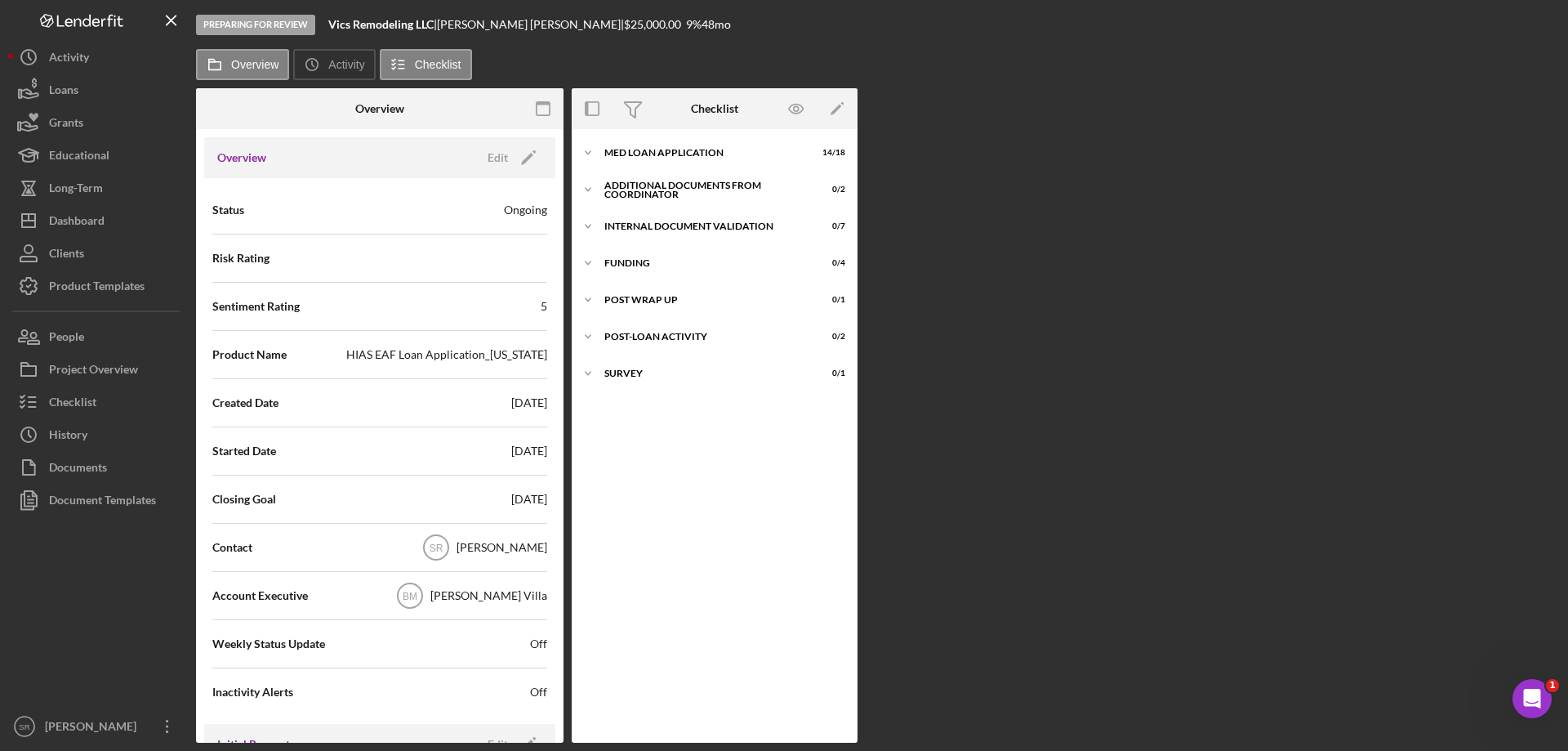
scroll to position [164, 0]
click at [694, 141] on div "Icon/Expander MED Loan Application 14 / 18" at bounding box center [714, 152] width 286 height 32
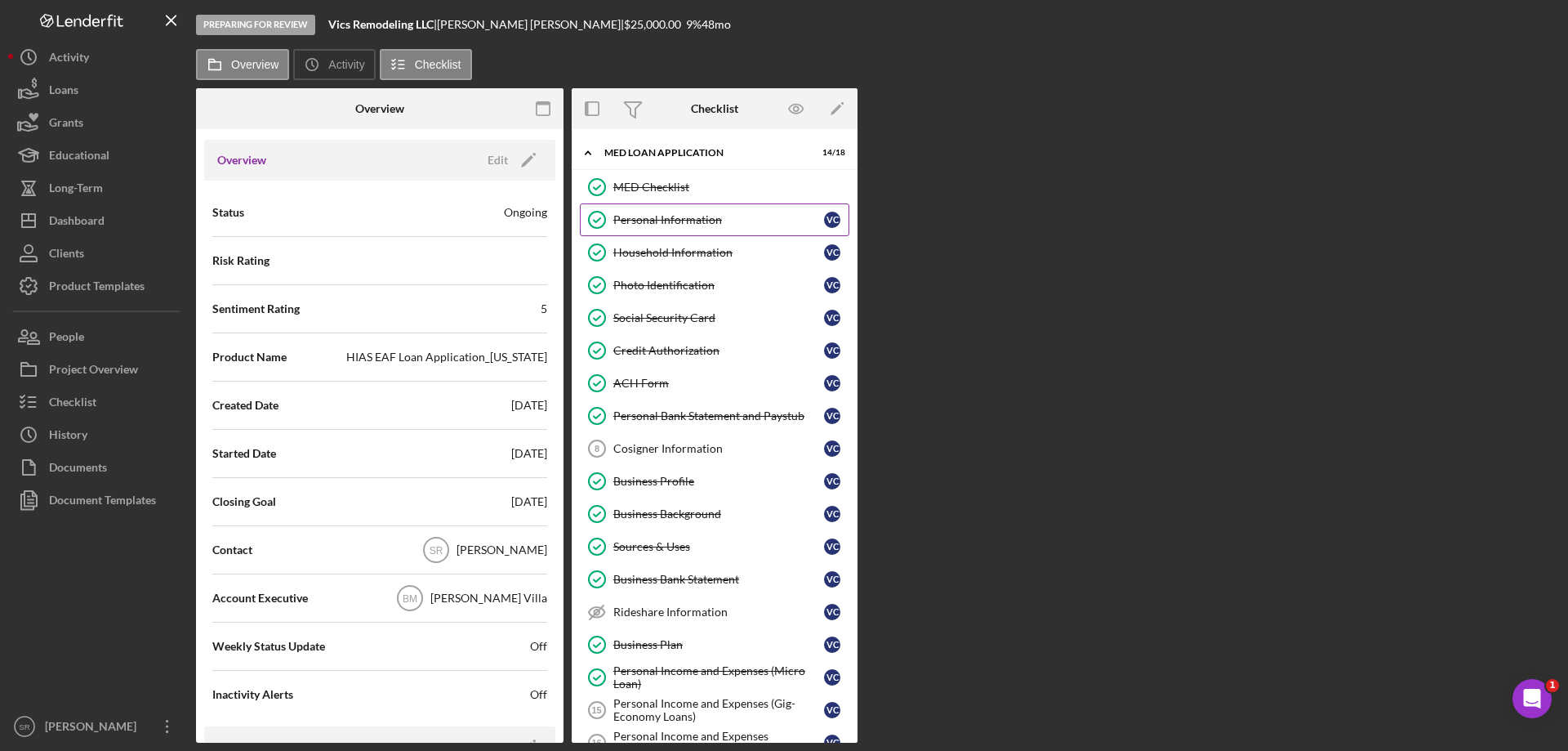
click at [699, 225] on div "Personal Information" at bounding box center [718, 220] width 211 height 13
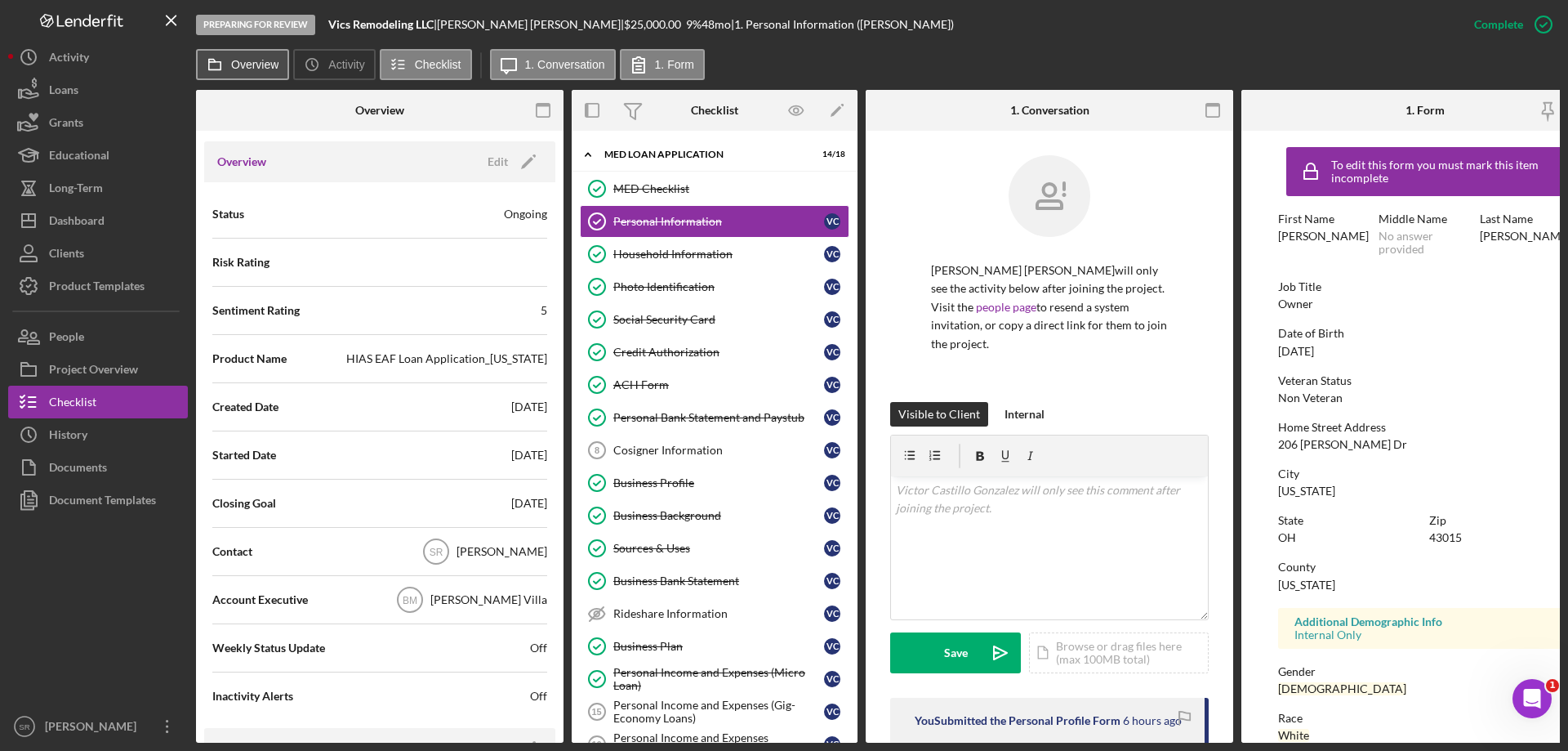
click at [232, 70] on label "Overview" at bounding box center [254, 65] width 47 height 13
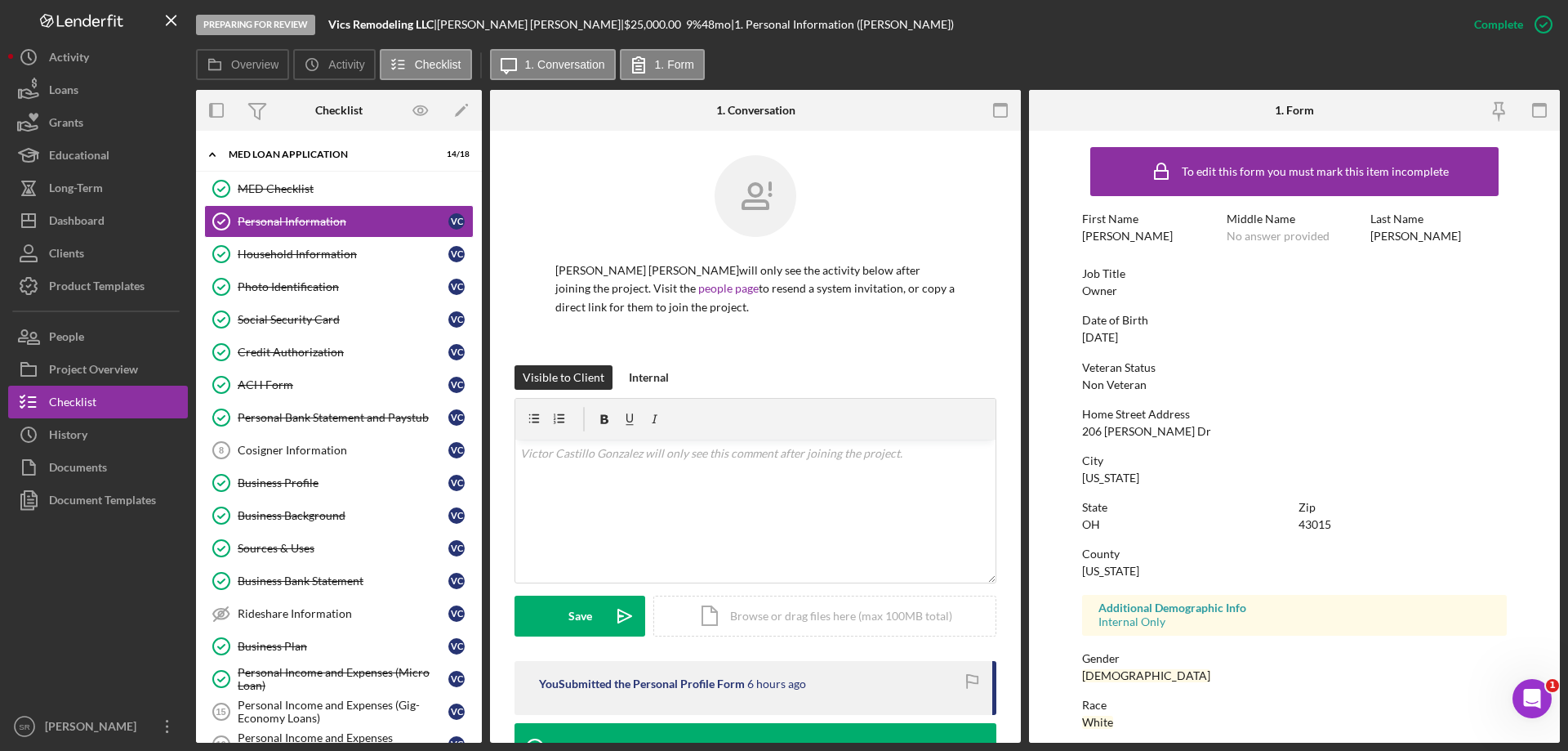
scroll to position [150, 0]
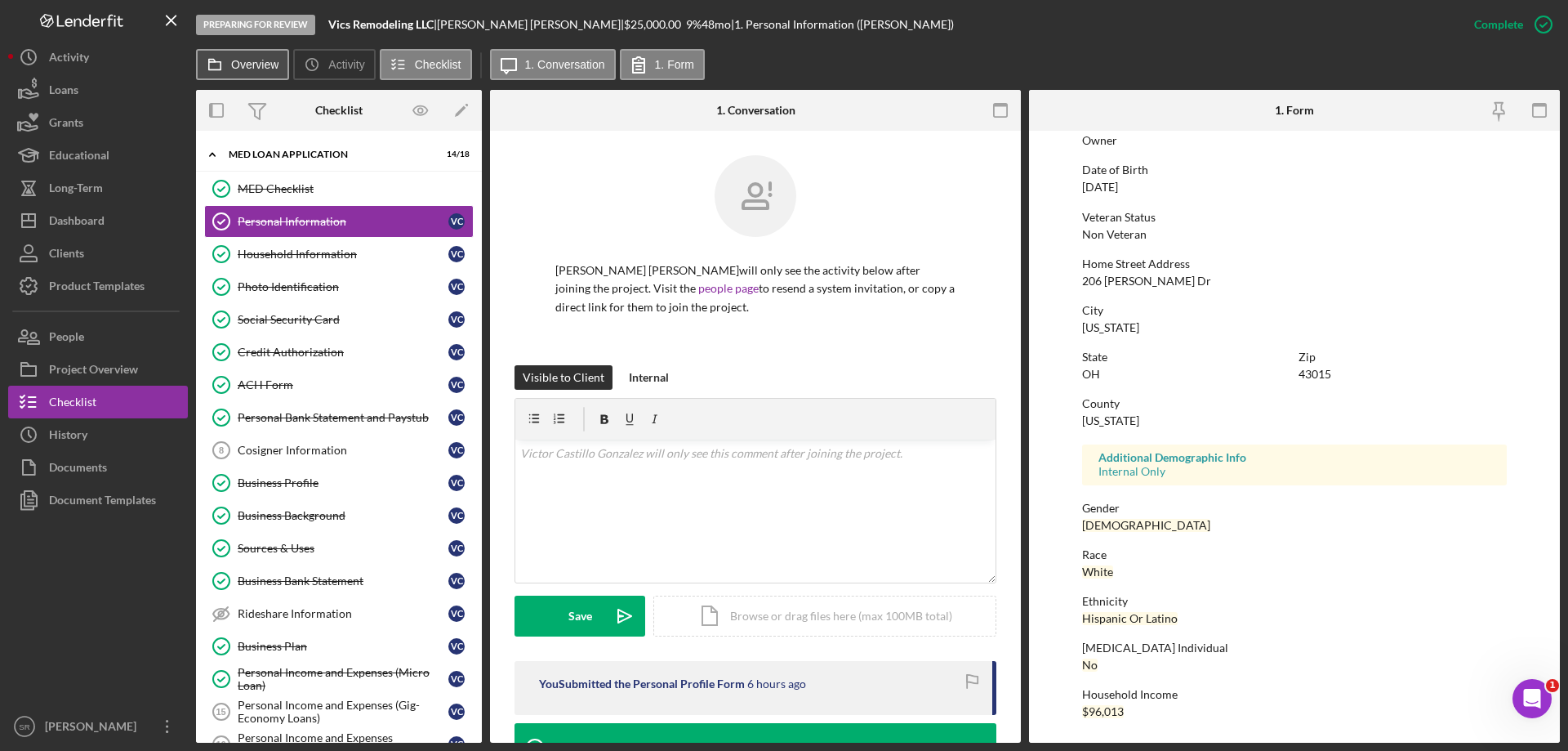
click at [246, 63] on label "Overview" at bounding box center [254, 65] width 47 height 13
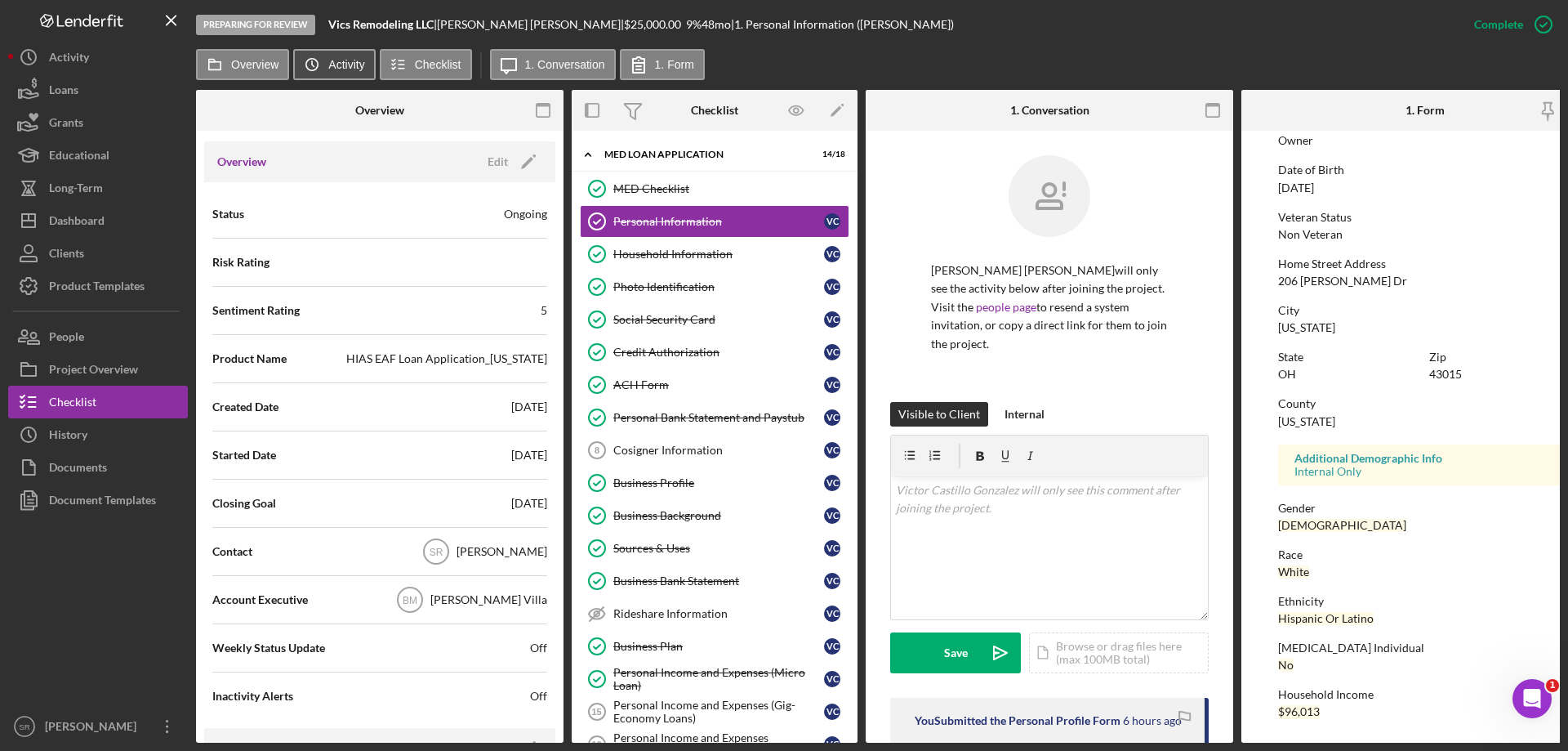
click at [355, 58] on label "Activity" at bounding box center [346, 65] width 36 height 13
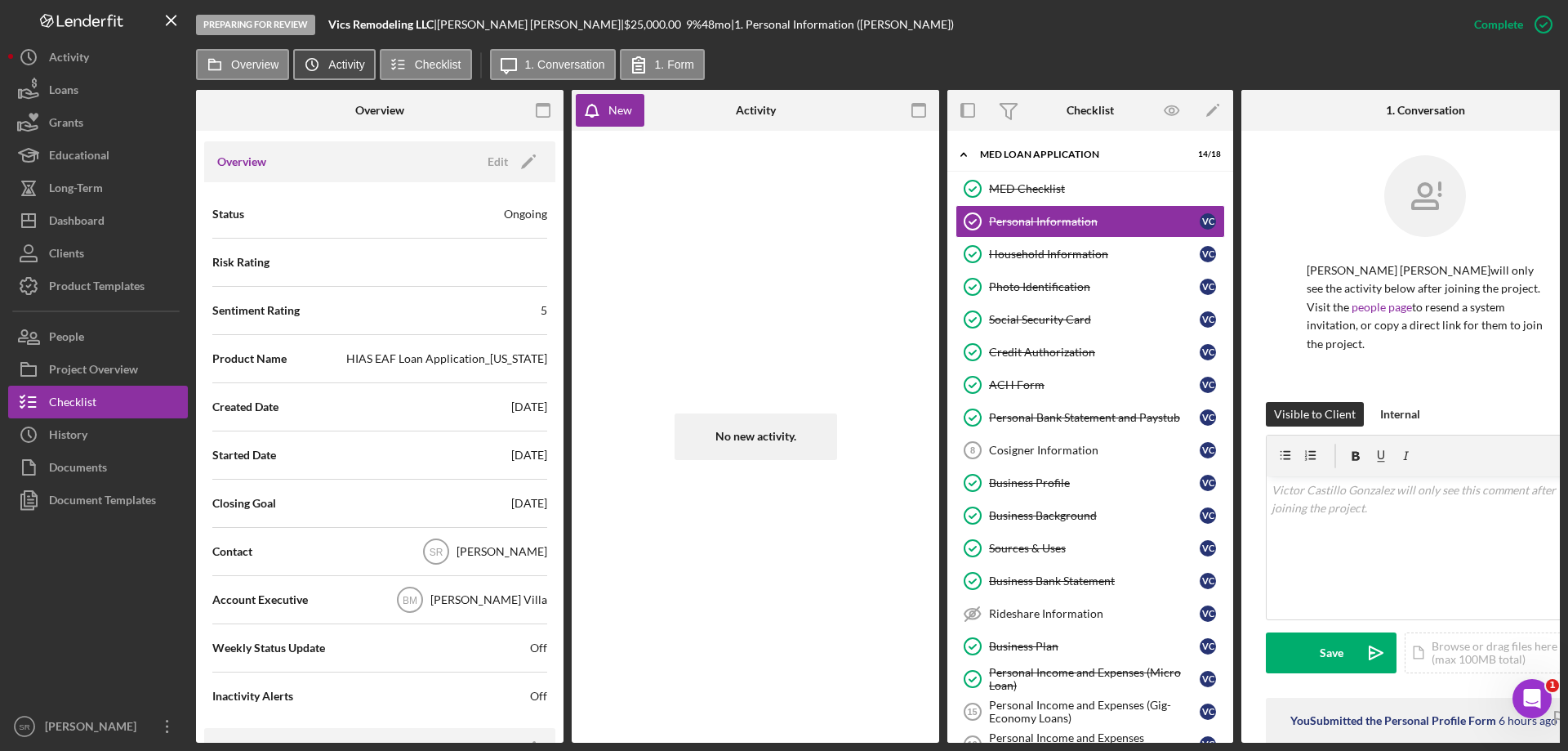
click at [356, 58] on button "Icon/History Activity" at bounding box center [334, 64] width 82 height 31
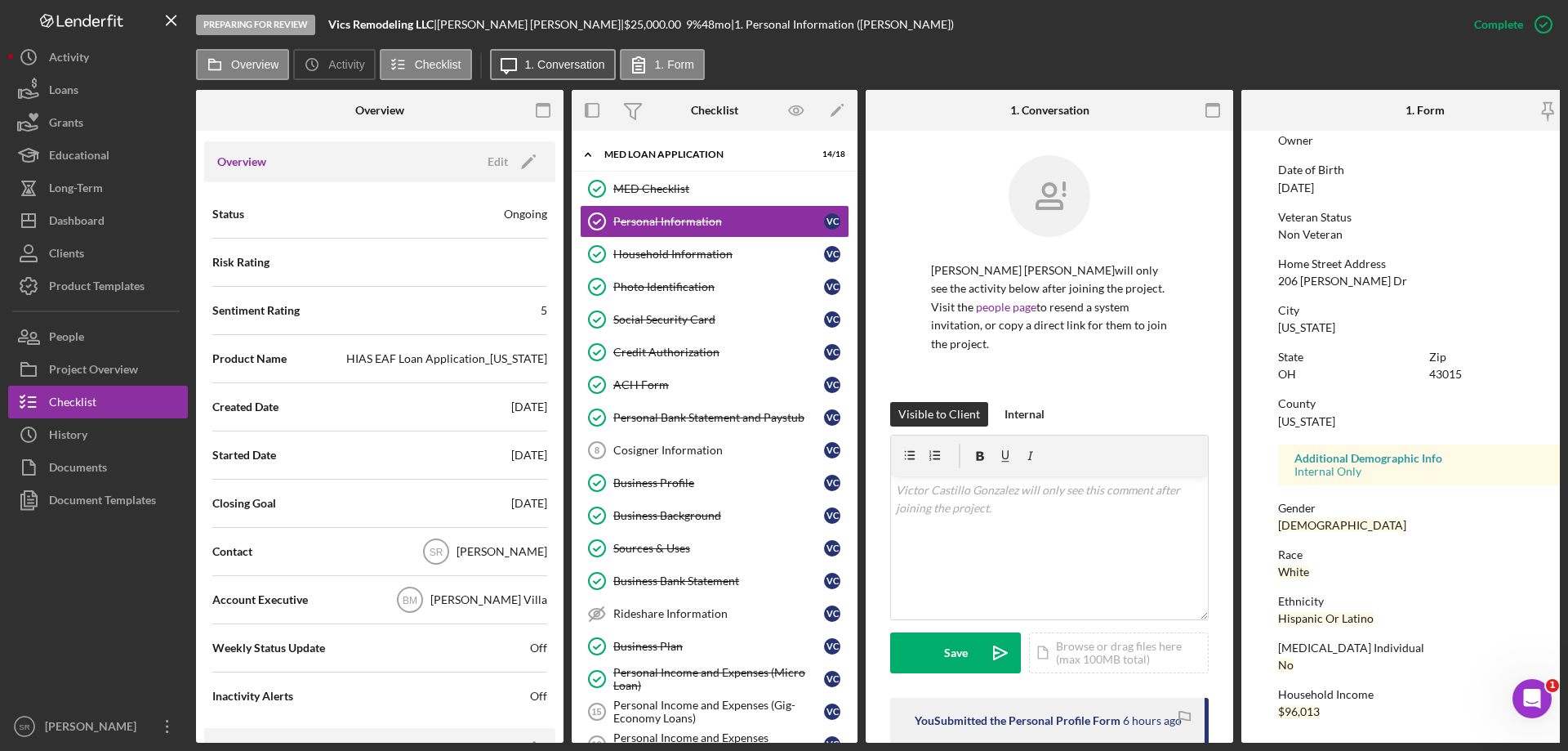
click at [552, 68] on label "1. Conversation" at bounding box center [565, 65] width 80 height 13
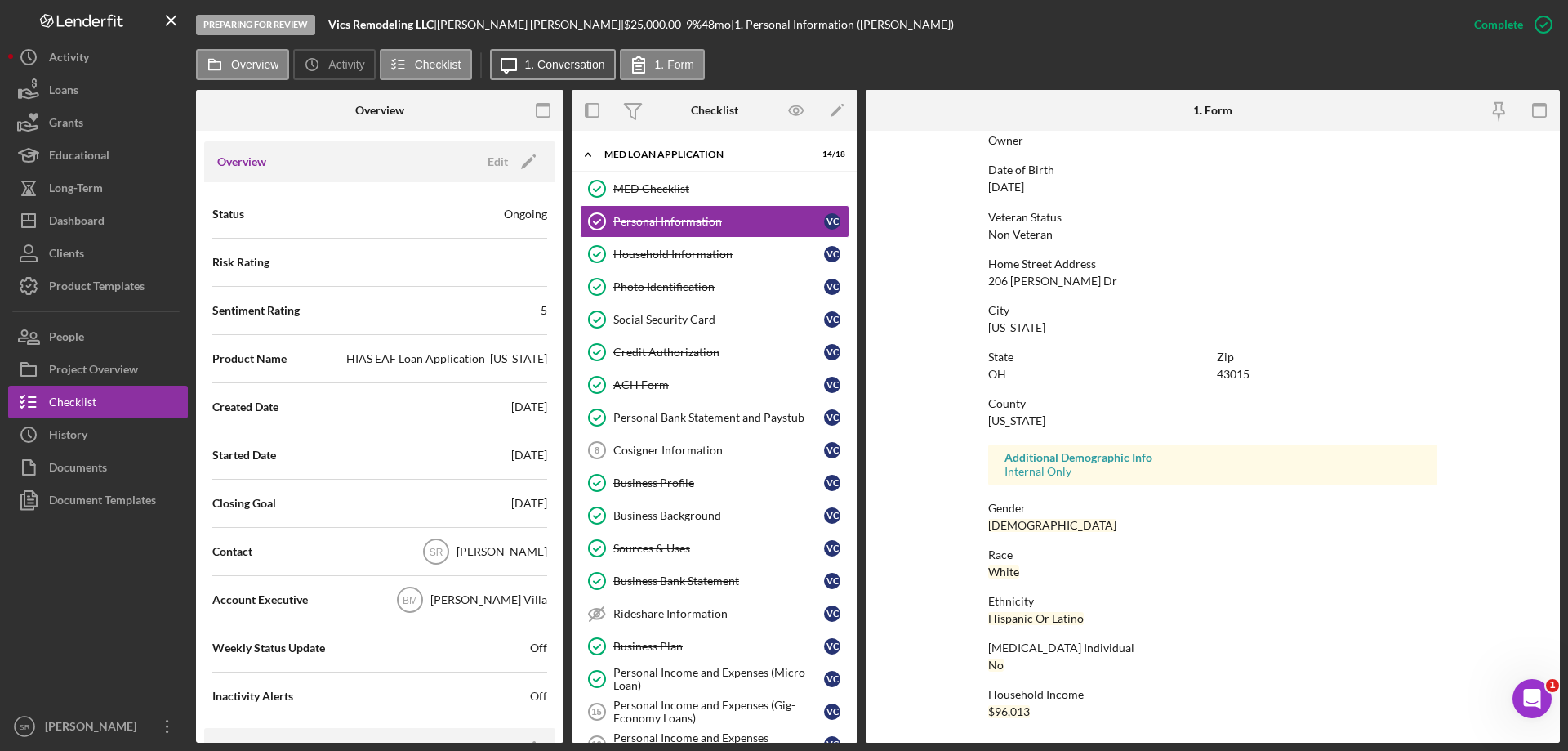
click at [552, 68] on label "1. Conversation" at bounding box center [565, 65] width 80 height 13
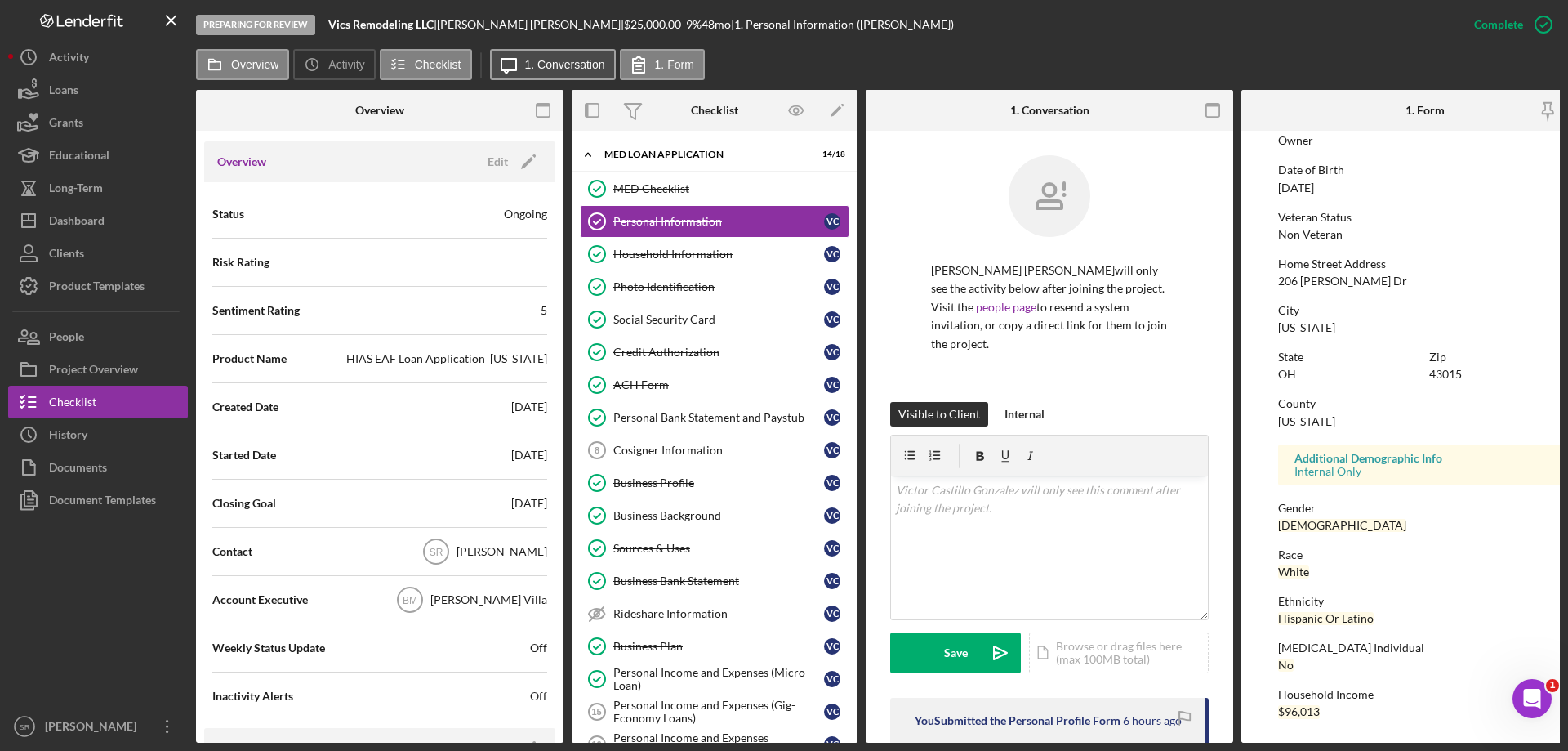
click at [552, 68] on label "1. Conversation" at bounding box center [565, 65] width 80 height 13
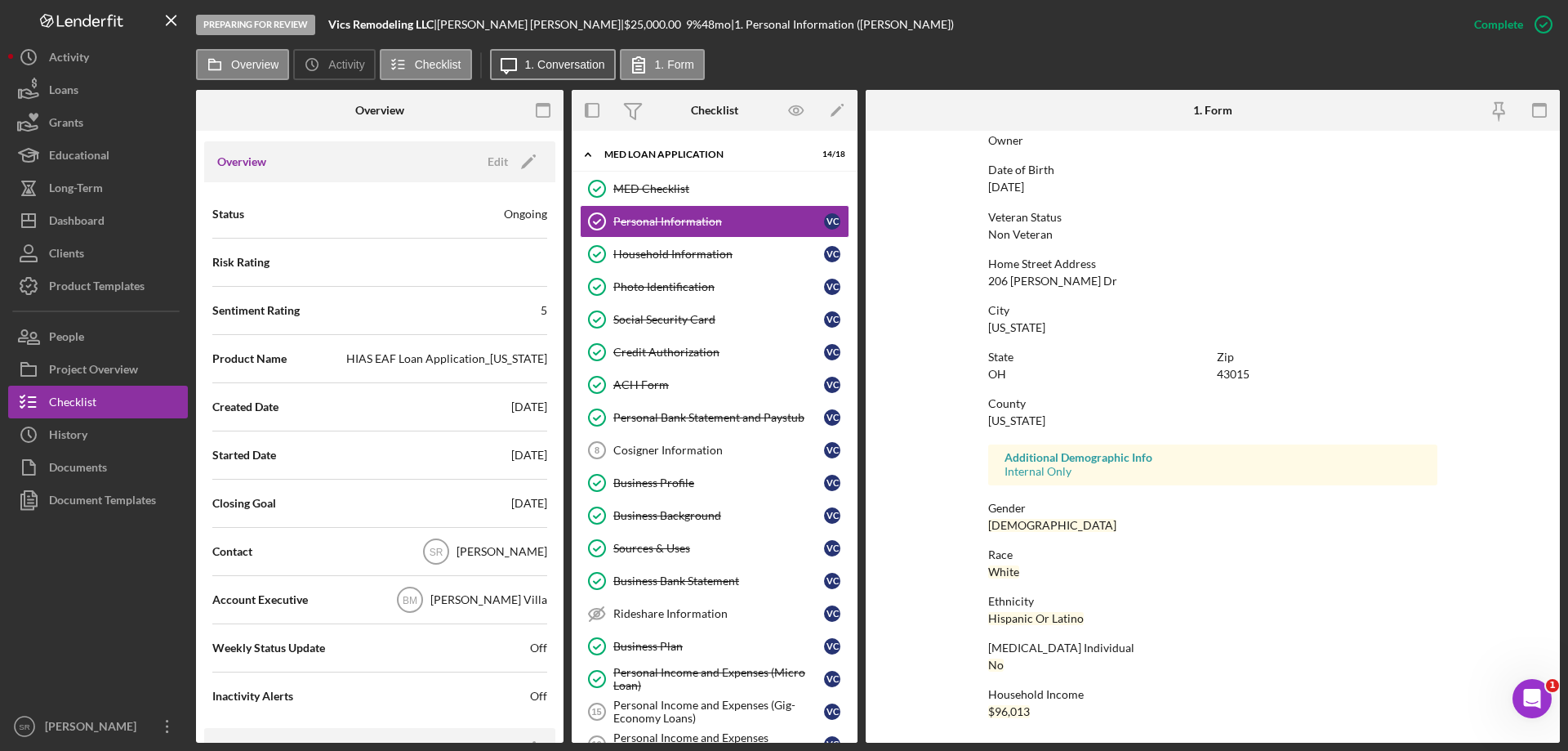
click at [552, 68] on label "1. Conversation" at bounding box center [565, 65] width 80 height 13
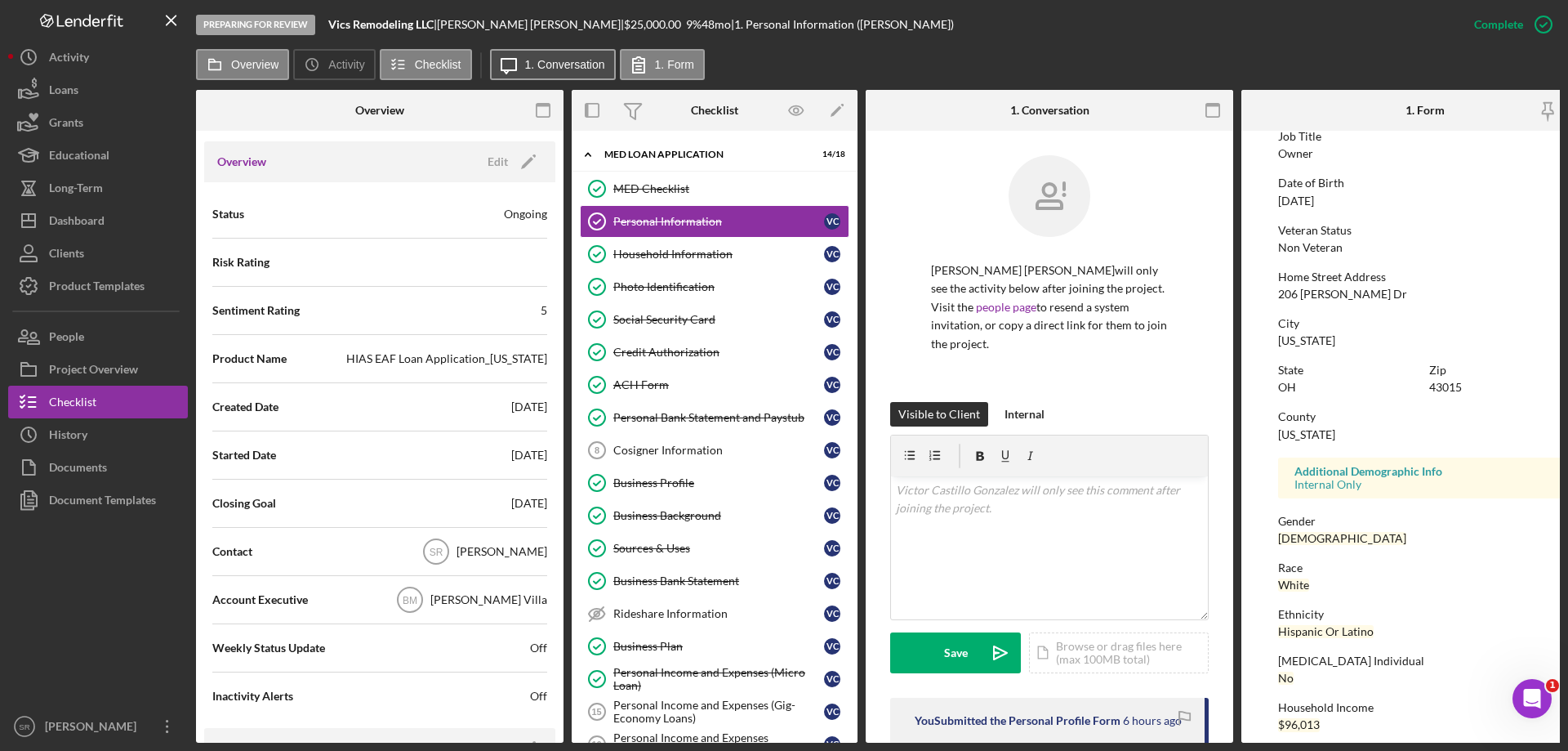
scroll to position [163, 0]
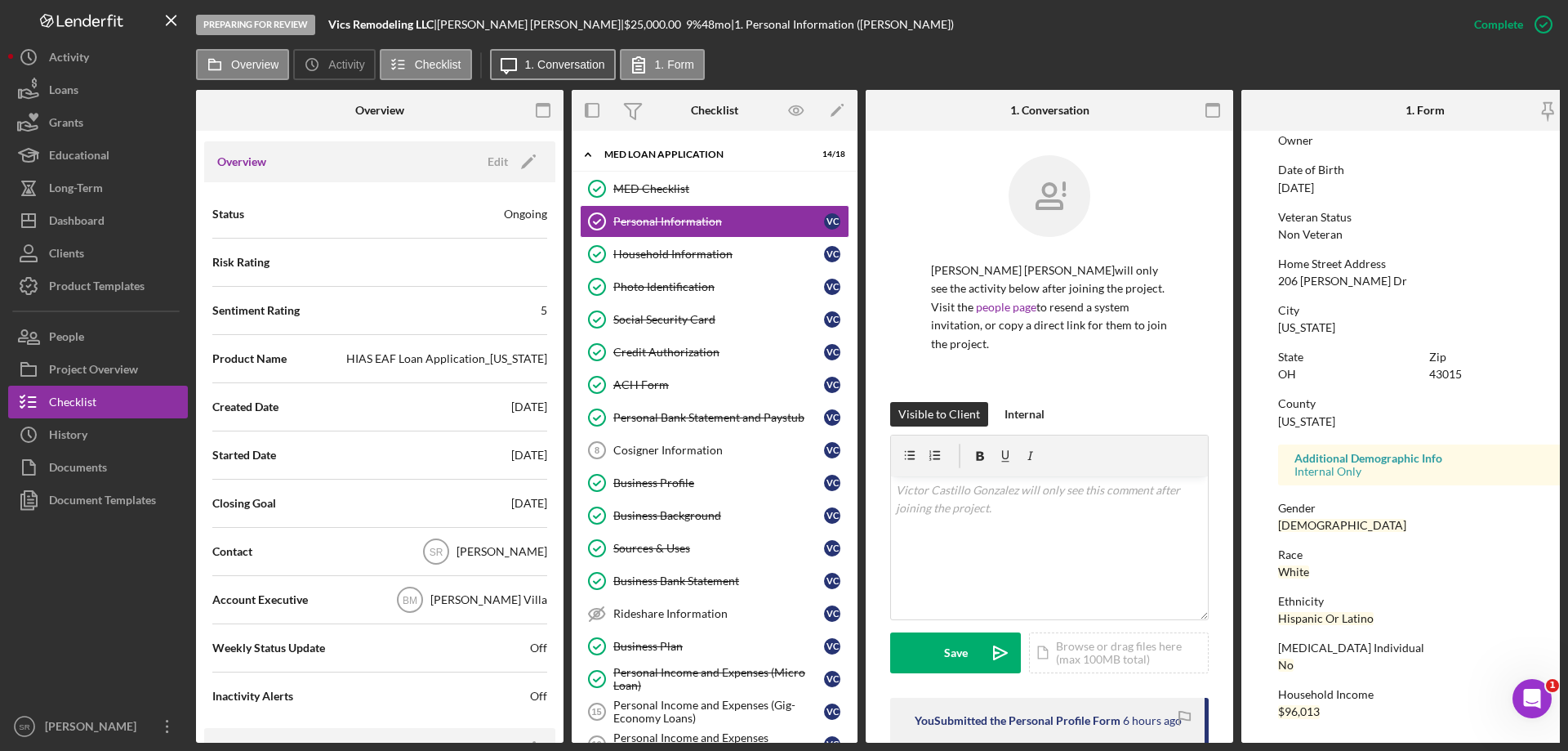
click at [587, 61] on label "1. Conversation" at bounding box center [565, 65] width 80 height 13
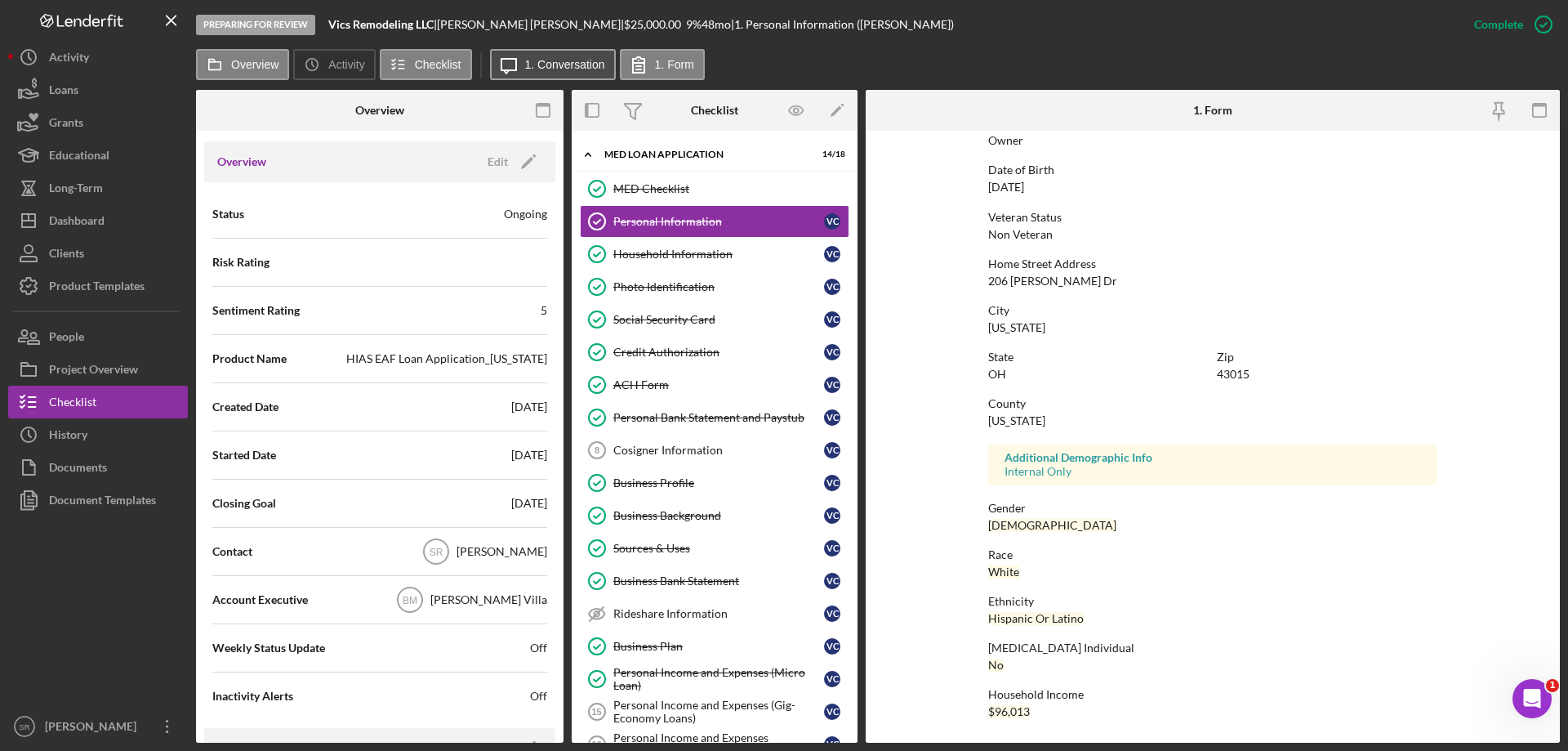
scroll to position [150, 0]
click at [651, 65] on icon at bounding box center [638, 65] width 41 height 41
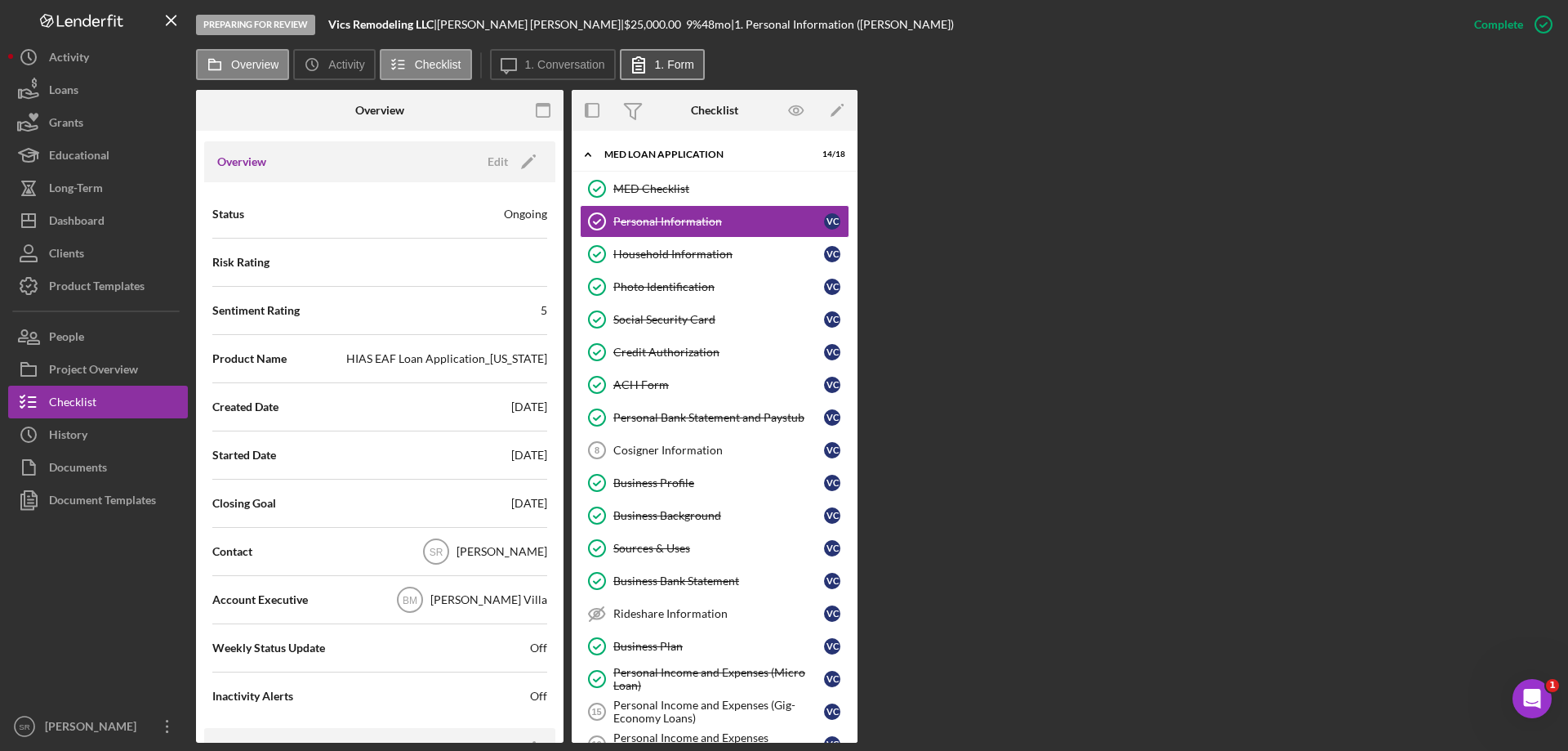
click at [651, 65] on icon at bounding box center [638, 65] width 41 height 41
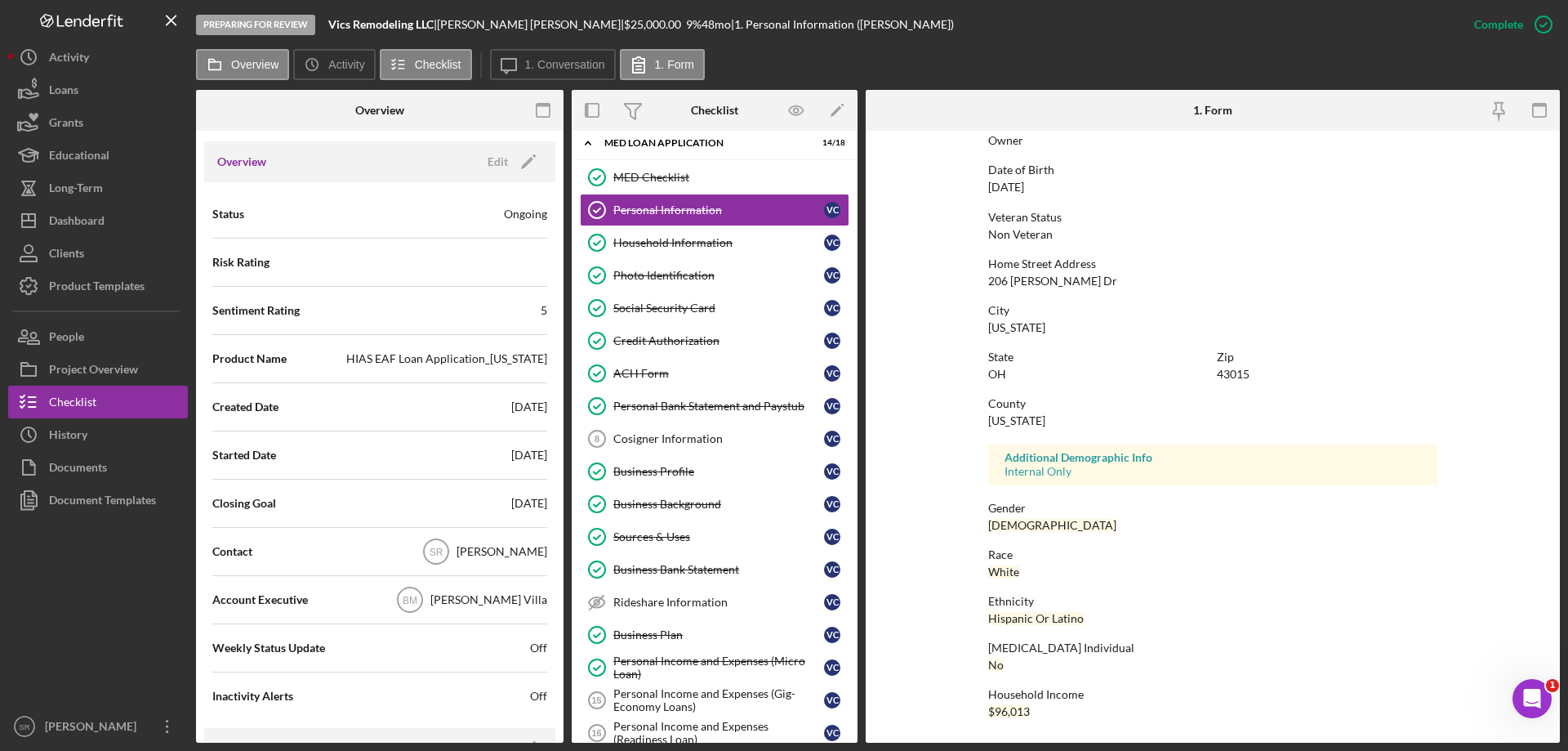
scroll to position [0, 0]
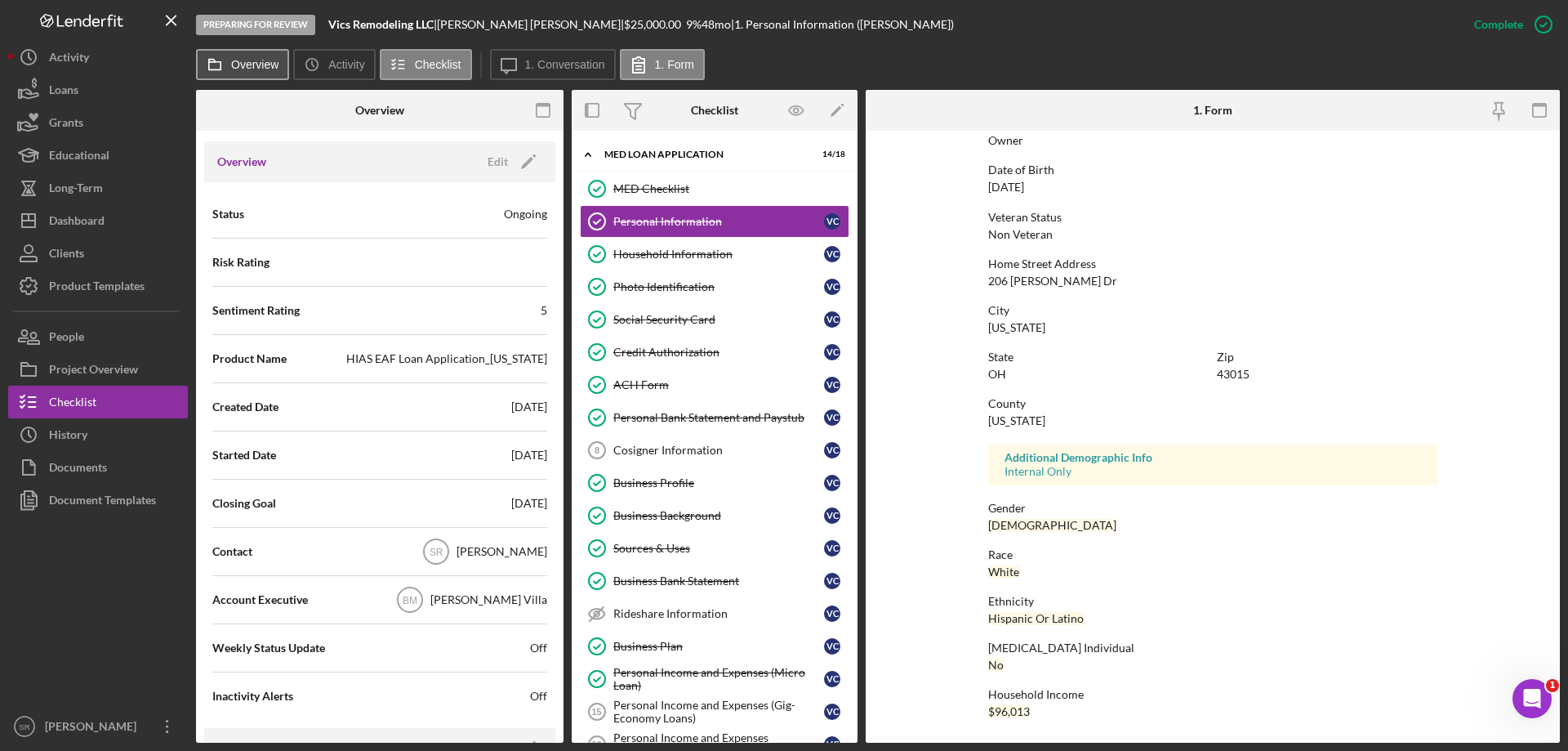
click at [246, 70] on label "Overview" at bounding box center [254, 65] width 47 height 13
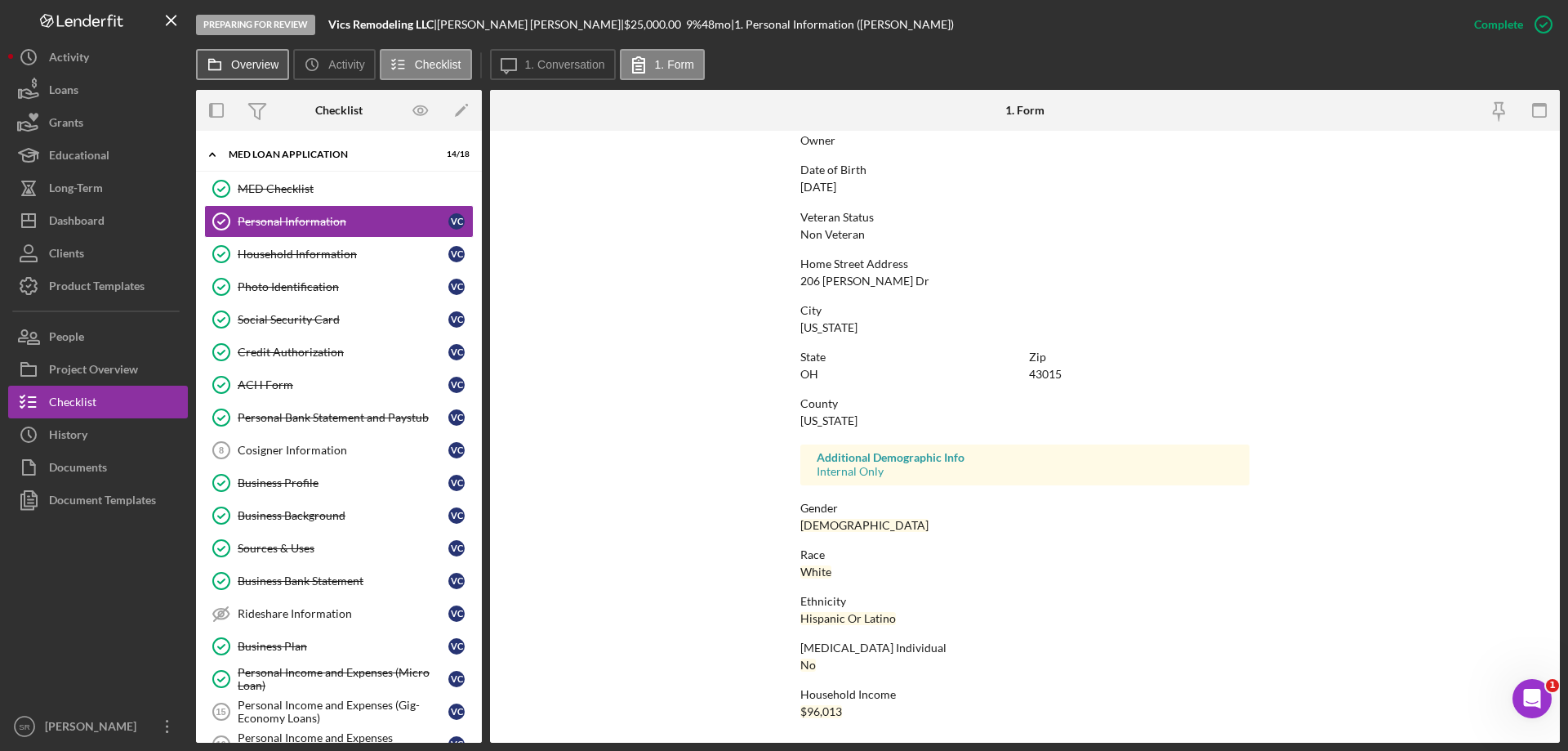
click at [246, 70] on label "Overview" at bounding box center [254, 65] width 47 height 13
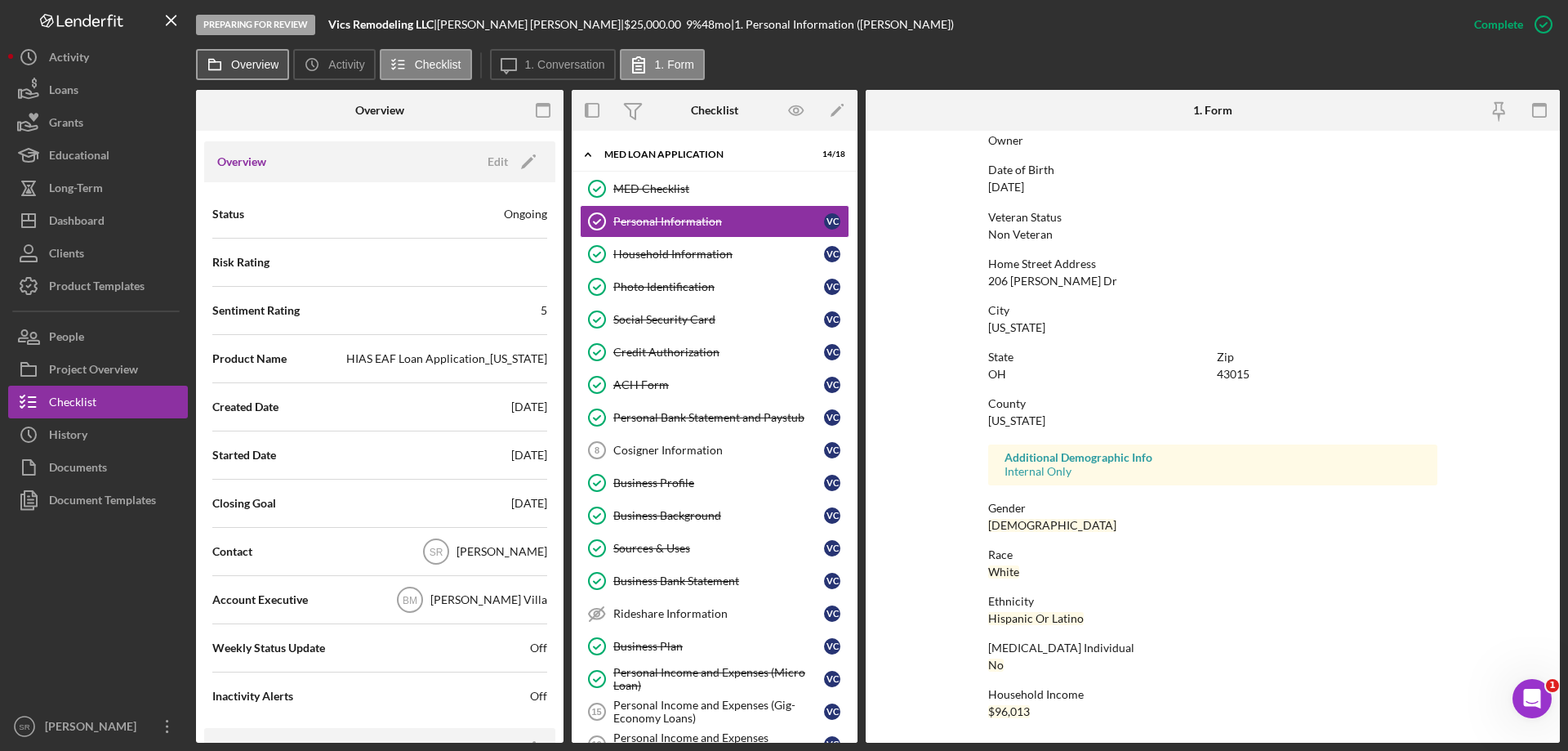
click at [246, 70] on label "Overview" at bounding box center [254, 65] width 47 height 13
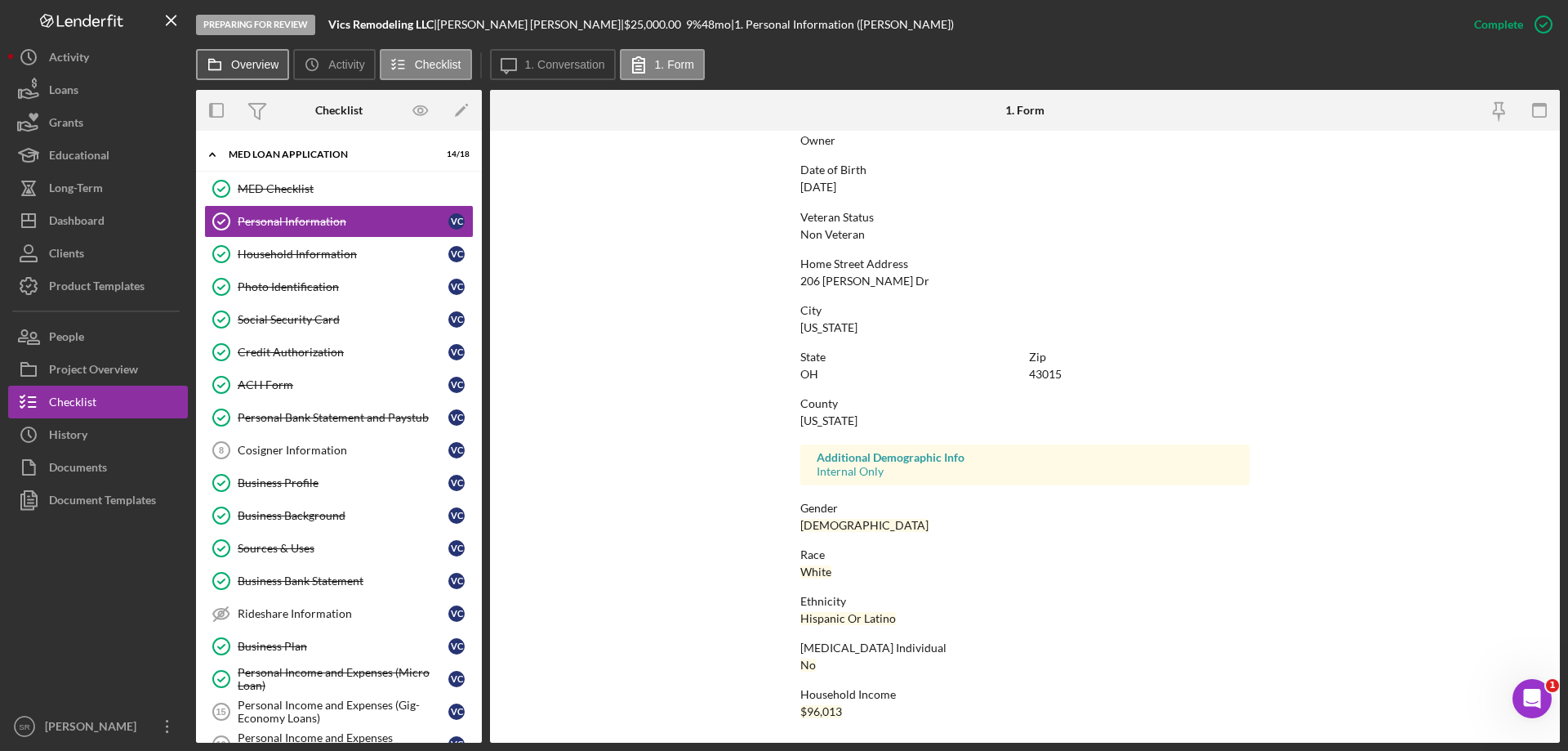
click at [246, 70] on label "Overview" at bounding box center [254, 65] width 47 height 13
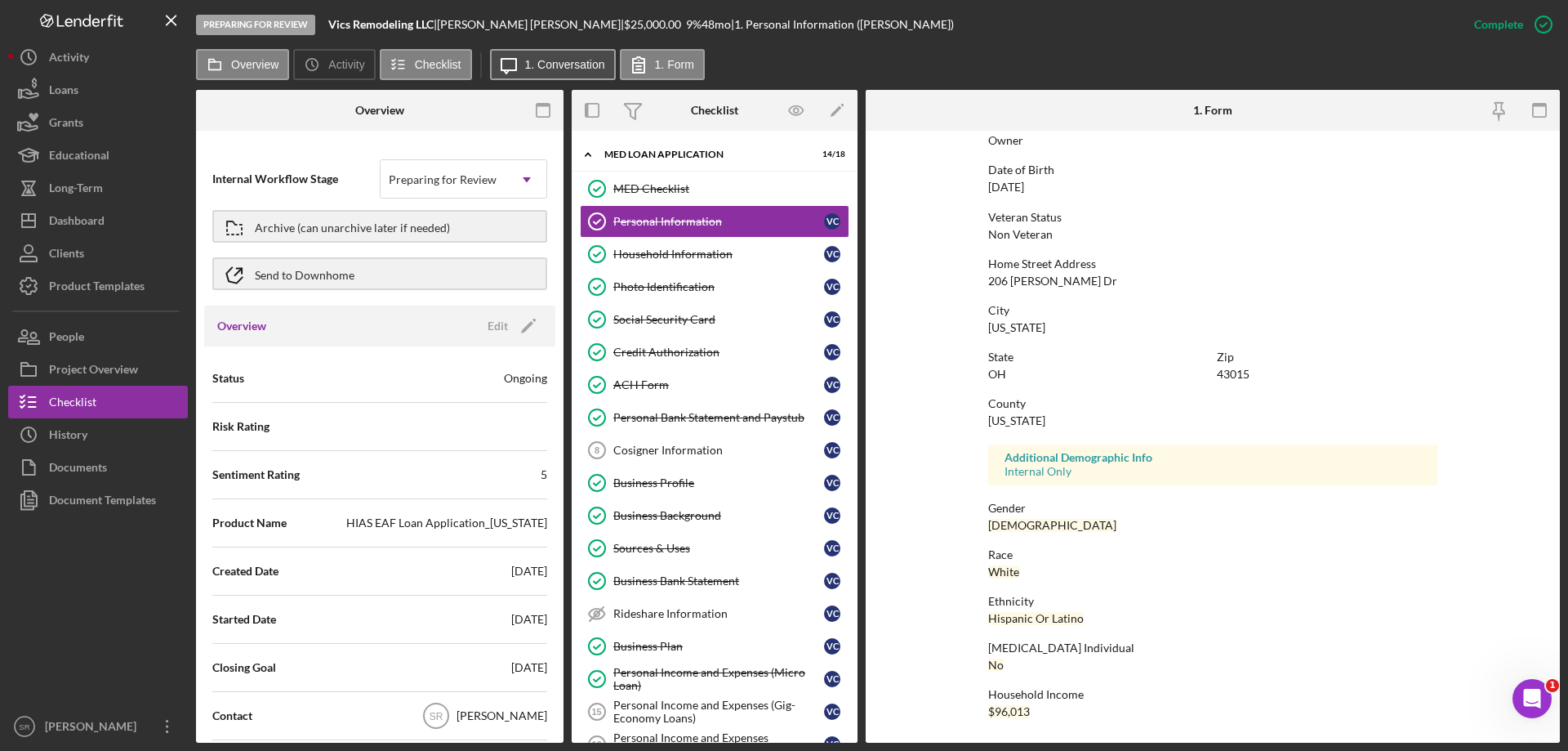
click at [537, 66] on label "1. Conversation" at bounding box center [565, 65] width 80 height 13
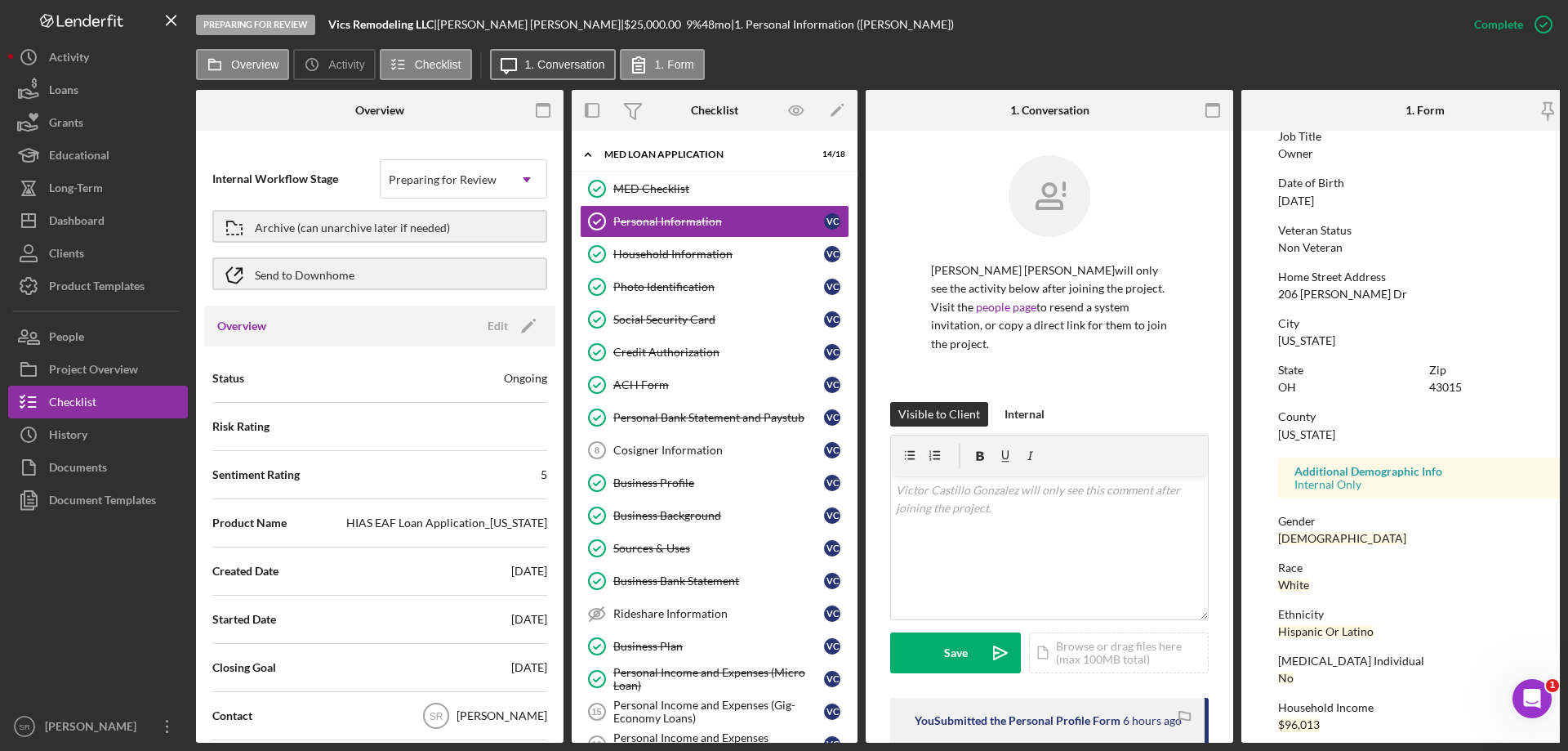
scroll to position [163, 0]
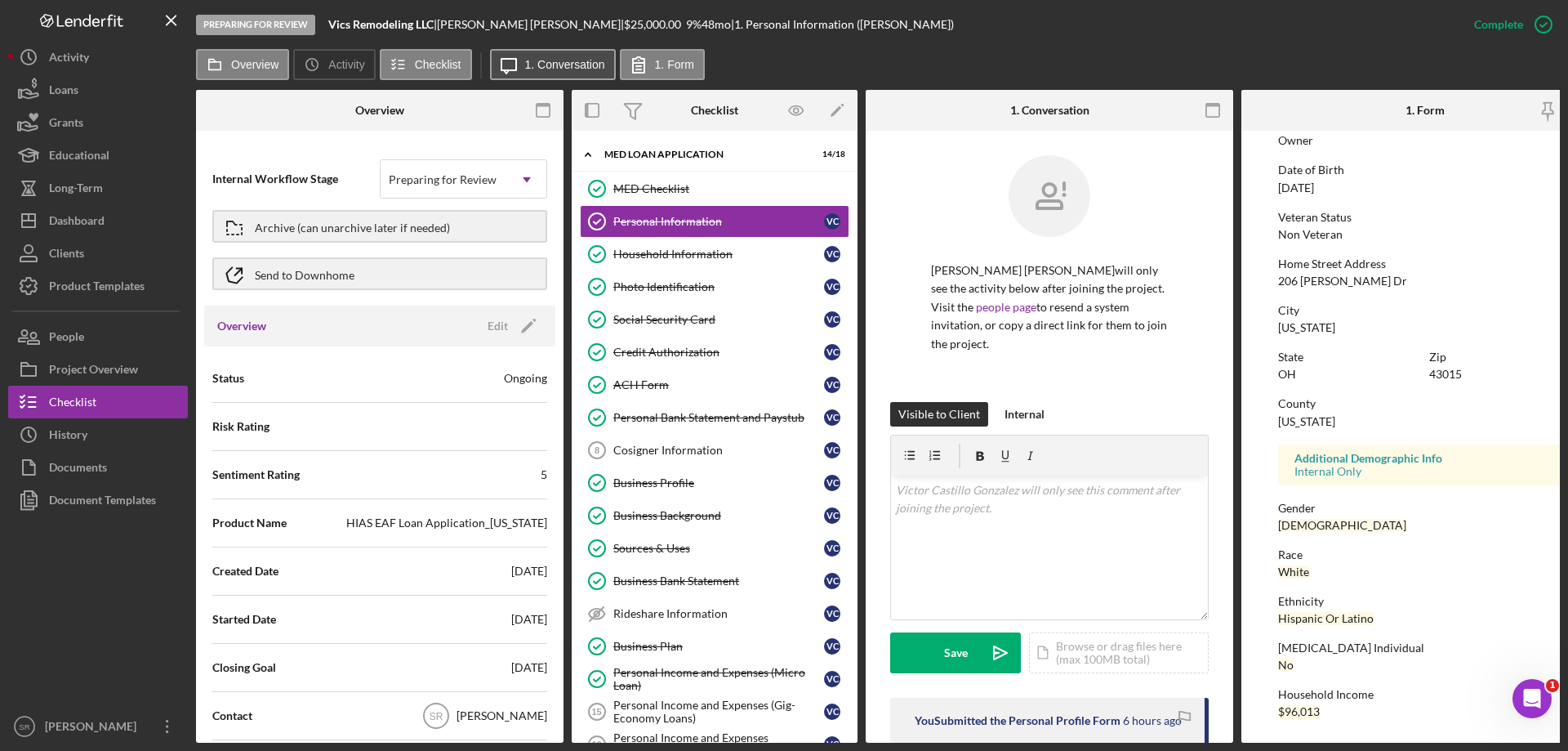
click at [537, 66] on label "1. Conversation" at bounding box center [565, 65] width 80 height 13
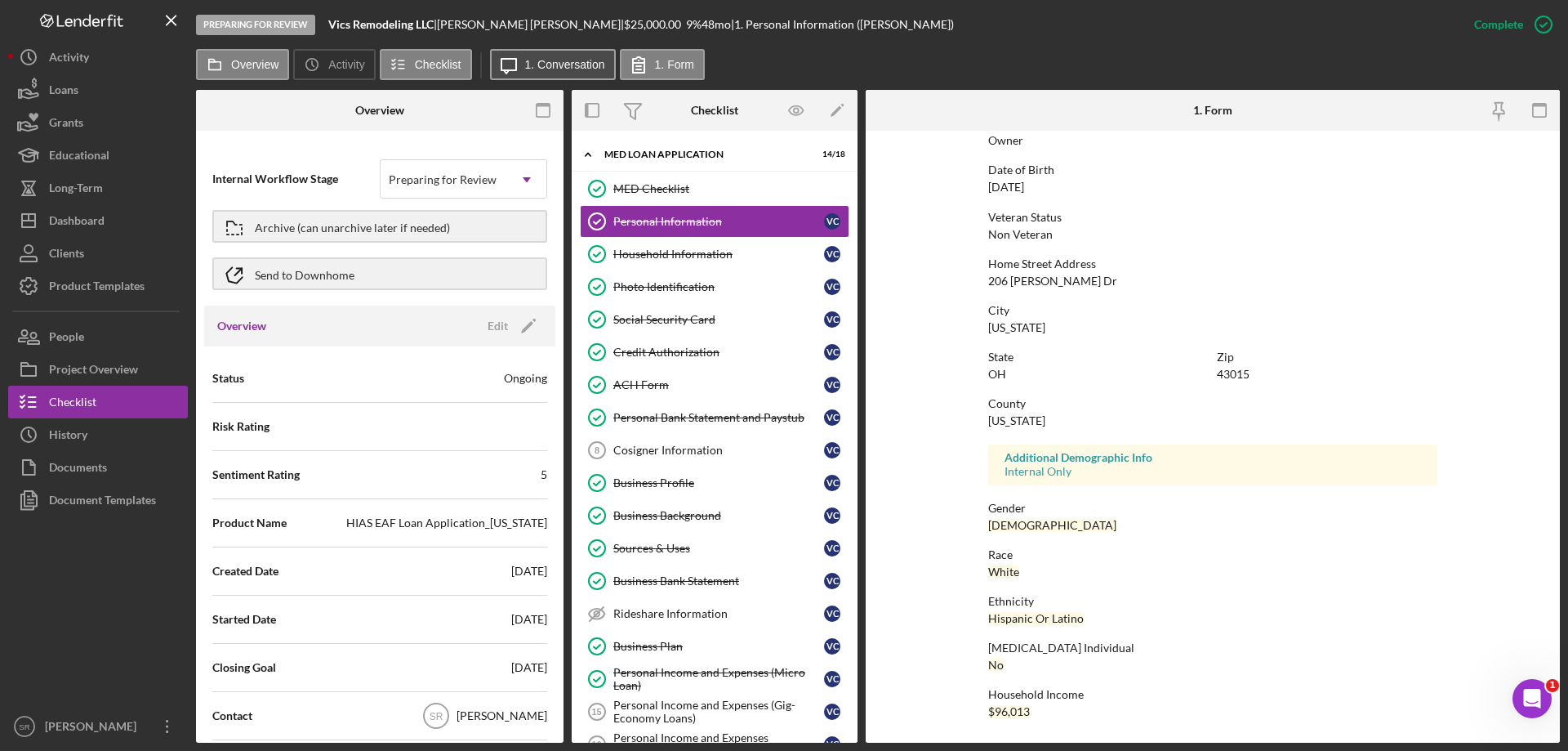
scroll to position [150, 0]
click at [355, 76] on button "Icon/History Activity" at bounding box center [334, 64] width 82 height 31
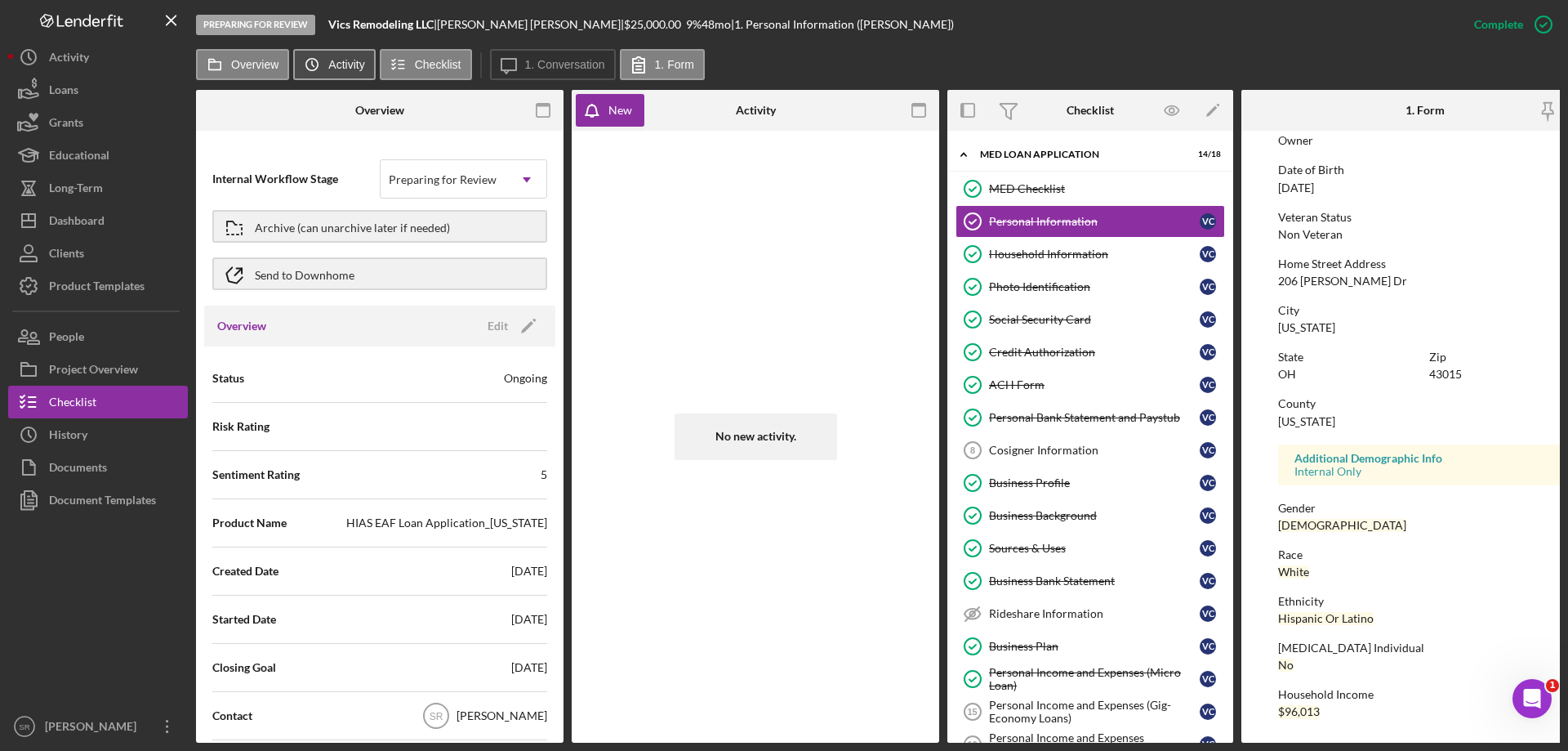
click at [355, 76] on button "Icon/History Activity" at bounding box center [334, 64] width 82 height 31
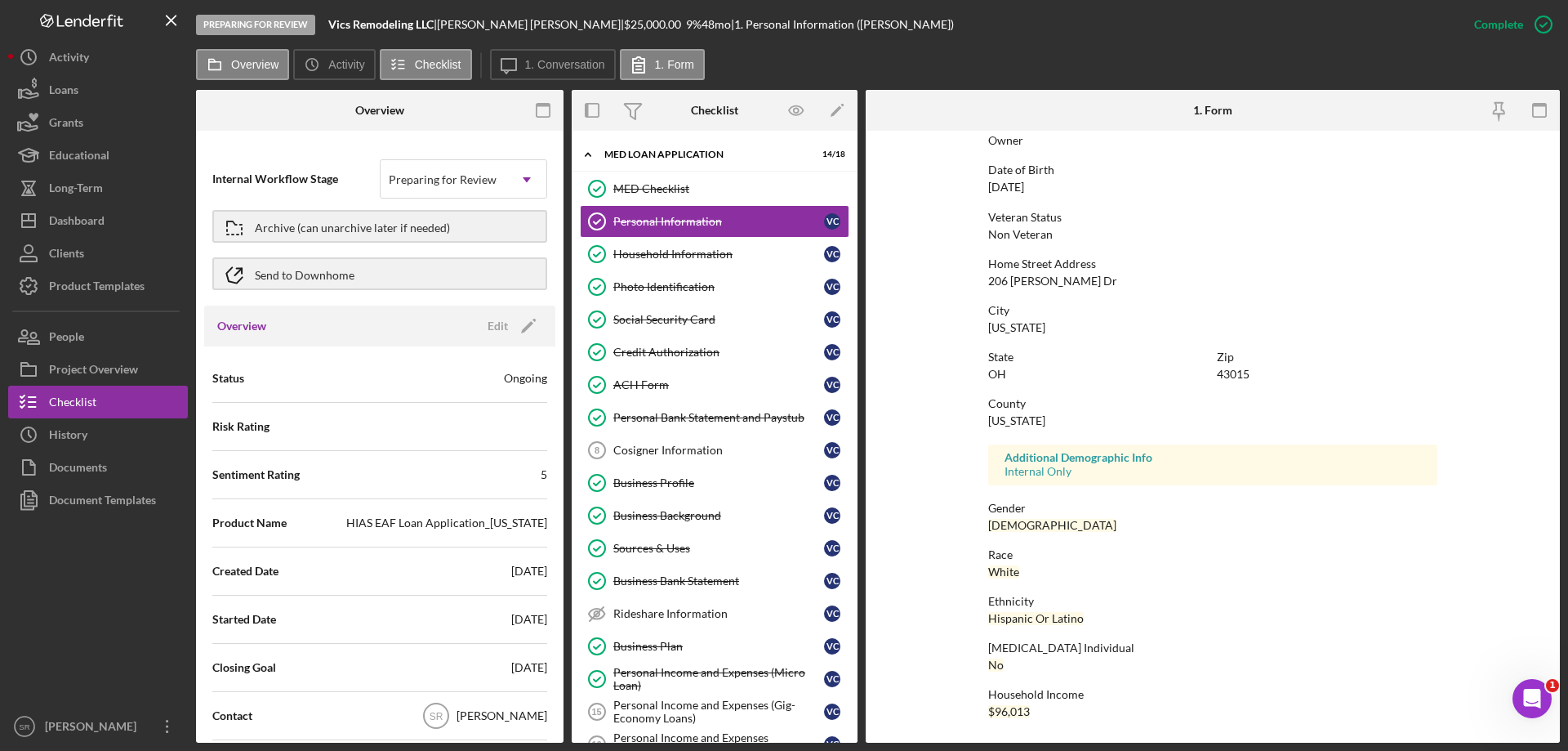
scroll to position [0, 0]
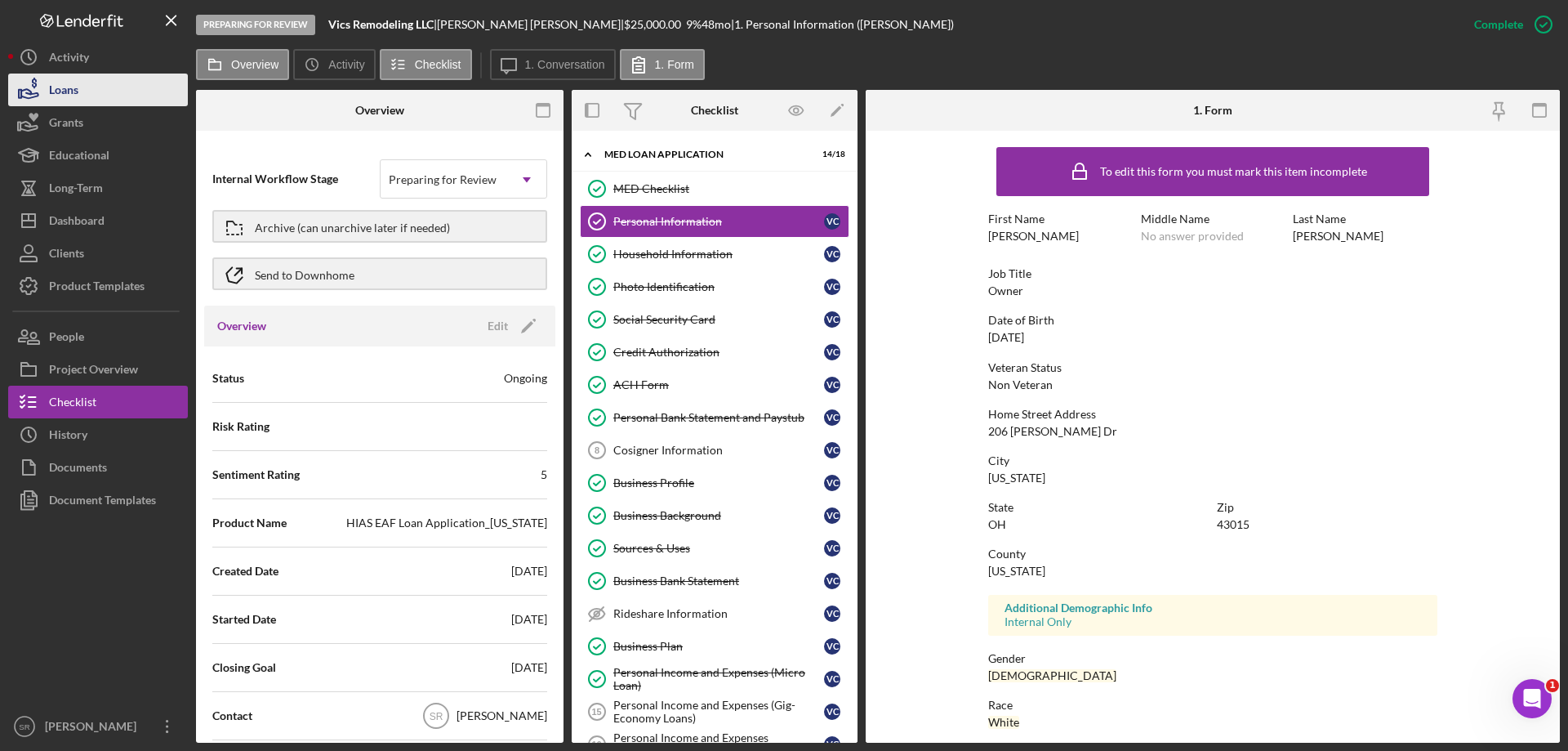
click at [57, 97] on div "Loans" at bounding box center [64, 92] width 30 height 37
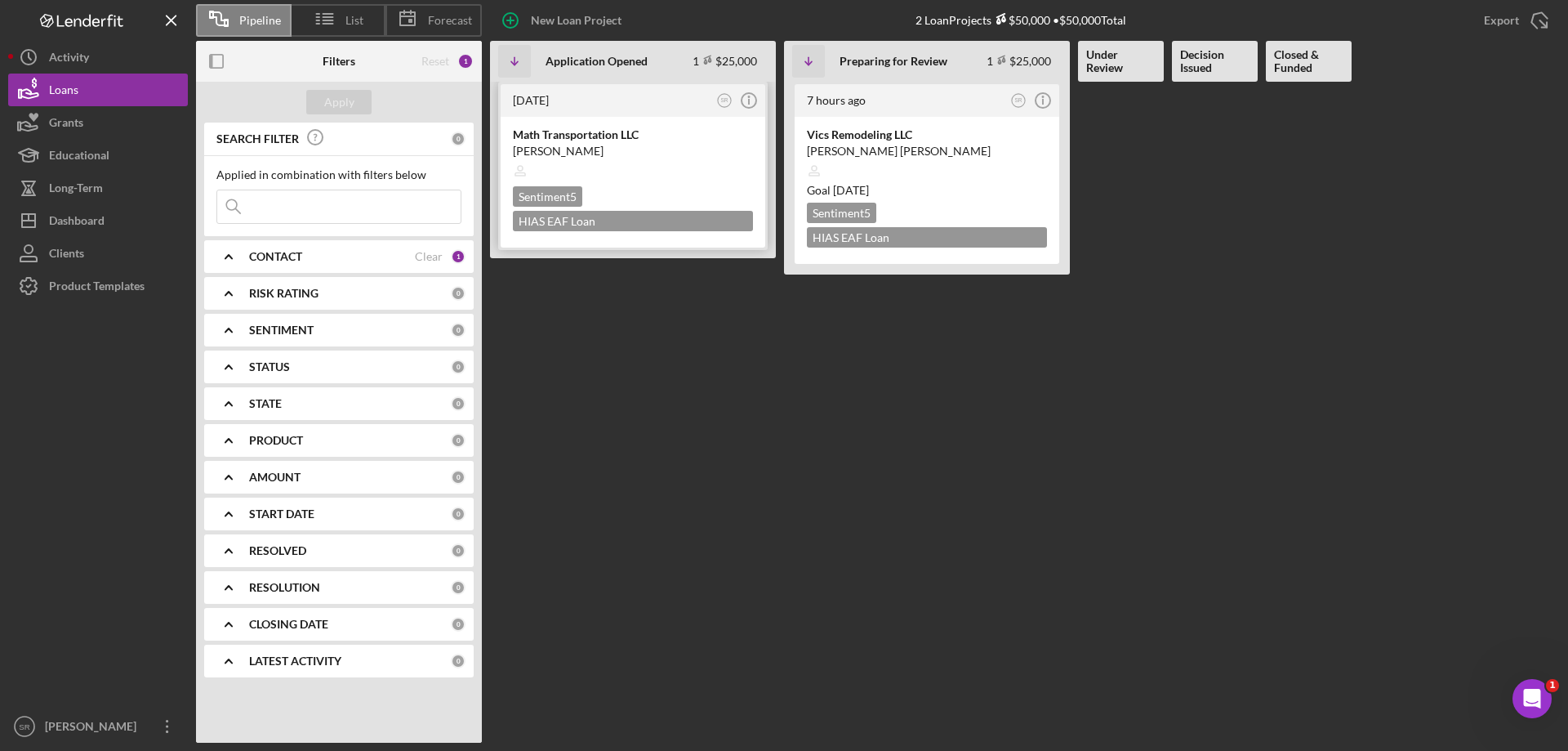
click at [660, 188] on div "Sentiment 5 HIAS EAF Loan Application_Ohio $25,000" at bounding box center [633, 209] width 240 height 45
click at [998, 195] on div "Goal 2 months from now" at bounding box center [927, 190] width 240 height 17
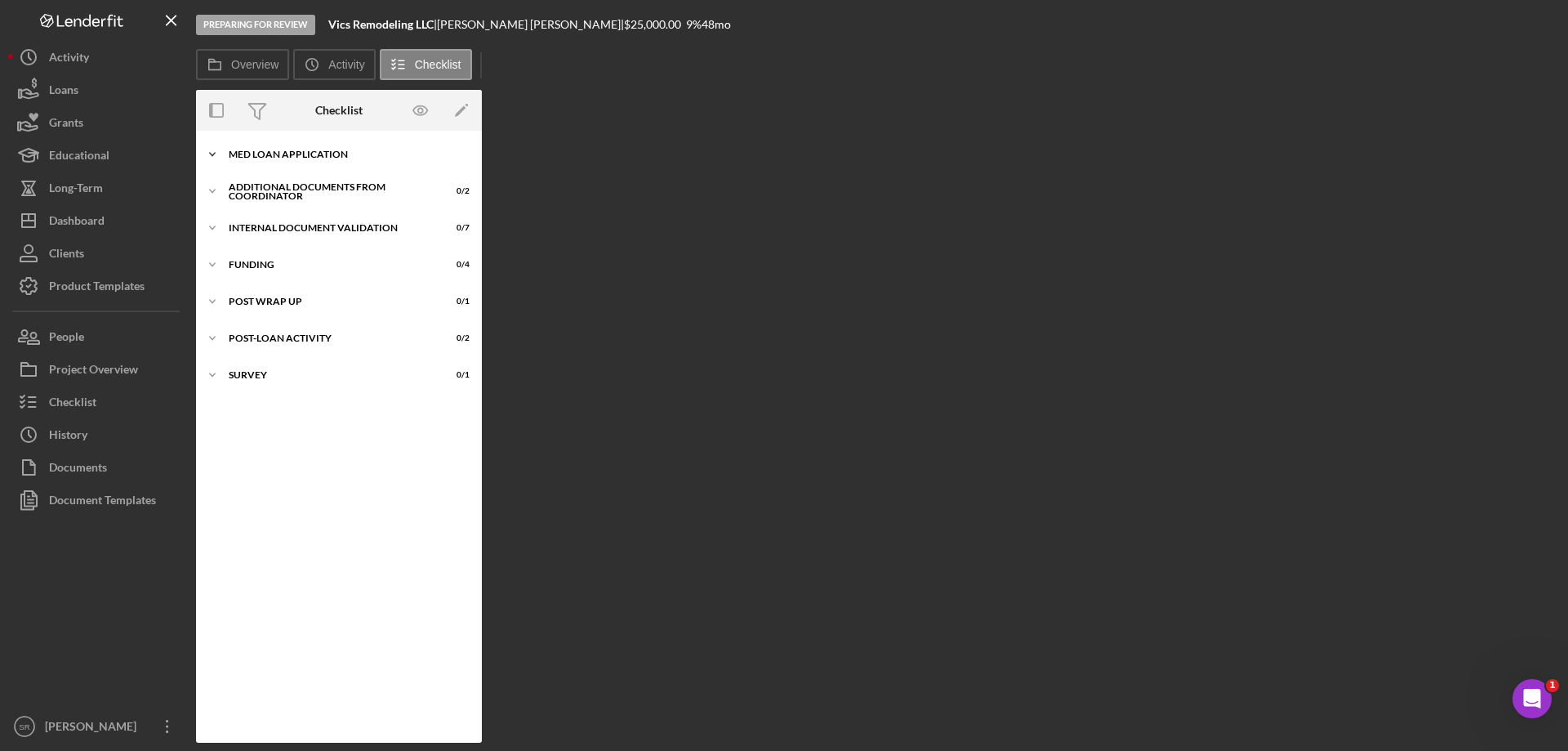
click at [343, 154] on div "MED Loan Application" at bounding box center [345, 154] width 233 height 10
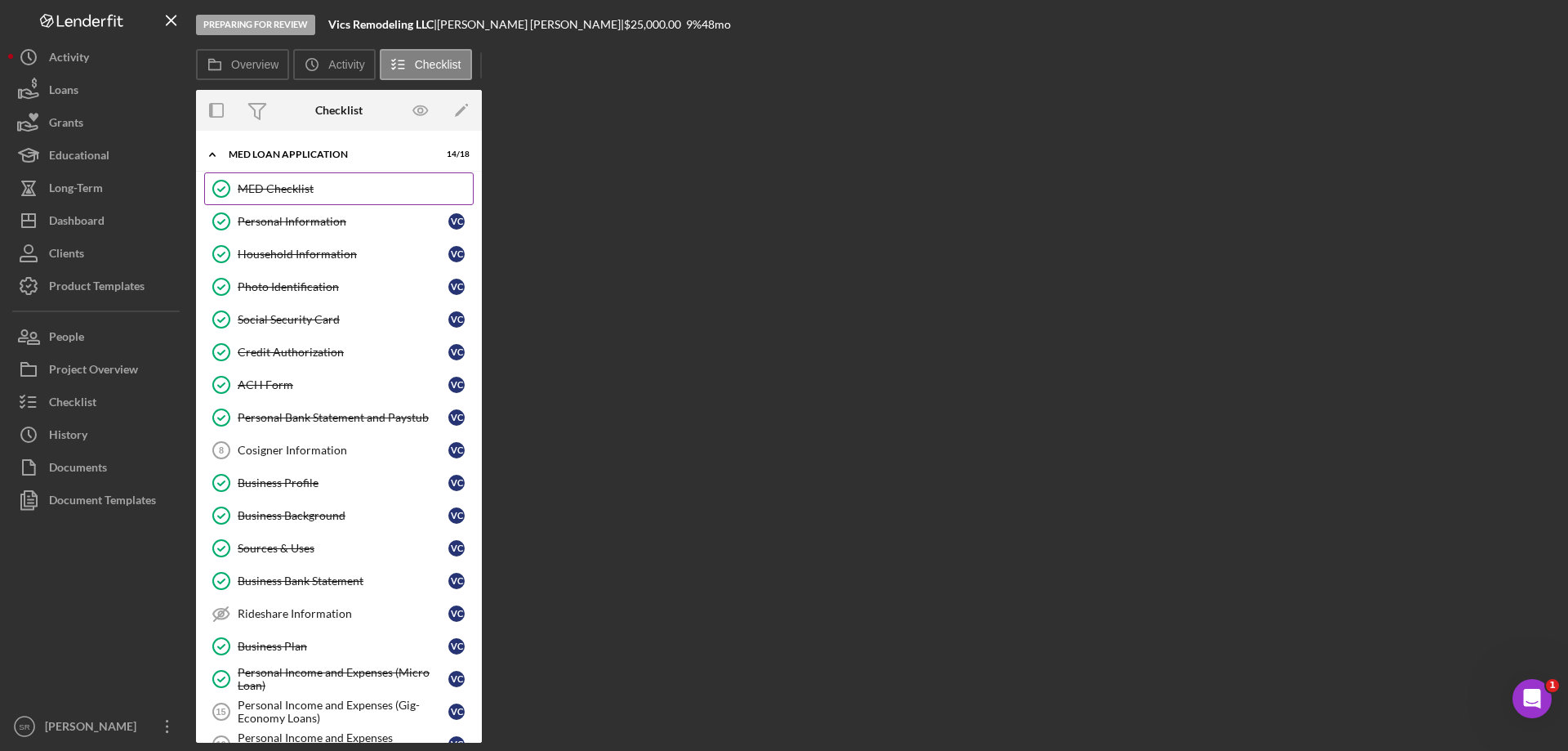
click at [263, 190] on div "MED Checklist" at bounding box center [355, 188] width 236 height 13
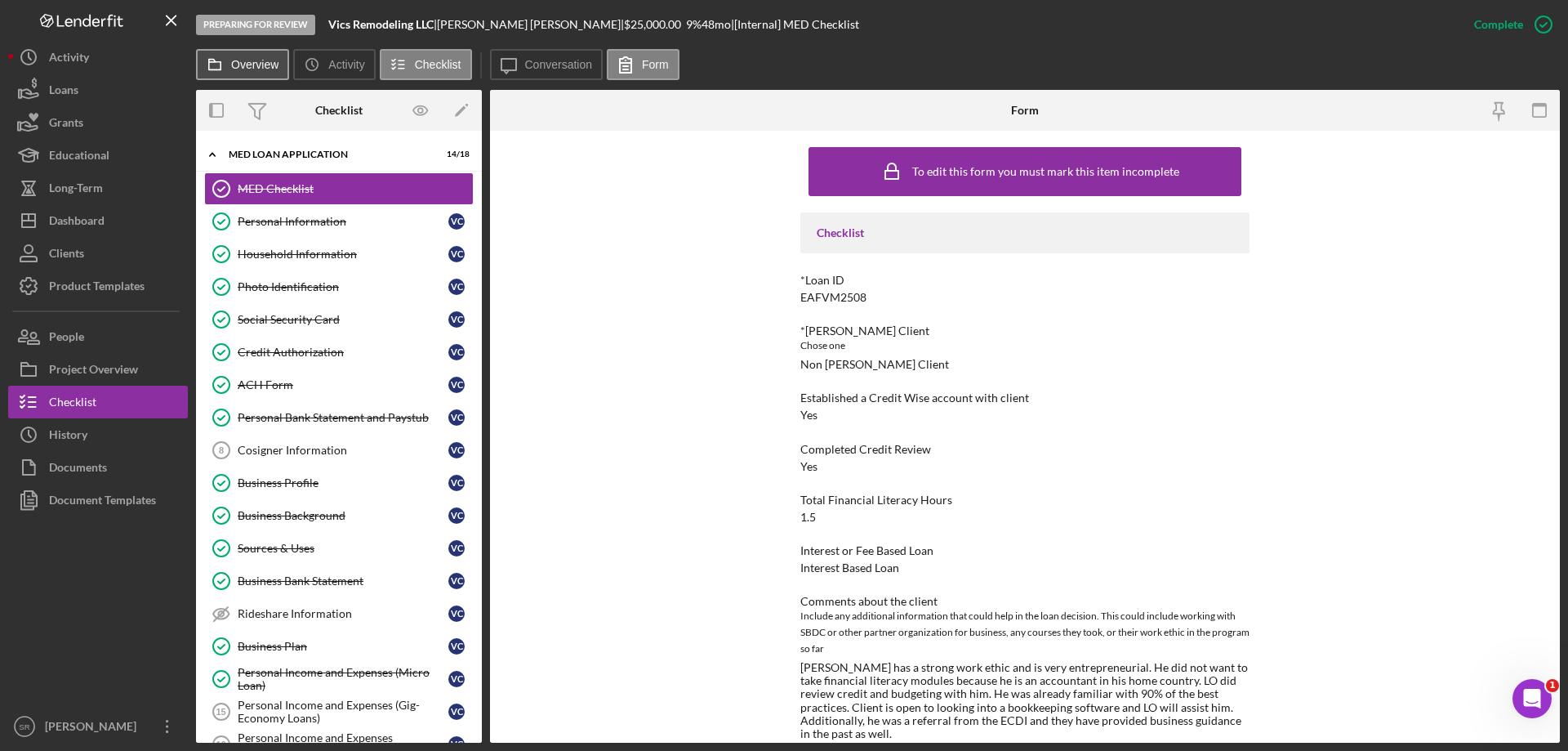
click at [248, 58] on label "Overview" at bounding box center [254, 65] width 47 height 13
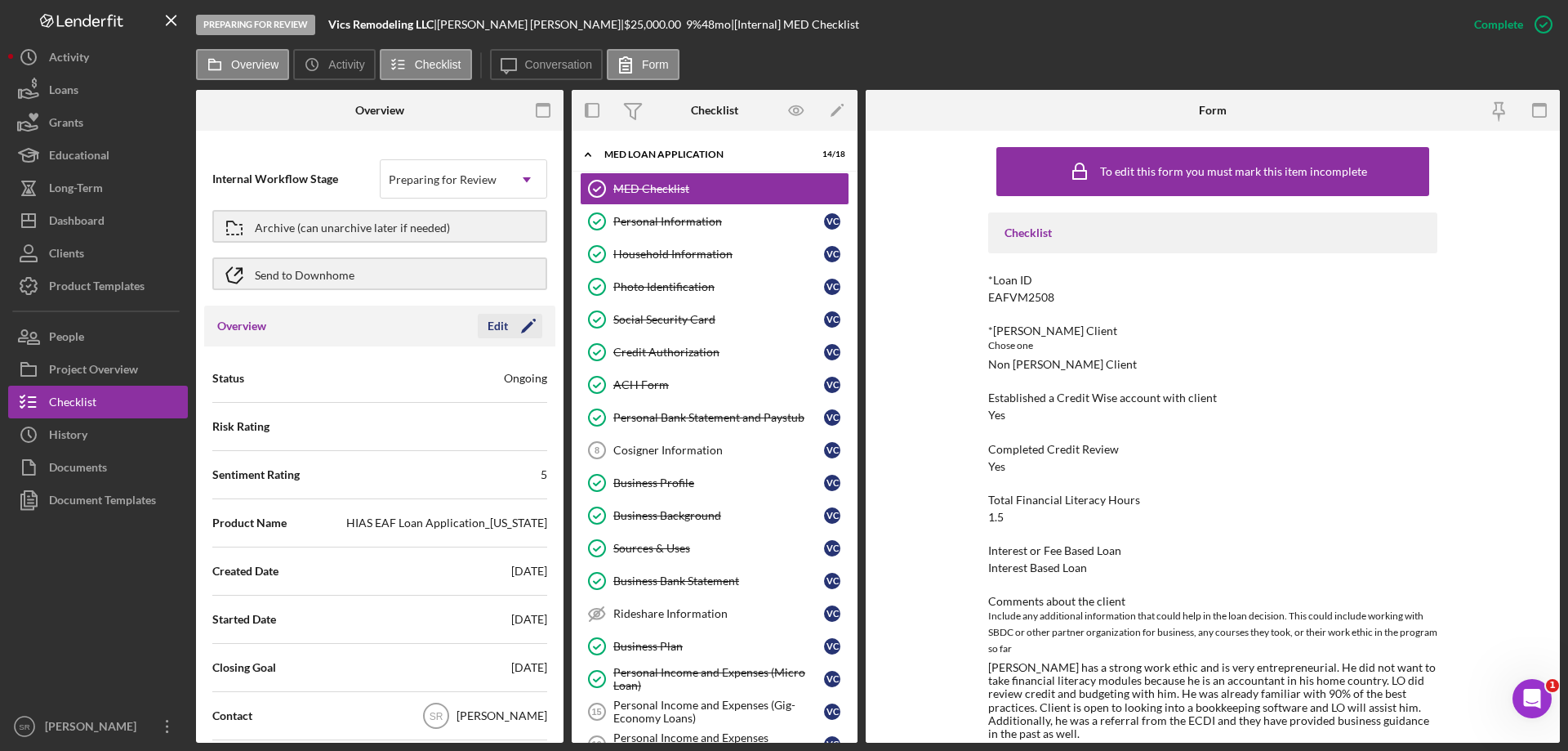
click at [522, 329] on polygon "button" at bounding box center [527, 327] width 12 height 12
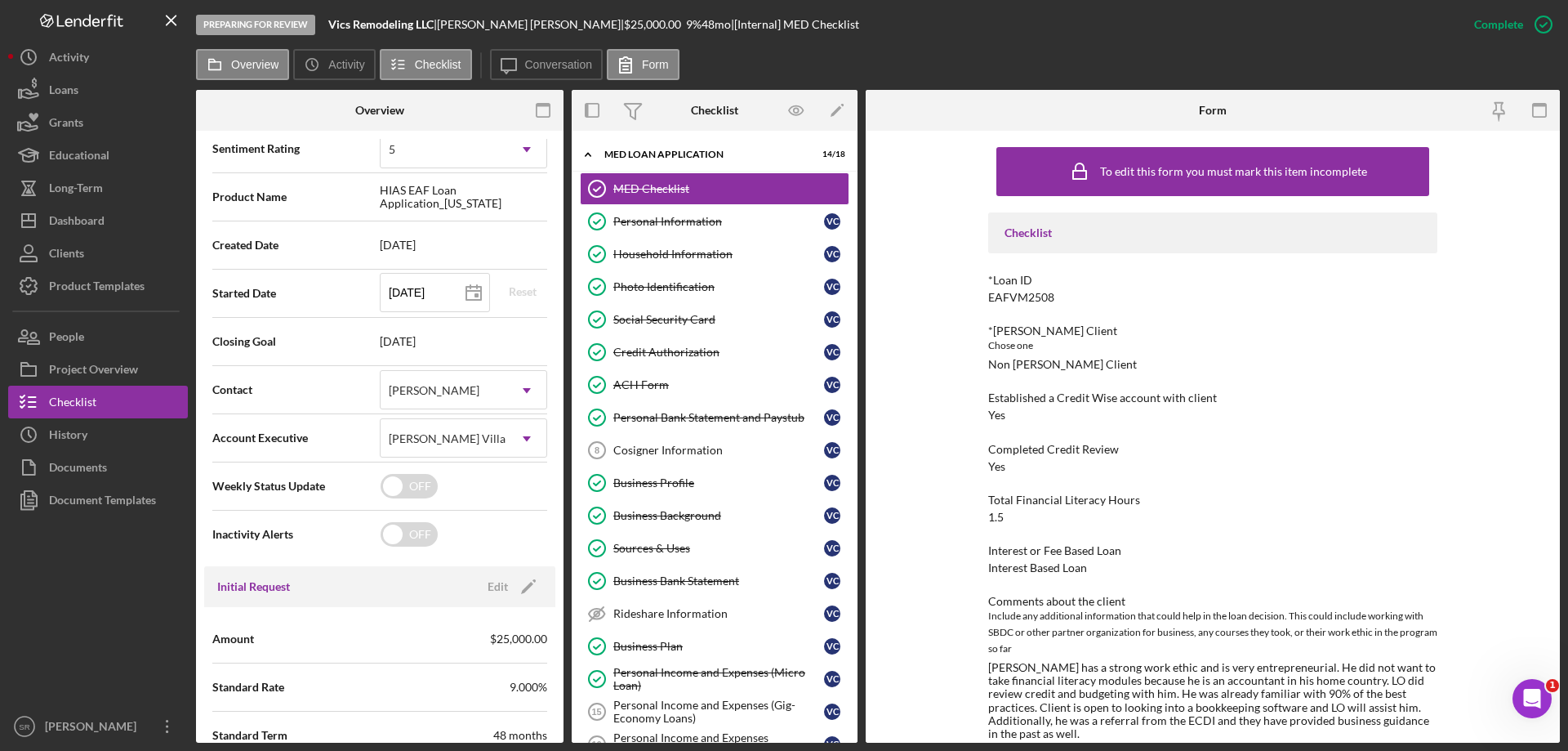
scroll to position [327, 0]
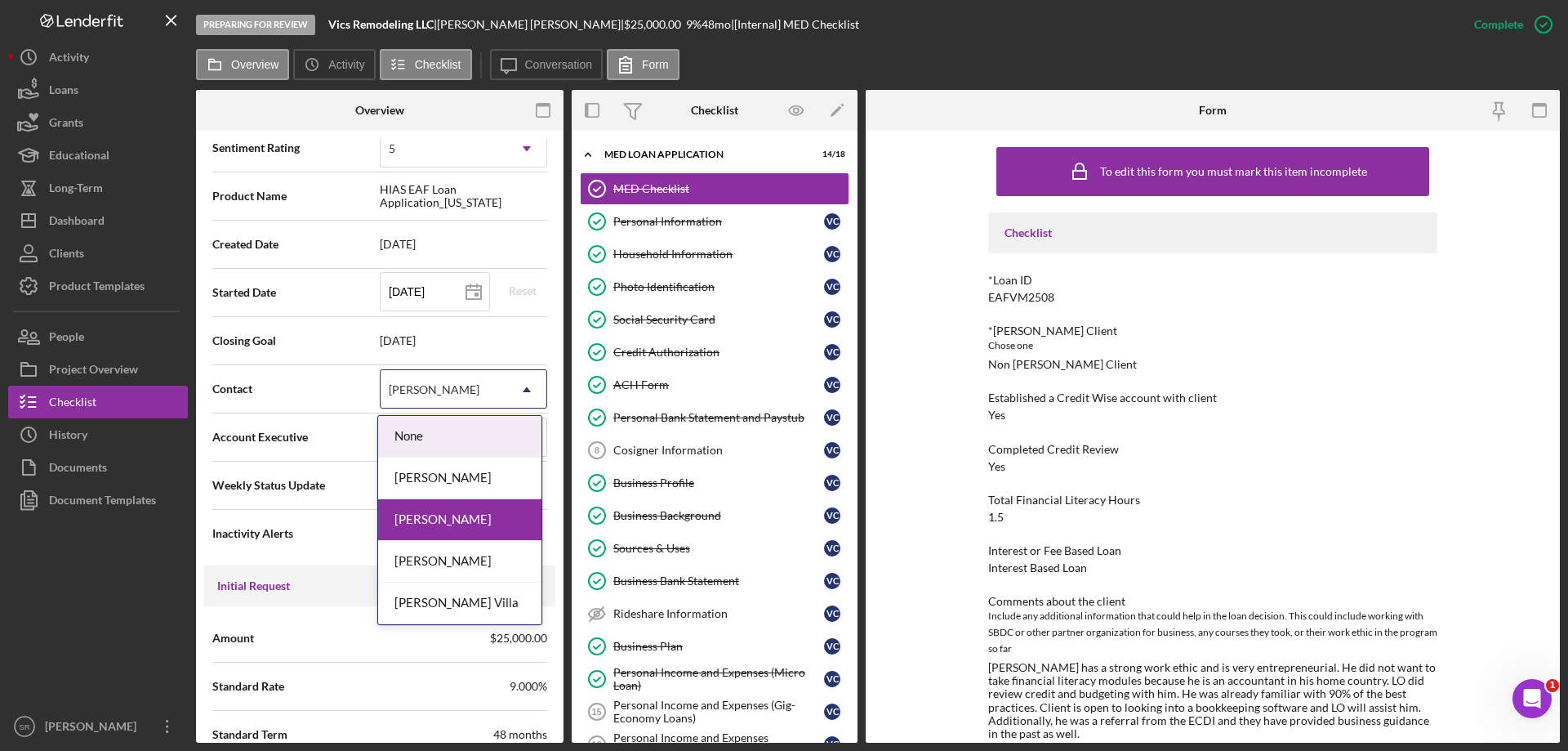
click at [521, 385] on icon "Icon/Dropdown Arrow" at bounding box center [527, 390] width 39 height 39
click at [438, 598] on div "Brenda Montecinos Villa" at bounding box center [460, 603] width 163 height 42
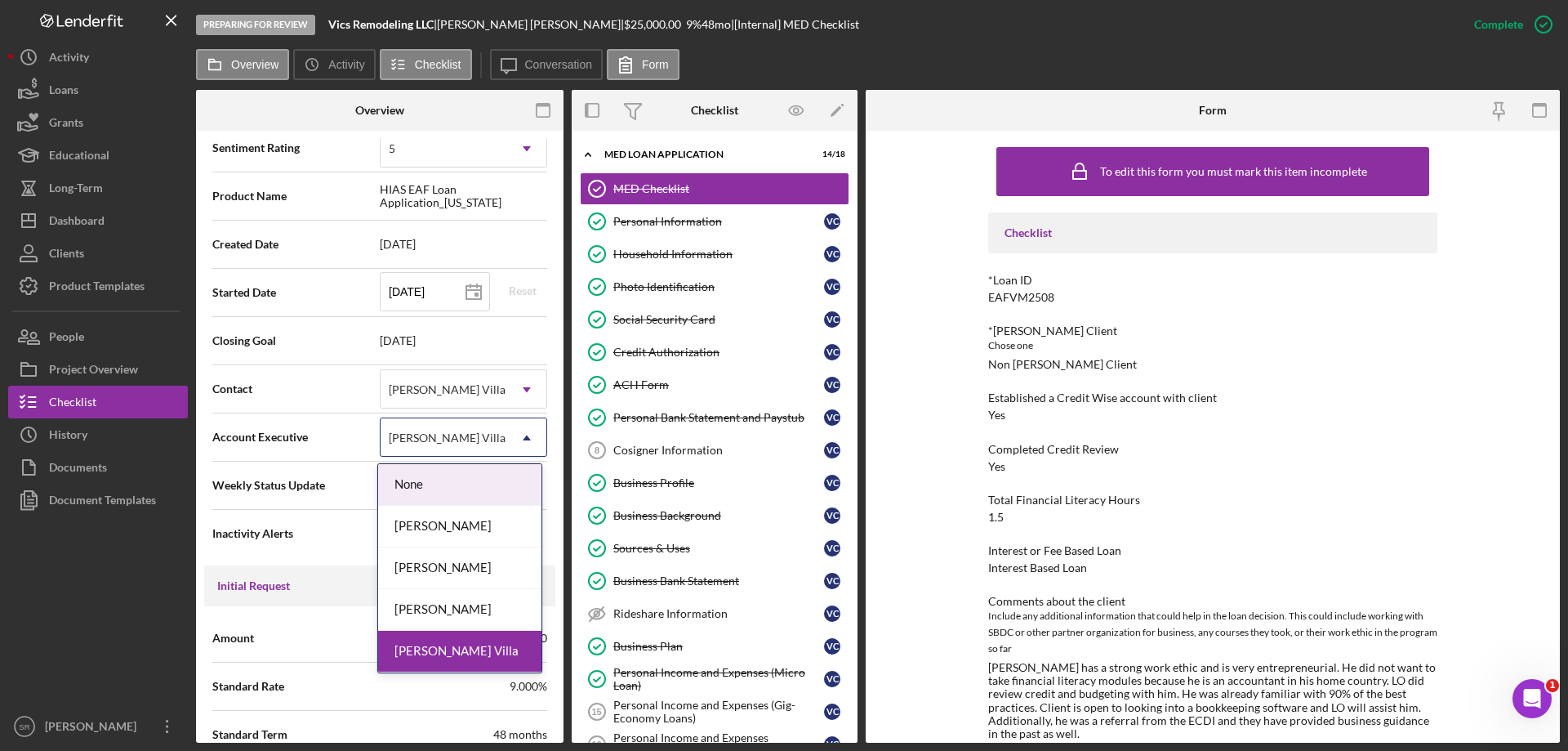
click at [489, 432] on div "Brenda Montecinos Villa" at bounding box center [447, 438] width 117 height 13
click at [474, 569] on div "[PERSON_NAME]" at bounding box center [460, 568] width 163 height 42
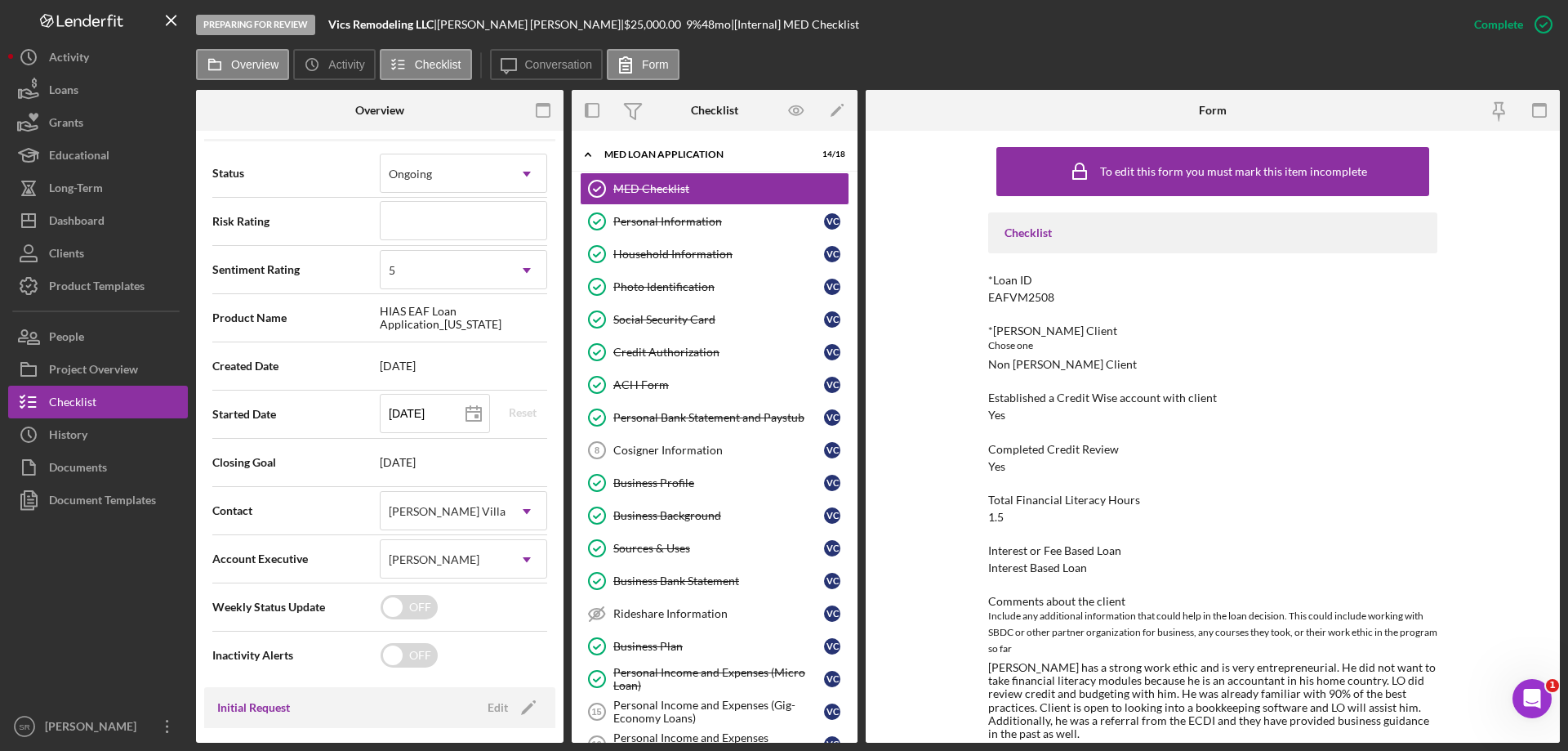
scroll to position [0, 0]
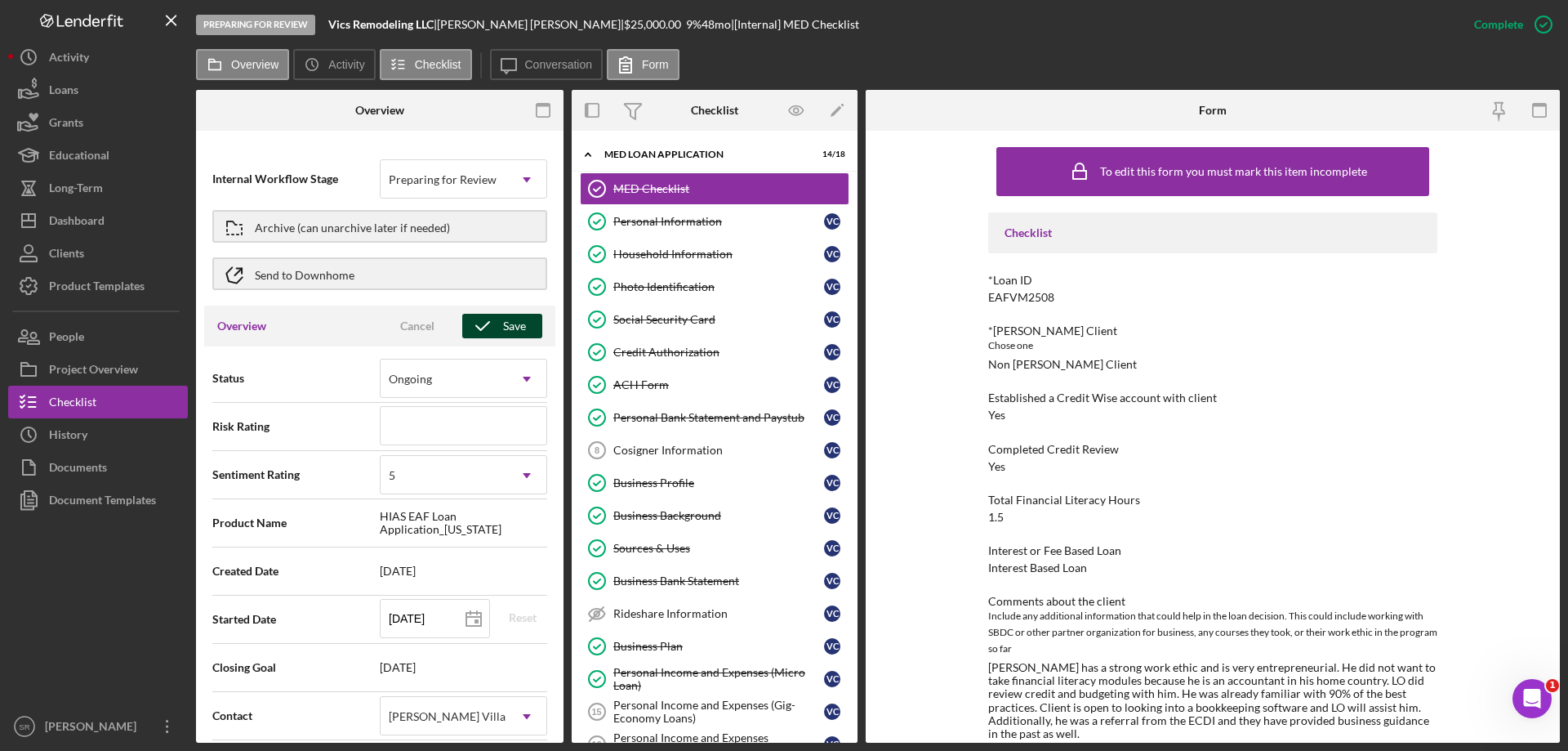
click at [516, 322] on div "Save" at bounding box center [514, 326] width 23 height 24
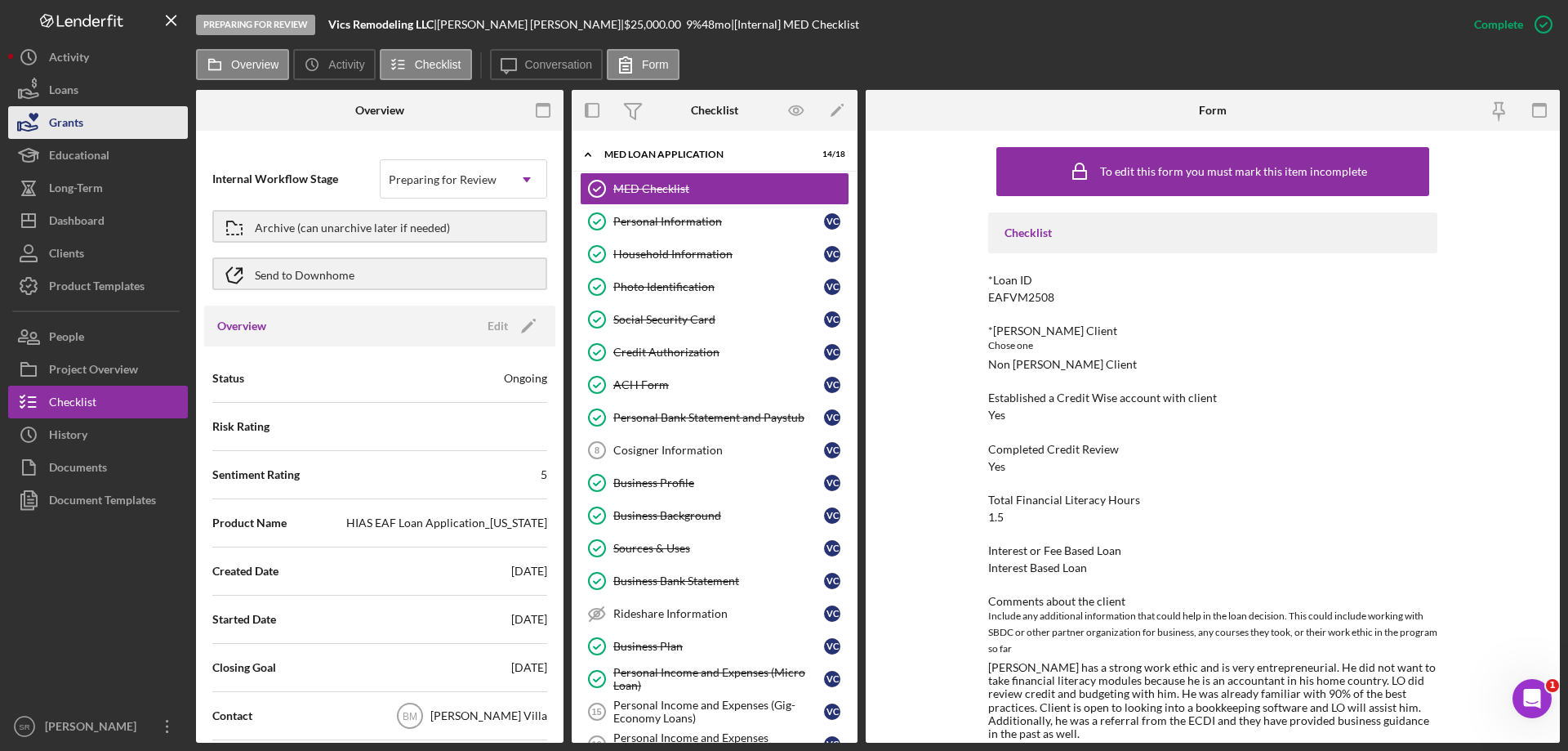
click at [104, 137] on button "Grants" at bounding box center [98, 122] width 180 height 32
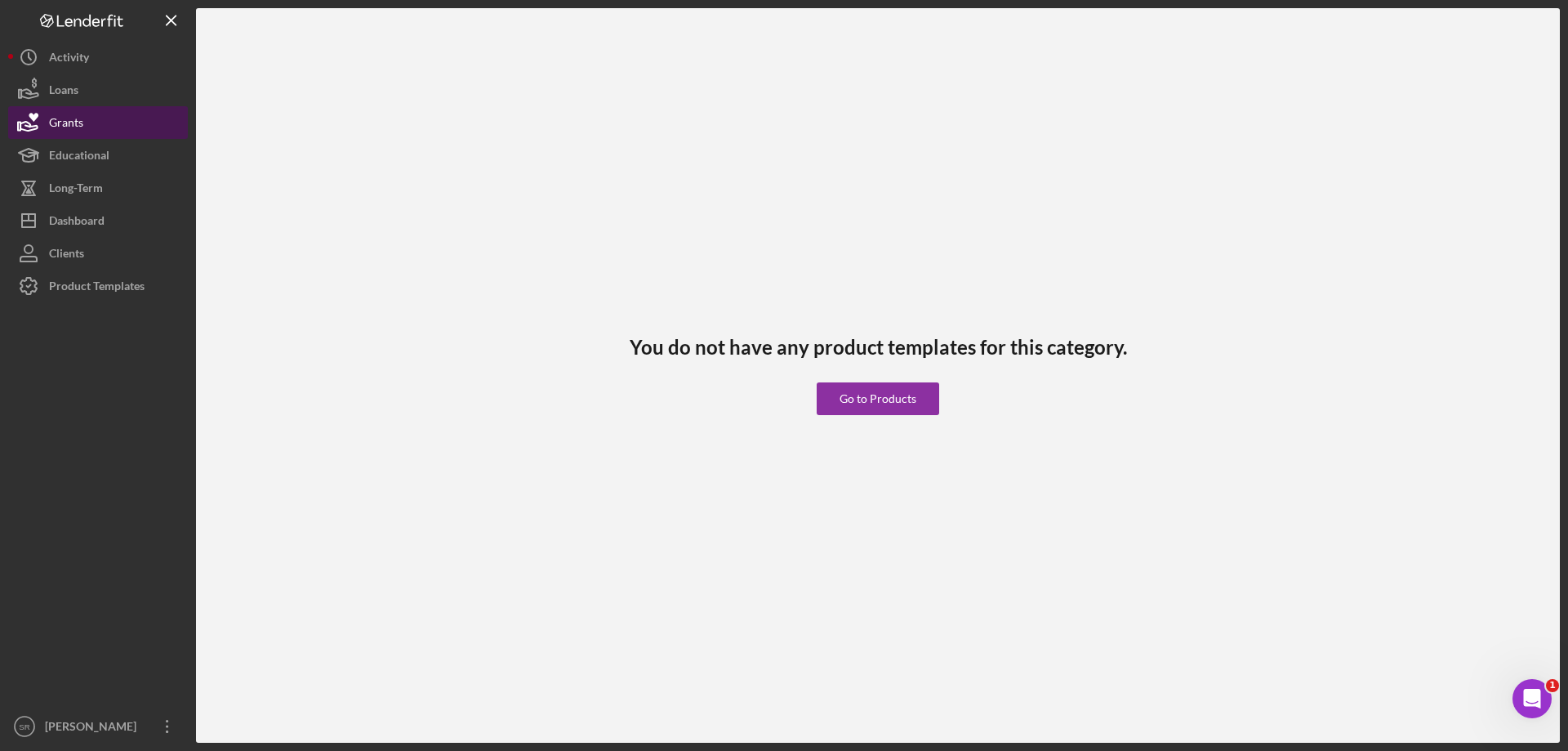
drag, startPoint x: 65, startPoint y: 123, endPoint x: 69, endPoint y: 107, distance: 16.5
click at [65, 121] on div "Grants" at bounding box center [66, 124] width 34 height 37
click at [81, 79] on button "Loans" at bounding box center [98, 89] width 180 height 32
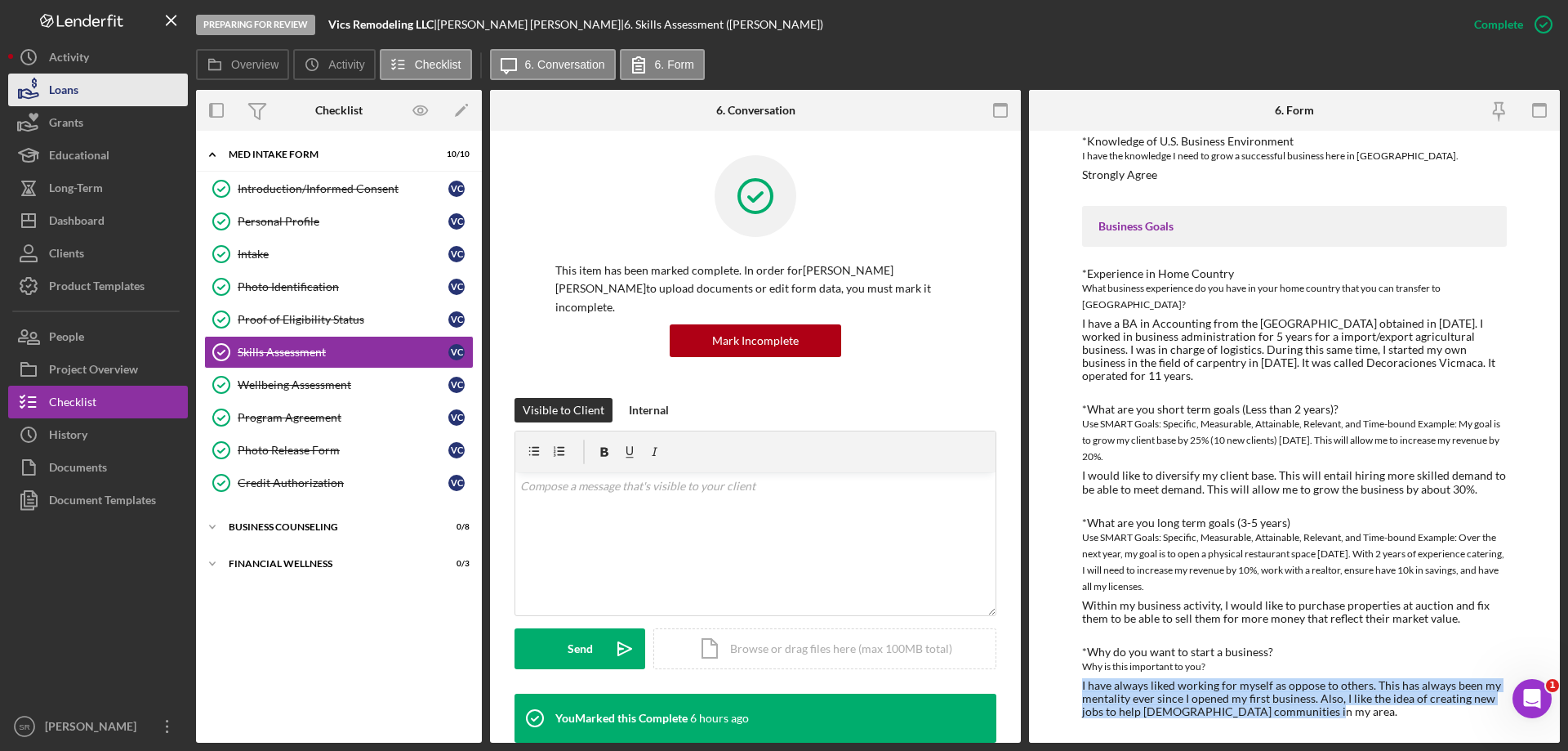
click at [92, 94] on button "Loans" at bounding box center [98, 89] width 180 height 32
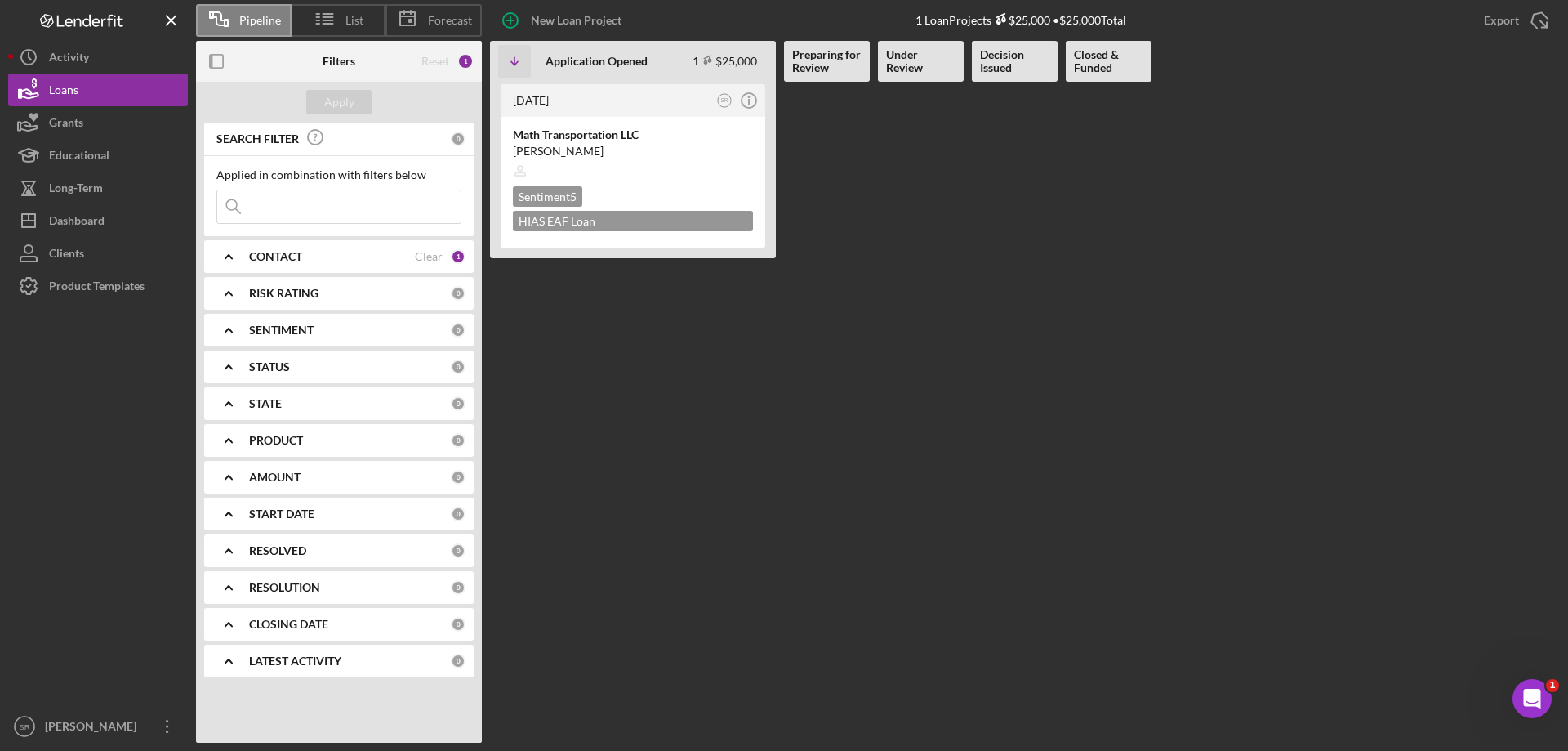
click at [315, 256] on div "CONTACT" at bounding box center [332, 256] width 166 height 13
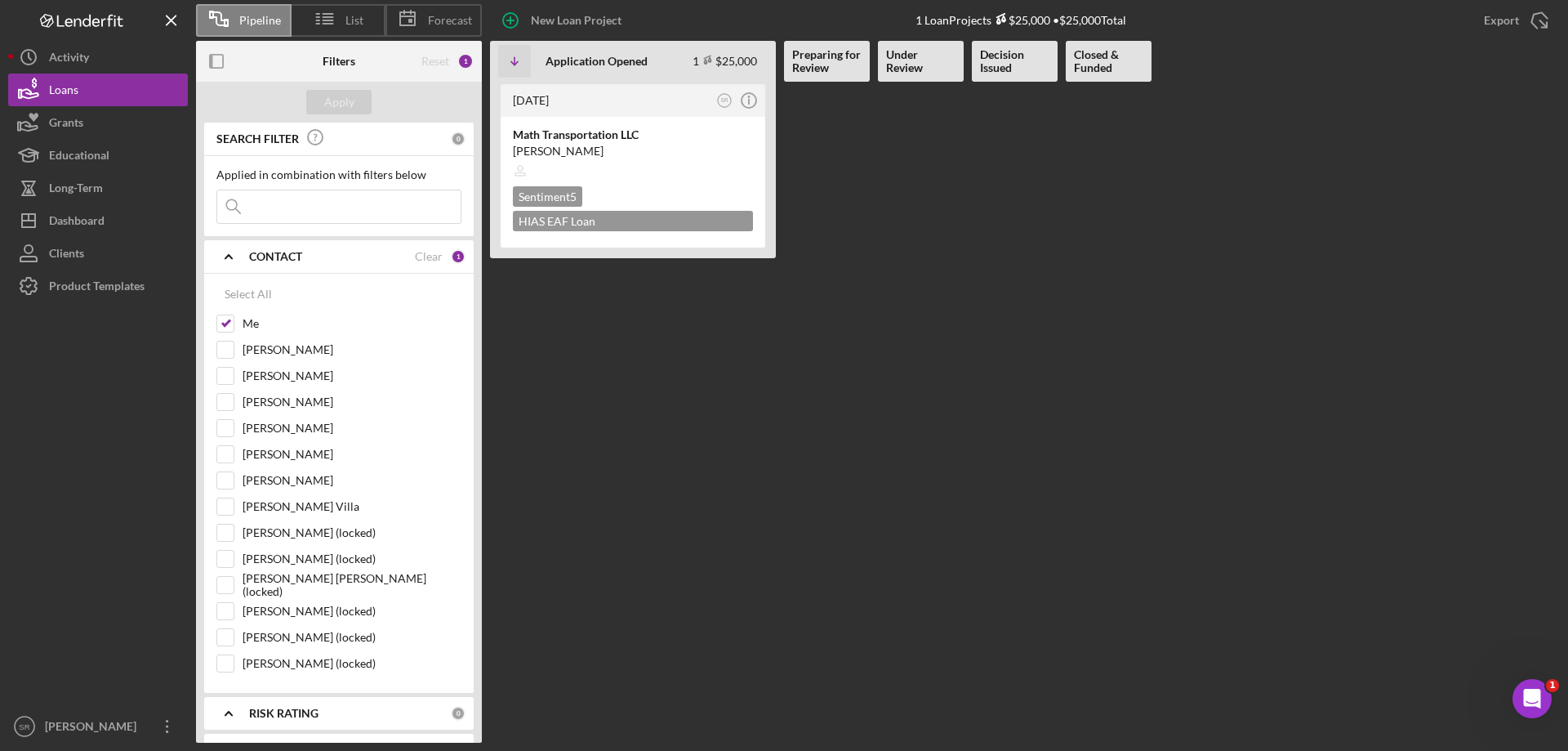
click at [315, 256] on div "CONTACT" at bounding box center [332, 256] width 166 height 13
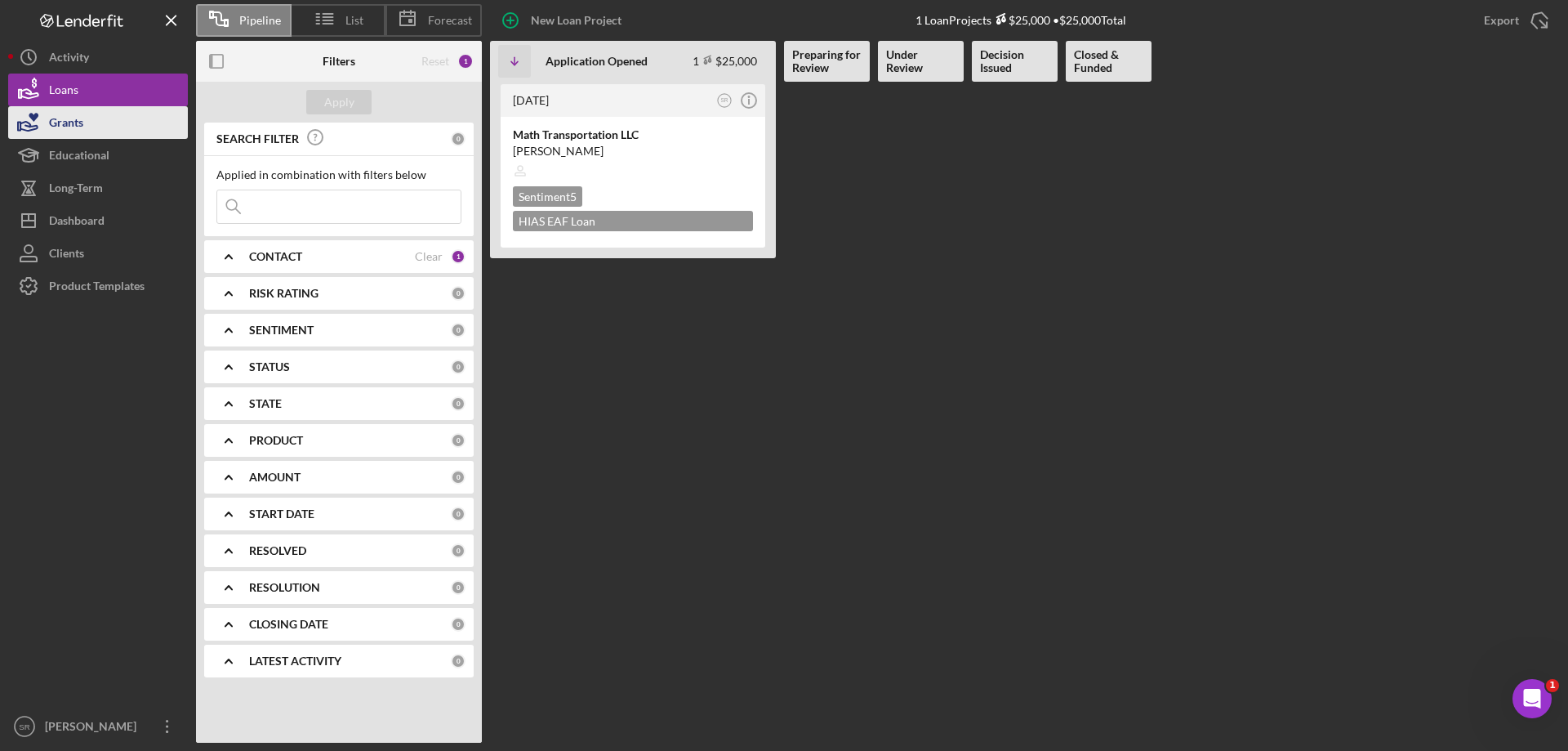
click at [96, 122] on button "Grants" at bounding box center [98, 122] width 180 height 32
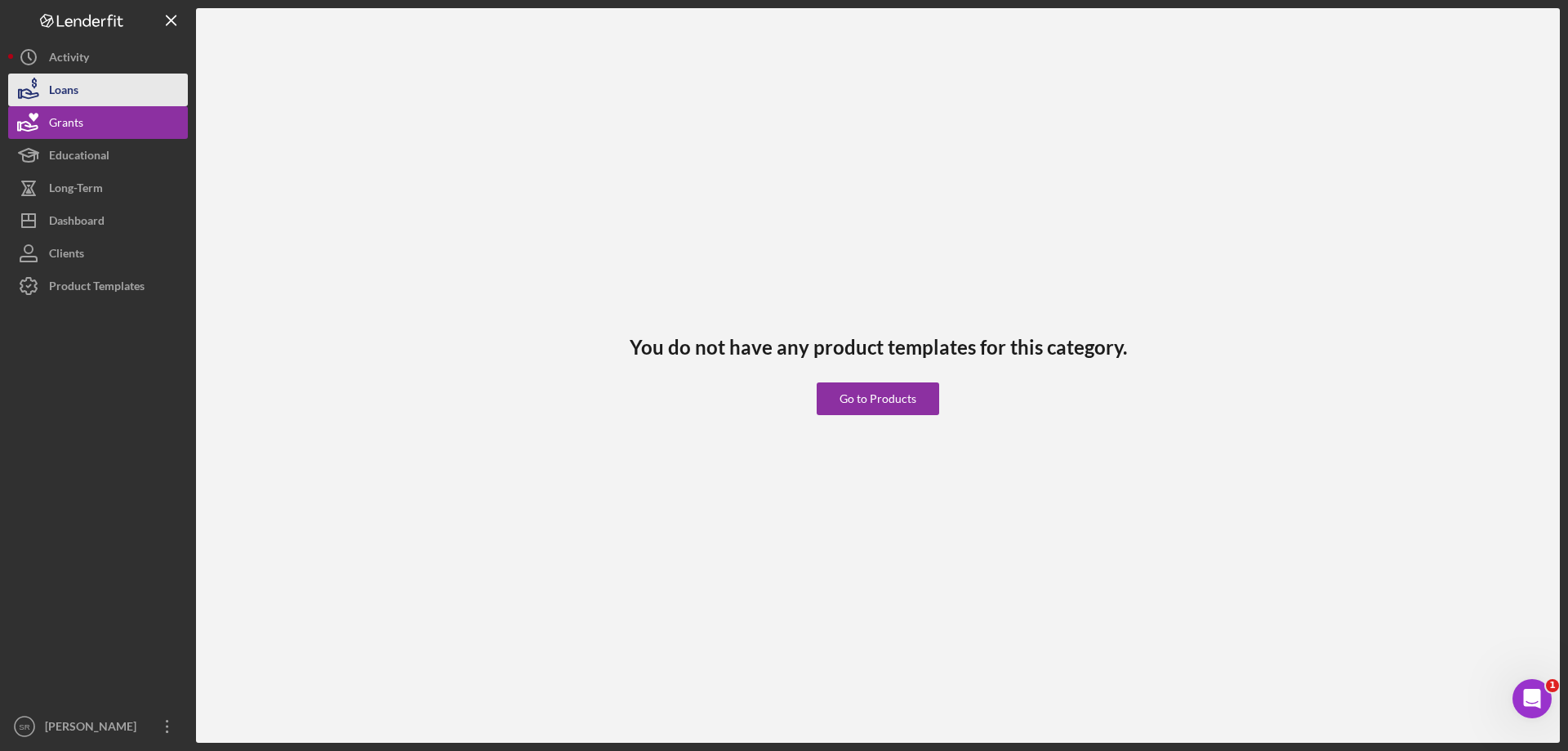
click at [107, 87] on button "Loans" at bounding box center [98, 89] width 180 height 32
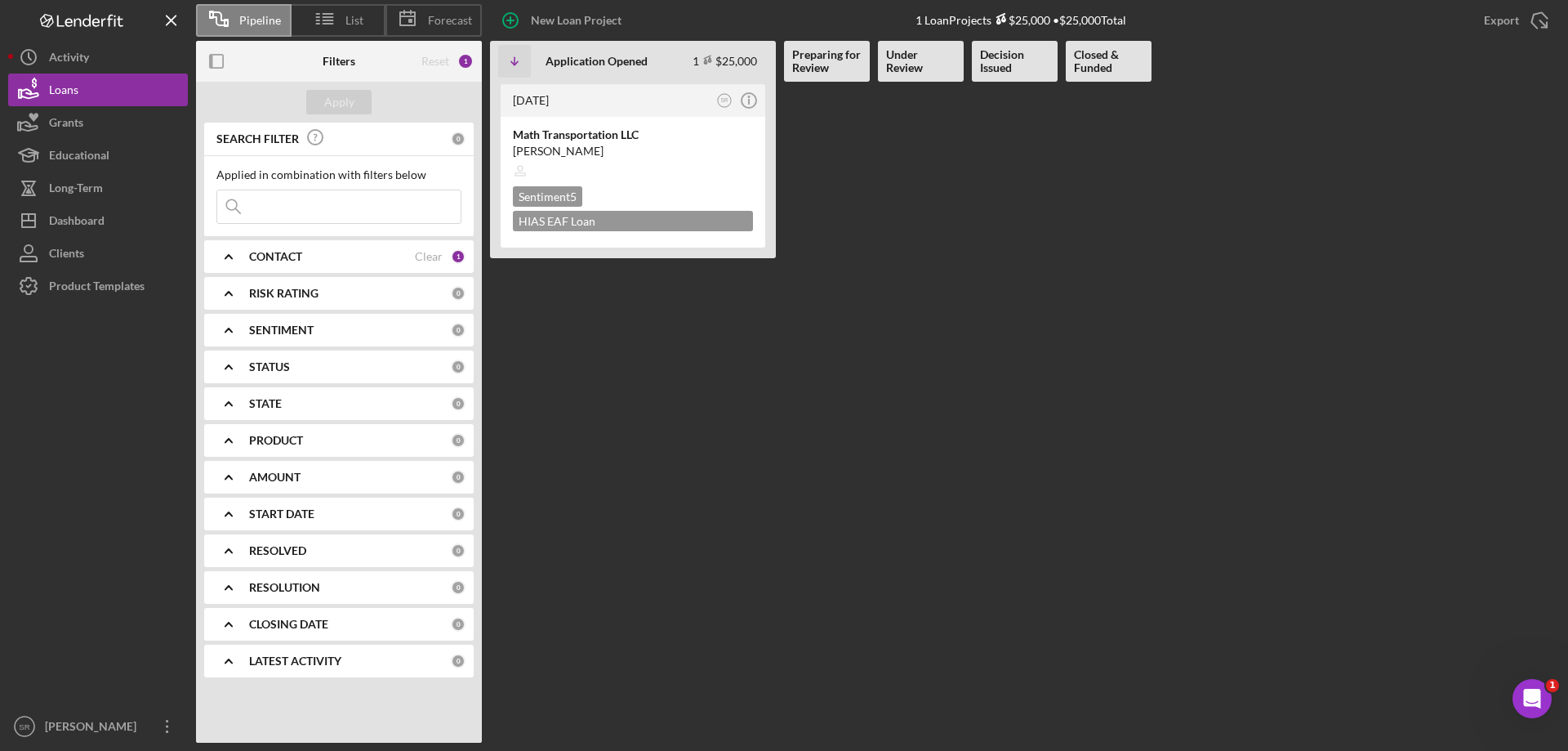
click at [826, 64] on b "Preparing for Review" at bounding box center [827, 61] width 70 height 26
click at [292, 258] on b "CONTACT" at bounding box center [276, 256] width 53 height 13
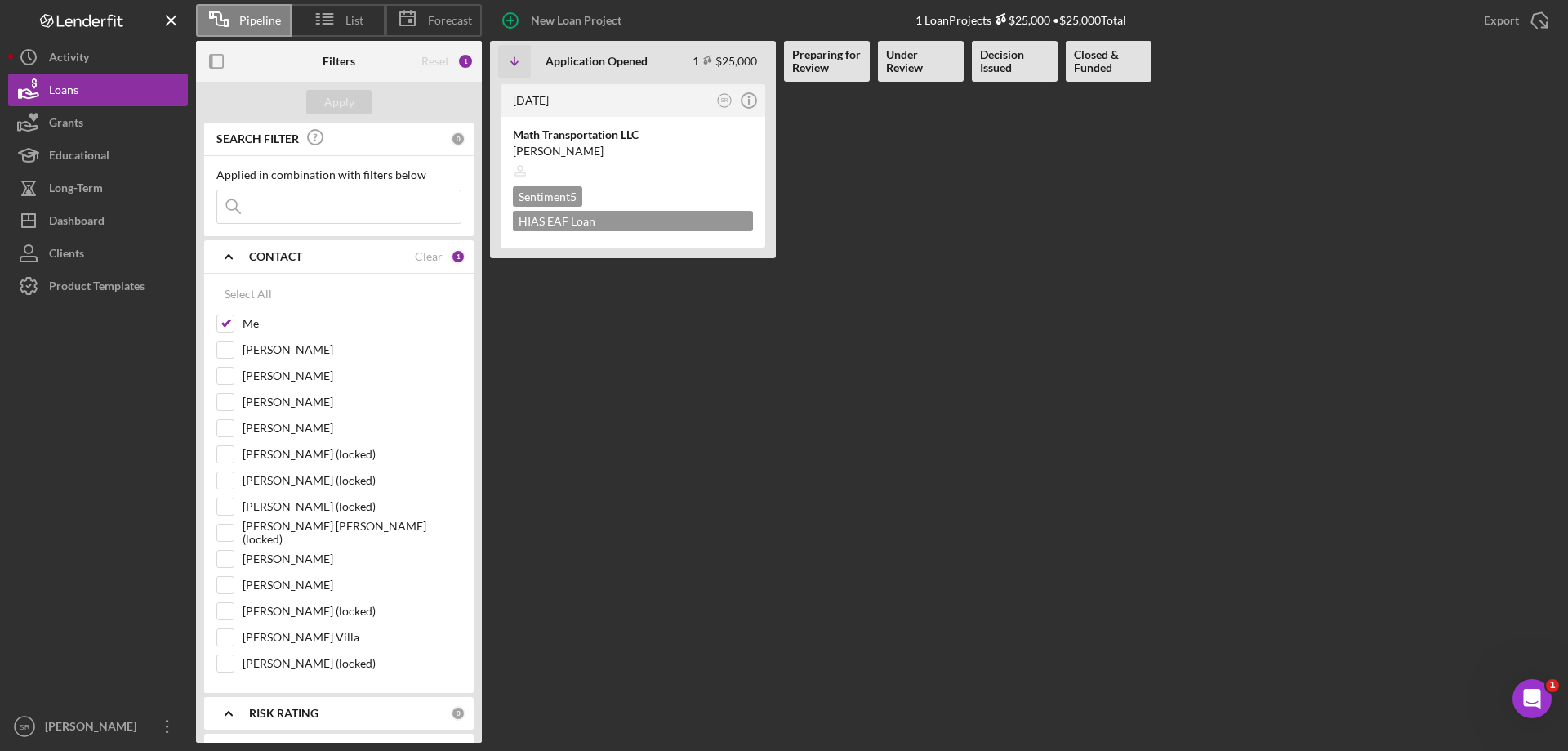
click at [292, 258] on b "CONTACT" at bounding box center [276, 256] width 53 height 13
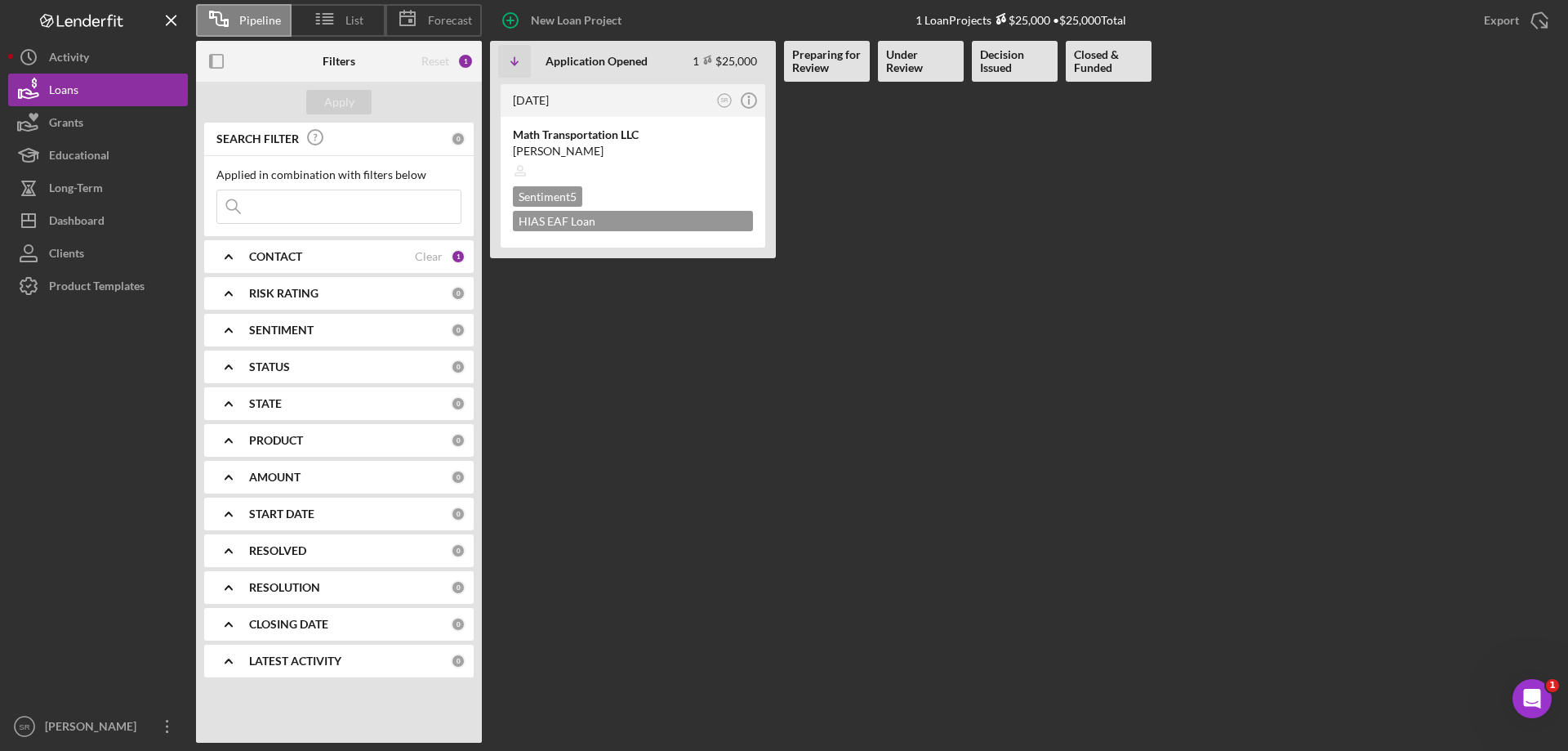
click at [292, 258] on b "CONTACT" at bounding box center [276, 256] width 53 height 13
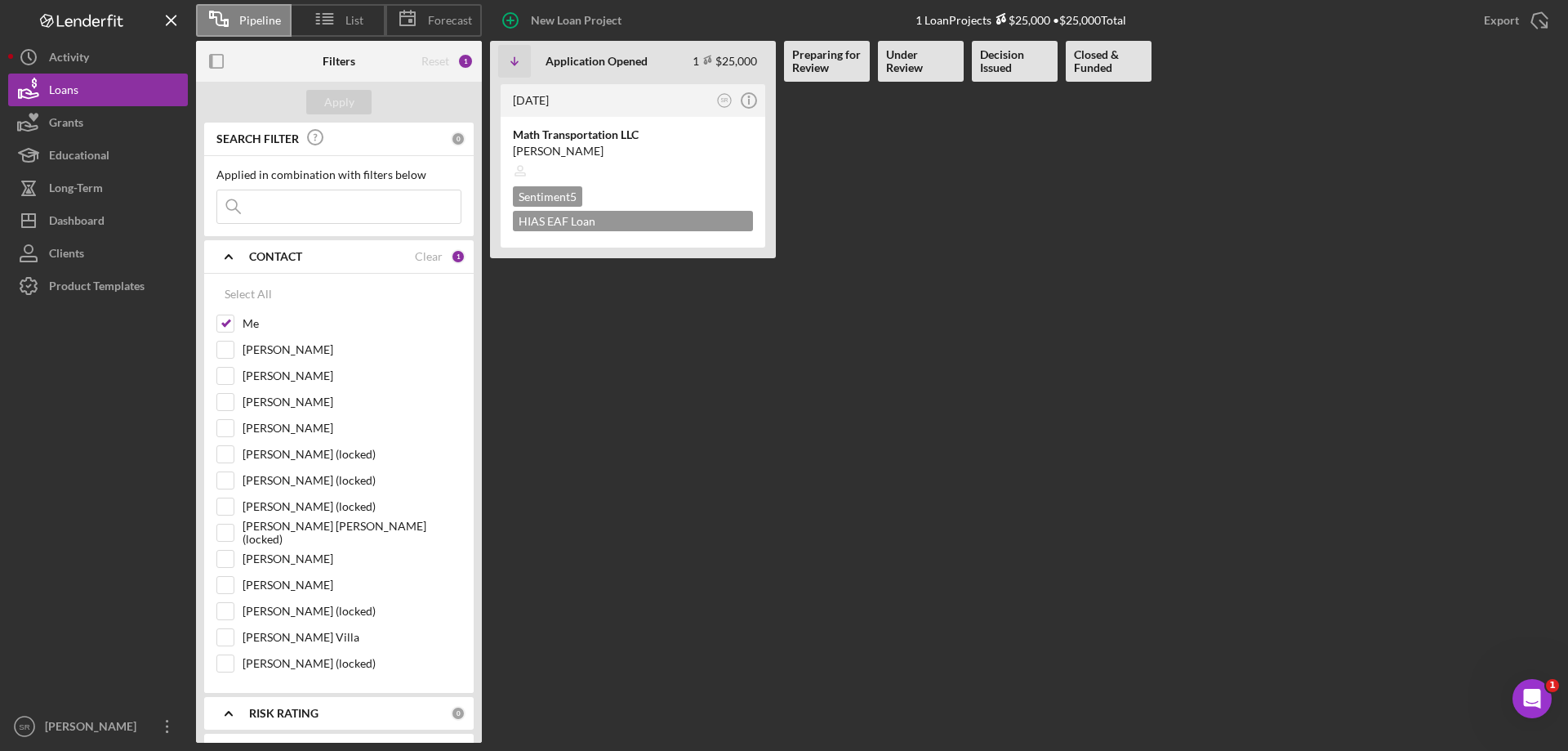
click at [292, 258] on b "CONTACT" at bounding box center [276, 256] width 53 height 13
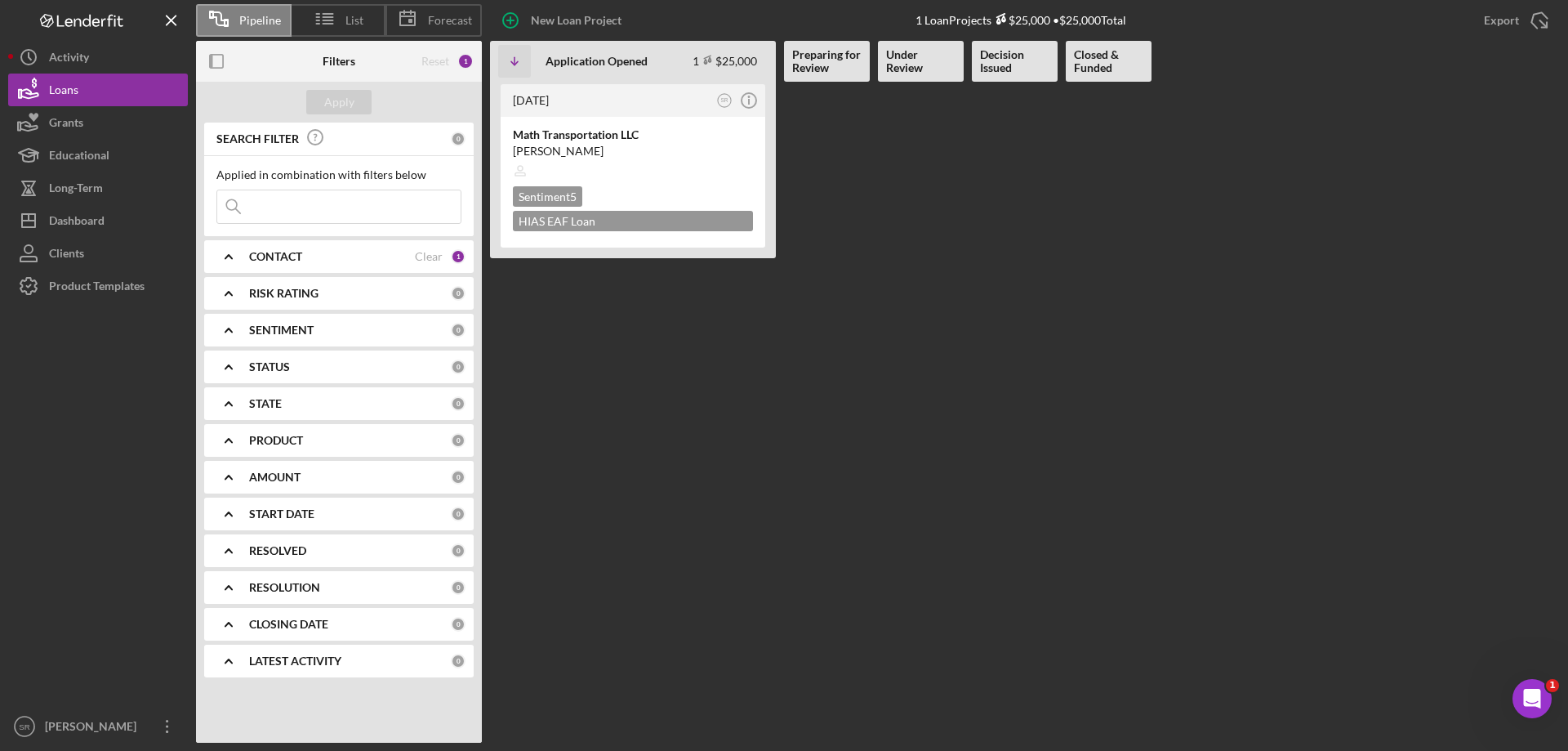
click at [319, 212] on input at bounding box center [339, 206] width 243 height 32
click at [844, 67] on b "Preparing for Review" at bounding box center [827, 61] width 70 height 26
click at [901, 56] on b "Under Review" at bounding box center [920, 61] width 70 height 26
click at [1036, 76] on div "Decision Issued" at bounding box center [1015, 61] width 85 height 41
click at [1117, 60] on b "Closed & Funded" at bounding box center [1109, 61] width 70 height 26
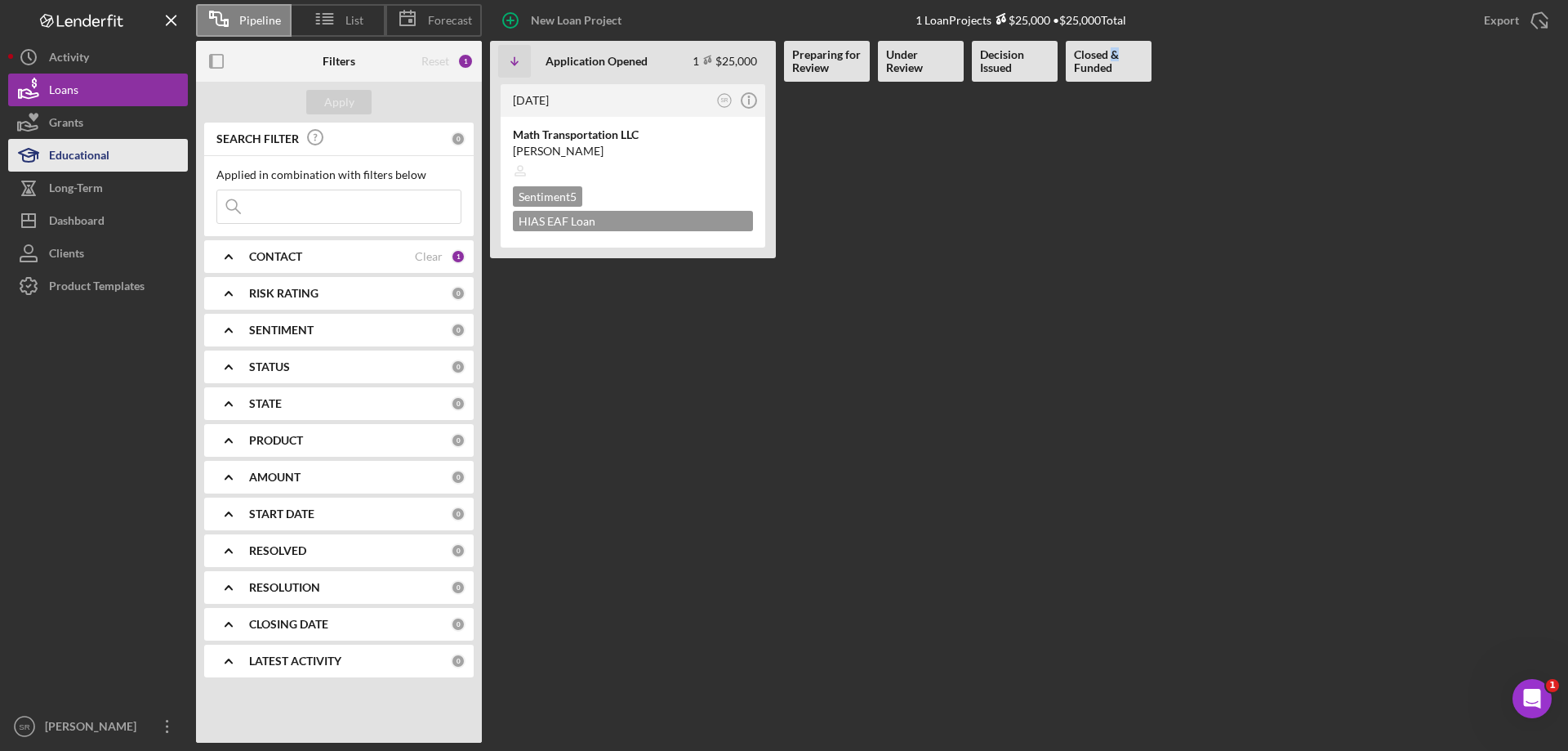
click at [95, 170] on div "Educational" at bounding box center [79, 158] width 60 height 37
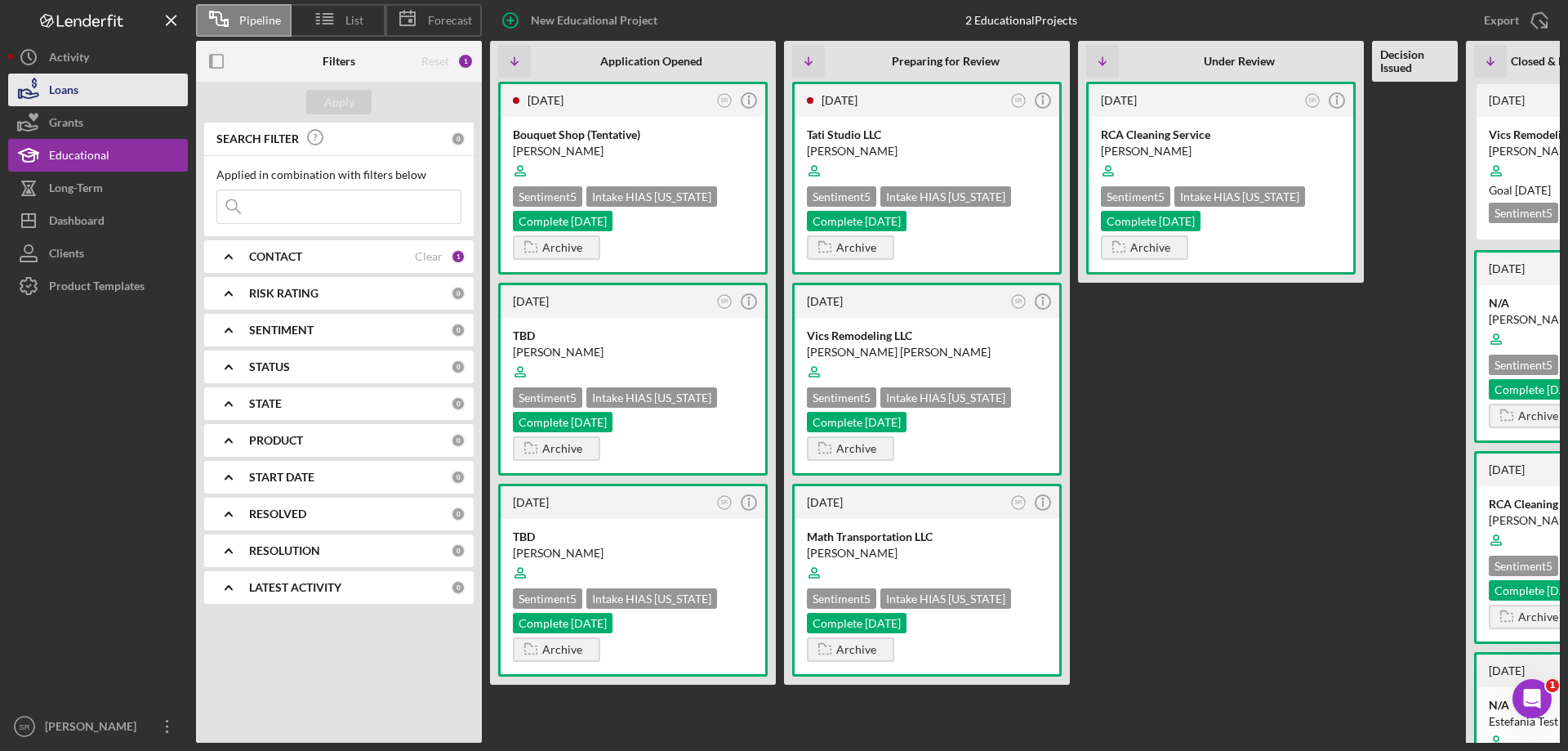
click at [85, 102] on button "Loans" at bounding box center [98, 89] width 180 height 32
